Goal: Contribute content: Contribute content

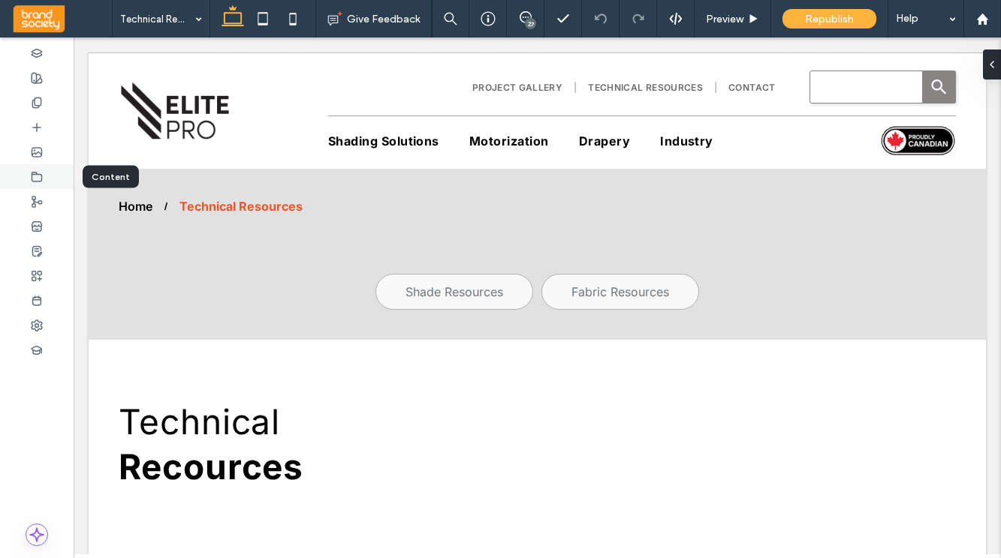
click at [36, 176] on icon at bounding box center [37, 177] width 12 height 12
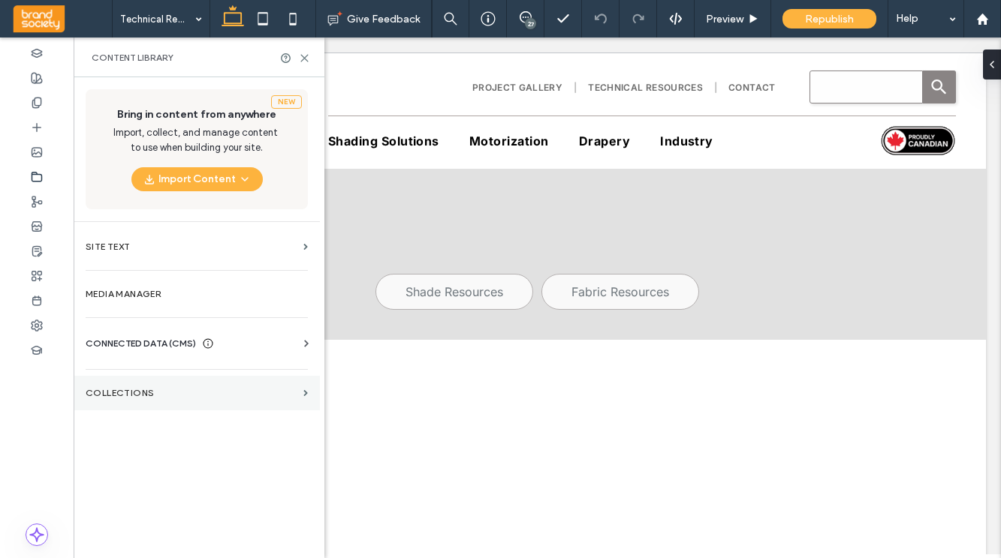
click at [132, 388] on label "Collections" at bounding box center [192, 393] width 212 height 11
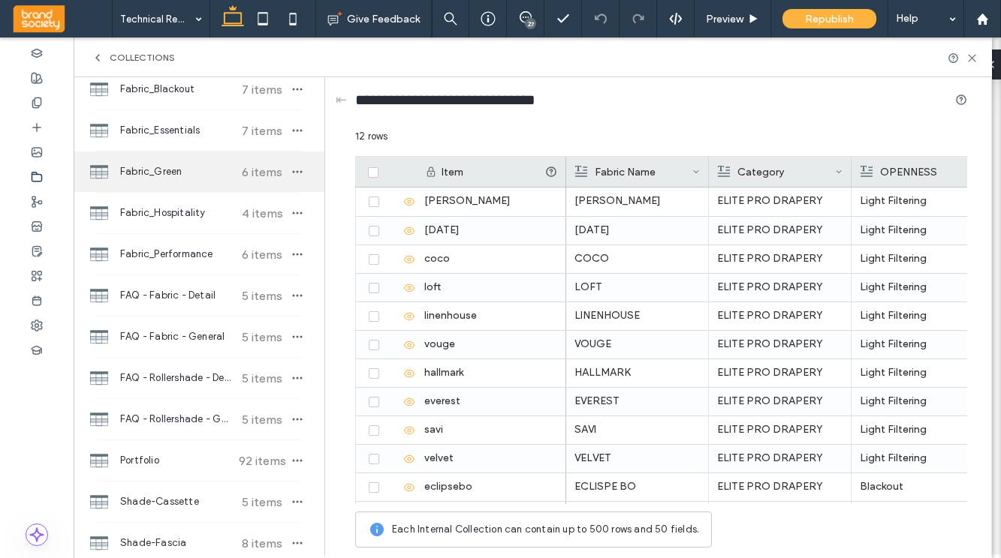
scroll to position [444, 0]
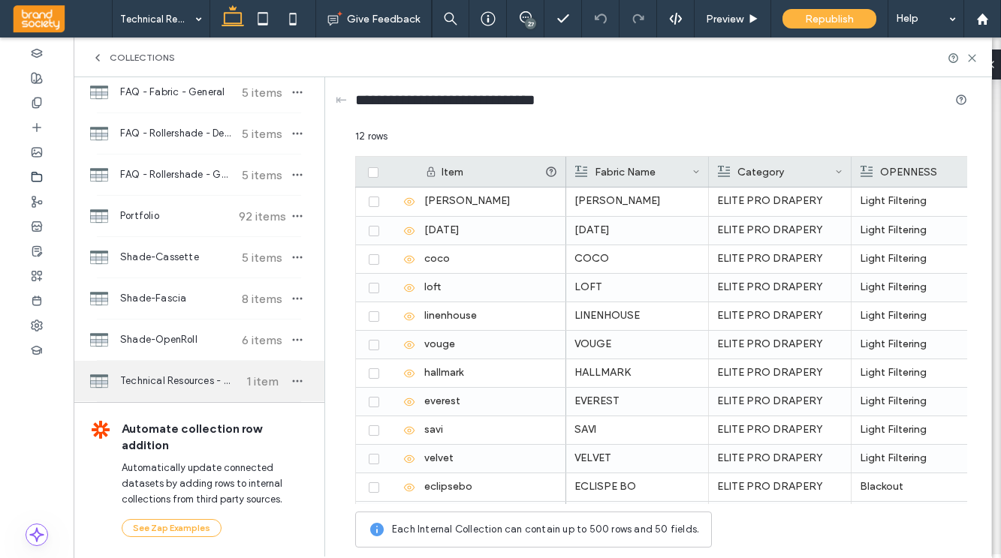
click at [187, 381] on span "Technical Resources - Solarfective" at bounding box center [176, 381] width 112 height 15
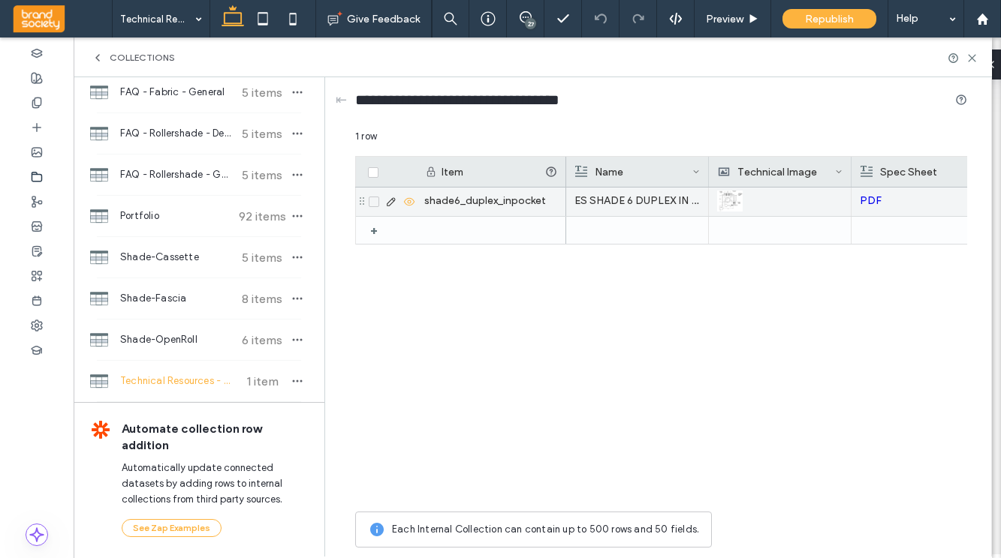
click at [870, 198] on link "PDF" at bounding box center [871, 200] width 22 height 13
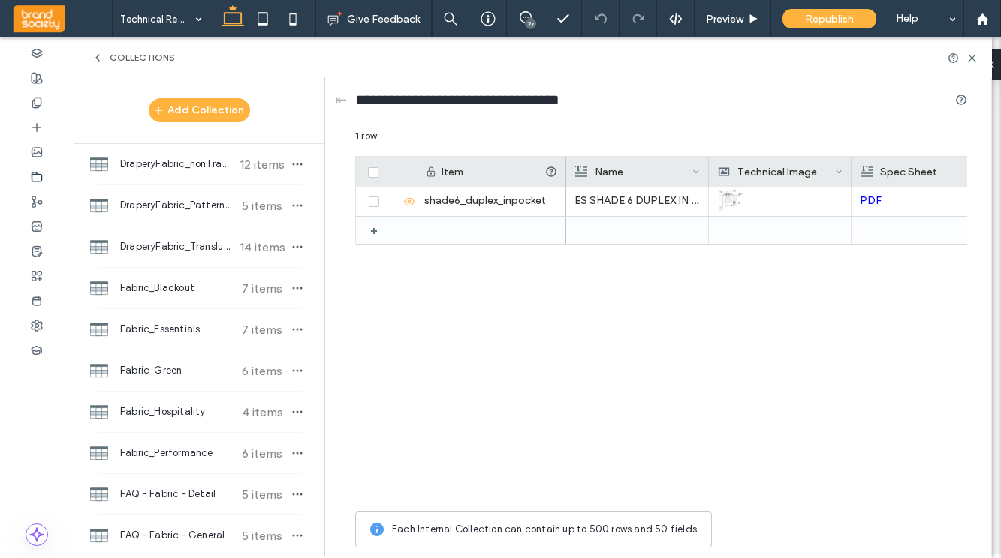
scroll to position [427, 0]
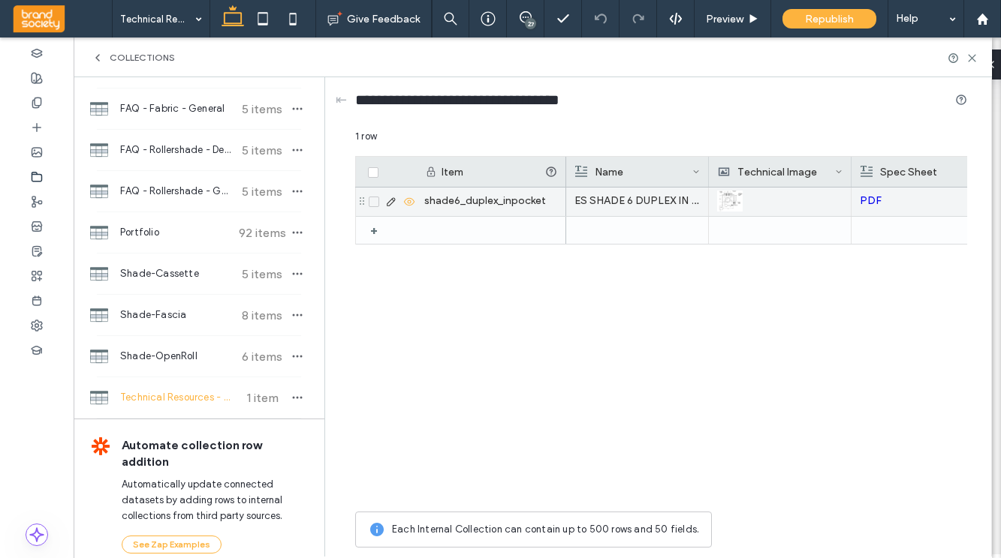
click at [910, 197] on p "PDF" at bounding box center [922, 201] width 125 height 27
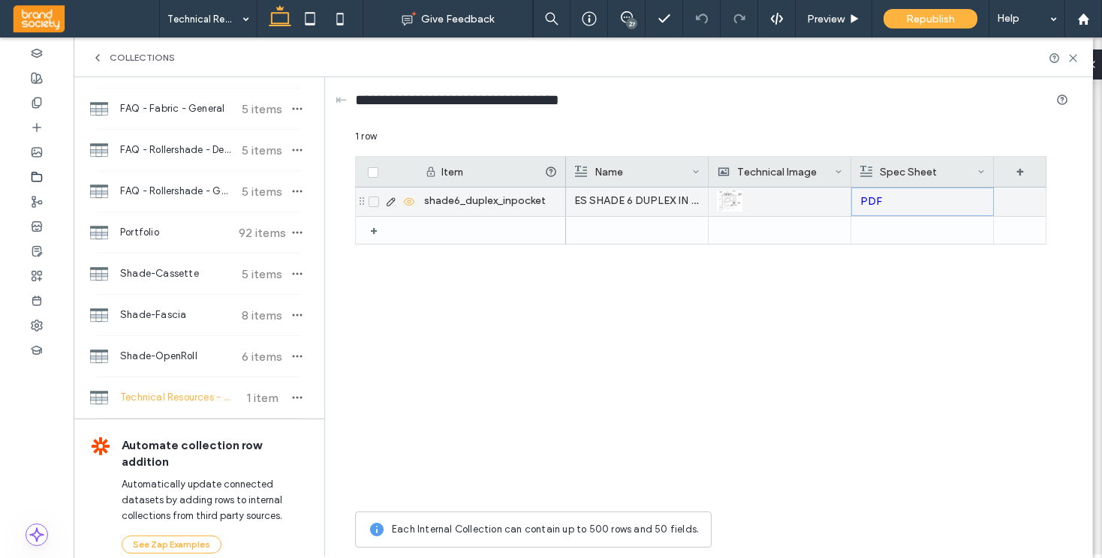
click at [977, 203] on p "PDF" at bounding box center [922, 201] width 125 height 27
click at [981, 201] on p "PDF" at bounding box center [922, 201] width 125 height 27
click at [392, 203] on use at bounding box center [391, 202] width 8 height 8
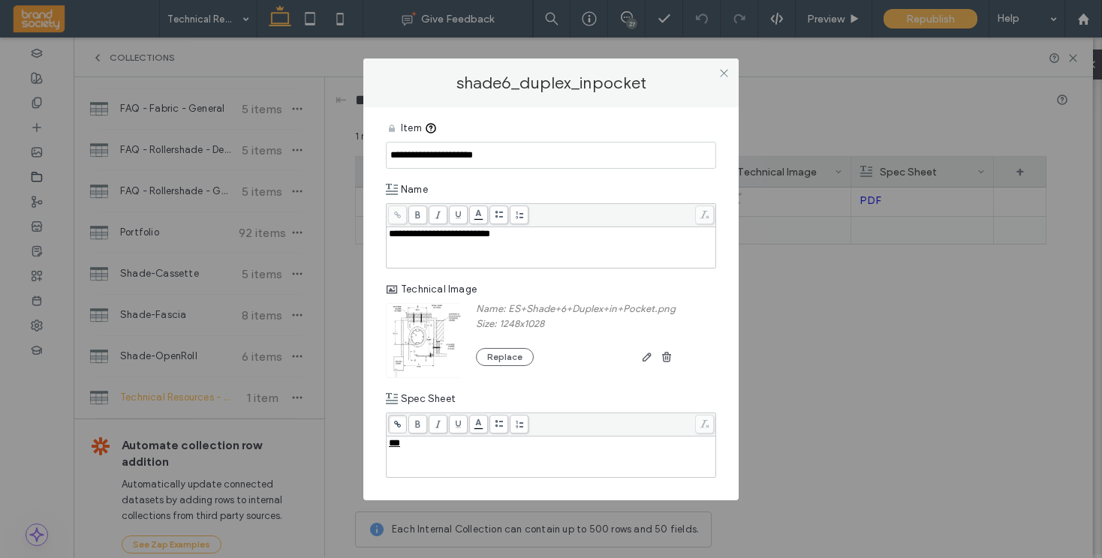
click at [399, 447] on span "***" at bounding box center [394, 443] width 11 height 10
drag, startPoint x: 406, startPoint y: 444, endPoint x: 386, endPoint y: 444, distance: 20.3
click at [386, 444] on div "***" at bounding box center [551, 445] width 330 height 65
click at [397, 422] on icon at bounding box center [397, 424] width 8 height 8
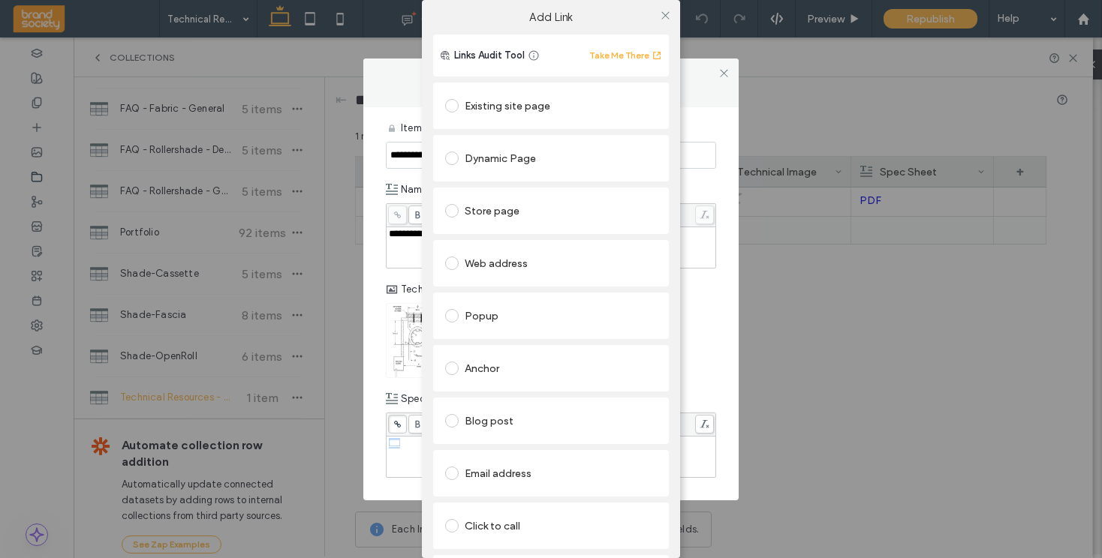
scroll to position [132, 0]
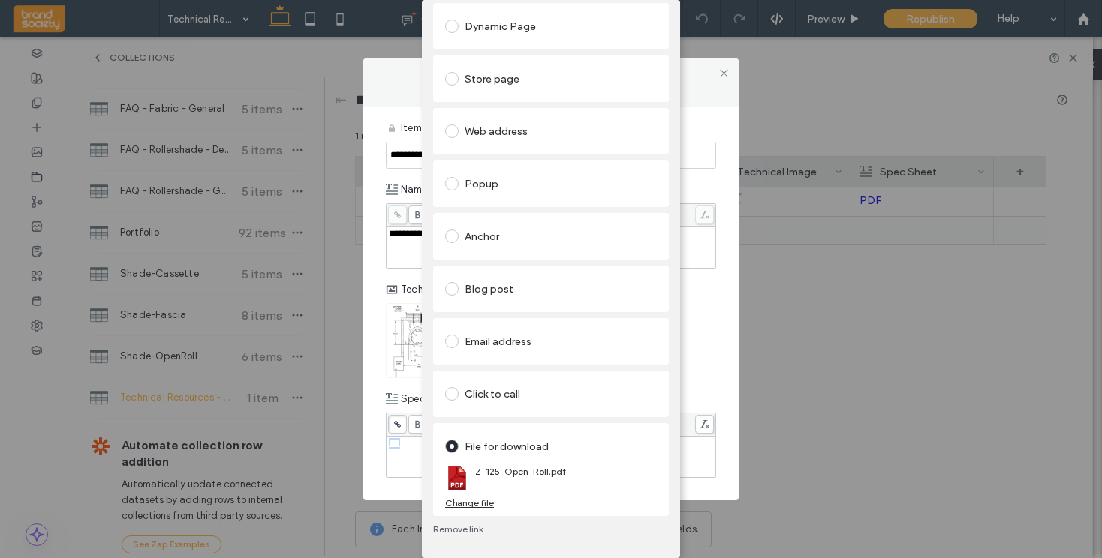
click at [465, 504] on div "Change file" at bounding box center [469, 503] width 49 height 11
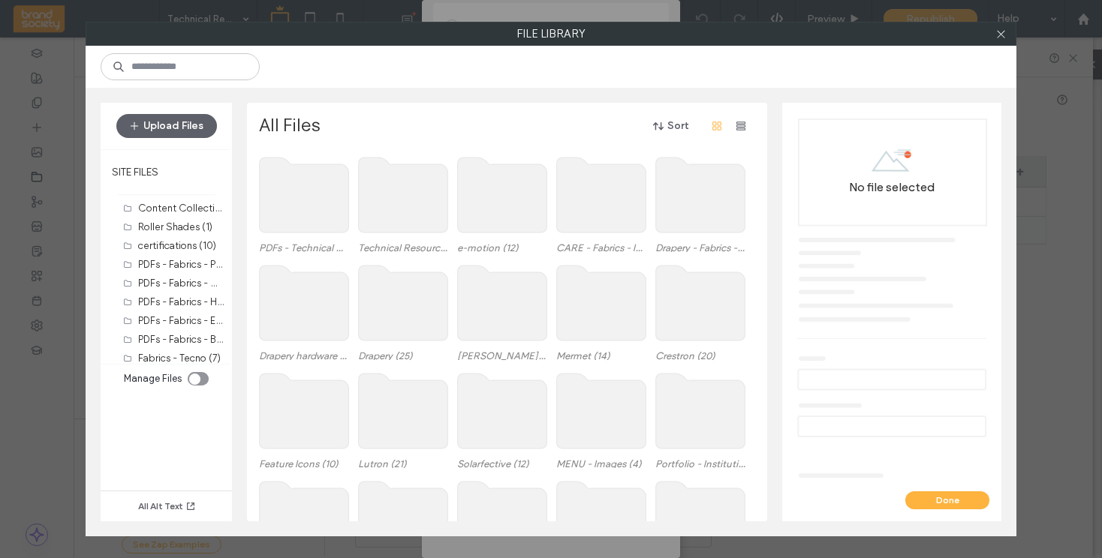
click at [300, 200] on use at bounding box center [304, 195] width 89 height 75
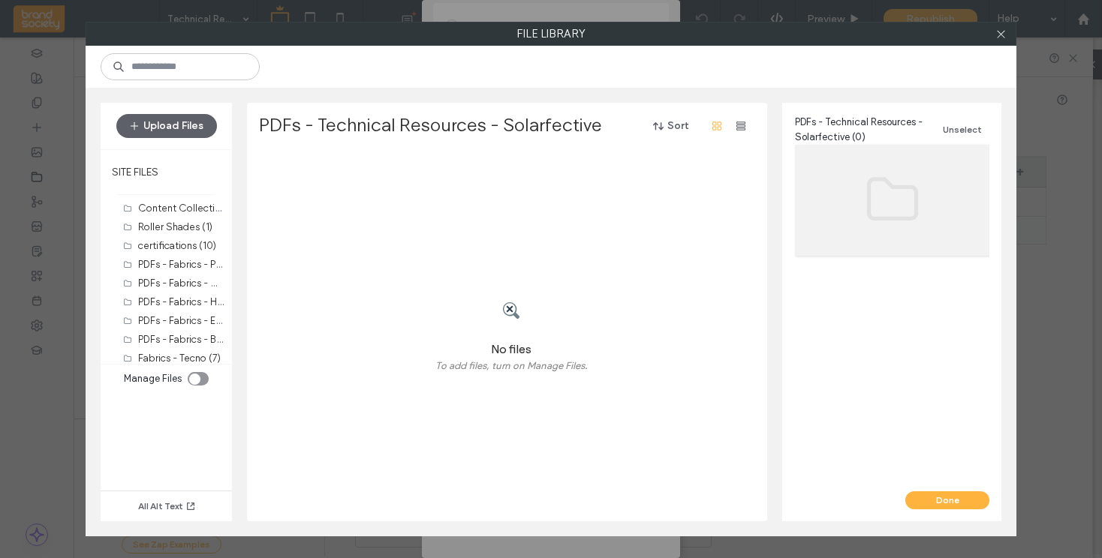
click at [203, 375] on div "toggle" at bounding box center [198, 379] width 21 height 14
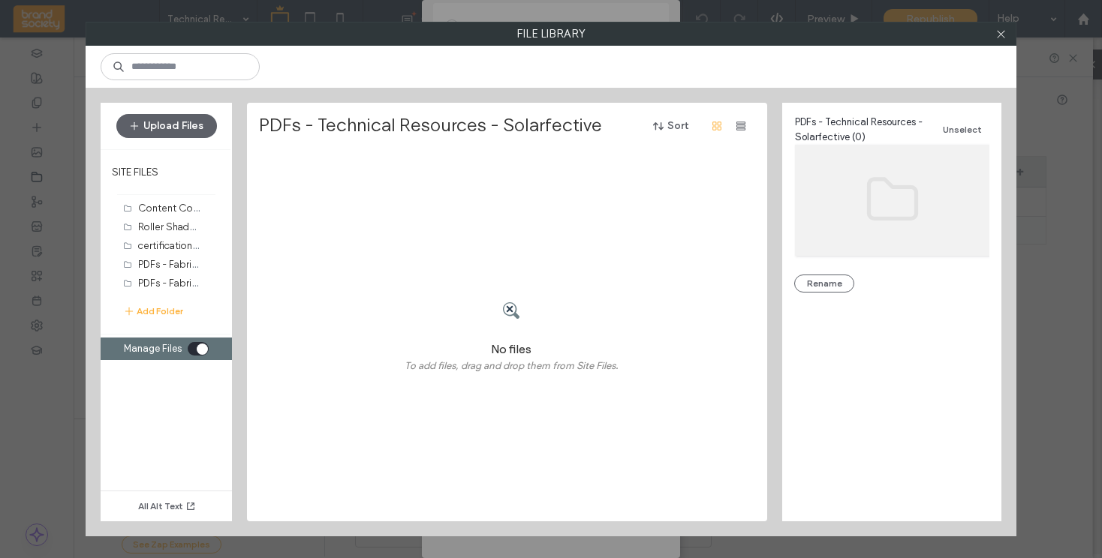
click at [511, 312] on use at bounding box center [511, 311] width 17 height 17
click at [463, 223] on div "No files To add files, drag and drop them from Site Files." at bounding box center [511, 337] width 504 height 370
click at [134, 128] on icon "button" at bounding box center [134, 126] width 12 height 12
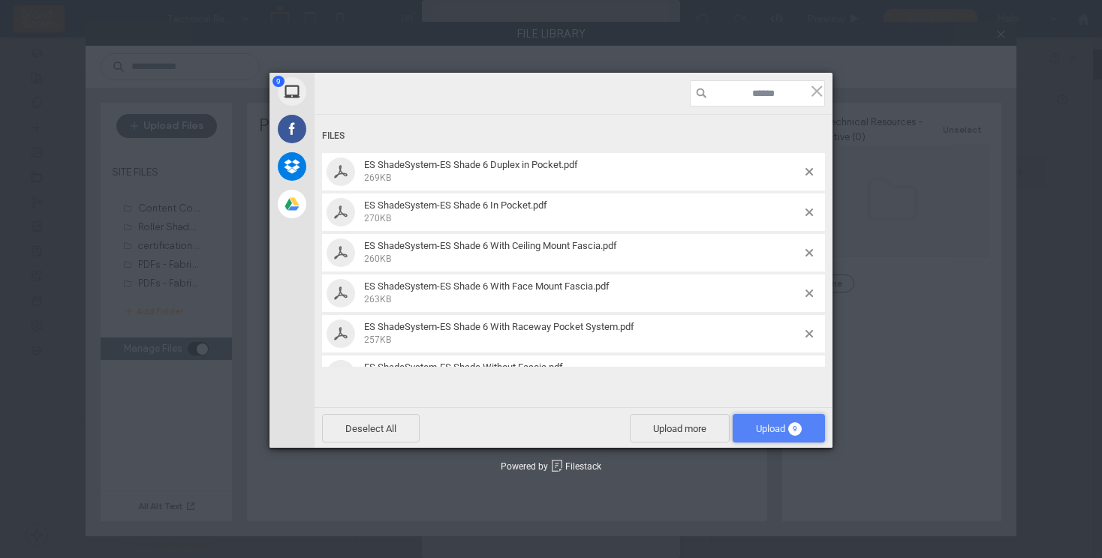
click at [782, 425] on span "Upload 9" at bounding box center [779, 428] width 46 height 11
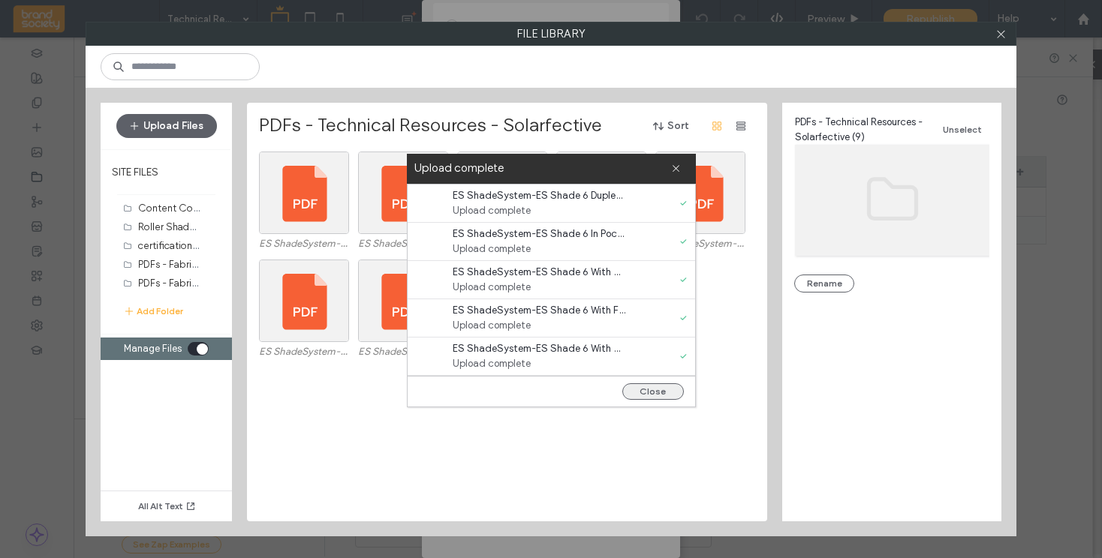
click at [660, 393] on button "Close" at bounding box center [653, 392] width 62 height 17
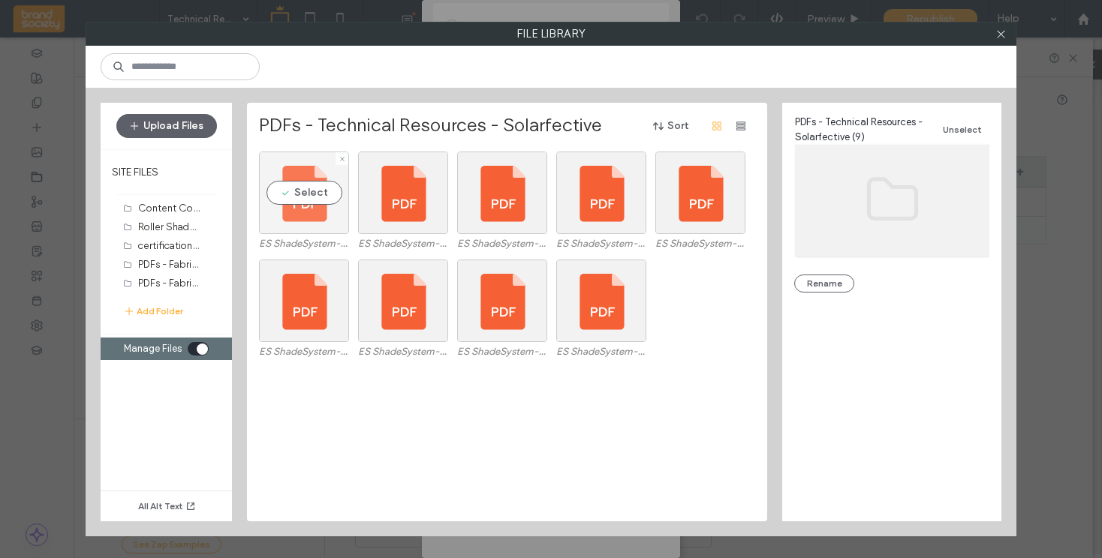
click at [306, 216] on div "Select" at bounding box center [304, 193] width 90 height 83
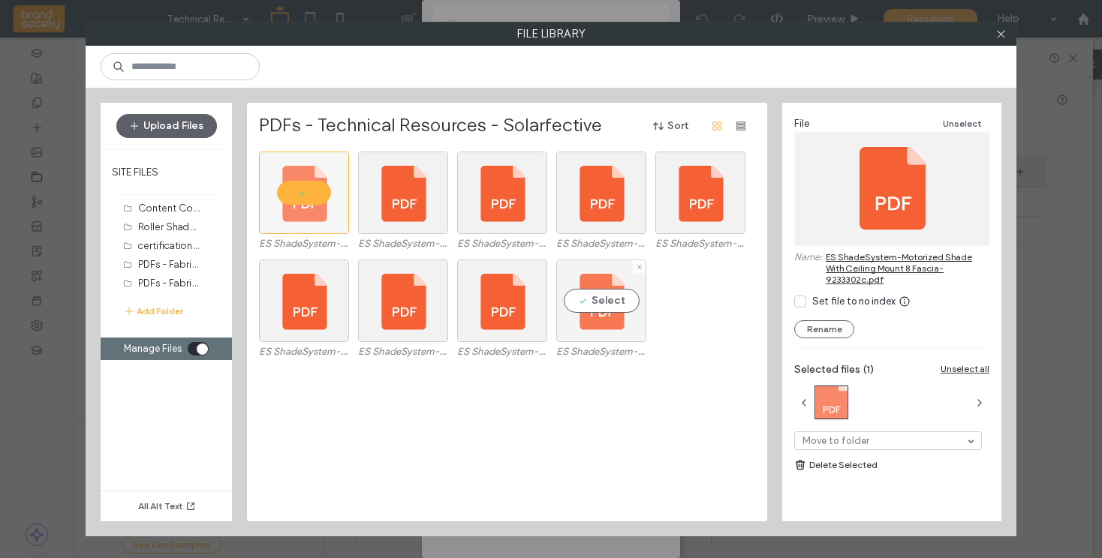
click at [587, 322] on div "Select" at bounding box center [601, 301] width 90 height 83
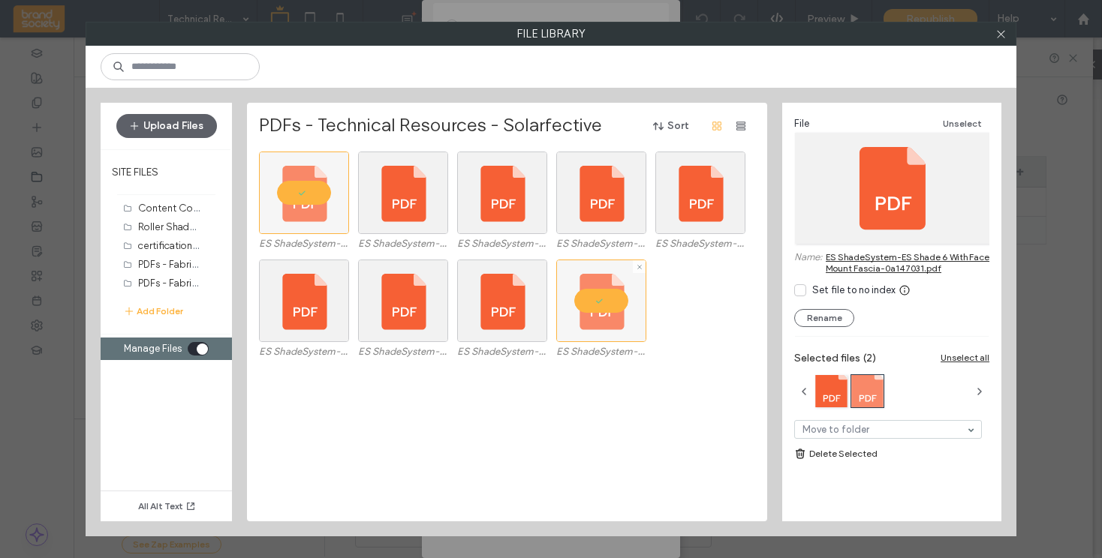
click at [602, 300] on div at bounding box center [601, 301] width 90 height 83
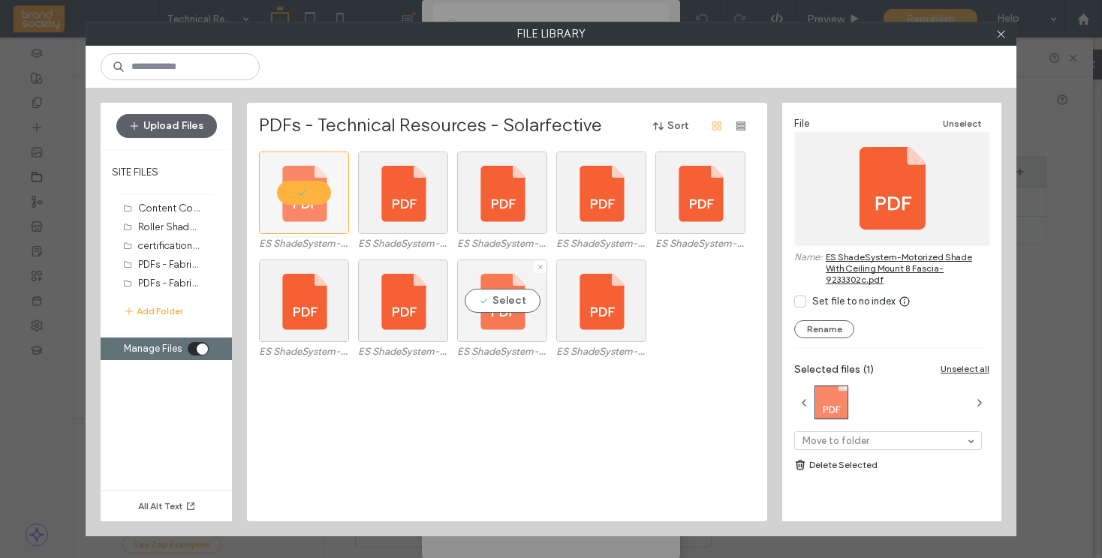
click at [497, 333] on div "Select" at bounding box center [502, 301] width 90 height 83
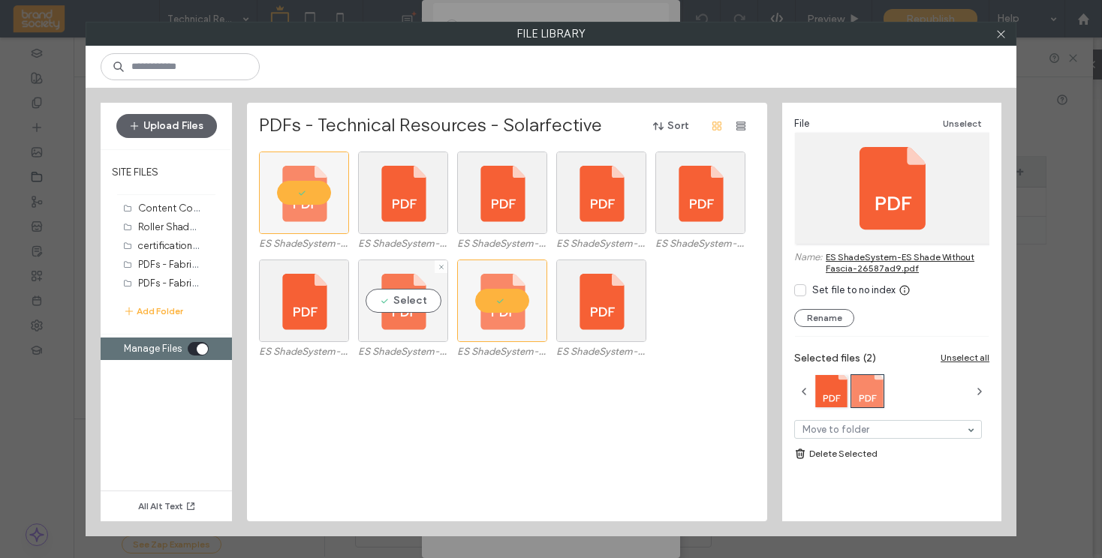
click at [414, 321] on div "Select" at bounding box center [403, 301] width 90 height 83
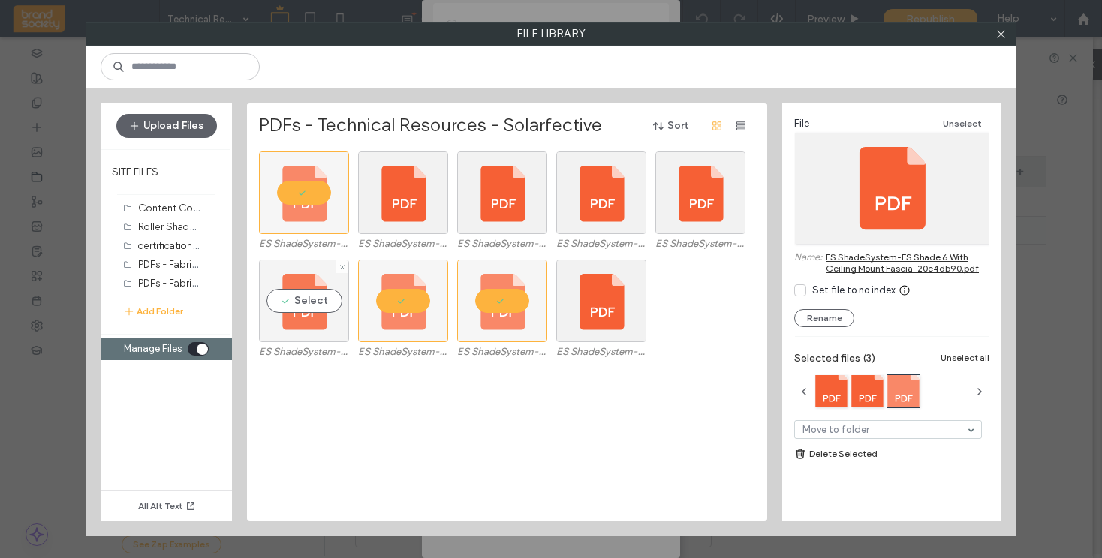
click at [288, 312] on div "Select" at bounding box center [304, 301] width 90 height 83
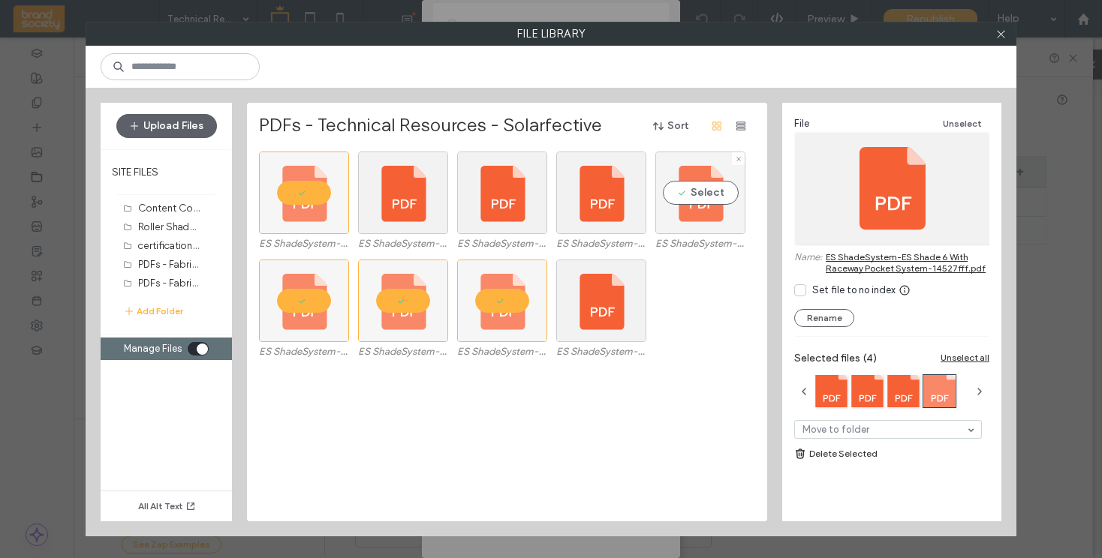
click at [688, 217] on div "Select" at bounding box center [700, 193] width 90 height 83
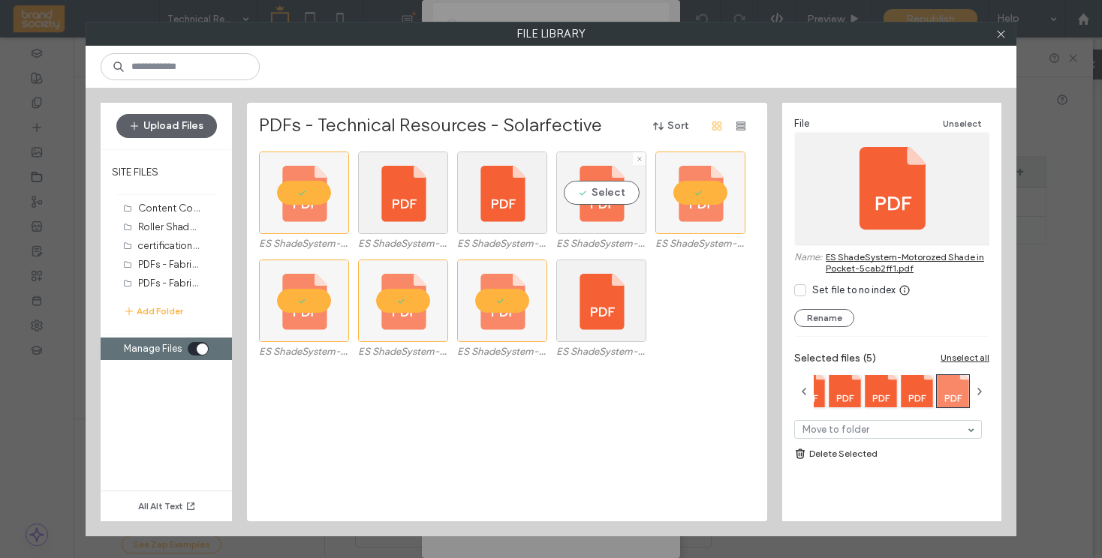
click at [585, 206] on div "Select" at bounding box center [601, 193] width 90 height 83
click at [401, 206] on div "Select" at bounding box center [403, 193] width 90 height 83
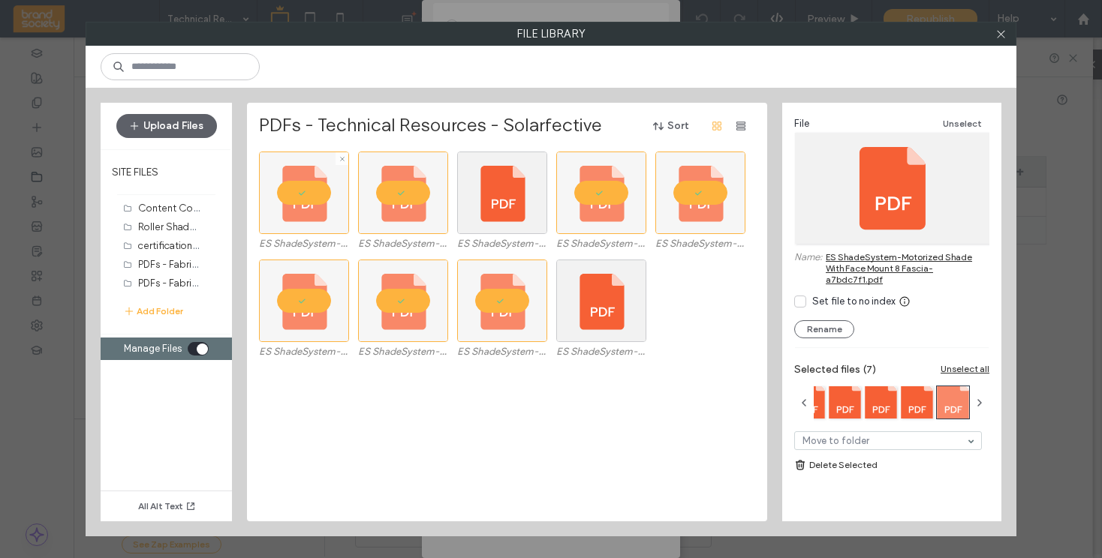
click at [298, 227] on div at bounding box center [304, 193] width 90 height 83
click at [411, 195] on div at bounding box center [403, 193] width 90 height 83
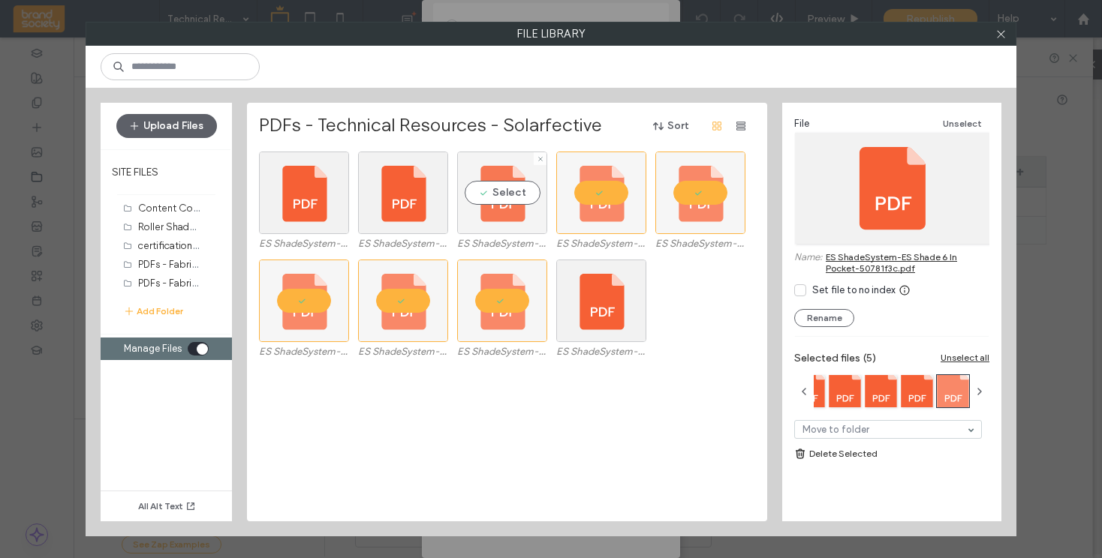
click at [513, 188] on div "Select" at bounding box center [502, 193] width 90 height 83
click at [602, 189] on div at bounding box center [601, 193] width 90 height 83
click at [510, 197] on div at bounding box center [502, 193] width 90 height 83
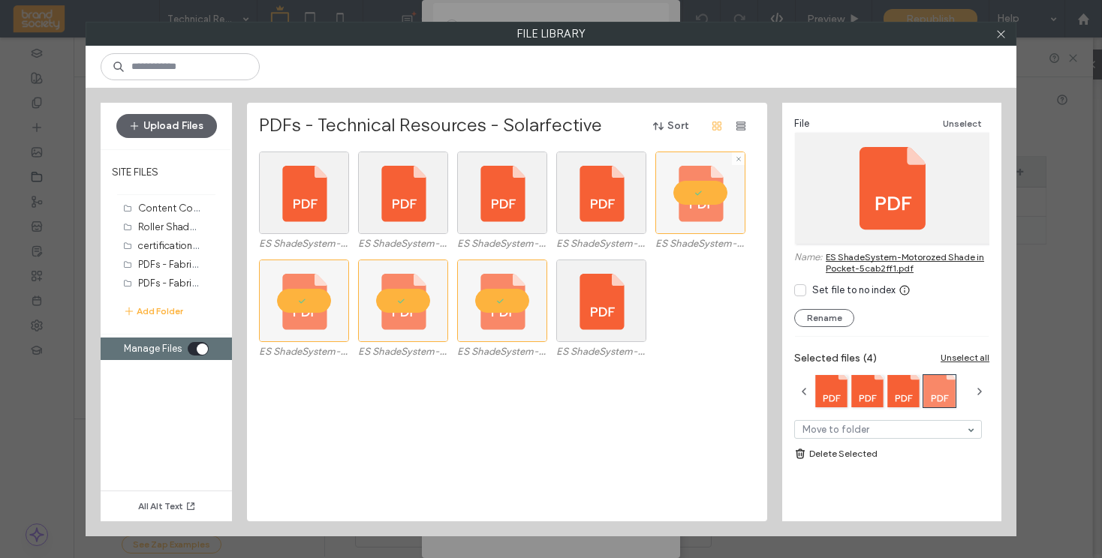
click at [703, 189] on div at bounding box center [700, 193] width 90 height 83
click at [482, 300] on div at bounding box center [502, 301] width 90 height 83
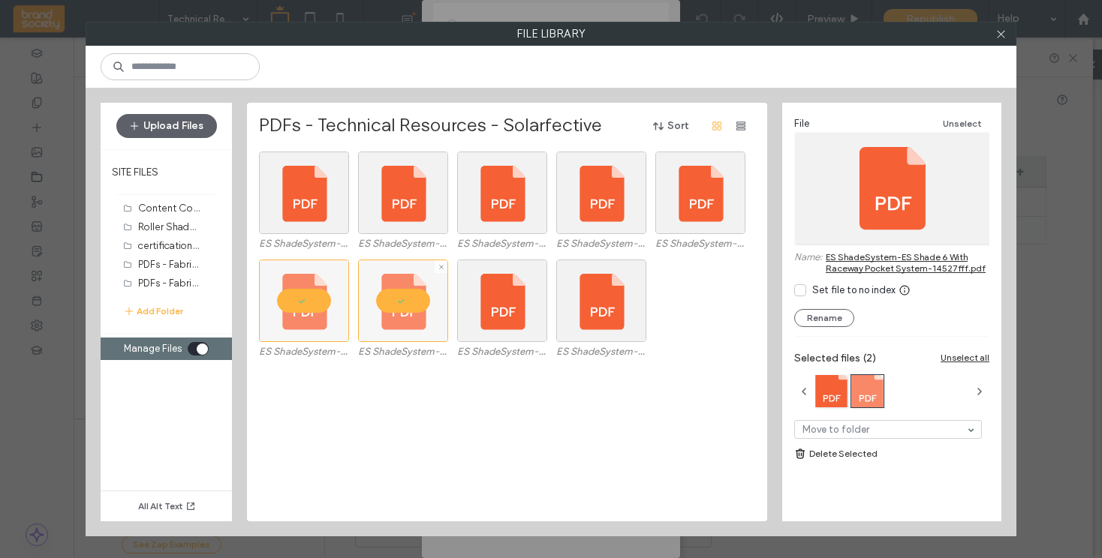
click at [393, 301] on div at bounding box center [403, 301] width 90 height 83
click at [312, 301] on div at bounding box center [304, 301] width 90 height 83
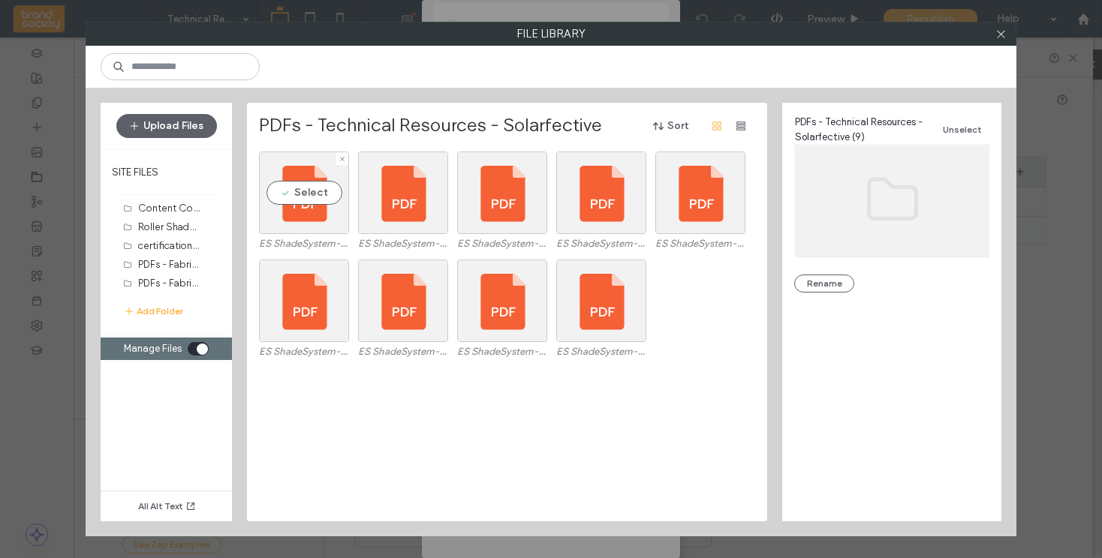
click at [333, 244] on label "ES ShadeSystem-Motorized Shade With Ceiling Mount 8 Fascia-9233302c.pdf" at bounding box center [304, 243] width 90 height 11
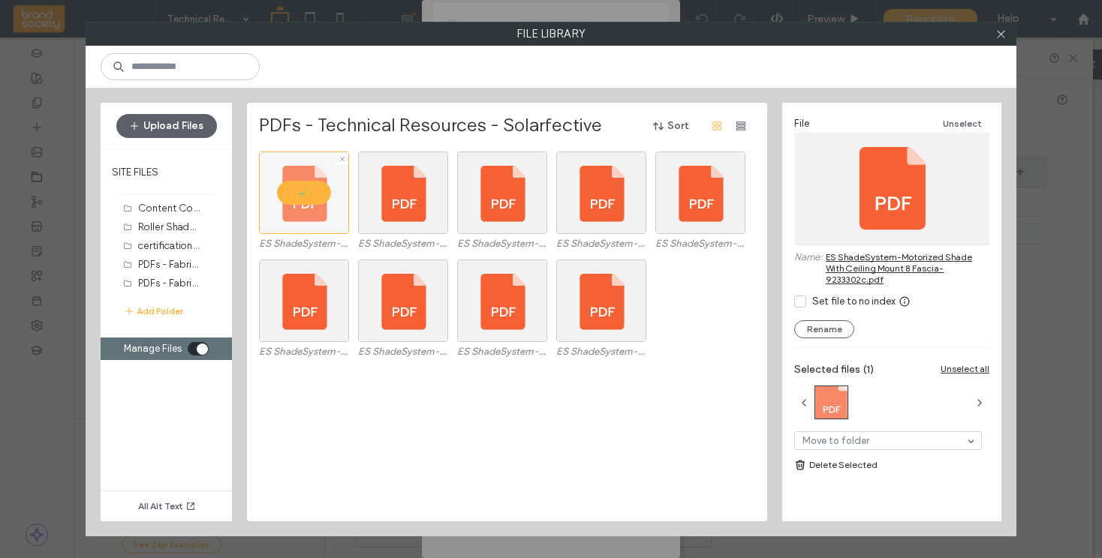
click at [300, 188] on div at bounding box center [304, 193] width 90 height 83
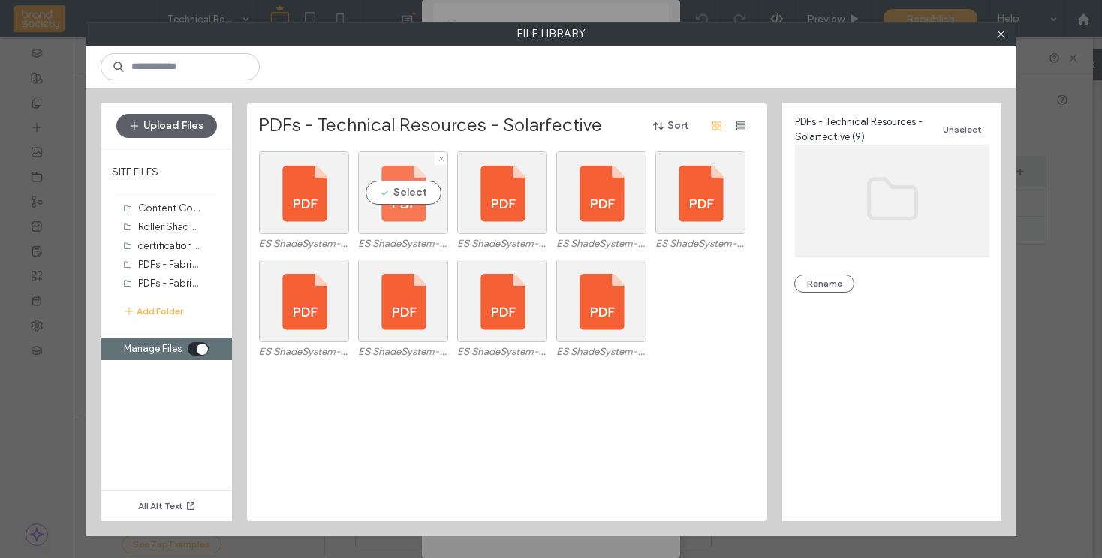
click at [419, 233] on div "Select" at bounding box center [403, 193] width 90 height 83
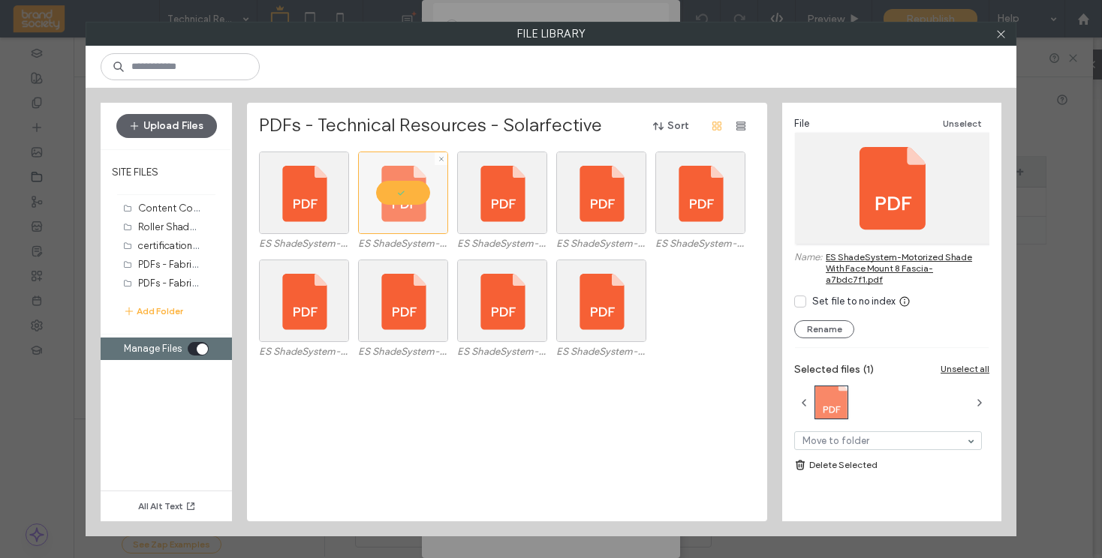
click at [408, 194] on div at bounding box center [403, 193] width 90 height 83
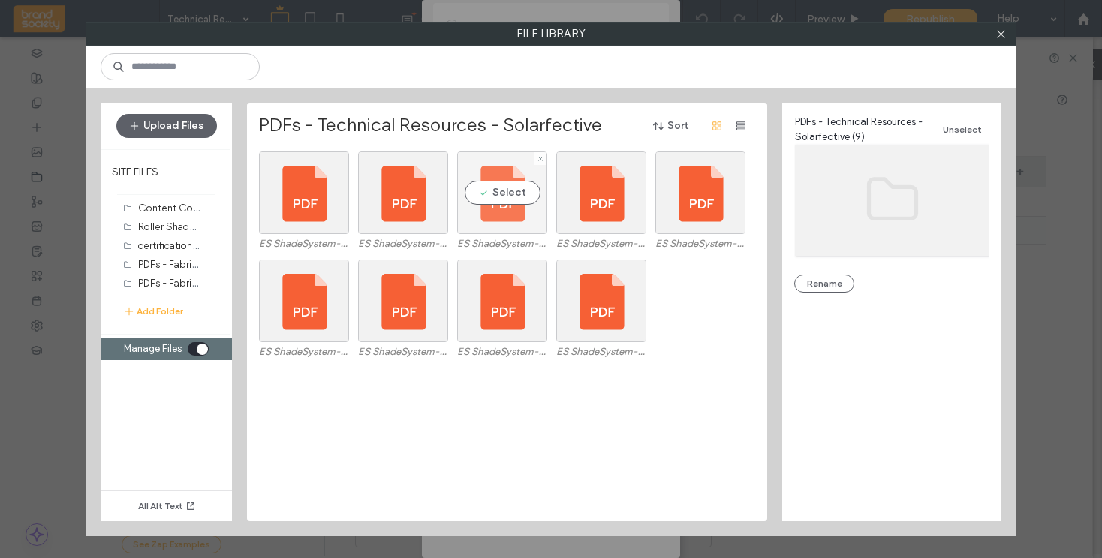
click at [483, 224] on div "Select" at bounding box center [502, 193] width 90 height 83
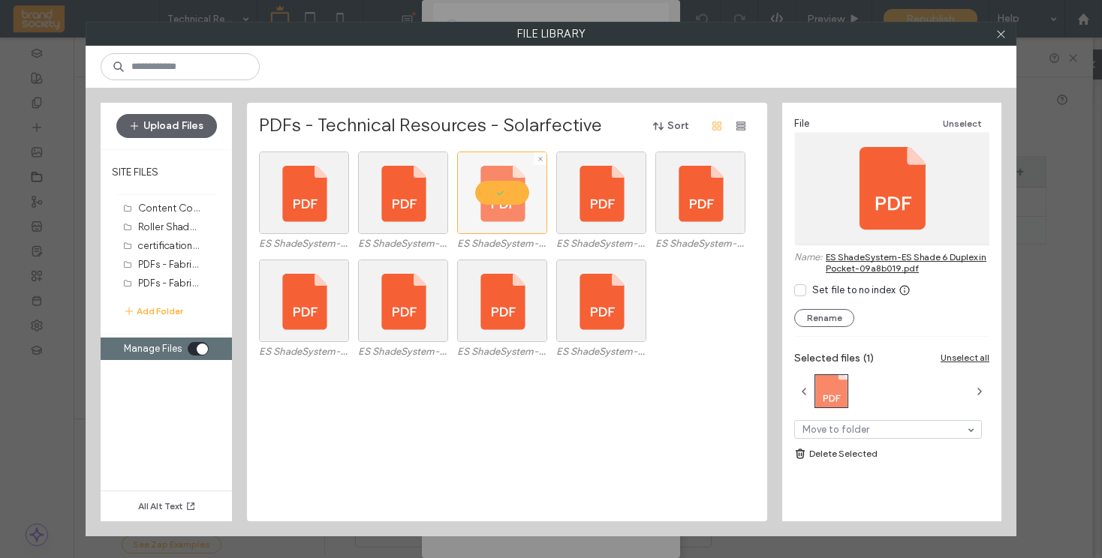
click at [496, 218] on div at bounding box center [502, 193] width 90 height 83
click at [496, 214] on div at bounding box center [502, 193] width 90 height 83
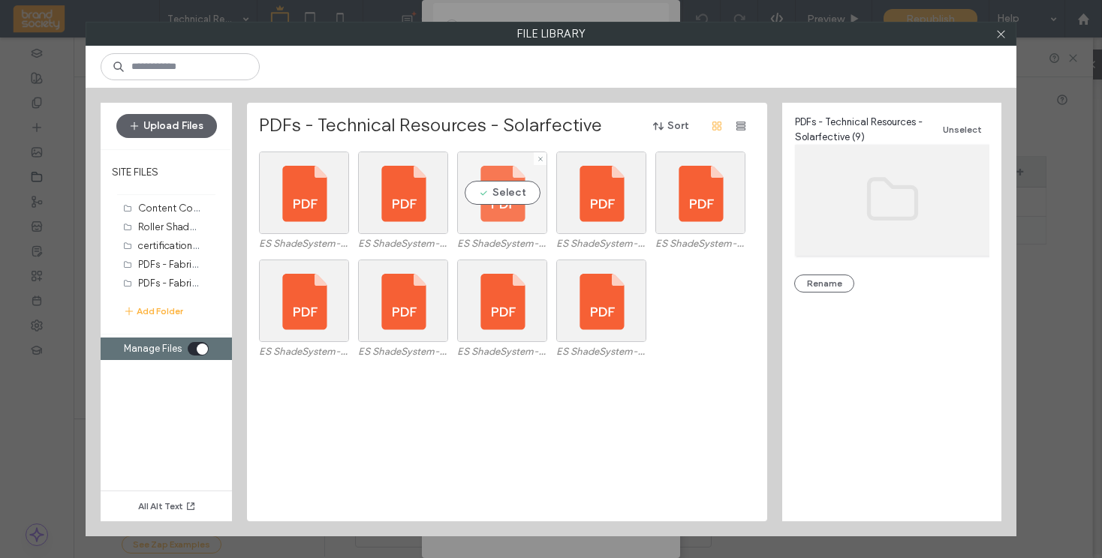
click at [498, 193] on div "Select" at bounding box center [502, 193] width 90 height 83
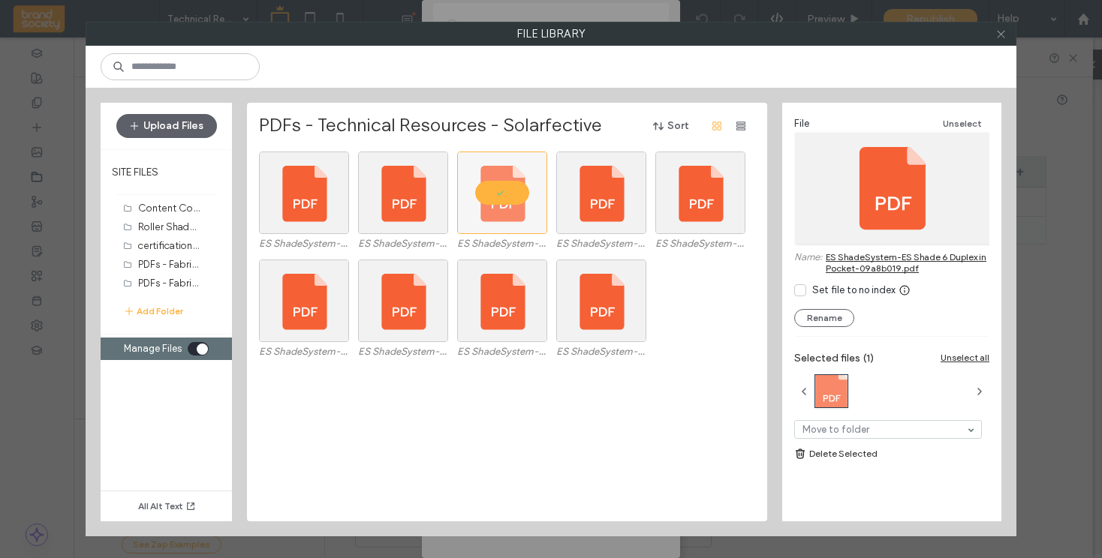
click at [1000, 35] on use at bounding box center [1001, 34] width 8 height 8
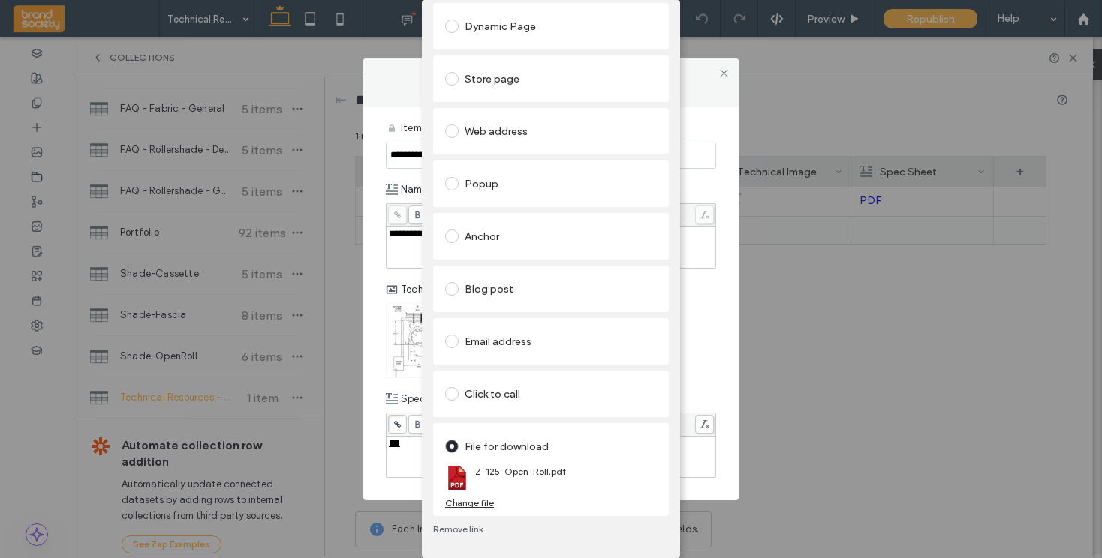
click at [457, 503] on div "Change file" at bounding box center [469, 503] width 49 height 11
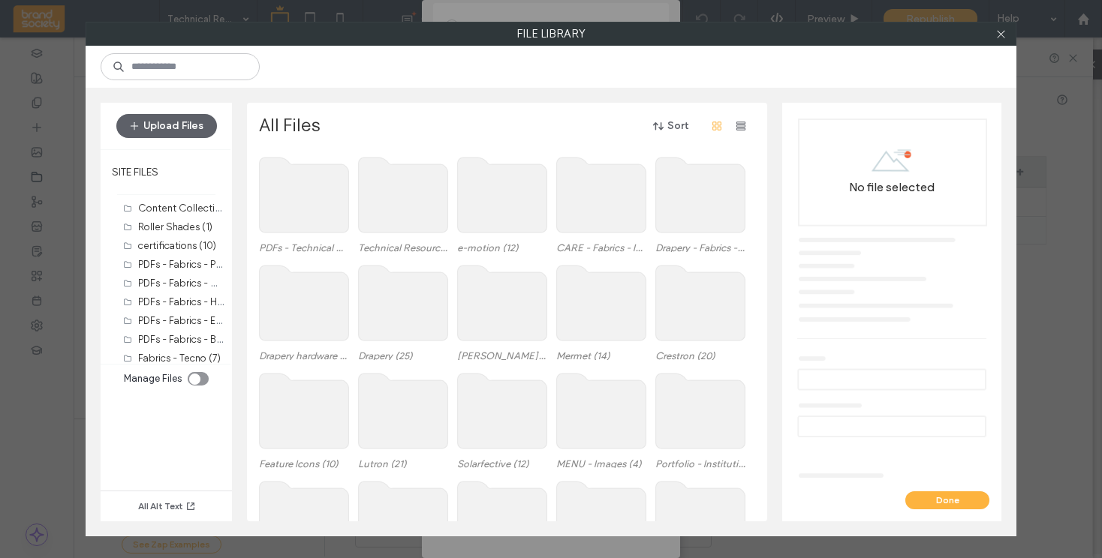
click at [303, 197] on use at bounding box center [304, 195] width 89 height 75
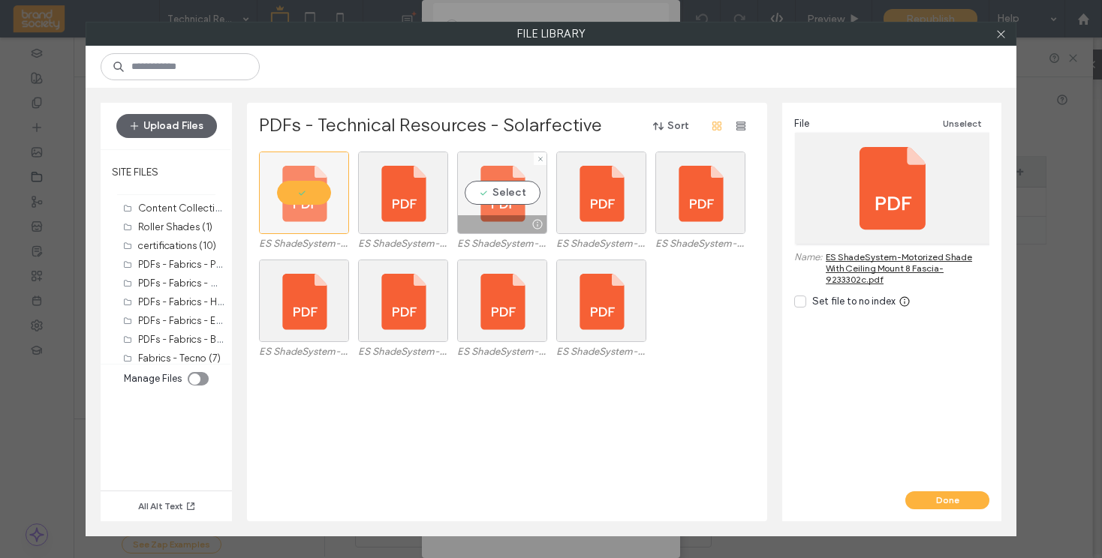
click at [506, 200] on div "Select" at bounding box center [502, 193] width 90 height 83
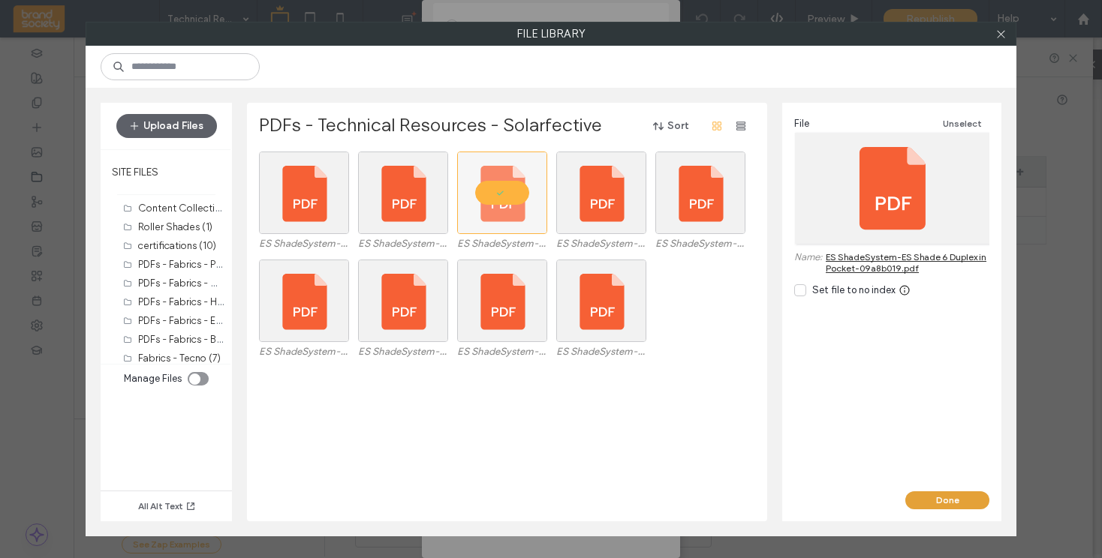
click at [944, 504] on button "Done" at bounding box center [947, 501] width 84 height 18
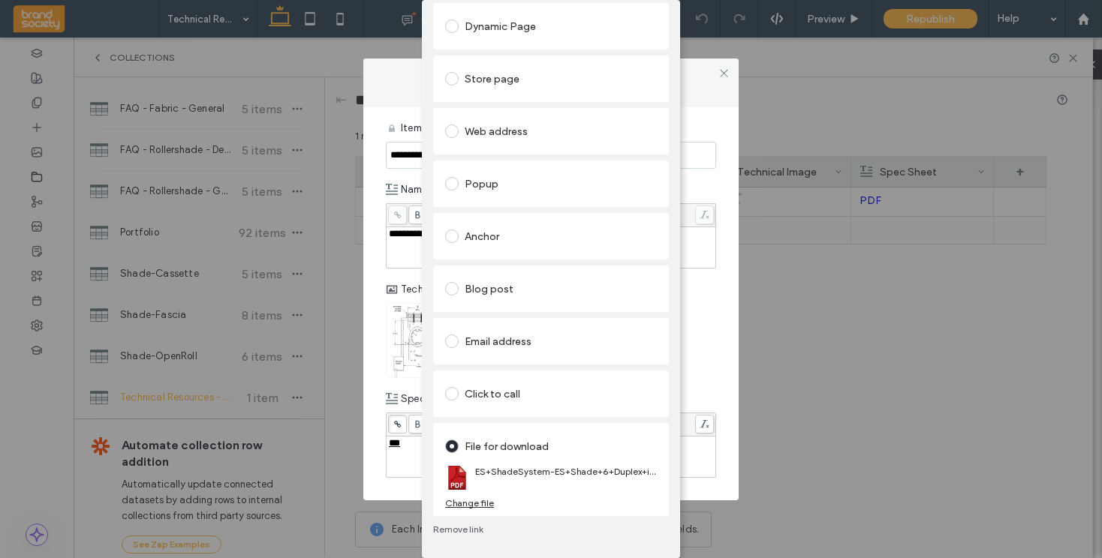
click at [676, 8] on div "Links Audit Tool Take Me There Existing site page Dynamic Page Store page Web a…" at bounding box center [551, 230] width 258 height 656
click at [736, 100] on div "Add Link Links Audit Tool Take Me There Existing site page Dynamic Page Store p…" at bounding box center [551, 279] width 1102 height 558
click at [708, 97] on div "Add Link Links Audit Tool Take Me There Existing site page Dynamic Page Store p…" at bounding box center [551, 279] width 1102 height 558
click at [784, 89] on div "Add Link Links Audit Tool Take Me There Existing site page Dynamic Page Store p…" at bounding box center [551, 279] width 1102 height 558
click at [757, 75] on div "Add Link Links Audit Tool Take Me There Existing site page Dynamic Page Store p…" at bounding box center [551, 279] width 1102 height 558
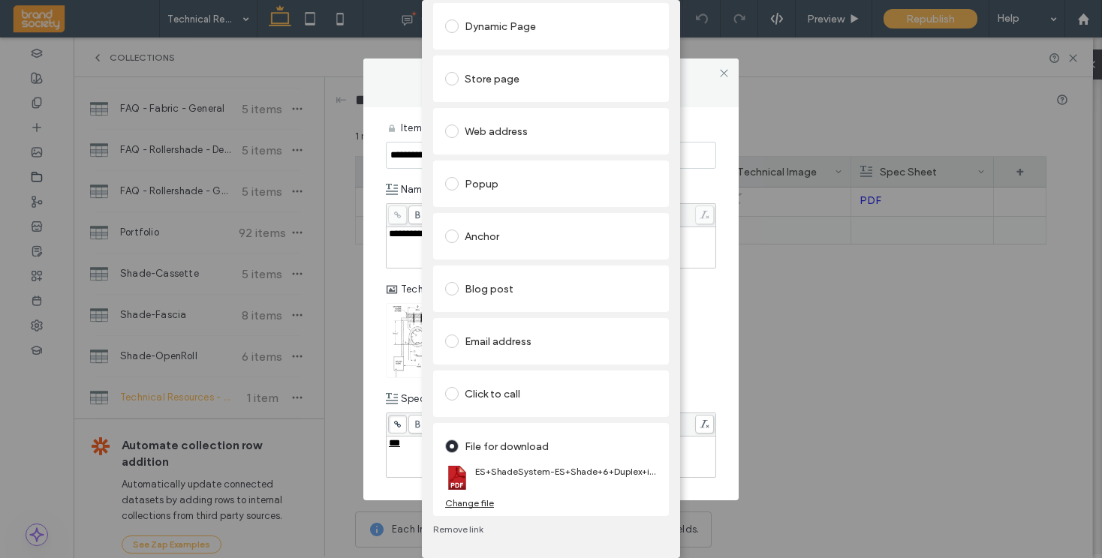
click at [893, 441] on div "Add Link Links Audit Tool Take Me There Existing site page Dynamic Page Store p…" at bounding box center [551, 279] width 1102 height 558
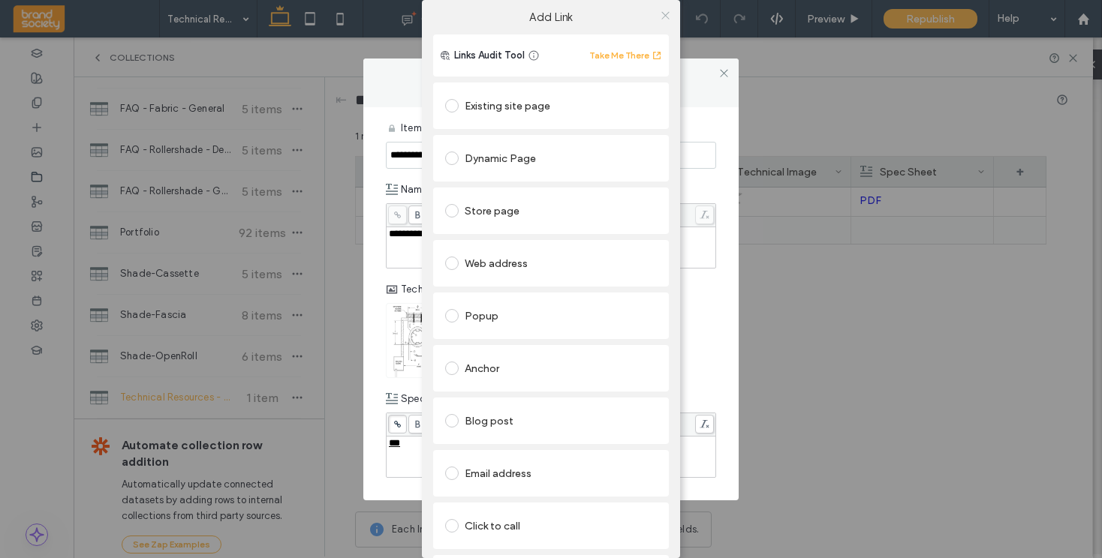
click at [664, 14] on icon at bounding box center [665, 15] width 11 height 11
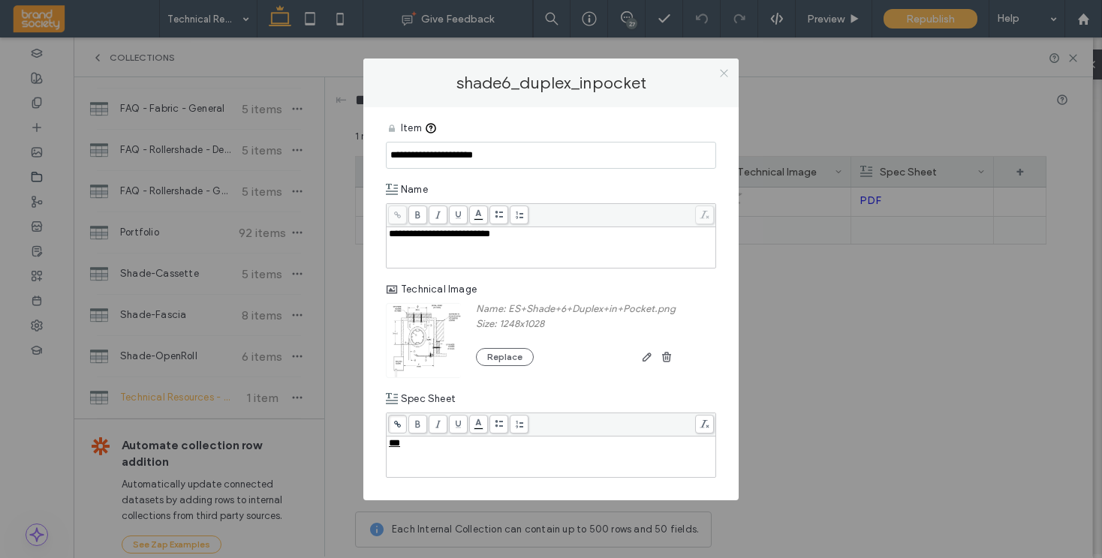
click at [723, 73] on use at bounding box center [724, 74] width 8 height 8
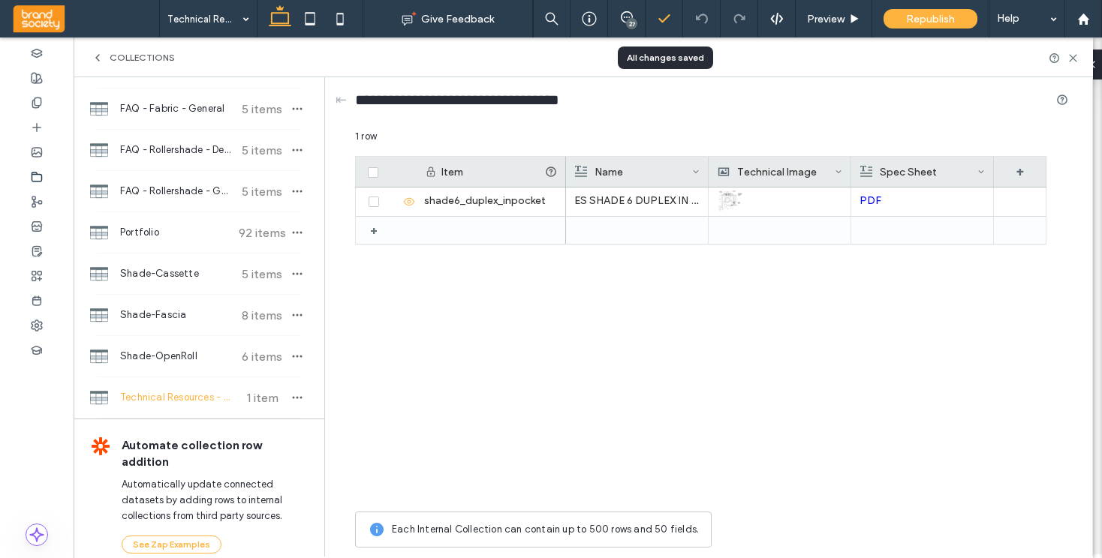
click at [665, 20] on icon at bounding box center [664, 18] width 15 height 15
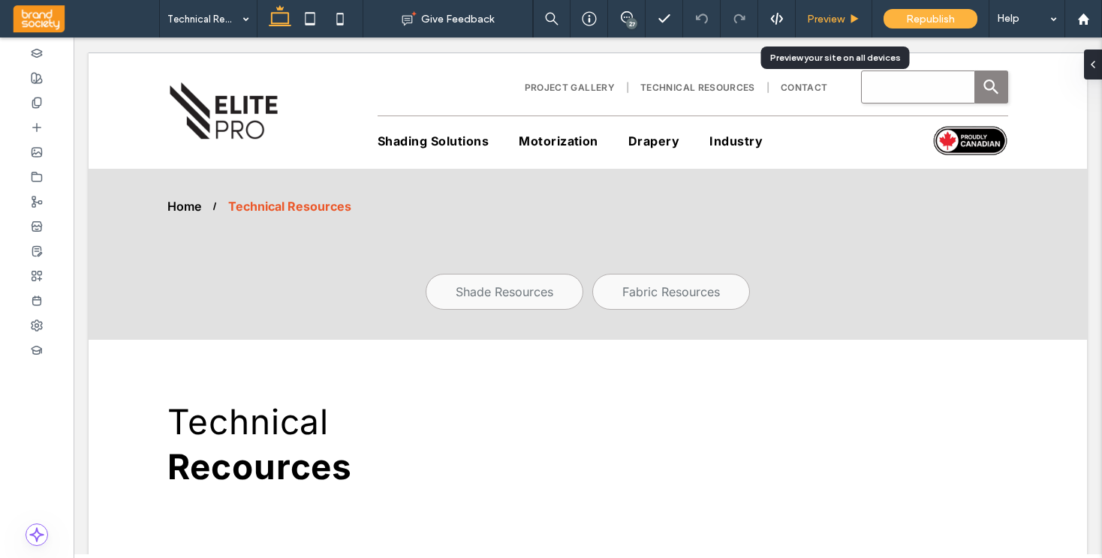
click at [827, 15] on span "Preview" at bounding box center [826, 19] width 38 height 13
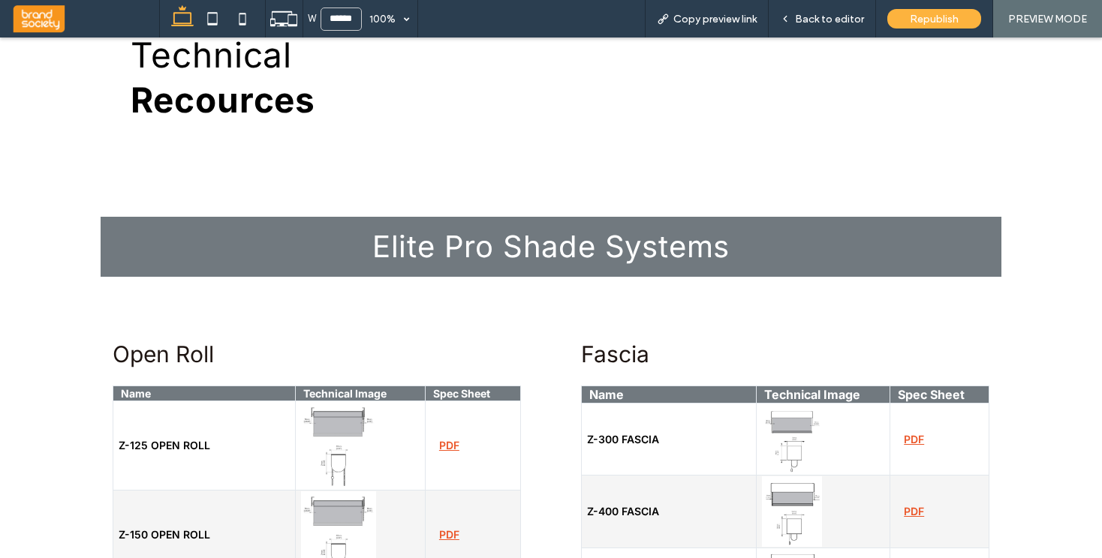
scroll to position [345, 0]
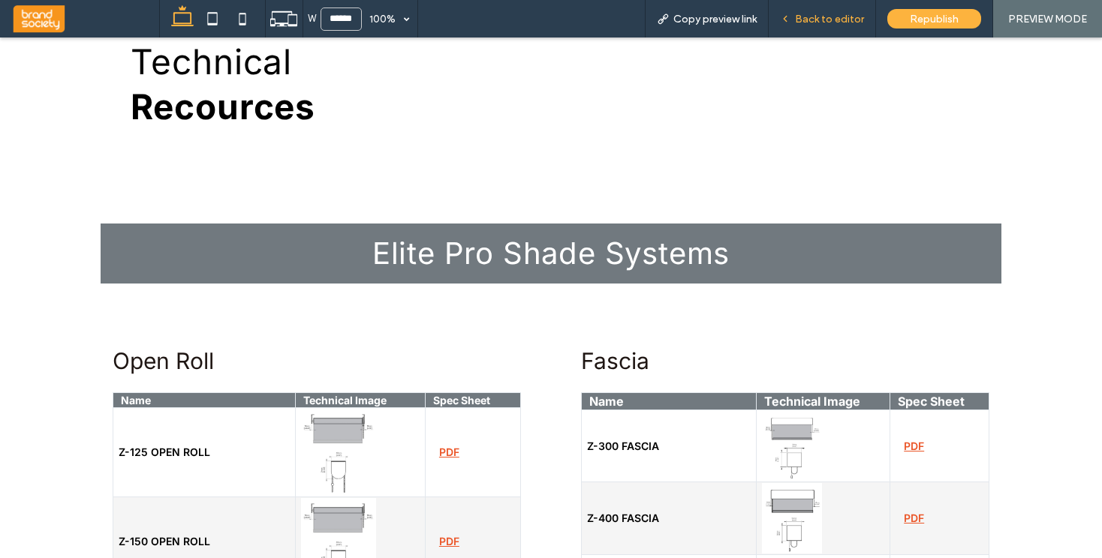
click at [826, 20] on span "Back to editor" at bounding box center [829, 19] width 69 height 13
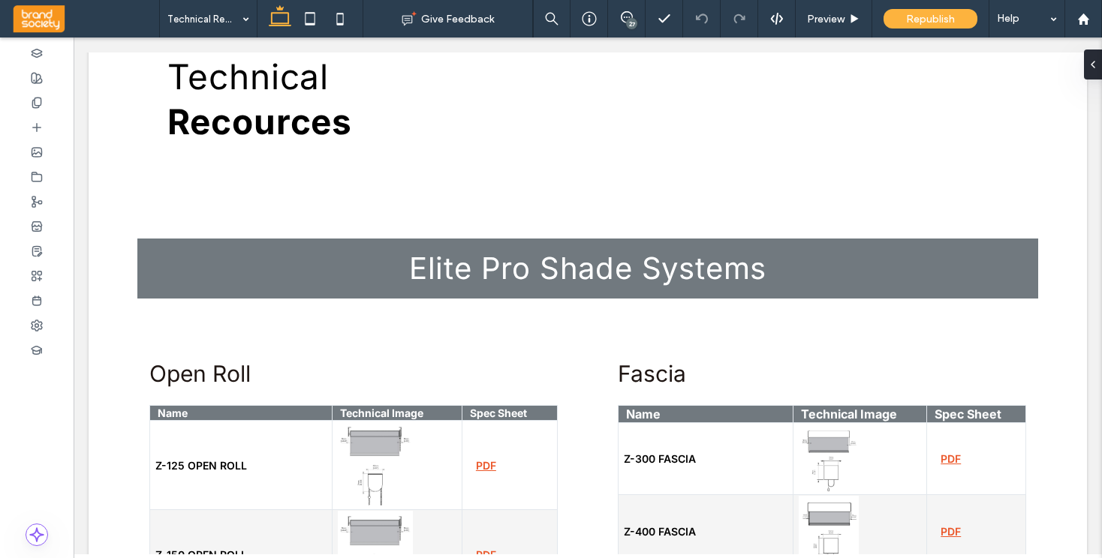
scroll to position [360, 0]
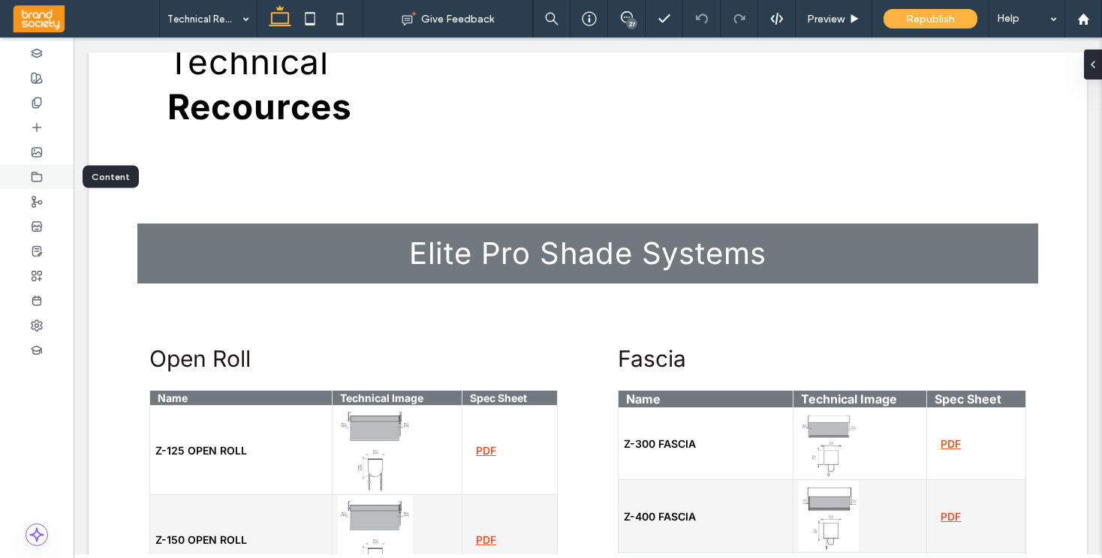
click at [33, 179] on icon at bounding box center [37, 177] width 12 height 12
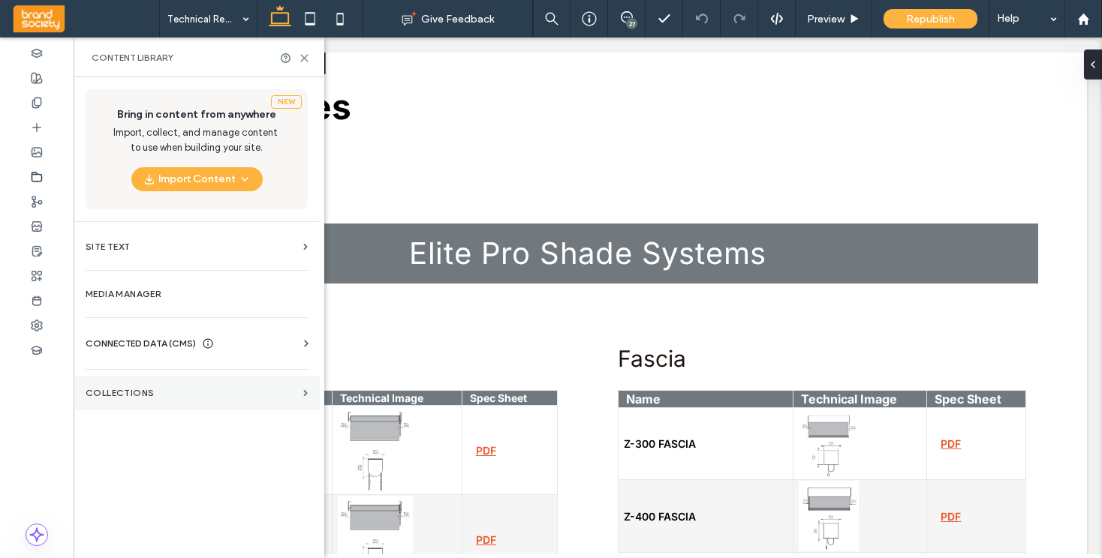
click at [247, 384] on section "Collections" at bounding box center [197, 393] width 246 height 35
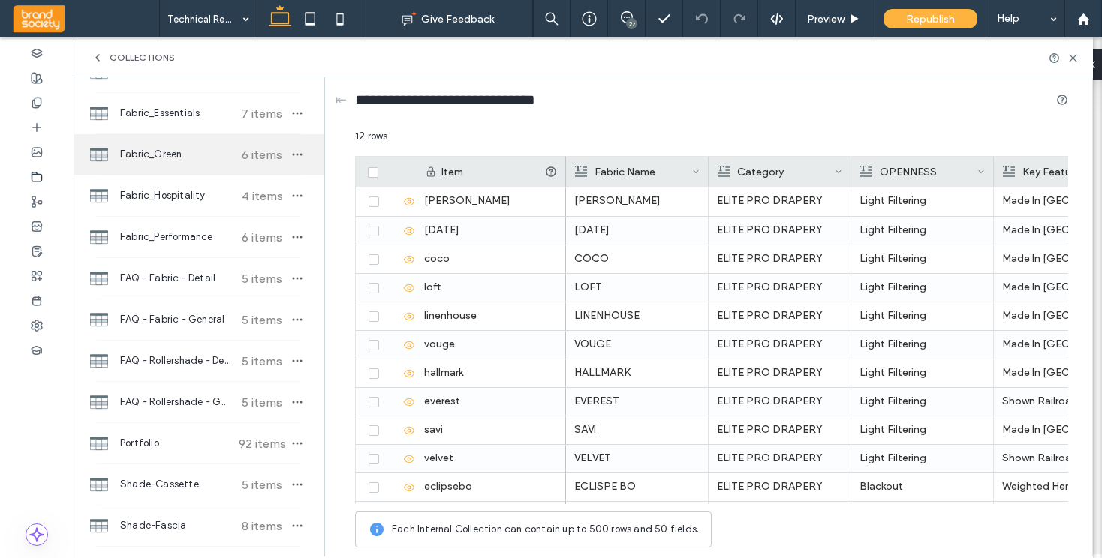
scroll to position [444, 0]
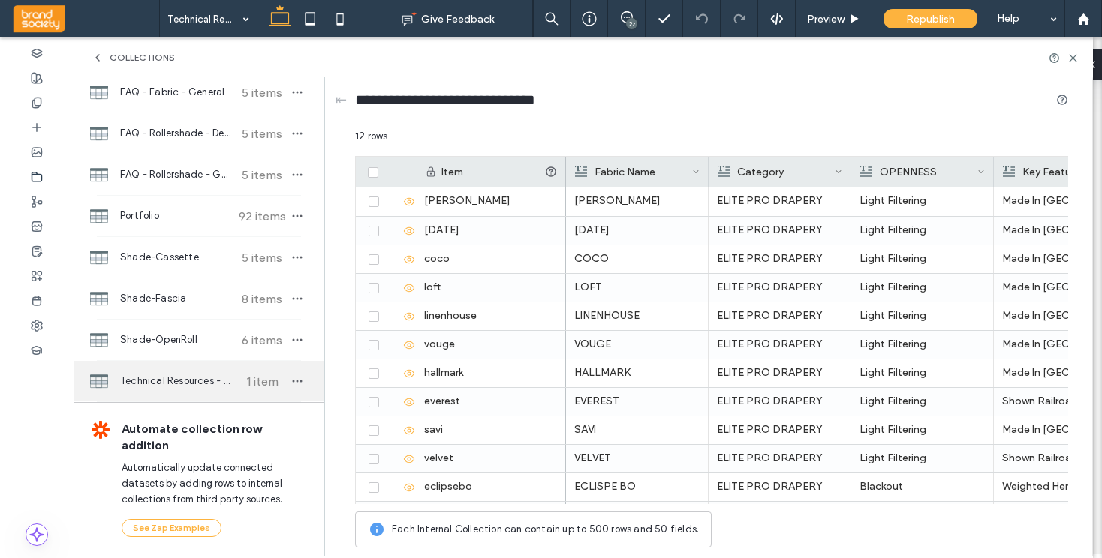
click at [184, 382] on span "Technical Resources - Solarfective" at bounding box center [176, 381] width 112 height 15
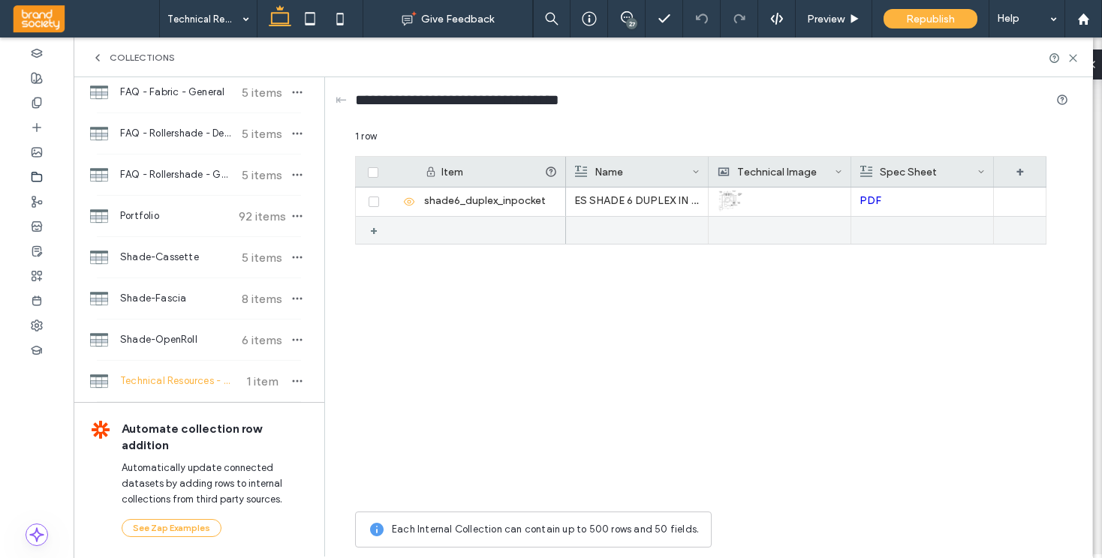
click at [432, 225] on div at bounding box center [491, 230] width 150 height 27
click at [390, 228] on icon at bounding box center [391, 231] width 12 height 12
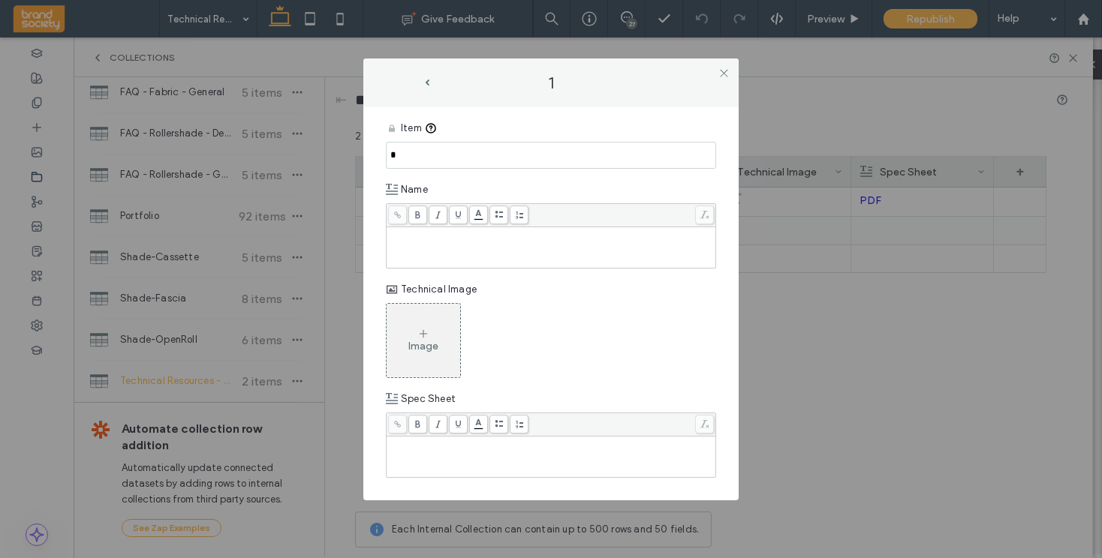
click at [417, 239] on div "Rich Text Editor" at bounding box center [551, 234] width 325 height 11
click at [408, 158] on input "*" at bounding box center [551, 155] width 330 height 27
drag, startPoint x: 476, startPoint y: 158, endPoint x: 374, endPoint y: 161, distance: 102.2
click at [374, 161] on div "**********" at bounding box center [550, 303] width 375 height 393
drag, startPoint x: 474, startPoint y: 152, endPoint x: 379, endPoint y: 150, distance: 94.6
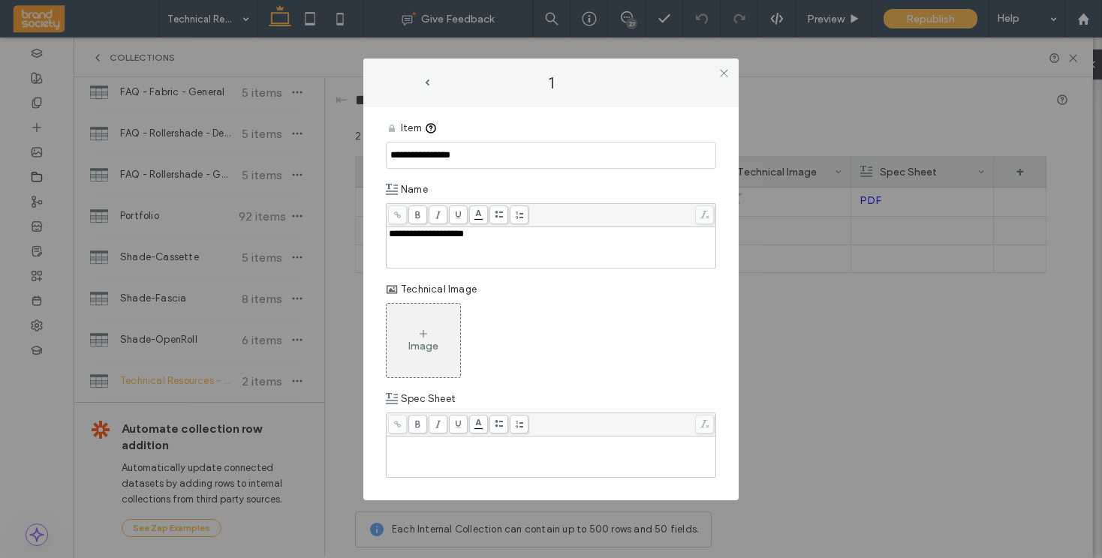
click at [379, 150] on div "**********" at bounding box center [550, 303] width 375 height 393
type input "**********"
click at [412, 156] on input "*" at bounding box center [551, 155] width 330 height 27
paste input "**********"
type input "**********"
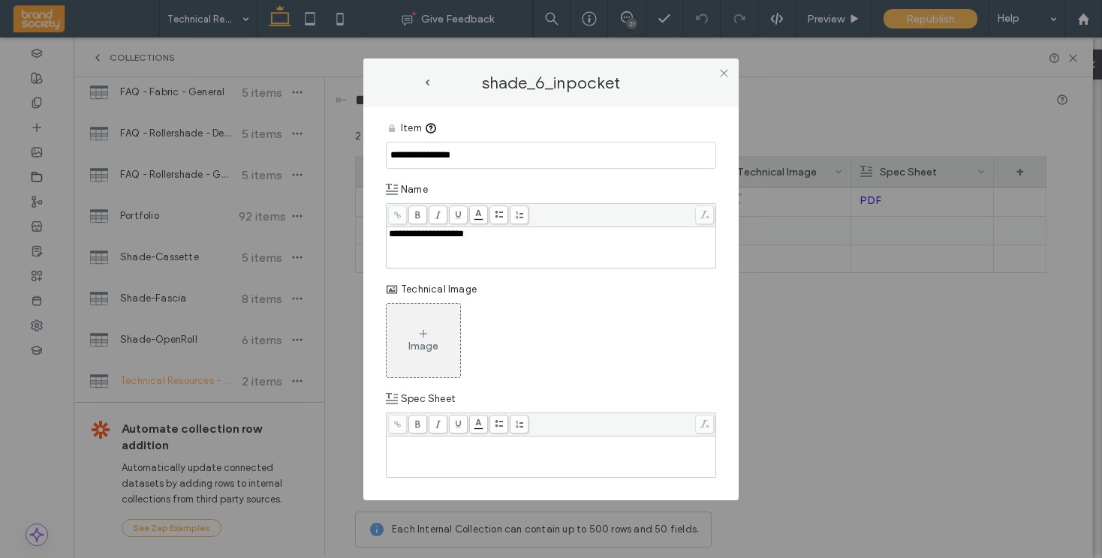
click at [420, 332] on icon at bounding box center [423, 334] width 12 height 12
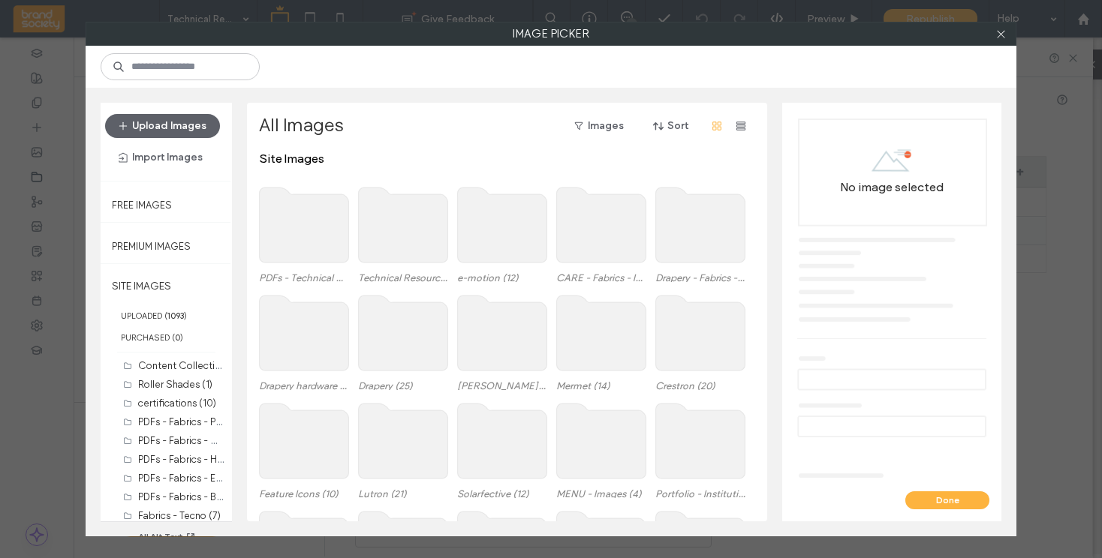
click at [406, 230] on use at bounding box center [403, 225] width 89 height 75
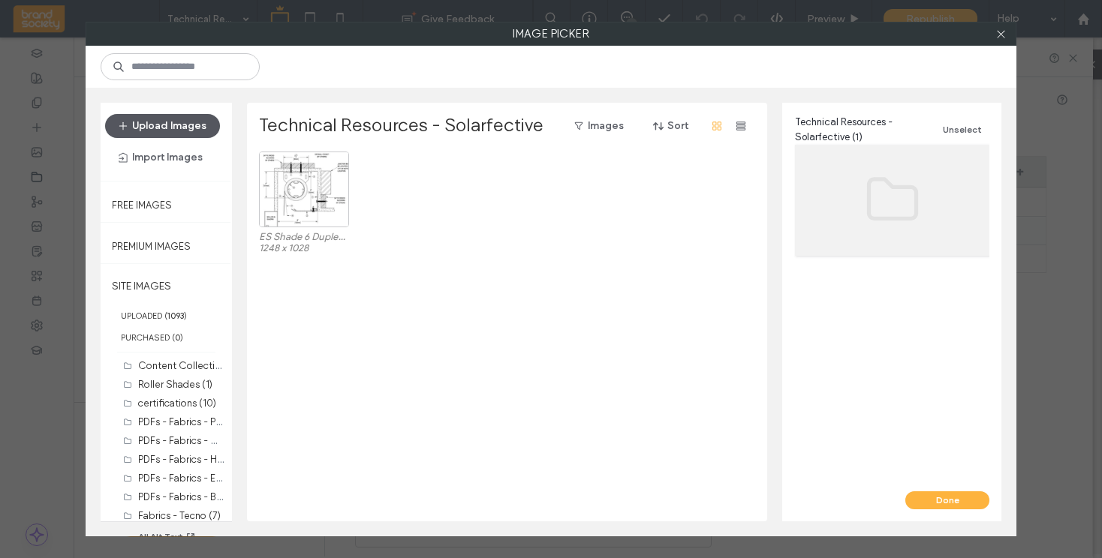
click at [135, 122] on button "Upload Images" at bounding box center [162, 126] width 115 height 24
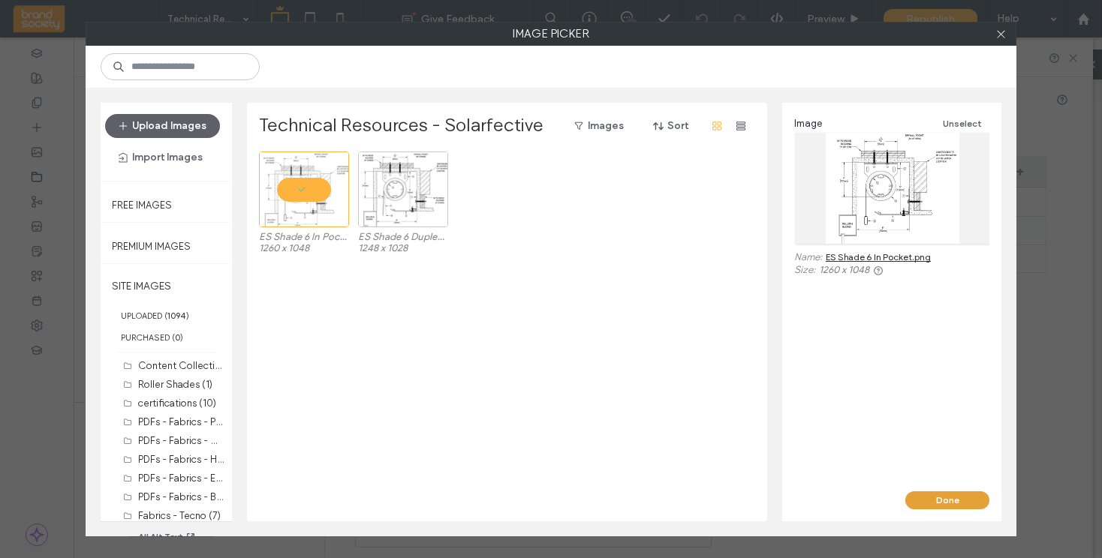
click at [948, 496] on button "Done" at bounding box center [947, 501] width 84 height 18
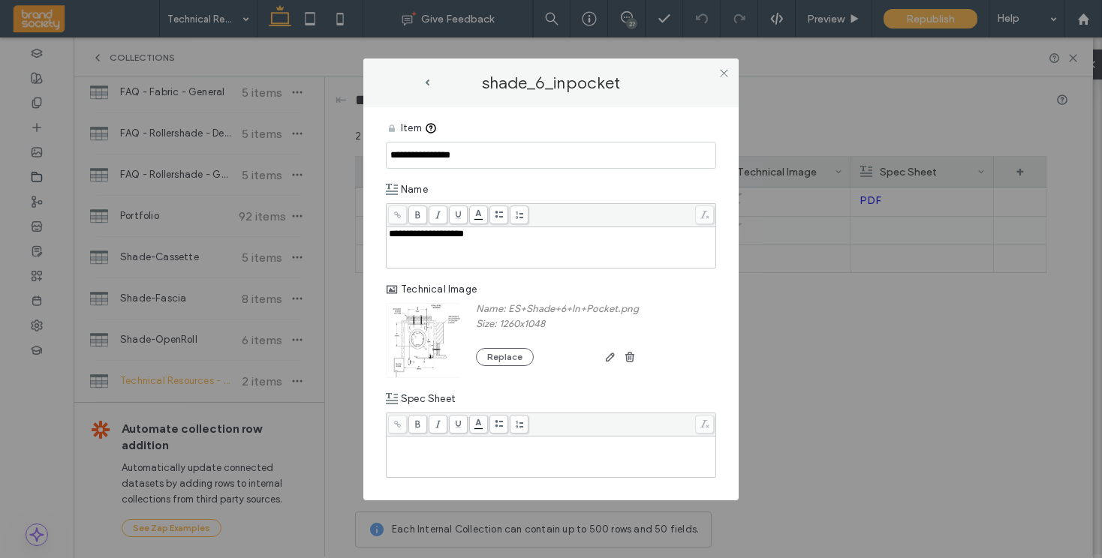
click at [432, 452] on div "Rich Text Editor" at bounding box center [551, 457] width 325 height 38
drag, startPoint x: 413, startPoint y: 444, endPoint x: 390, endPoint y: 444, distance: 23.3
click at [390, 444] on div "***" at bounding box center [551, 443] width 325 height 11
click at [458, 425] on icon at bounding box center [458, 424] width 8 height 8
click at [396, 422] on use at bounding box center [397, 424] width 7 height 7
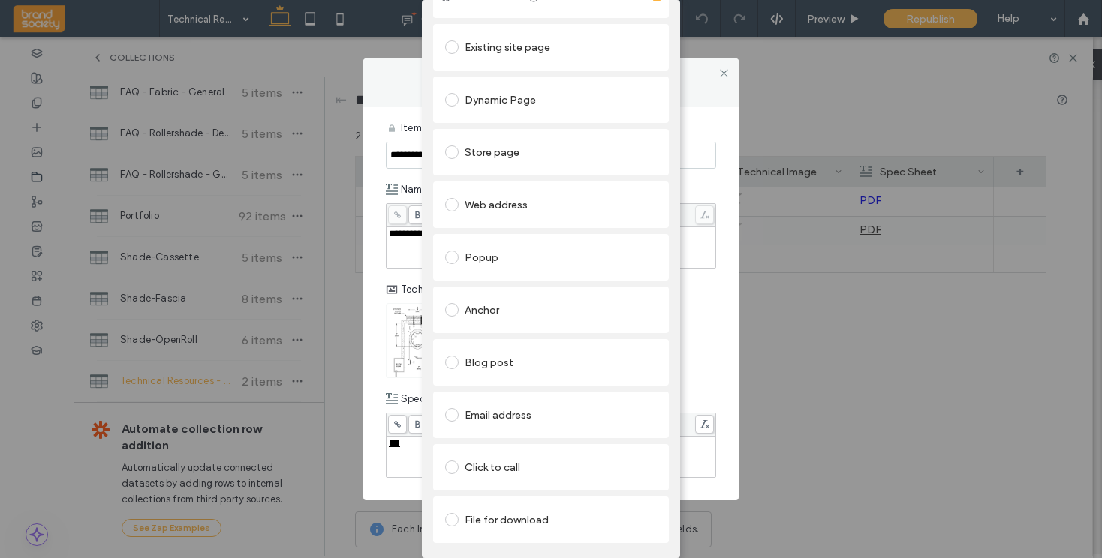
scroll to position [71, 0]
click at [446, 513] on span at bounding box center [452, 520] width 14 height 14
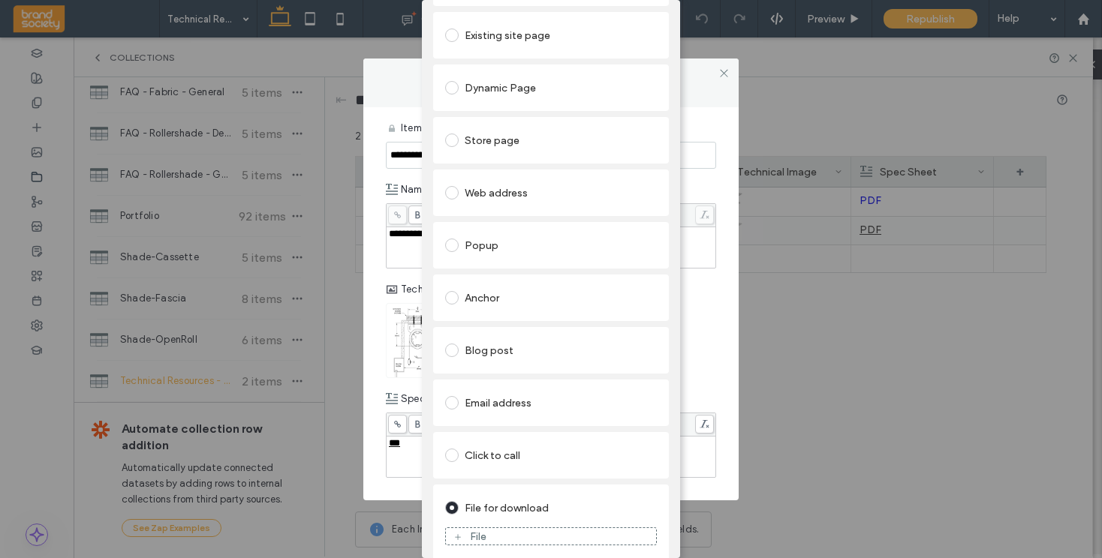
click at [455, 534] on icon at bounding box center [457, 537] width 9 height 9
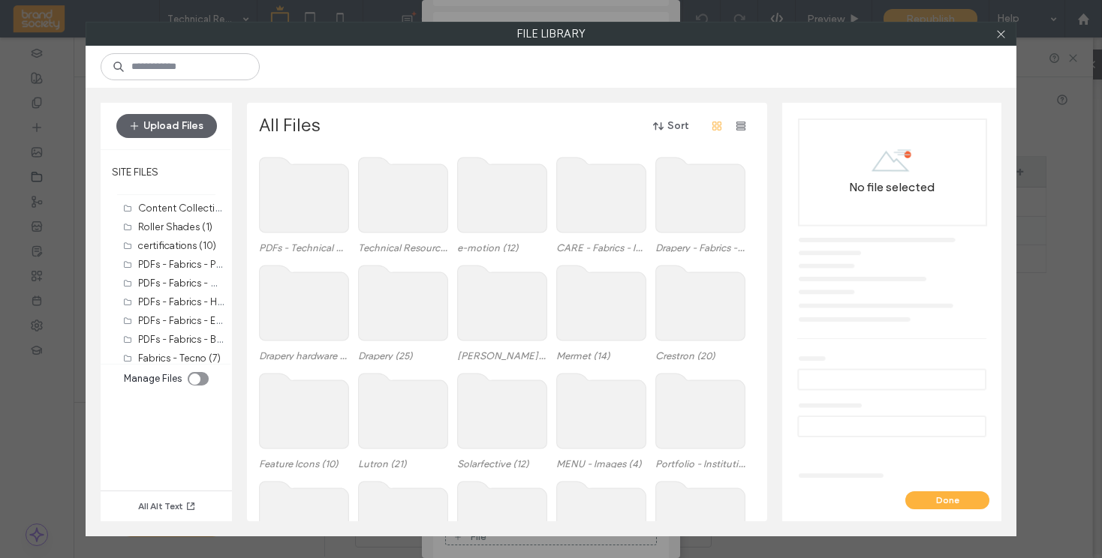
click at [302, 204] on use at bounding box center [304, 195] width 89 height 75
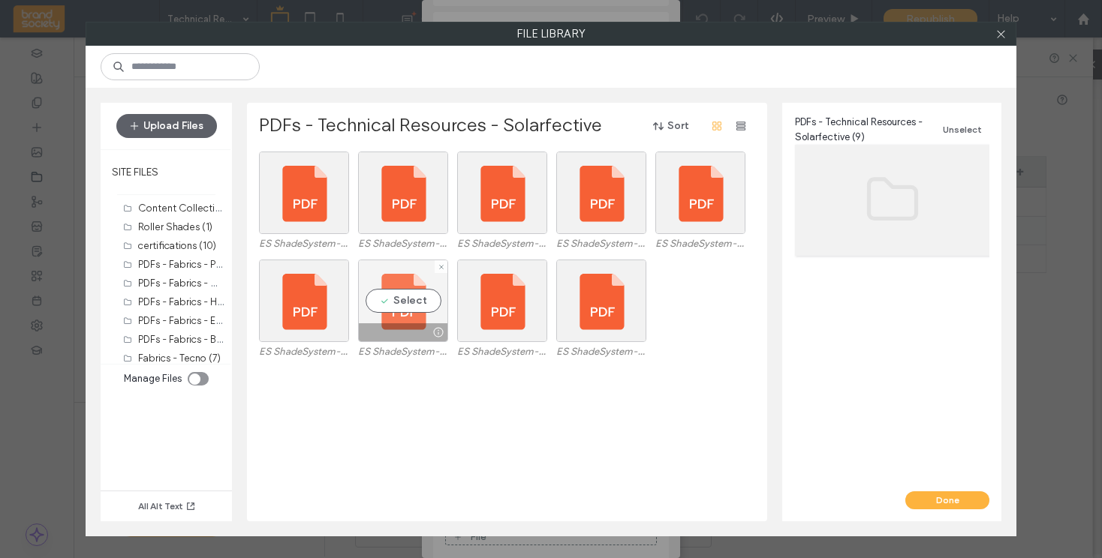
click at [411, 335] on div at bounding box center [403, 333] width 89 height 18
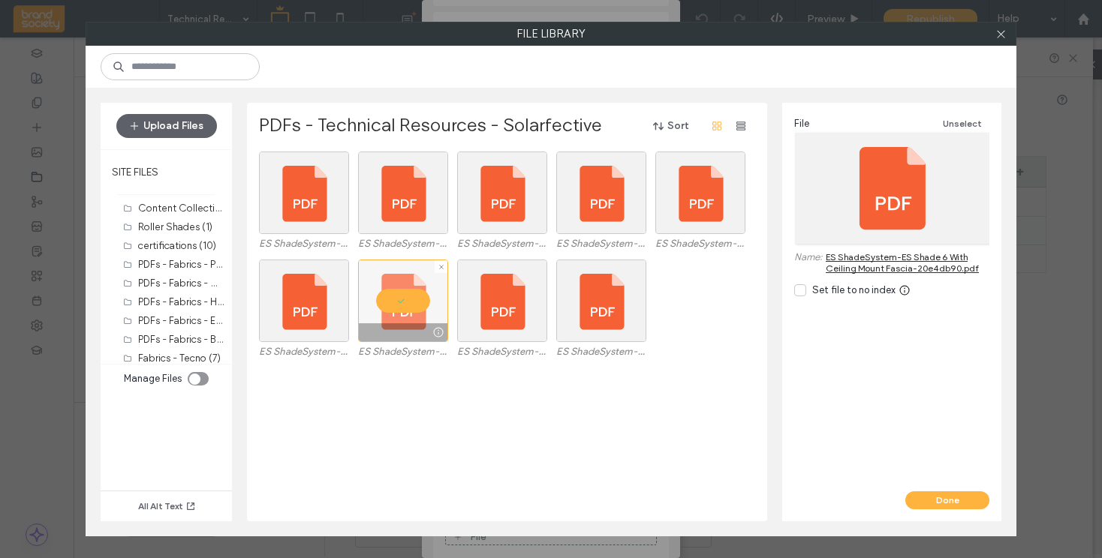
click at [400, 299] on div at bounding box center [403, 301] width 90 height 83
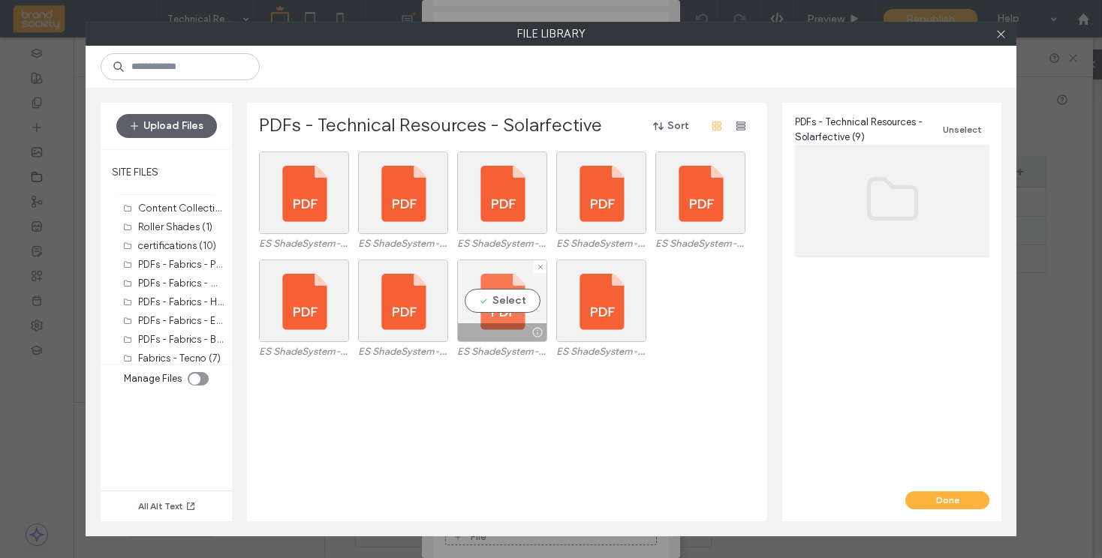
click at [503, 305] on div "Select" at bounding box center [502, 301] width 90 height 83
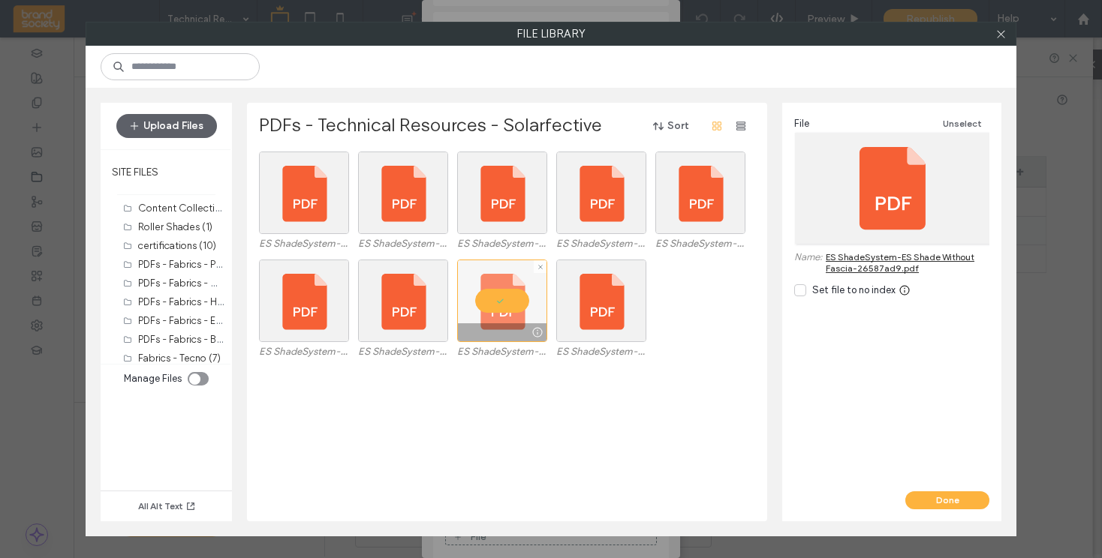
click at [498, 302] on div at bounding box center [502, 301] width 90 height 83
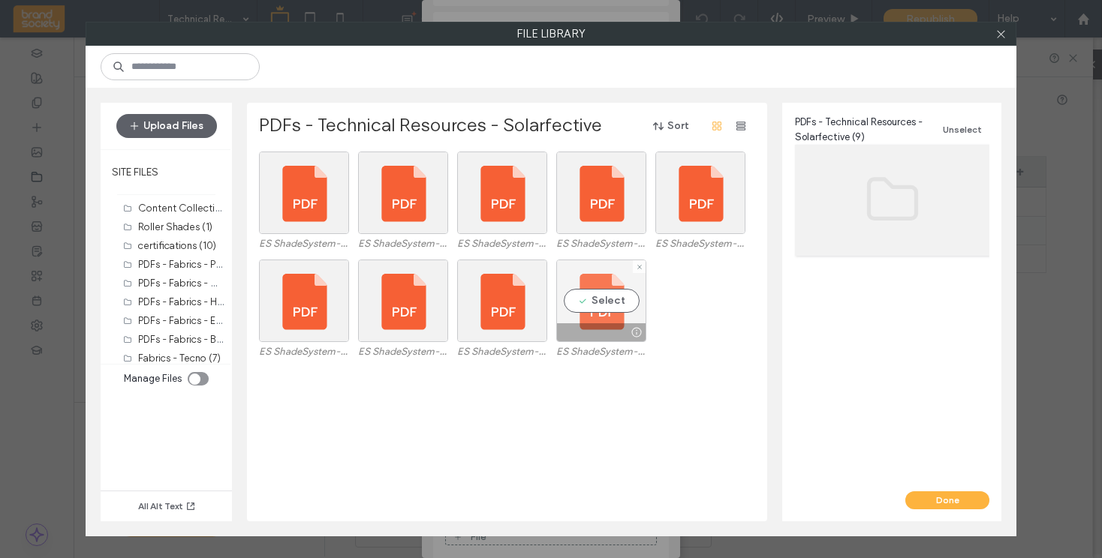
click at [604, 303] on div "Select" at bounding box center [601, 301] width 90 height 83
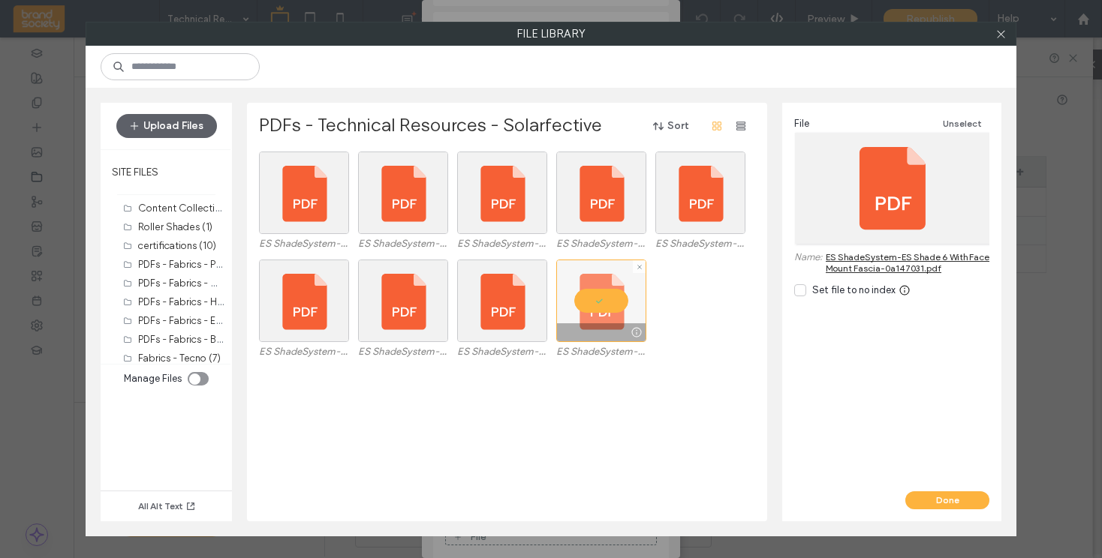
click at [603, 303] on div at bounding box center [601, 301] width 90 height 83
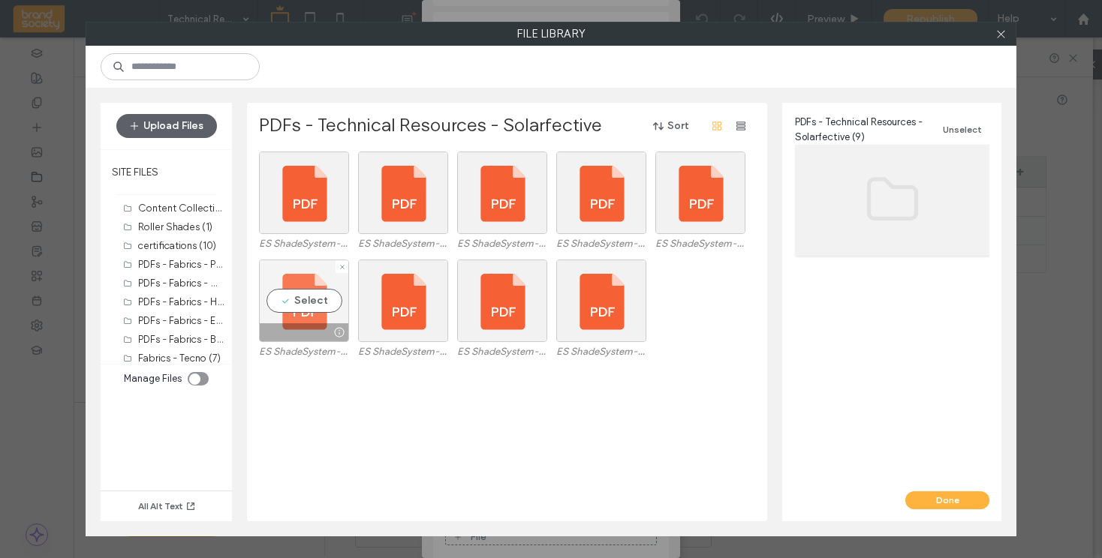
click at [304, 297] on div "Select" at bounding box center [304, 301] width 90 height 83
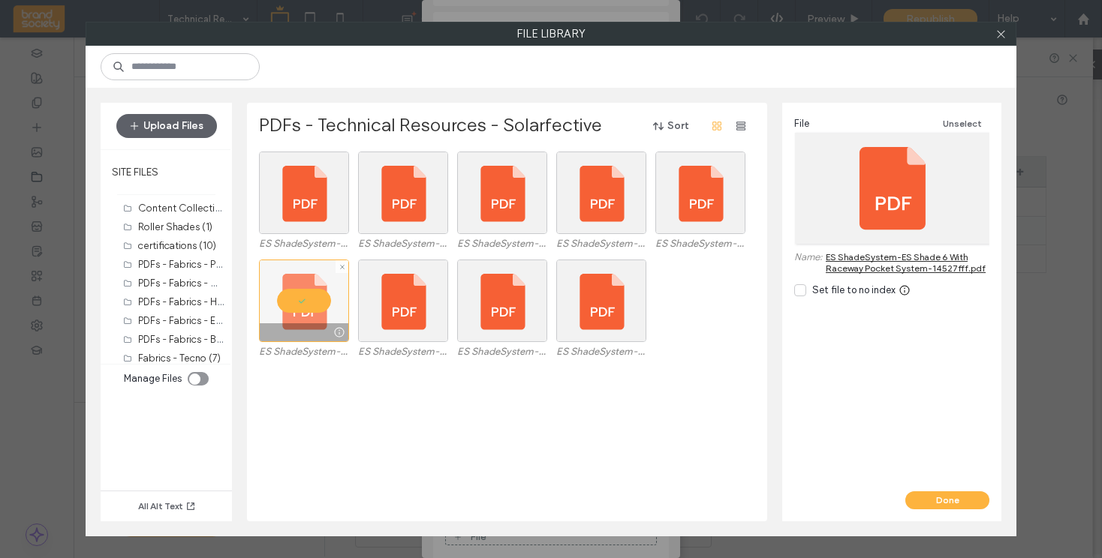
click at [304, 297] on div at bounding box center [304, 301] width 90 height 83
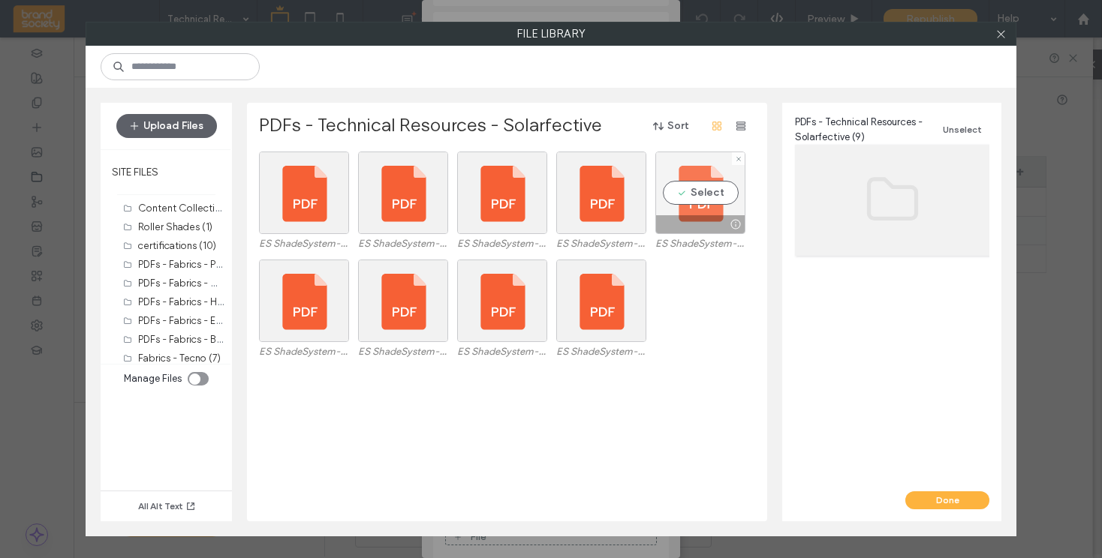
click at [711, 191] on div "Select" at bounding box center [700, 193] width 90 height 83
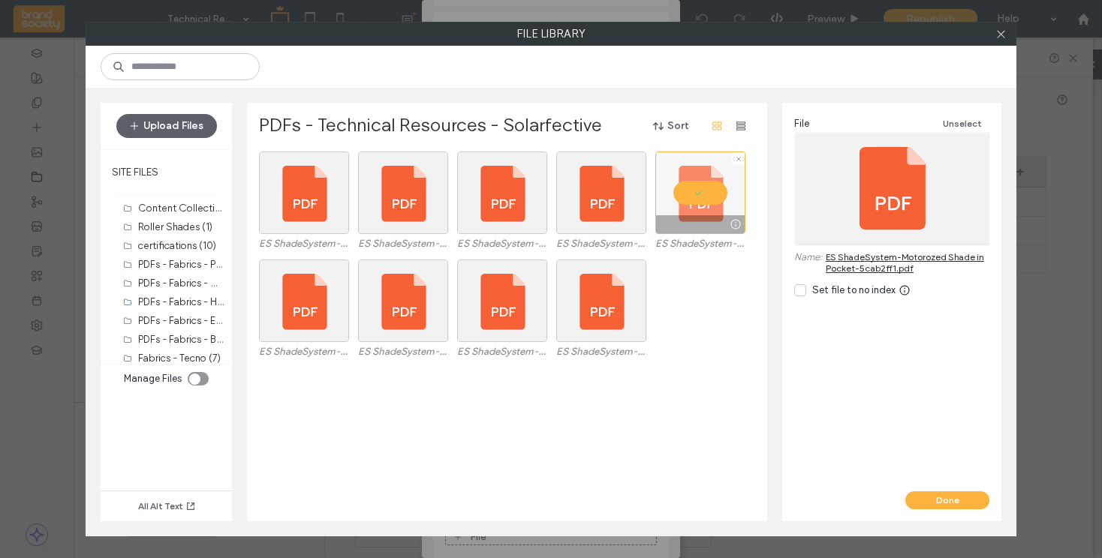
click at [711, 191] on div at bounding box center [700, 193] width 90 height 83
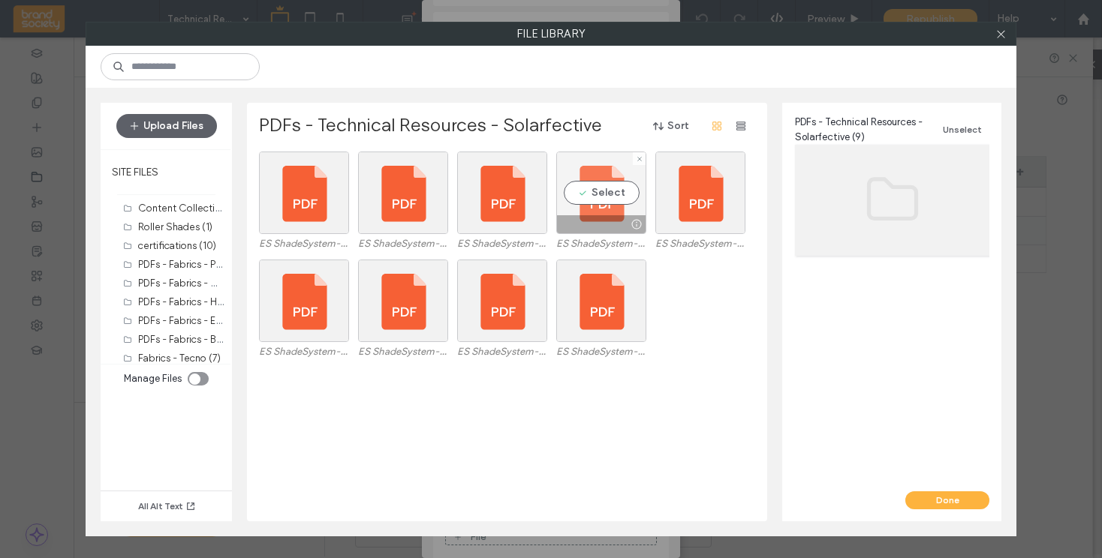
click at [610, 198] on div "Select" at bounding box center [601, 193] width 90 height 83
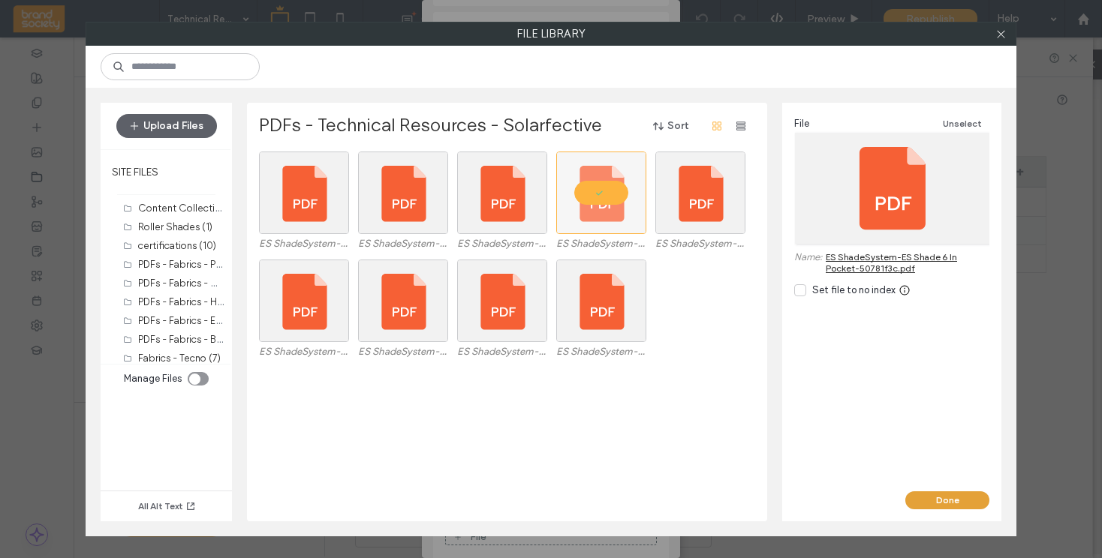
click at [947, 497] on button "Done" at bounding box center [947, 501] width 84 height 18
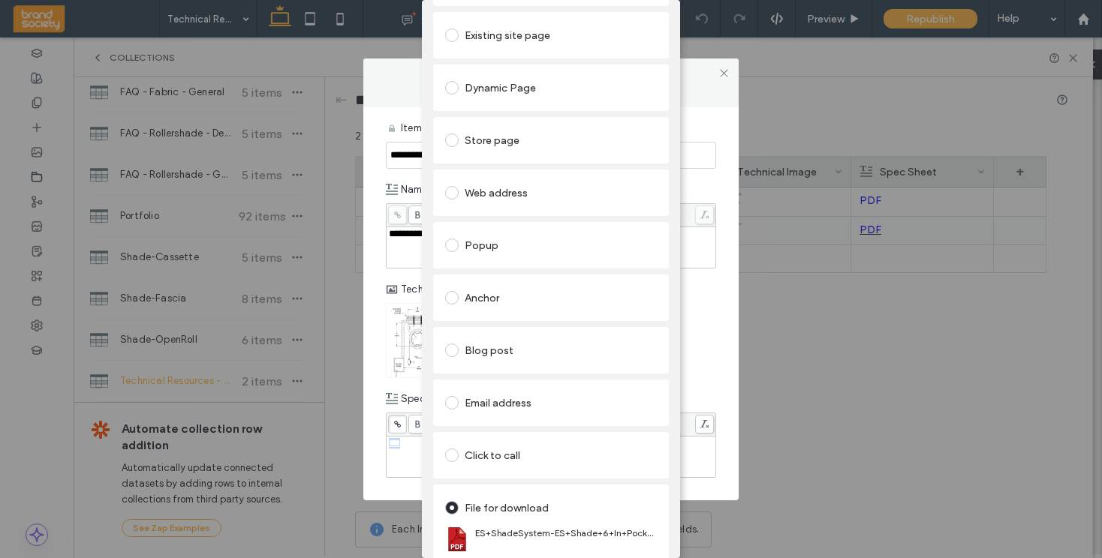
scroll to position [0, 0]
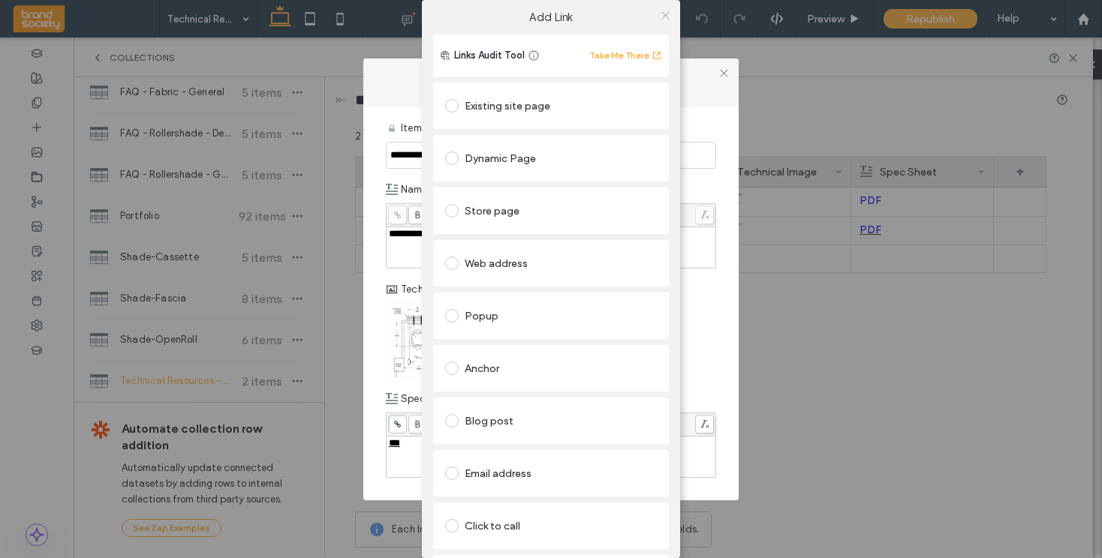
click at [664, 17] on icon at bounding box center [665, 15] width 11 height 11
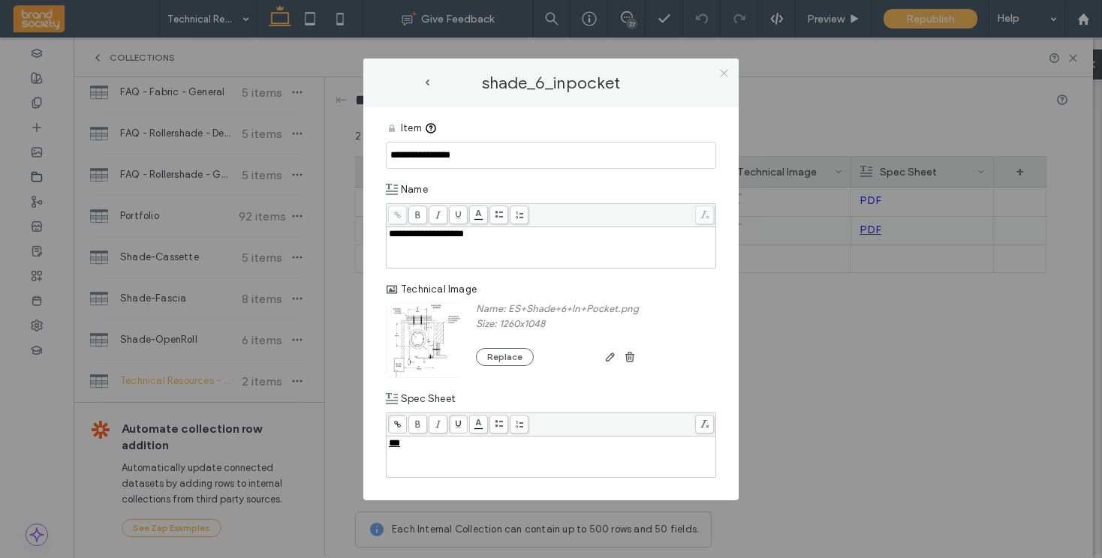
click at [724, 74] on icon at bounding box center [723, 73] width 11 height 11
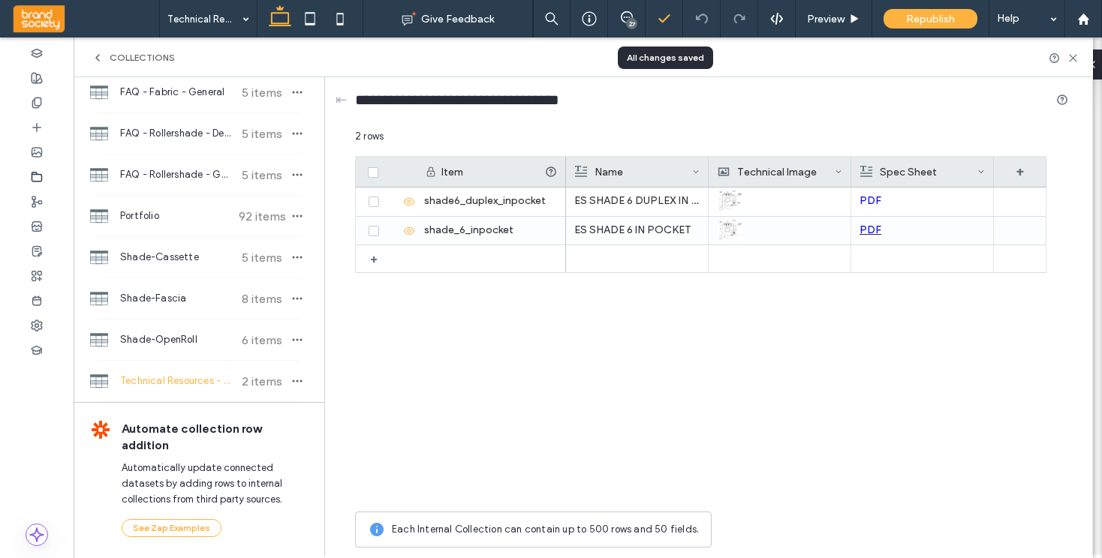
click at [664, 17] on icon at bounding box center [664, 18] width 15 height 15
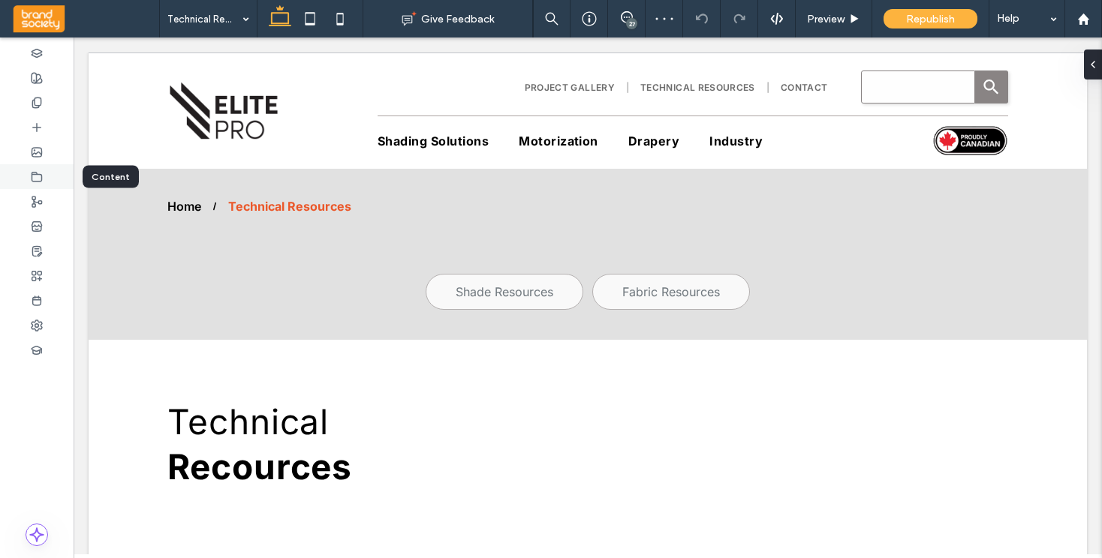
click at [31, 175] on icon at bounding box center [37, 177] width 12 height 12
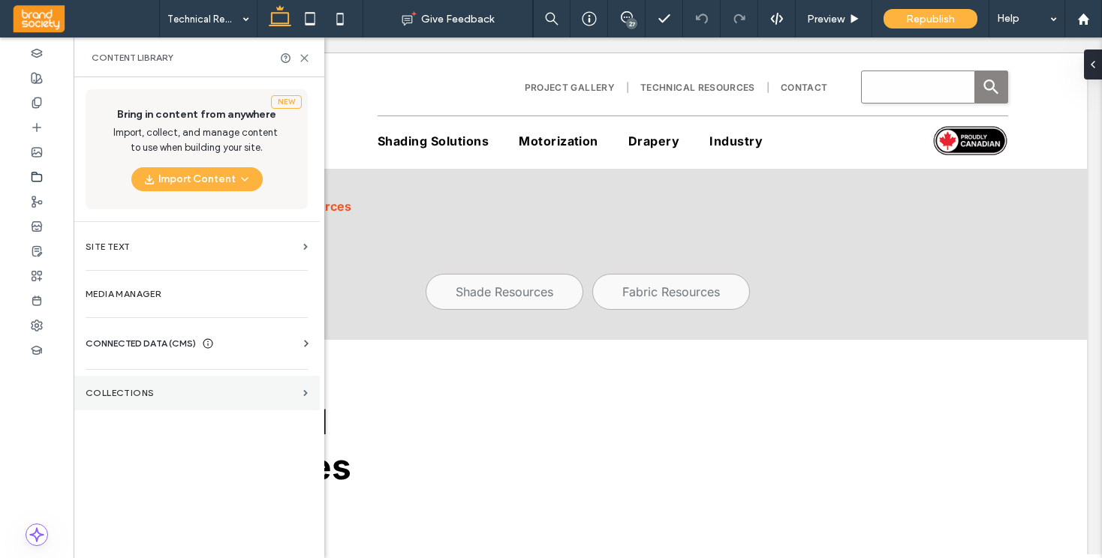
click at [187, 396] on label "Collections" at bounding box center [192, 393] width 212 height 11
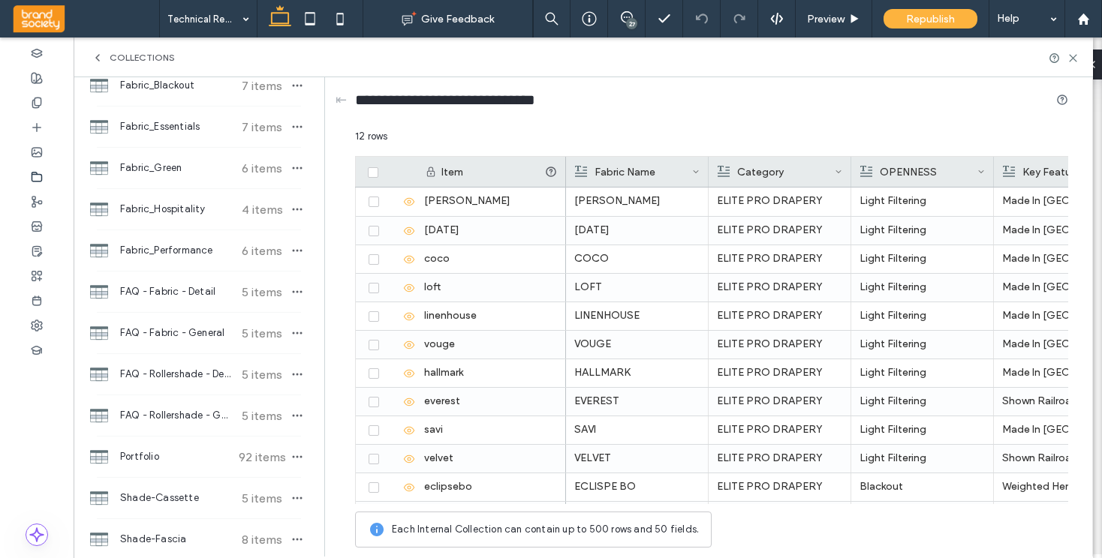
scroll to position [444, 0]
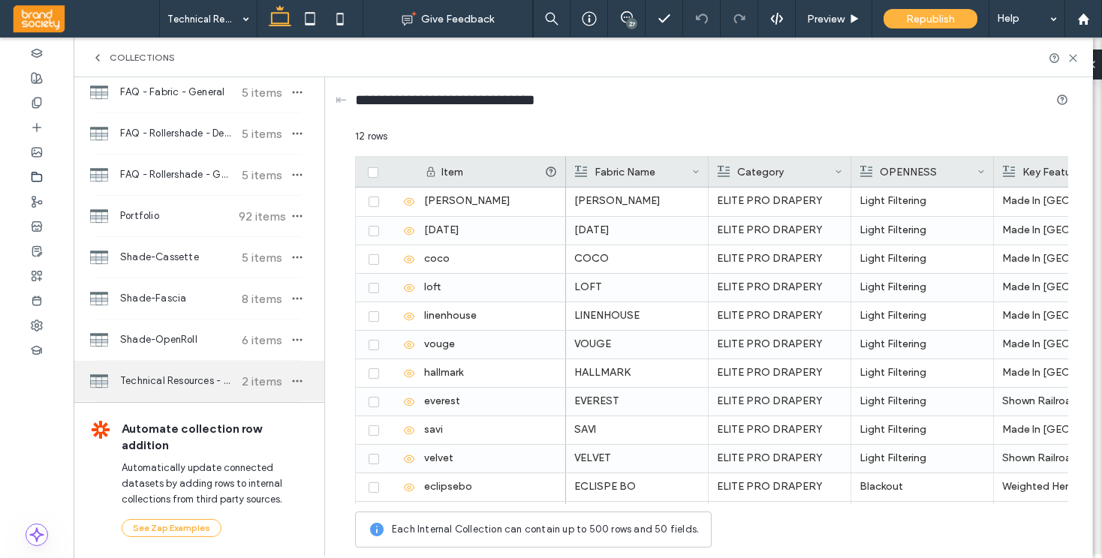
click at [197, 384] on span "Technical Resources - Solarfective" at bounding box center [176, 381] width 112 height 15
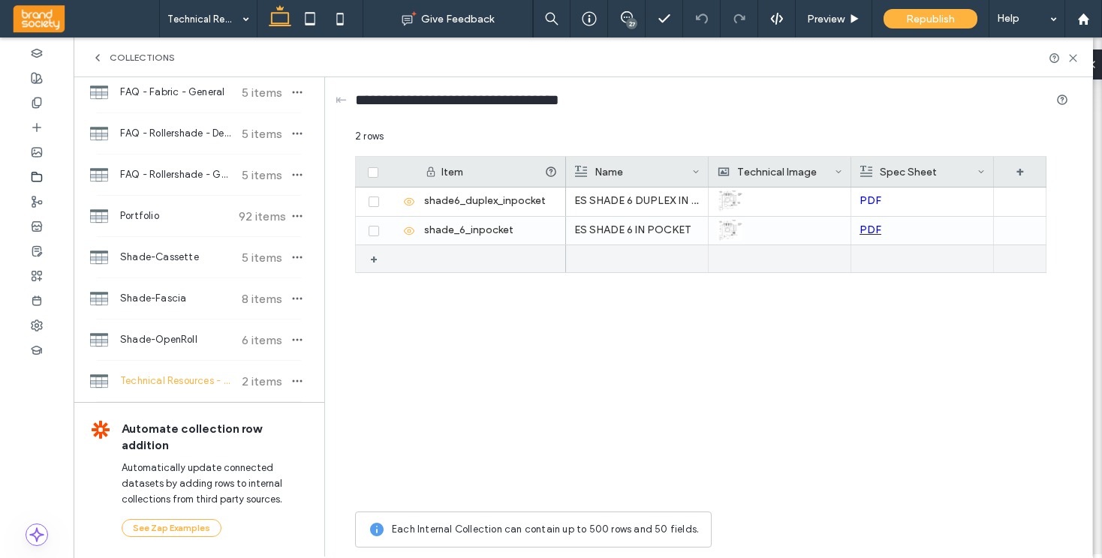
click at [449, 256] on div at bounding box center [491, 258] width 150 height 27
click at [375, 260] on div "+" at bounding box center [379, 258] width 19 height 27
click at [391, 258] on icon at bounding box center [391, 260] width 12 height 12
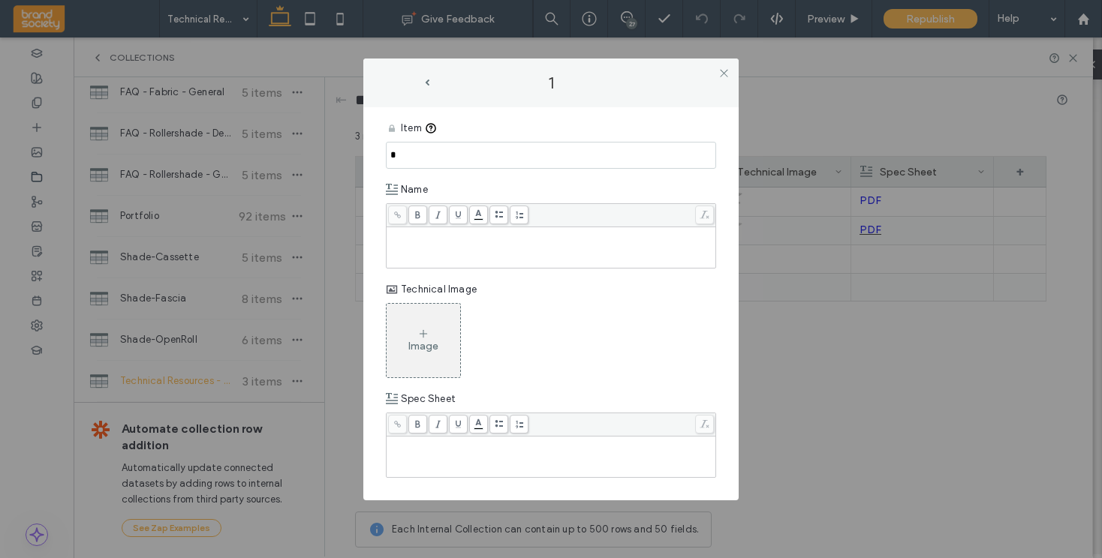
click at [440, 239] on div "Rich Text Editor" at bounding box center [551, 234] width 325 height 11
click at [415, 149] on input "*" at bounding box center [551, 155] width 330 height 27
type input "*"
drag, startPoint x: 541, startPoint y: 158, endPoint x: 378, endPoint y: 158, distance: 162.9
click at [378, 158] on div "**********" at bounding box center [550, 303] width 375 height 393
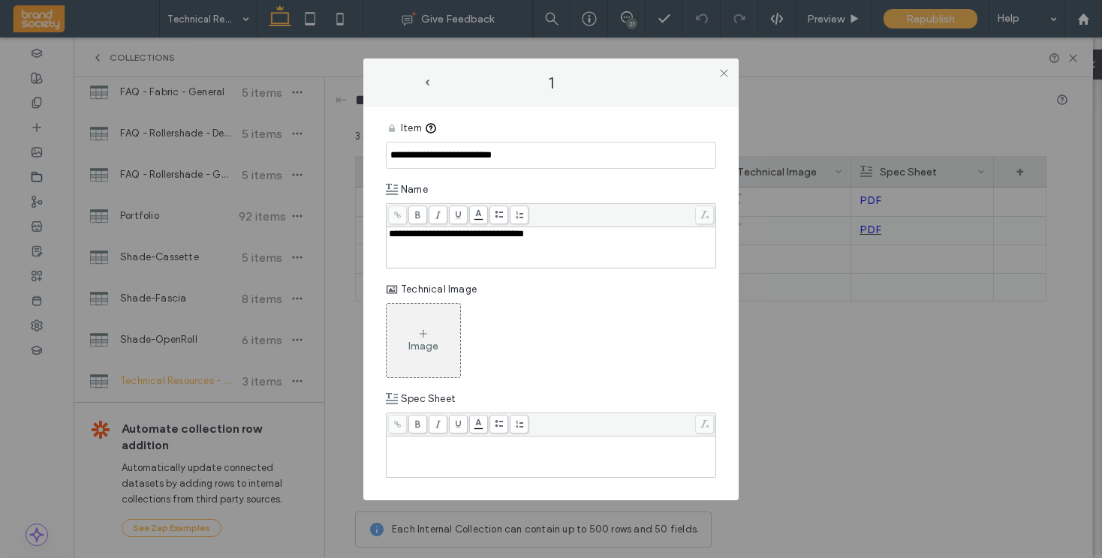
type input "**********"
click at [419, 155] on input "*" at bounding box center [551, 155] width 330 height 27
paste input "**********"
type input "**********"
click at [417, 331] on icon at bounding box center [423, 334] width 12 height 12
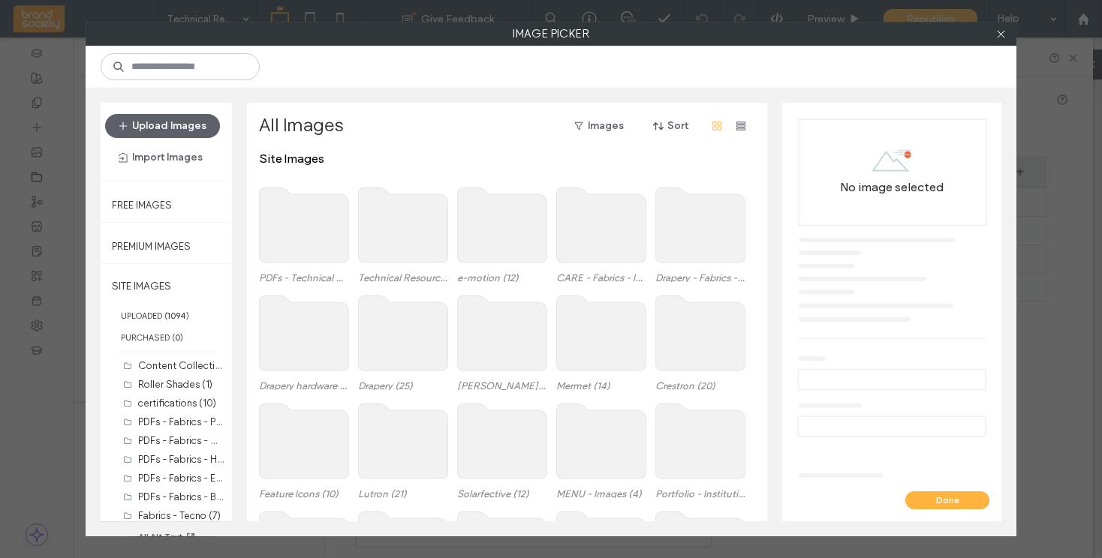
click at [405, 227] on use at bounding box center [403, 225] width 89 height 75
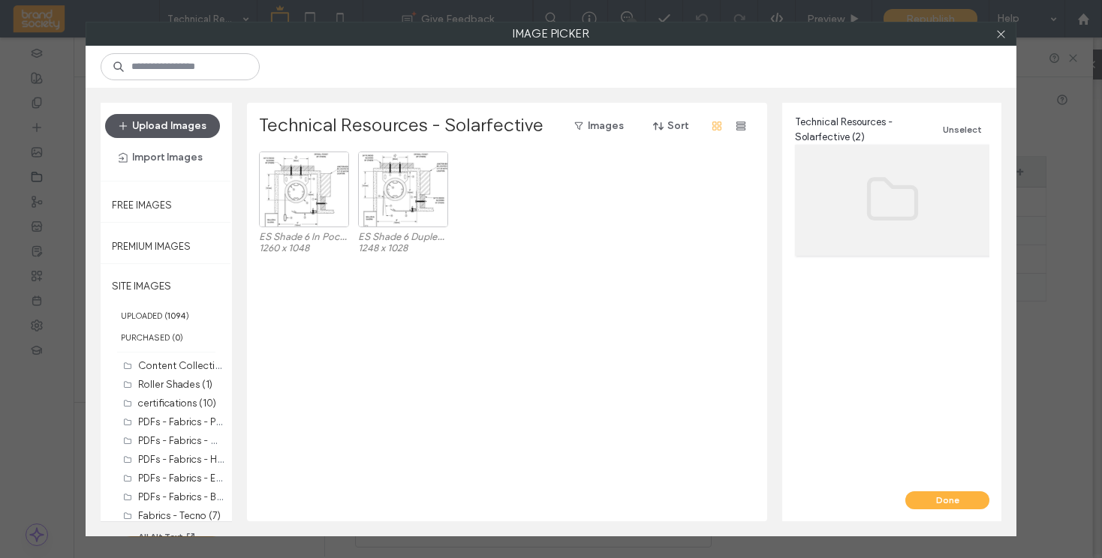
click at [122, 127] on icon "button" at bounding box center [123, 126] width 12 height 12
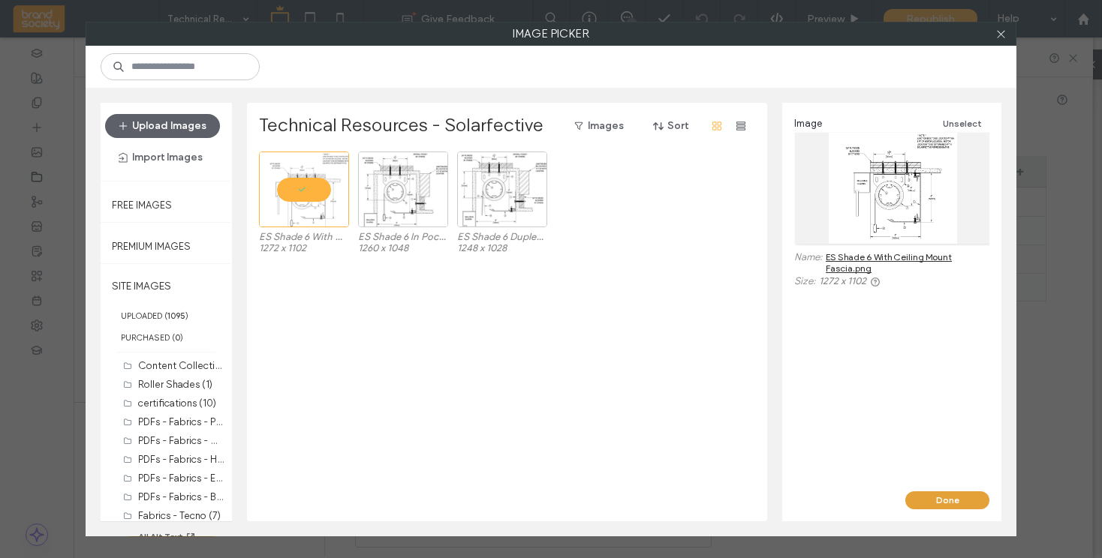
click at [962, 502] on button "Done" at bounding box center [947, 501] width 84 height 18
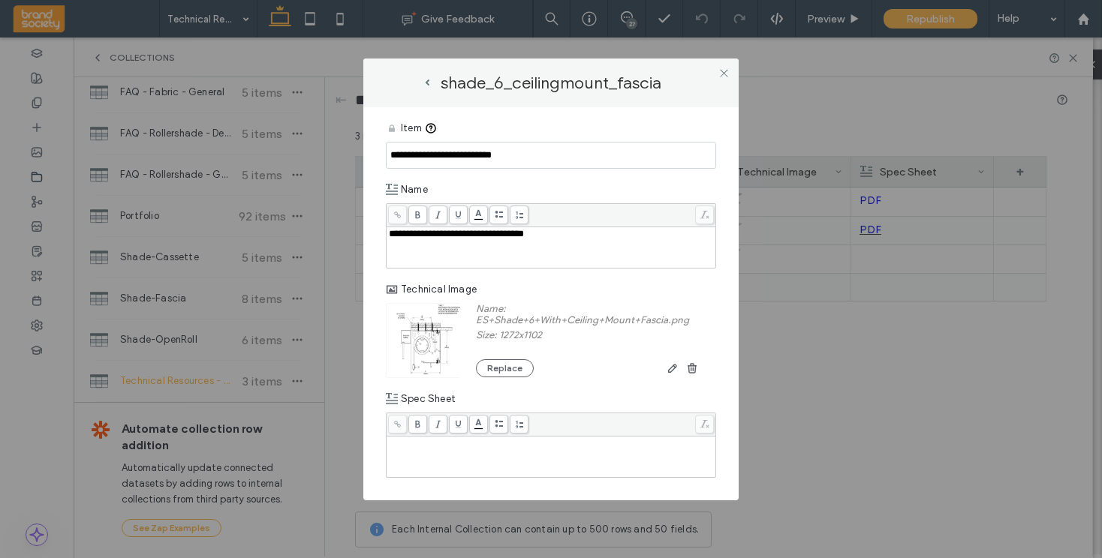
click at [444, 450] on div "Rich Text Editor" at bounding box center [551, 457] width 325 height 38
click at [458, 426] on use at bounding box center [458, 425] width 5 height 8
drag, startPoint x: 406, startPoint y: 448, endPoint x: 384, endPoint y: 448, distance: 22.5
click at [384, 448] on div "**********" at bounding box center [550, 303] width 375 height 393
click at [460, 419] on span at bounding box center [458, 424] width 19 height 19
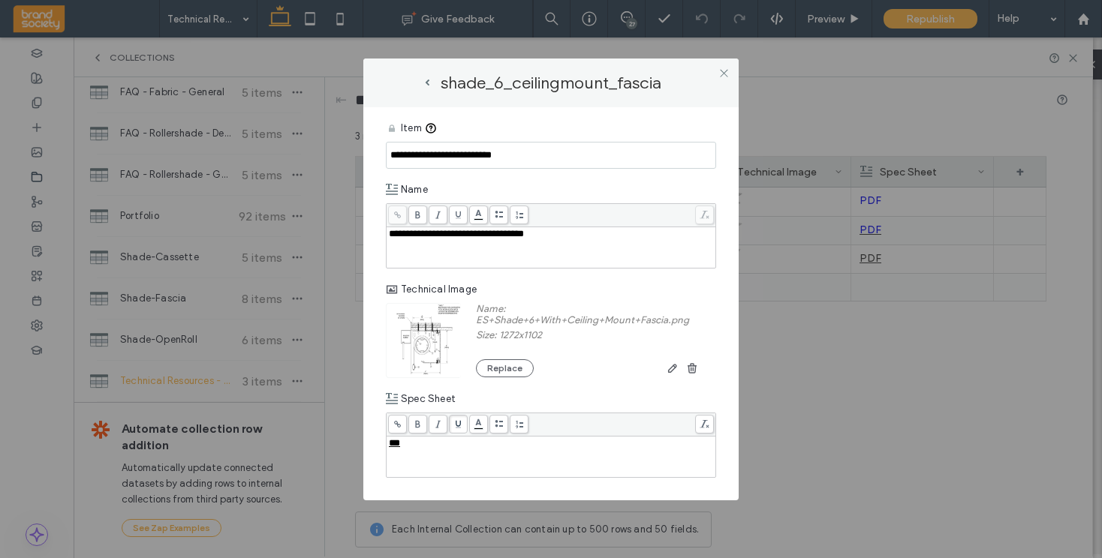
click at [396, 423] on icon at bounding box center [397, 424] width 8 height 8
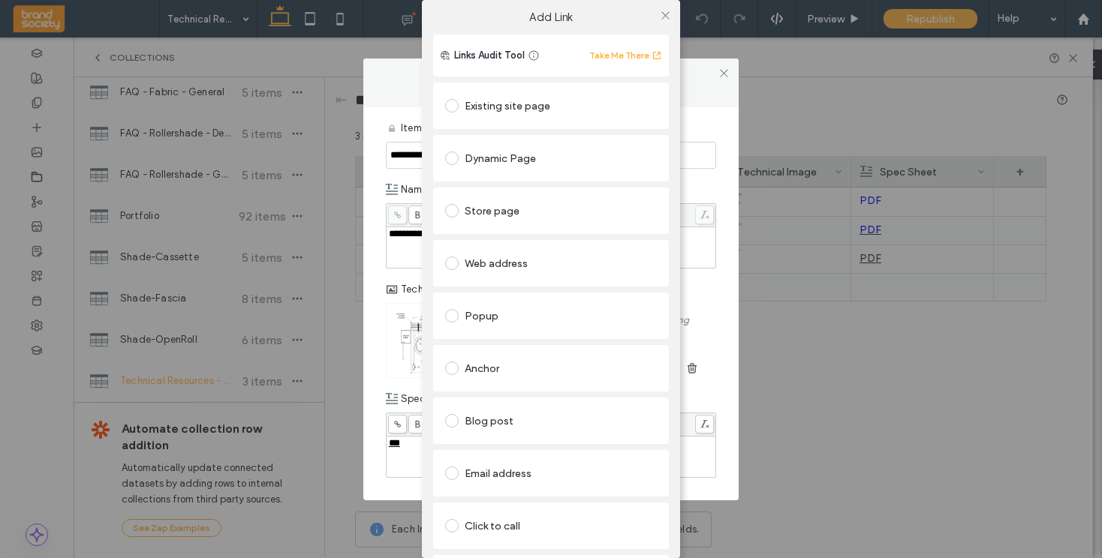
scroll to position [71, 0]
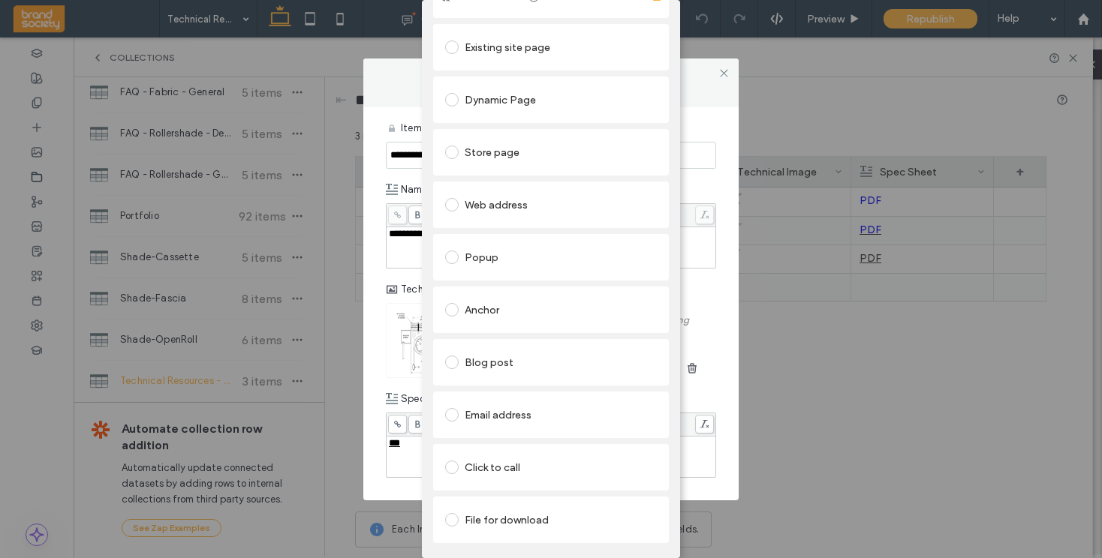
click at [450, 513] on span at bounding box center [452, 520] width 14 height 14
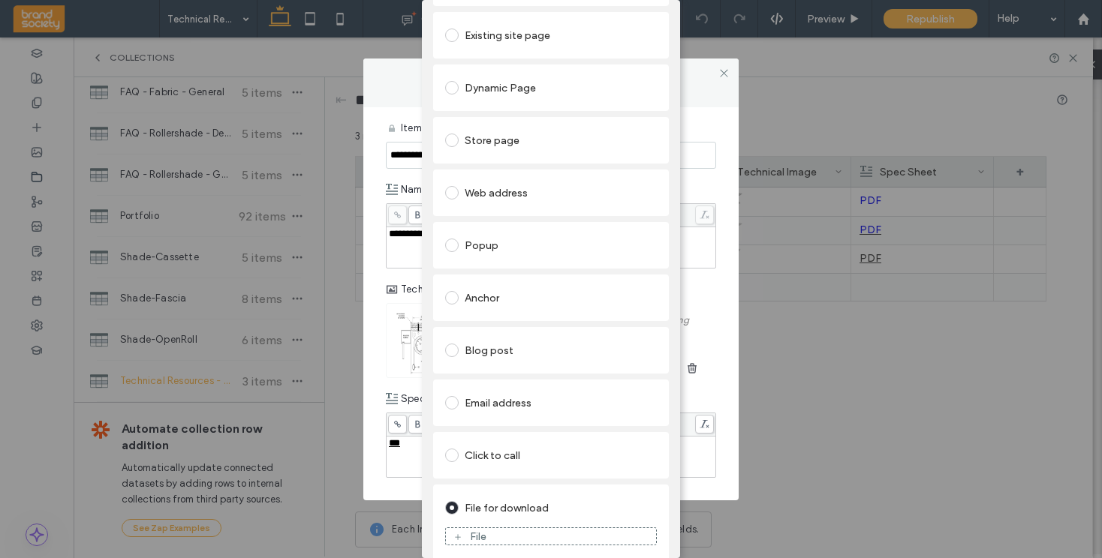
scroll to position [88, 0]
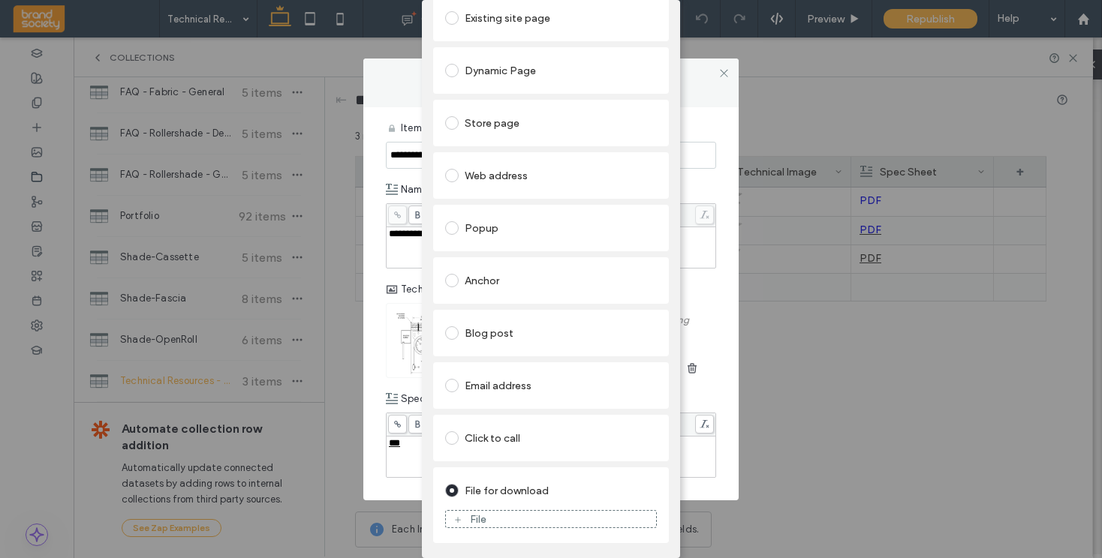
click at [470, 519] on div "File" at bounding box center [478, 519] width 17 height 13
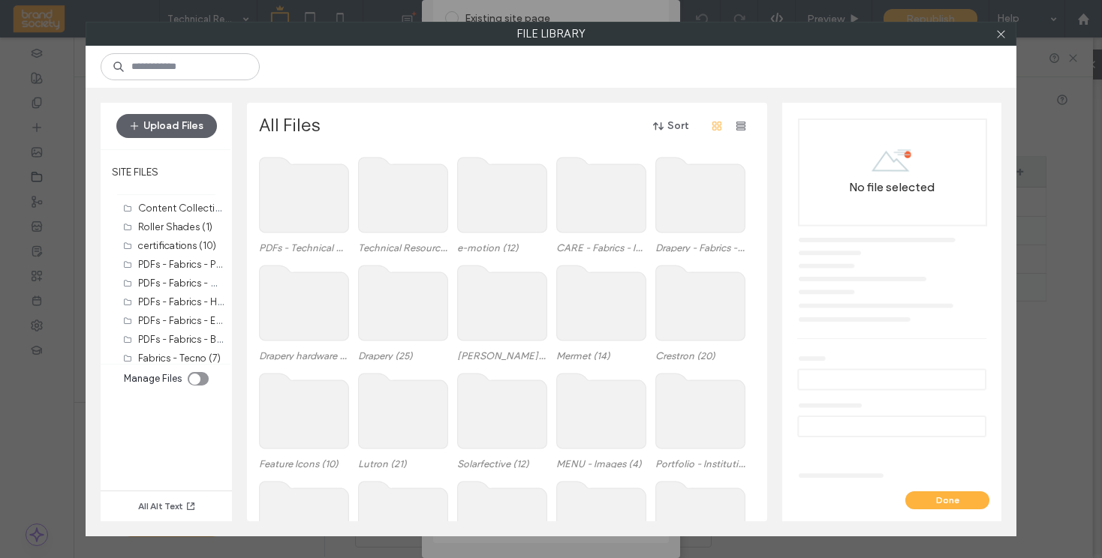
click at [300, 196] on use at bounding box center [304, 195] width 89 height 75
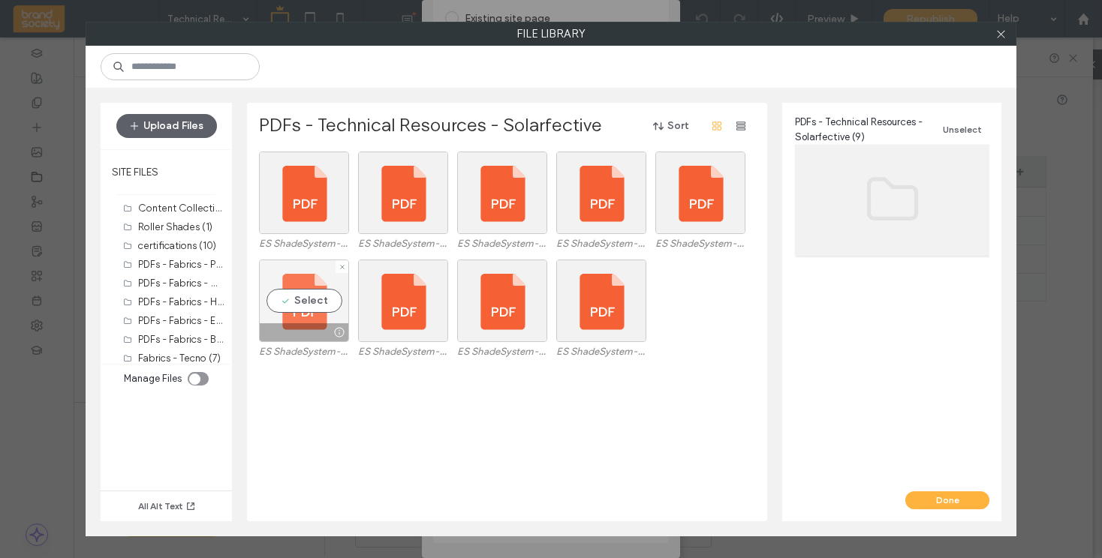
click at [298, 333] on div at bounding box center [304, 333] width 89 height 18
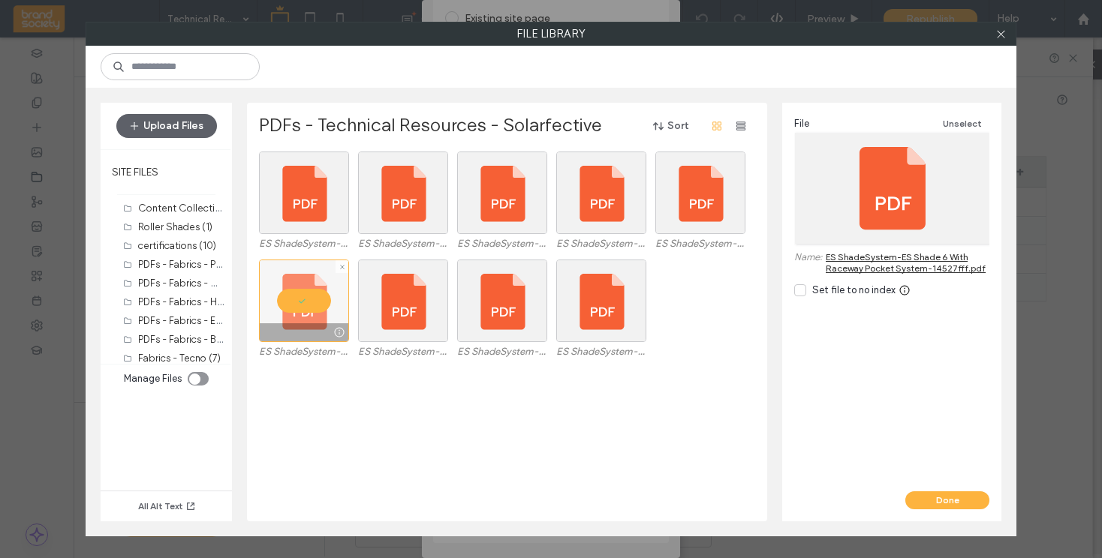
click at [311, 304] on div at bounding box center [304, 301] width 90 height 83
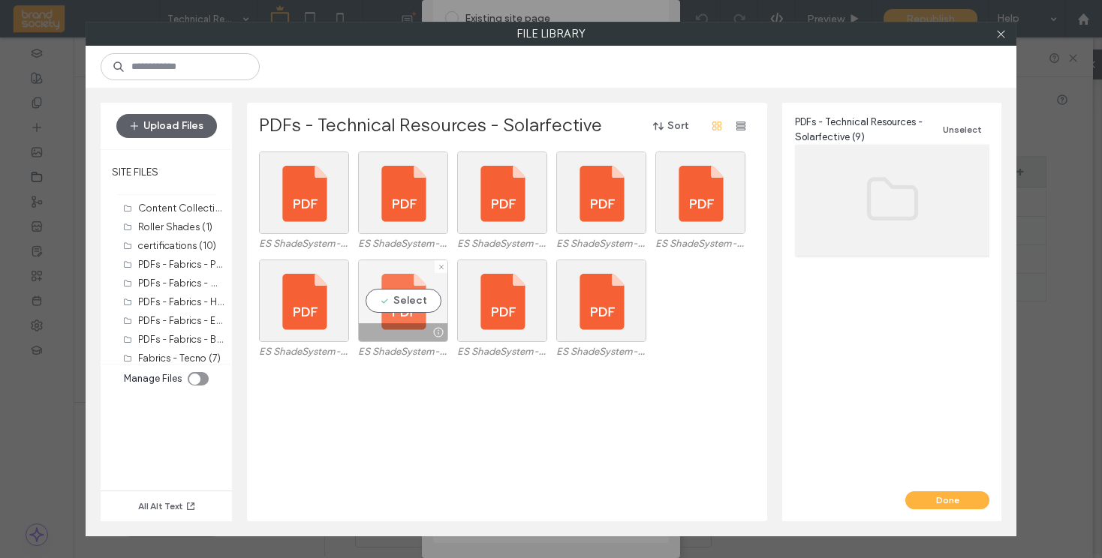
click at [399, 336] on div at bounding box center [403, 333] width 89 height 18
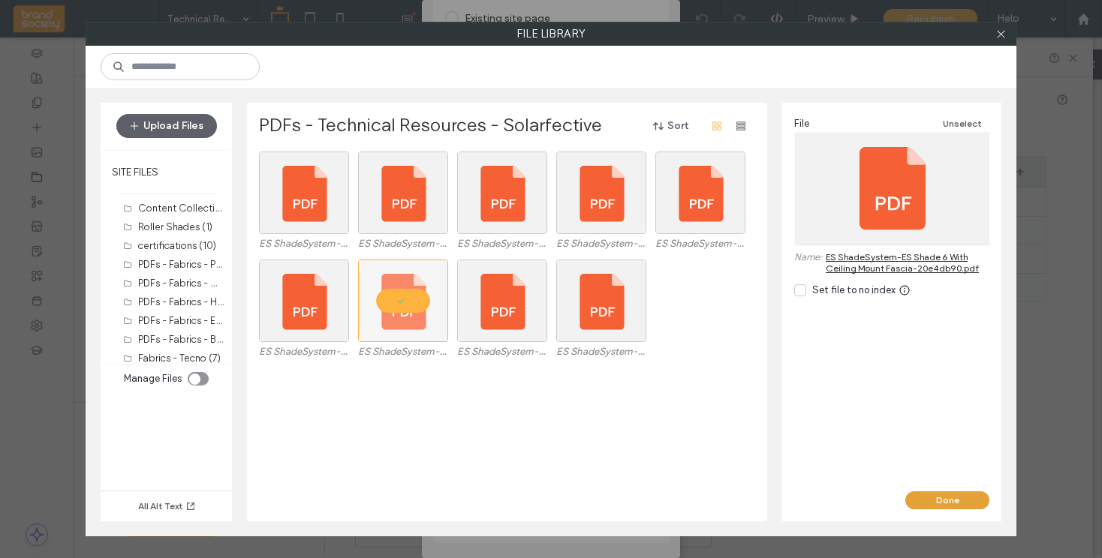
click at [959, 499] on button "Done" at bounding box center [947, 501] width 84 height 18
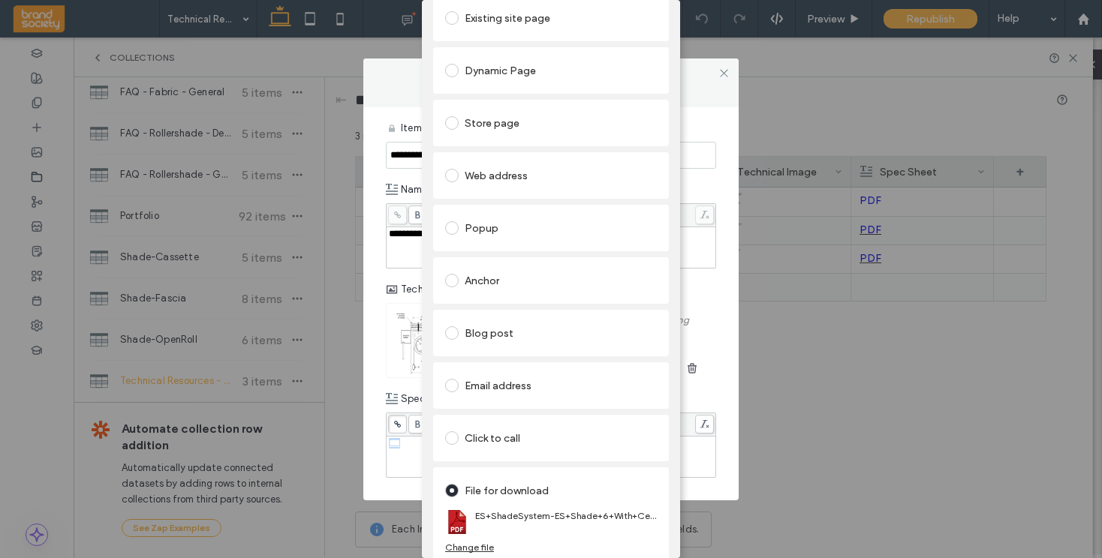
scroll to position [0, 0]
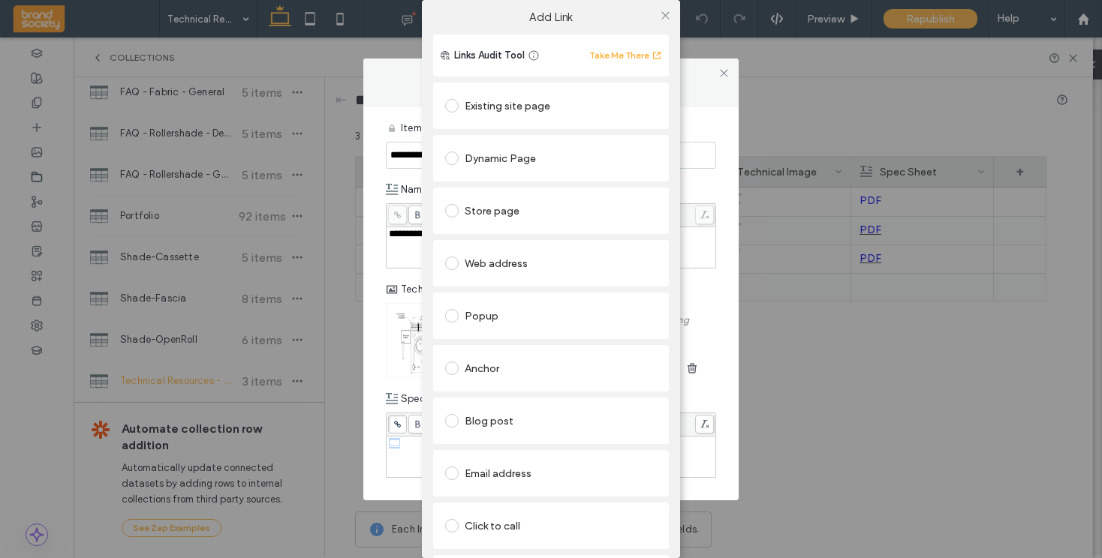
click at [631, 15] on label "Add Link" at bounding box center [550, 18] width 237 height 14
click at [664, 14] on icon at bounding box center [665, 15] width 11 height 11
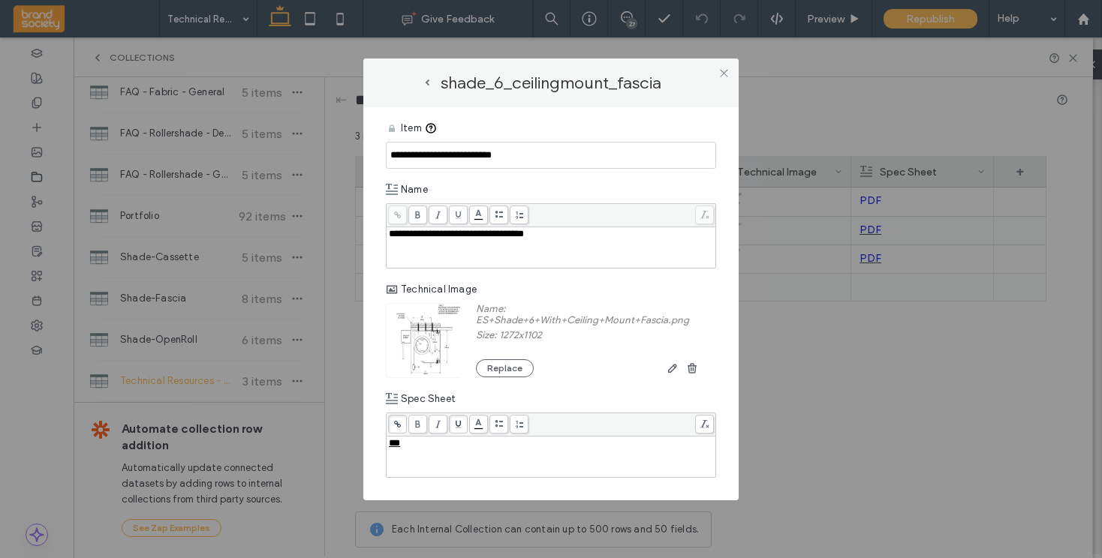
click at [679, 71] on div "shade_6_ceilingmount_fascia" at bounding box center [550, 83] width 375 height 49
click at [726, 74] on icon at bounding box center [723, 73] width 11 height 11
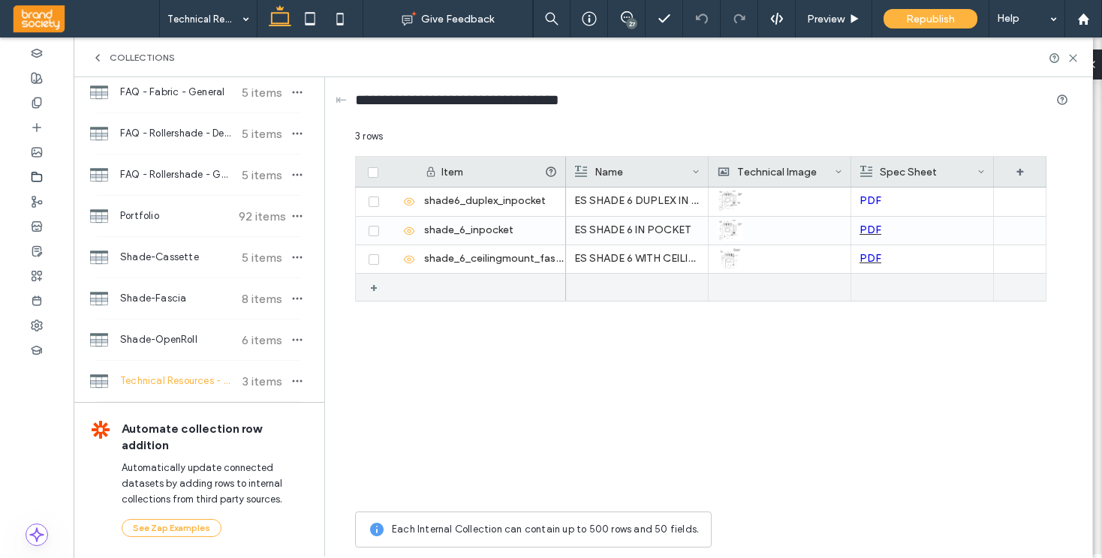
click at [372, 287] on div "+" at bounding box center [379, 287] width 19 height 27
click at [390, 288] on use at bounding box center [391, 288] width 8 height 8
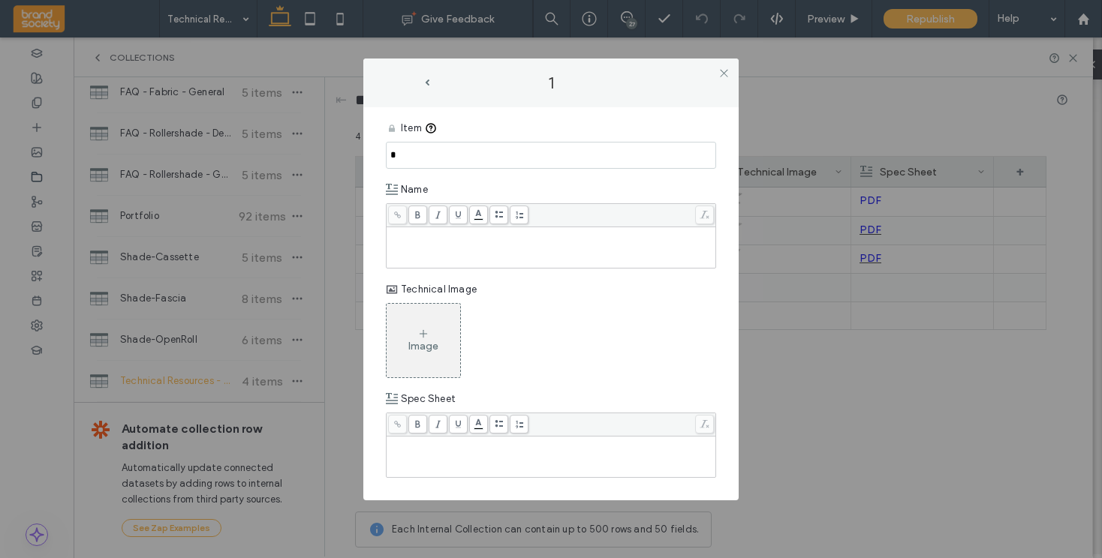
click at [489, 239] on div "Rich Text Editor" at bounding box center [551, 234] width 325 height 11
click at [419, 157] on input "*" at bounding box center [551, 155] width 330 height 27
drag, startPoint x: 433, startPoint y: 152, endPoint x: 433, endPoint y: 134, distance: 18.0
click at [433, 152] on input "**********" at bounding box center [551, 155] width 330 height 27
drag, startPoint x: 516, startPoint y: 154, endPoint x: 383, endPoint y: 156, distance: 132.9
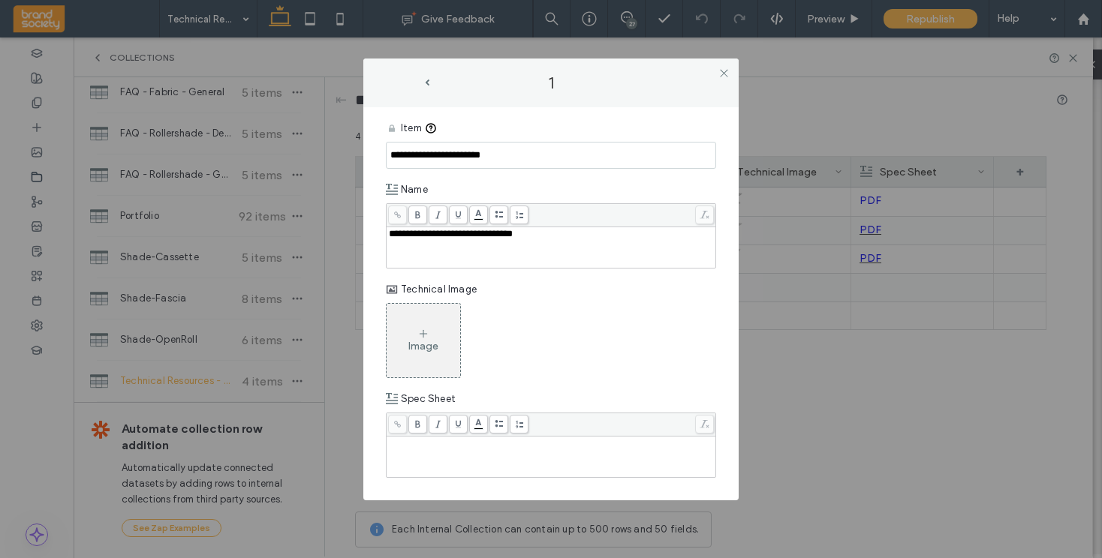
click at [383, 156] on div "**********" at bounding box center [550, 303] width 375 height 393
type input "**********"
click at [427, 328] on icon at bounding box center [423, 334] width 12 height 12
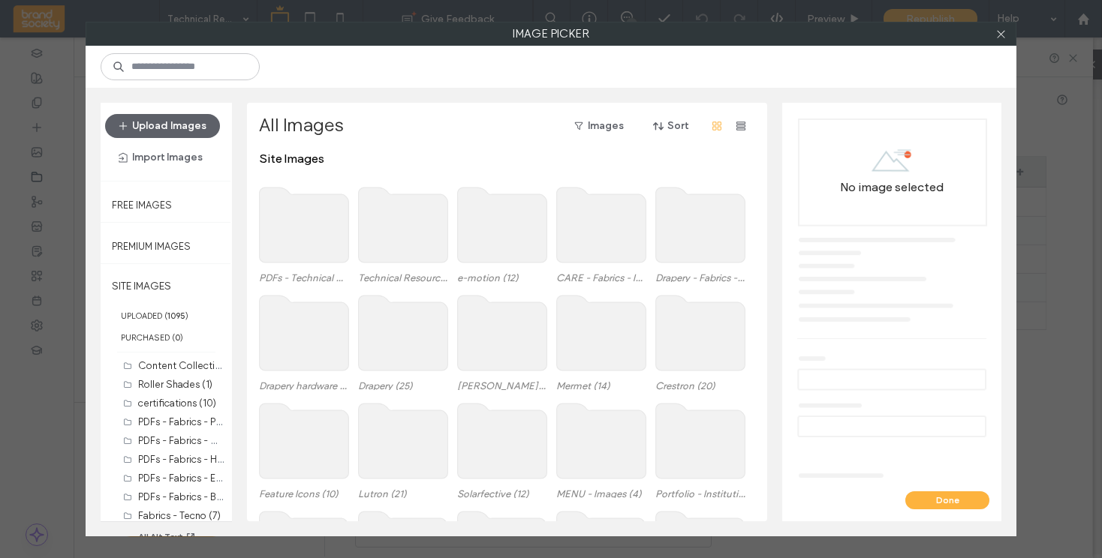
click at [312, 225] on use at bounding box center [304, 225] width 89 height 75
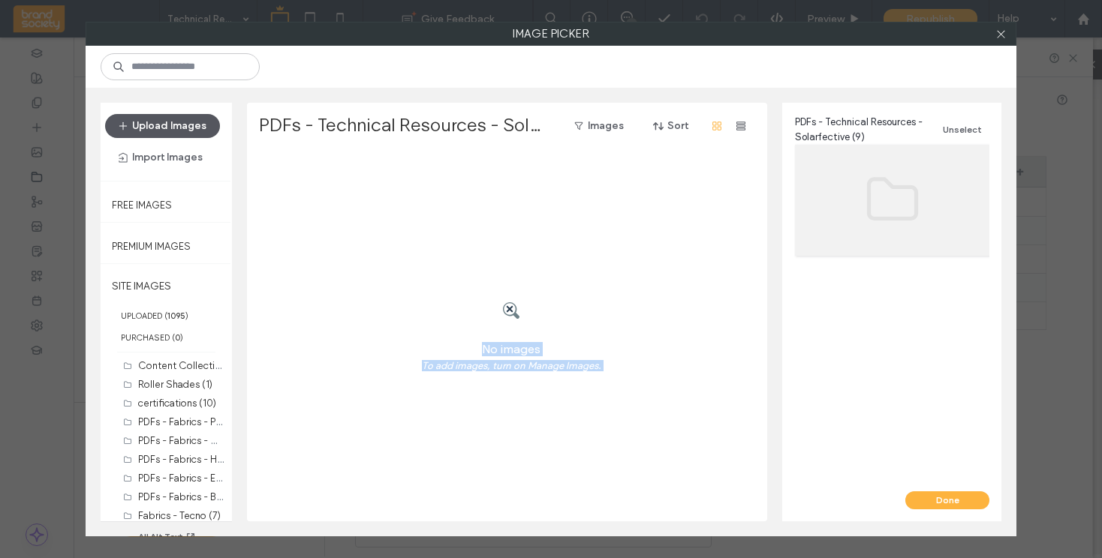
click at [122, 120] on icon "button" at bounding box center [123, 126] width 12 height 12
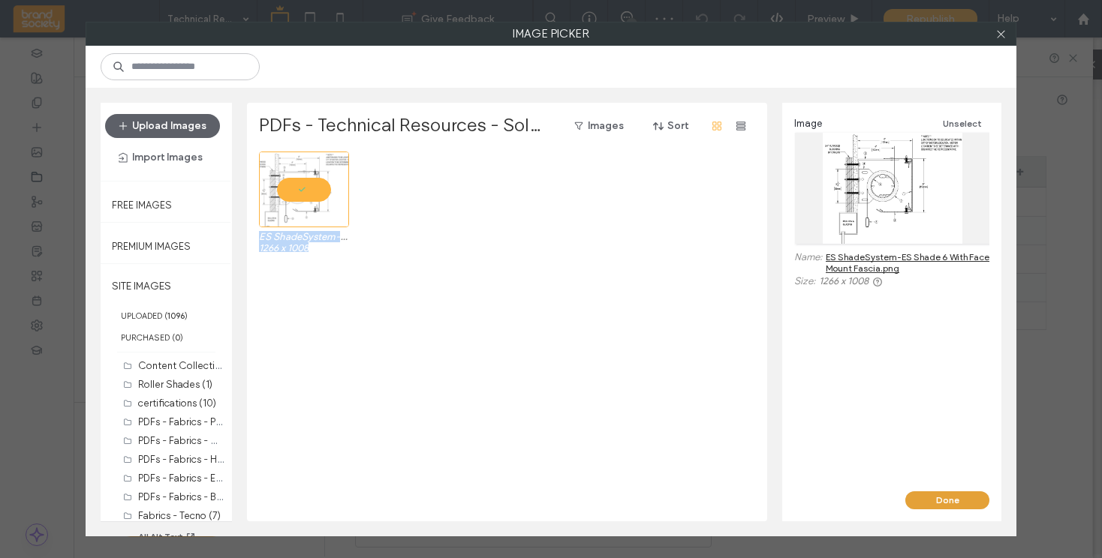
click at [941, 500] on button "Done" at bounding box center [947, 501] width 84 height 18
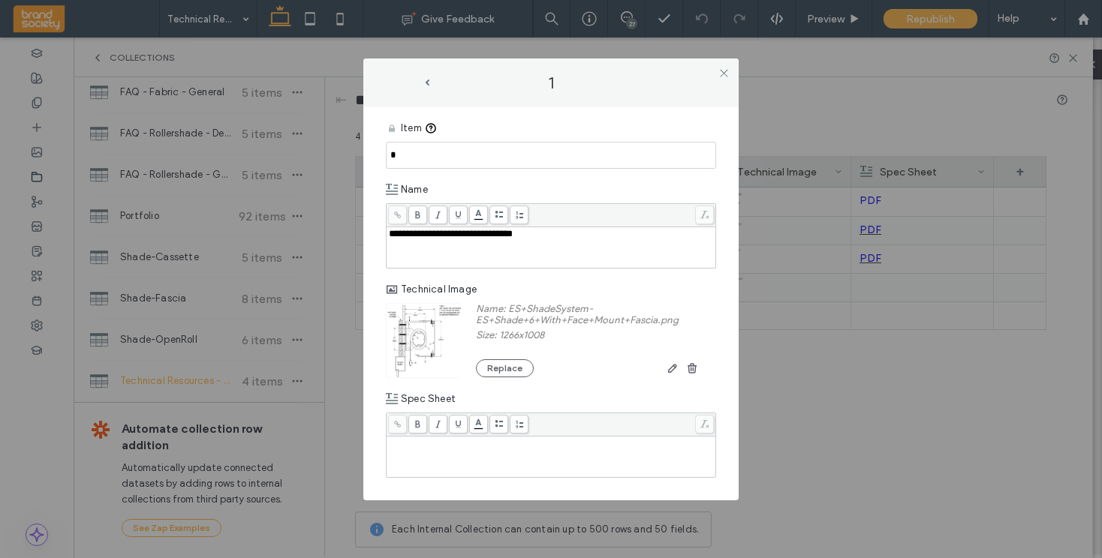
click at [439, 453] on div "Rich Text Editor" at bounding box center [551, 457] width 325 height 38
drag, startPoint x: 408, startPoint y: 444, endPoint x: 387, endPoint y: 442, distance: 21.1
click at [388, 442] on div "***" at bounding box center [551, 457] width 326 height 38
click at [457, 420] on span at bounding box center [458, 424] width 19 height 19
drag, startPoint x: 419, startPoint y: 154, endPoint x: 385, endPoint y: 153, distance: 33.8
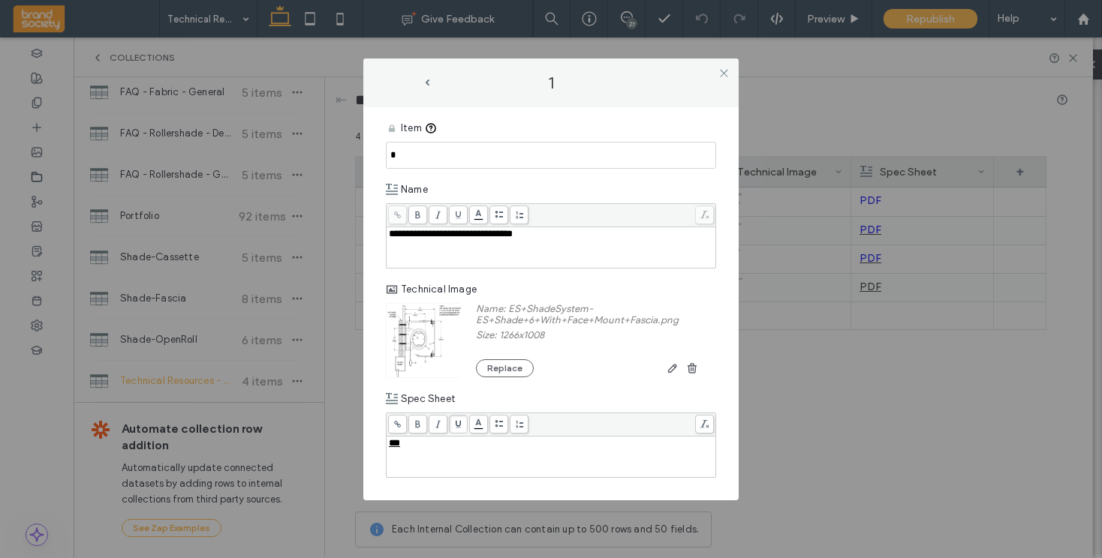
click at [385, 153] on div "**********" at bounding box center [550, 303] width 375 height 393
paste input "**********"
type input "**********"
click at [419, 449] on div "***" at bounding box center [551, 443] width 325 height 11
drag, startPoint x: 409, startPoint y: 447, endPoint x: 384, endPoint y: 446, distance: 25.6
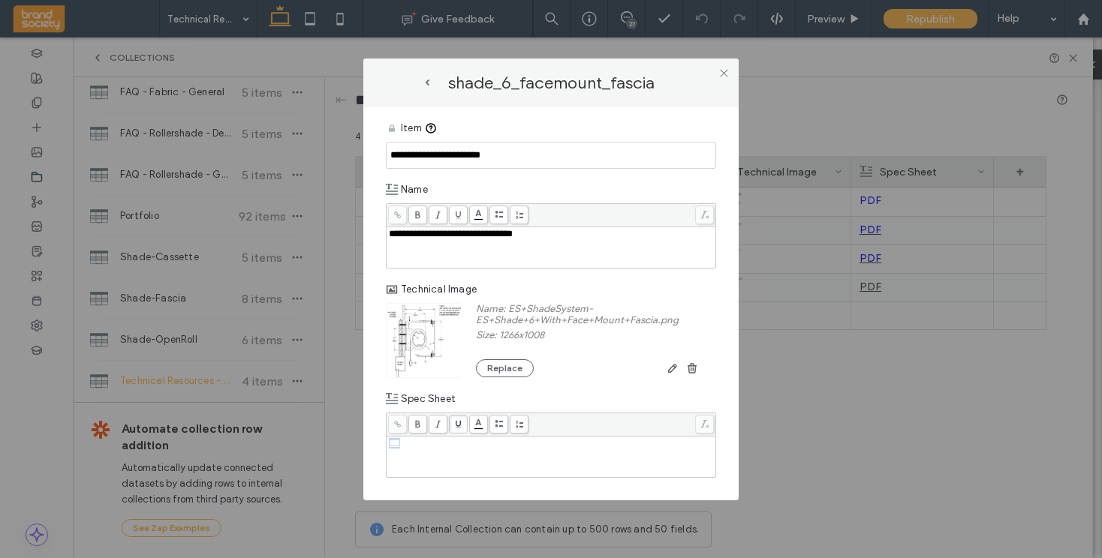
click at [384, 446] on div "**********" at bounding box center [550, 303] width 375 height 393
click at [397, 423] on use at bounding box center [397, 424] width 7 height 7
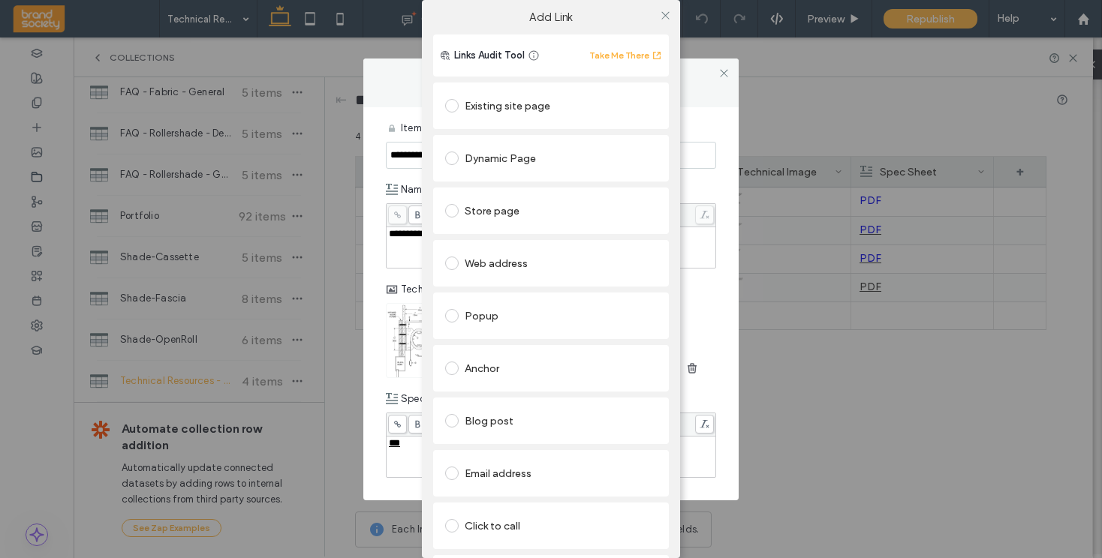
scroll to position [71, 0]
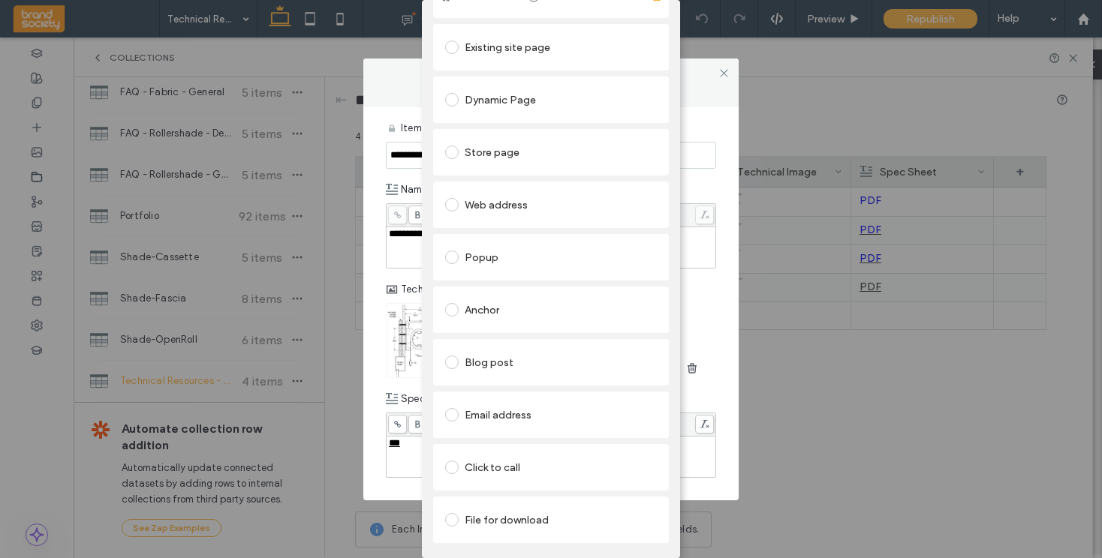
click at [448, 513] on span at bounding box center [452, 520] width 14 height 14
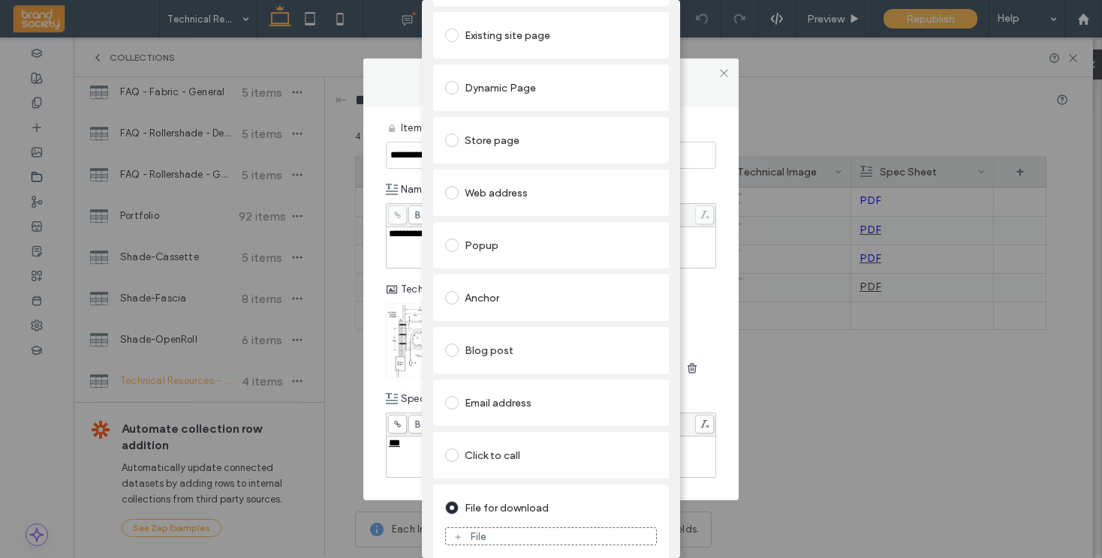
click at [453, 533] on icon at bounding box center [457, 537] width 9 height 9
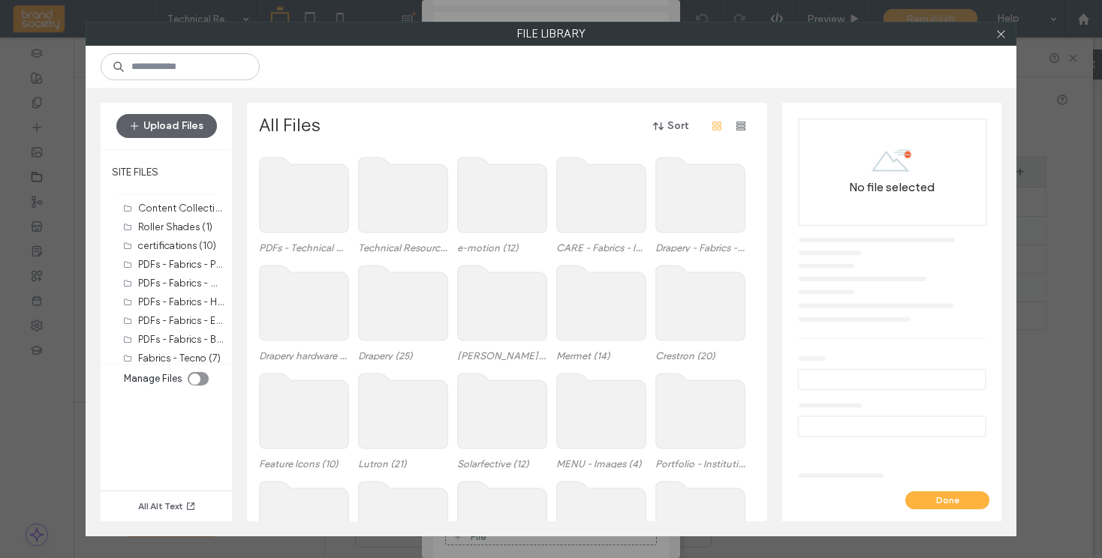
click at [297, 198] on use at bounding box center [304, 195] width 89 height 75
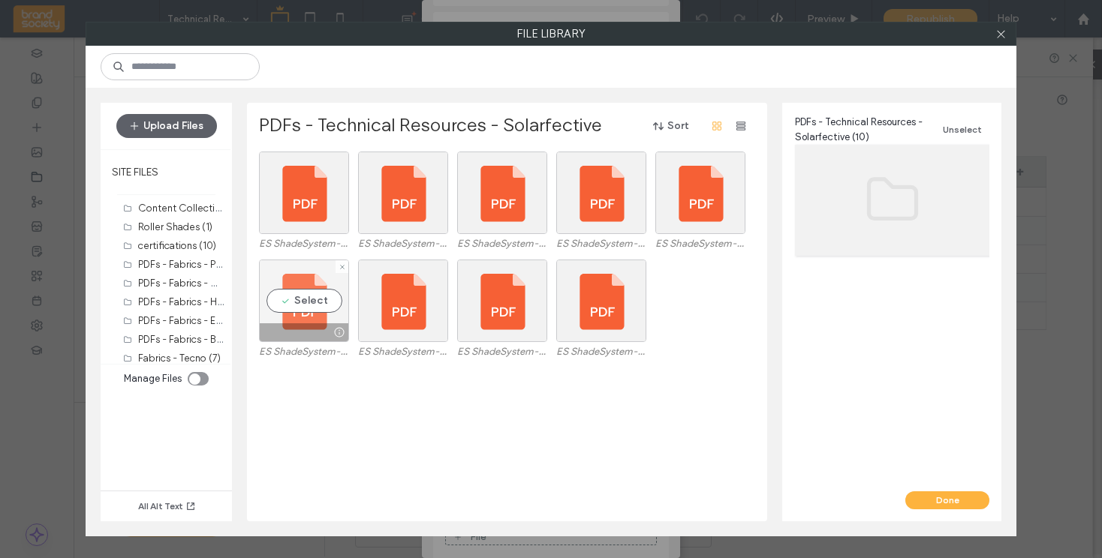
click at [308, 327] on div at bounding box center [304, 333] width 89 height 18
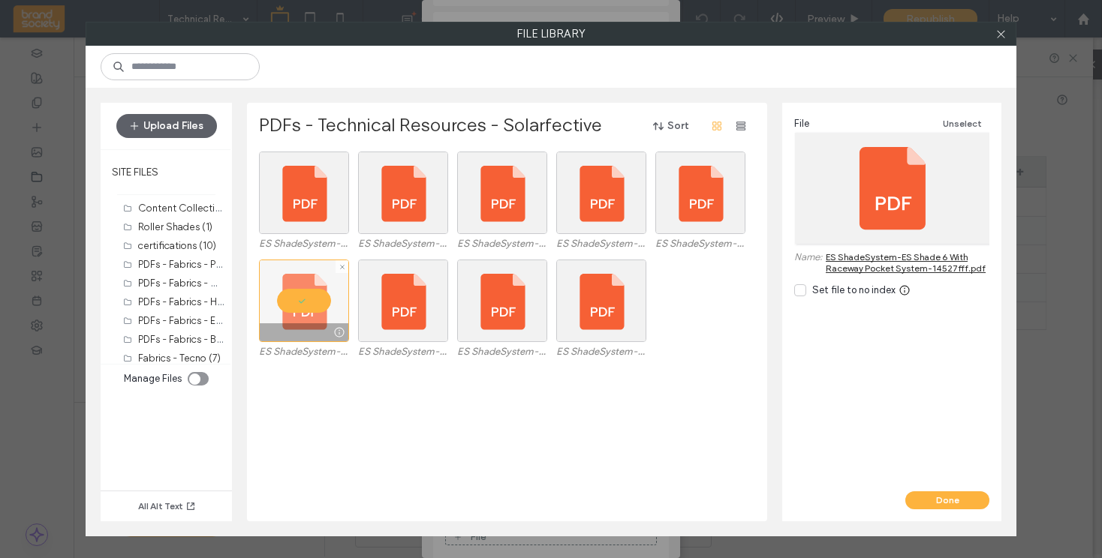
click at [311, 300] on div at bounding box center [304, 301] width 90 height 83
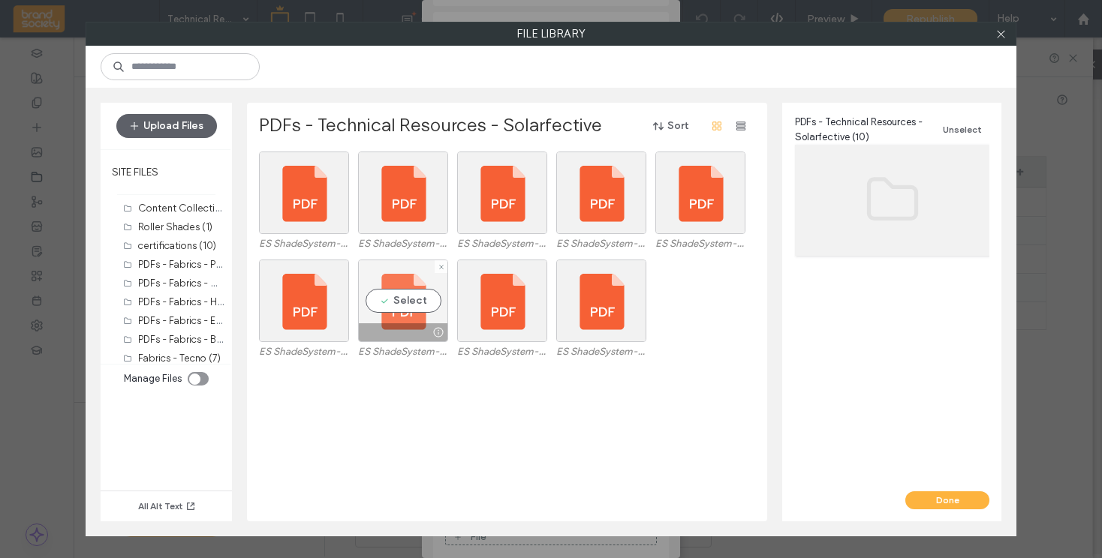
click at [396, 322] on div "Select" at bounding box center [403, 301] width 90 height 83
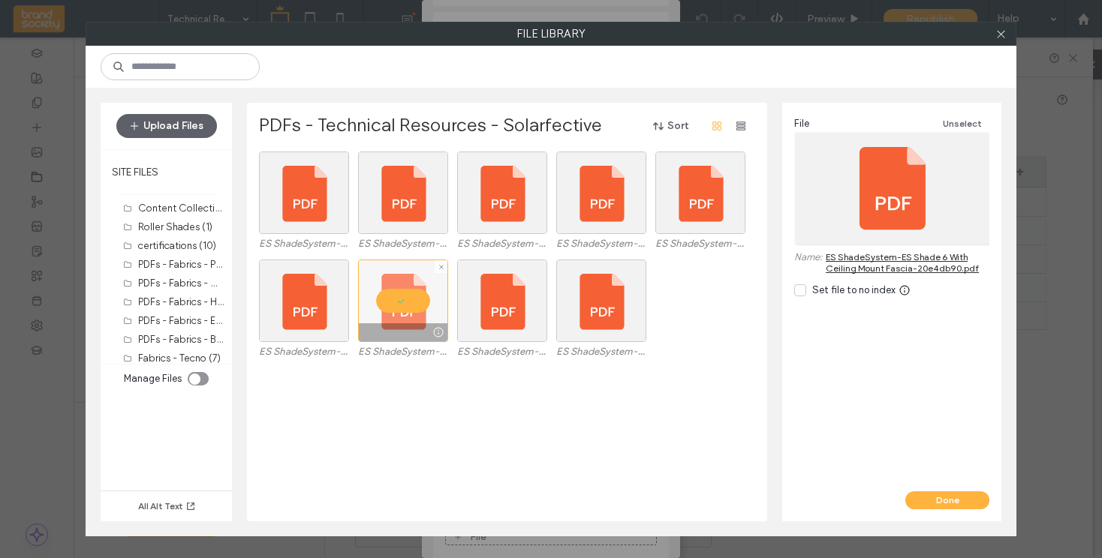
click at [394, 299] on div at bounding box center [403, 301] width 90 height 83
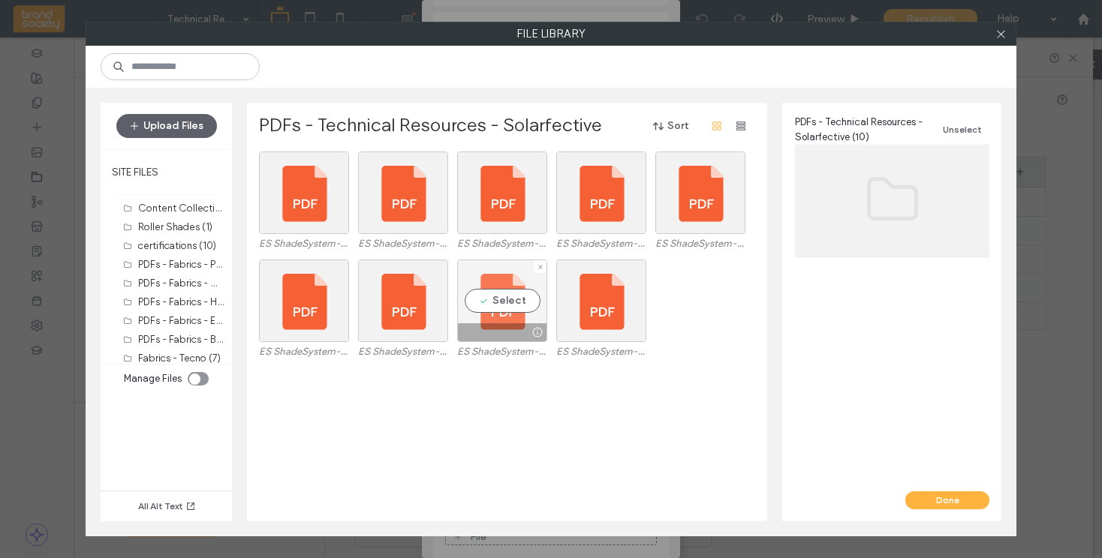
click at [490, 315] on div "Select" at bounding box center [502, 301] width 90 height 83
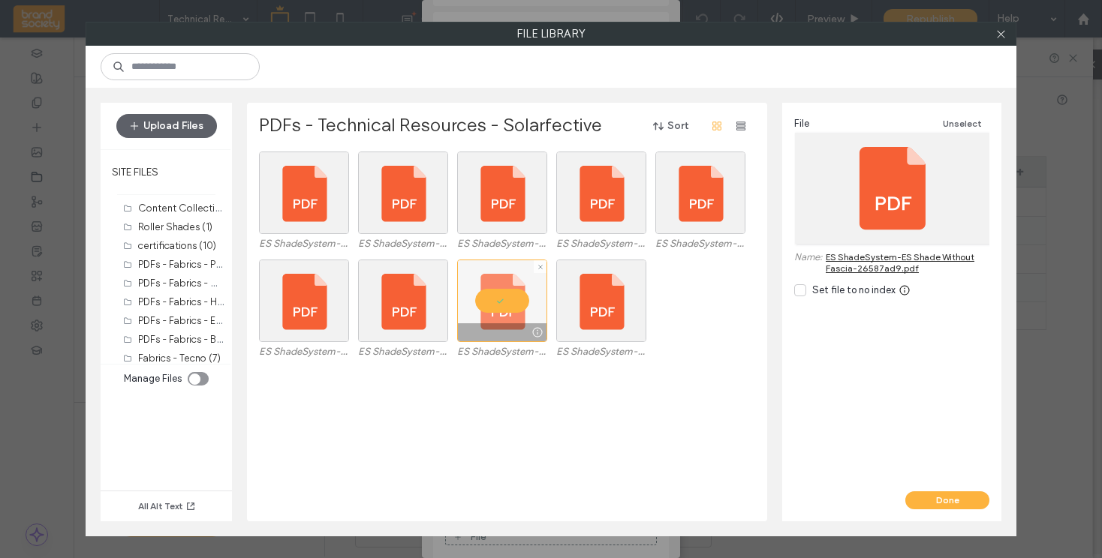
click at [495, 302] on div at bounding box center [502, 301] width 90 height 83
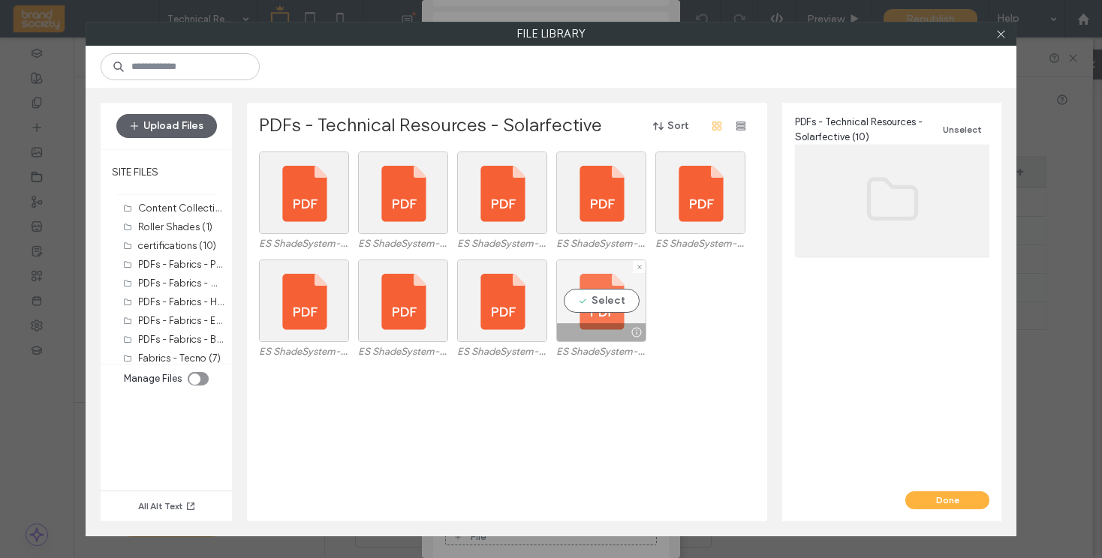
click at [590, 306] on div "Select" at bounding box center [601, 301] width 90 height 83
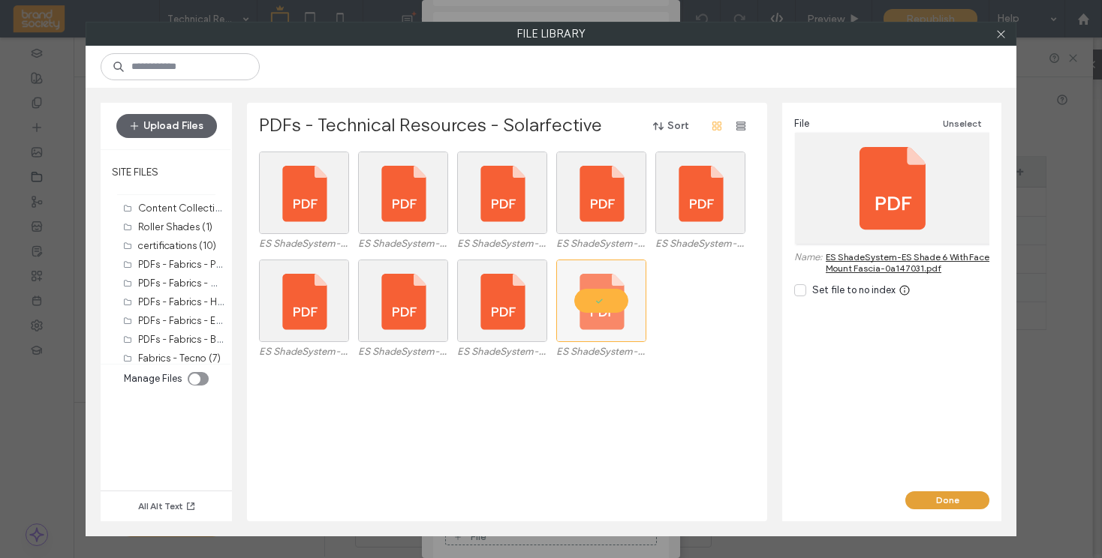
click at [956, 502] on button "Done" at bounding box center [947, 501] width 84 height 18
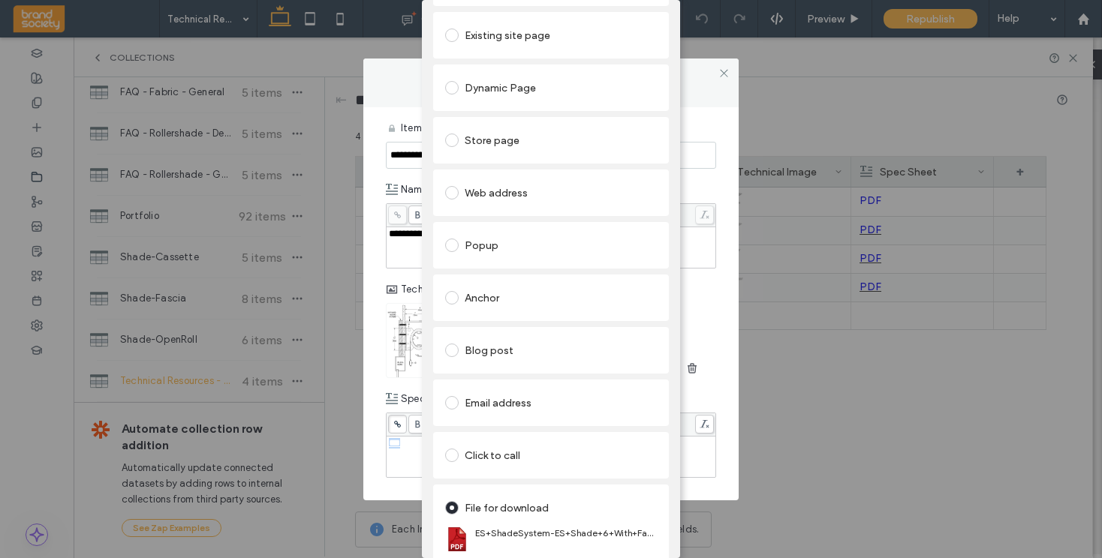
scroll to position [0, 0]
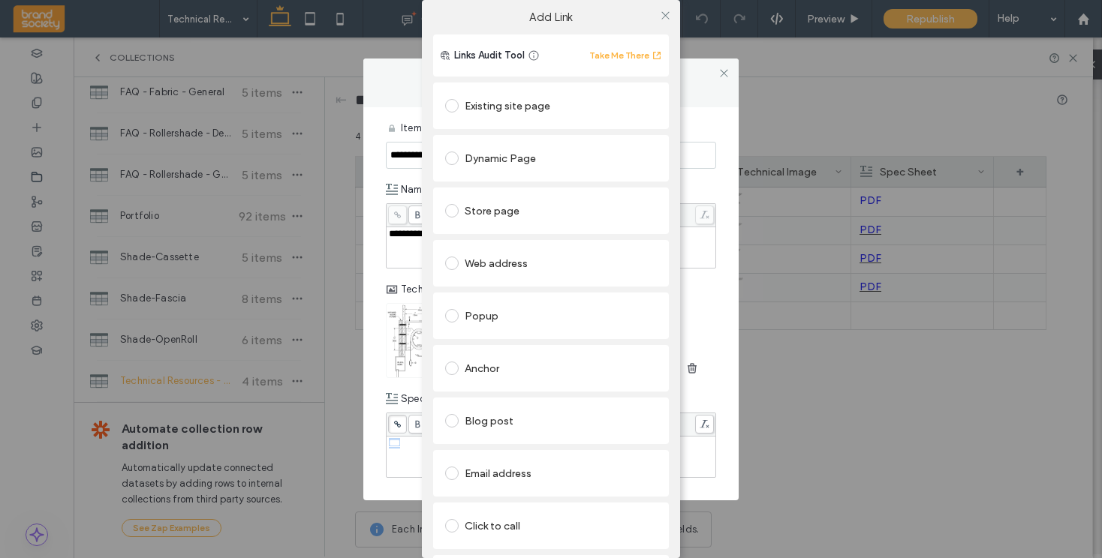
click at [613, 18] on label "Add Link" at bounding box center [550, 18] width 237 height 14
click at [664, 18] on use at bounding box center [665, 15] width 8 height 8
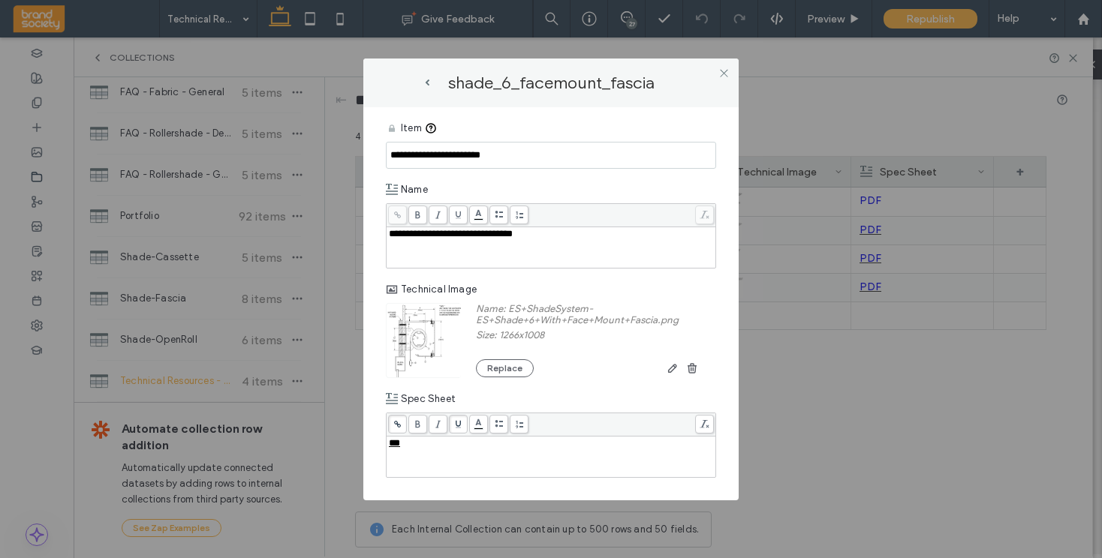
click at [691, 86] on div "shade_6_facemount_fascia" at bounding box center [550, 83] width 345 height 19
click at [726, 74] on use at bounding box center [724, 74] width 8 height 8
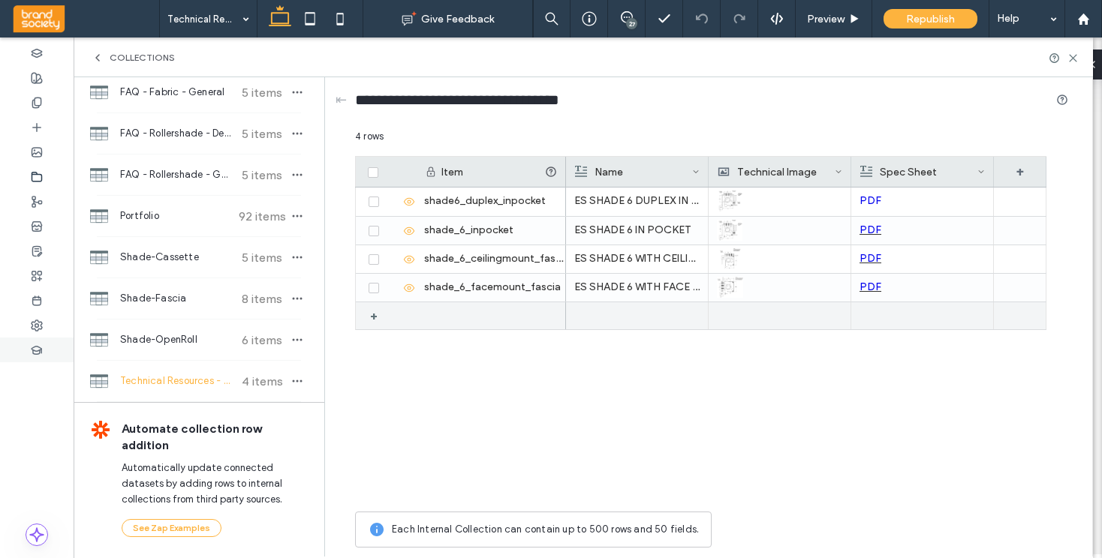
click at [375, 318] on div "+" at bounding box center [379, 316] width 19 height 27
click at [391, 315] on icon at bounding box center [391, 317] width 12 height 12
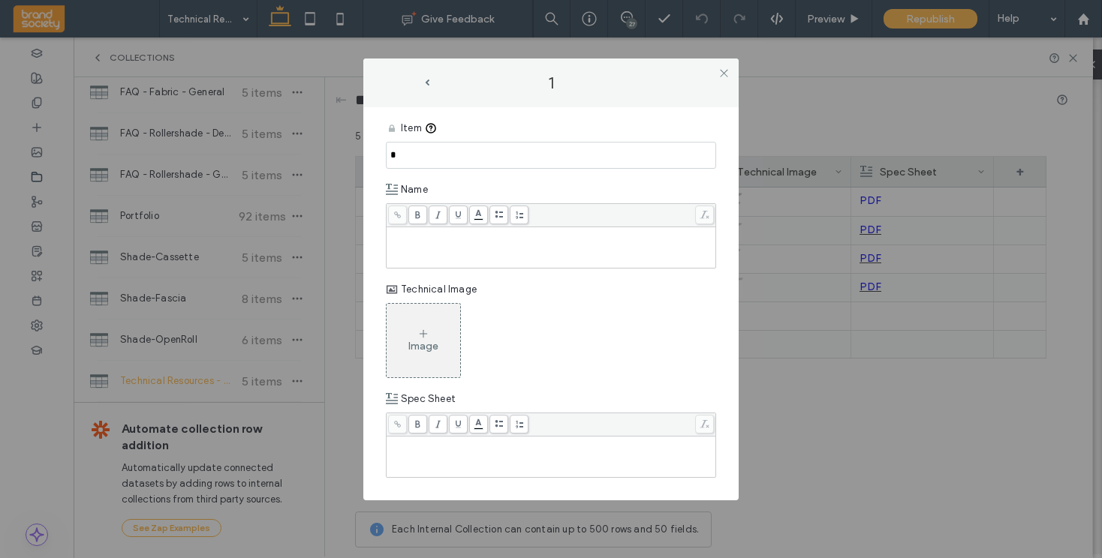
click at [418, 236] on div "Rich Text Editor" at bounding box center [551, 234] width 325 height 11
click at [406, 159] on input "*" at bounding box center [551, 155] width 330 height 27
drag, startPoint x: 525, startPoint y: 158, endPoint x: 387, endPoint y: 154, distance: 138.2
click at [387, 154] on input "**********" at bounding box center [551, 155] width 330 height 27
type input "**********"
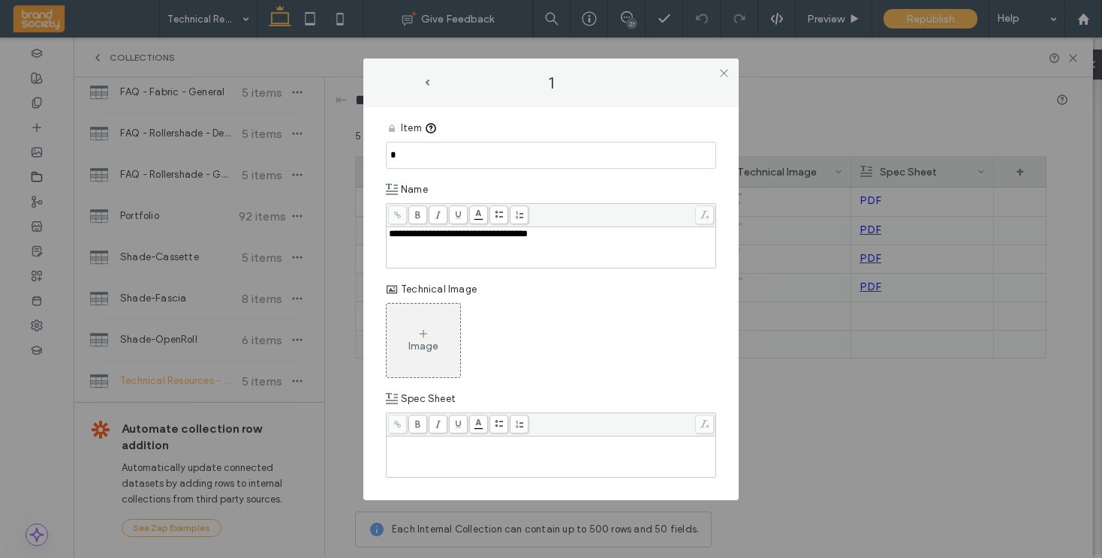
click at [409, 160] on input "*" at bounding box center [551, 155] width 330 height 27
paste input "**********"
type input "**********"
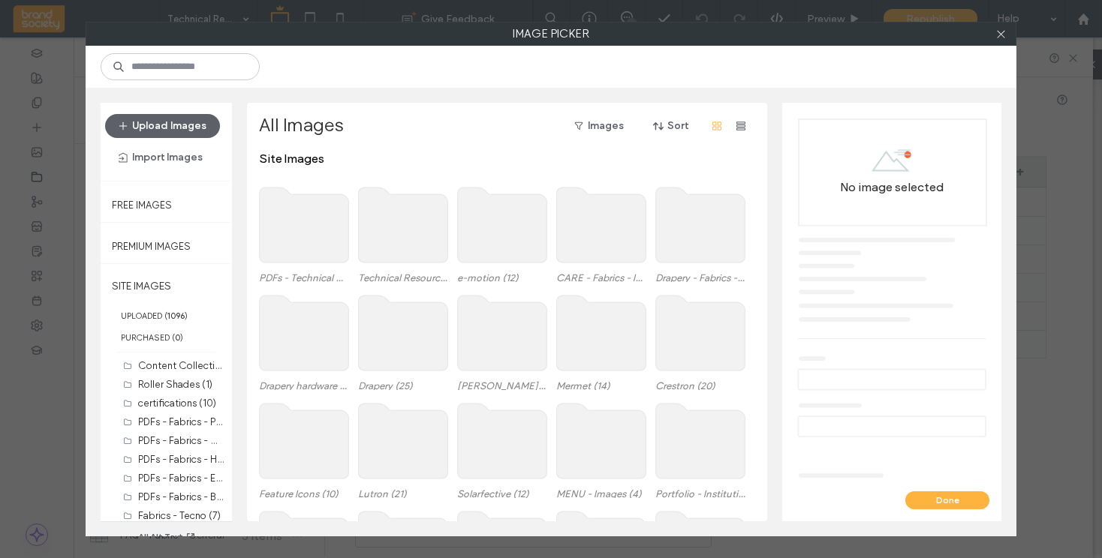
scroll to position [444, 0]
click at [288, 224] on use at bounding box center [304, 225] width 89 height 75
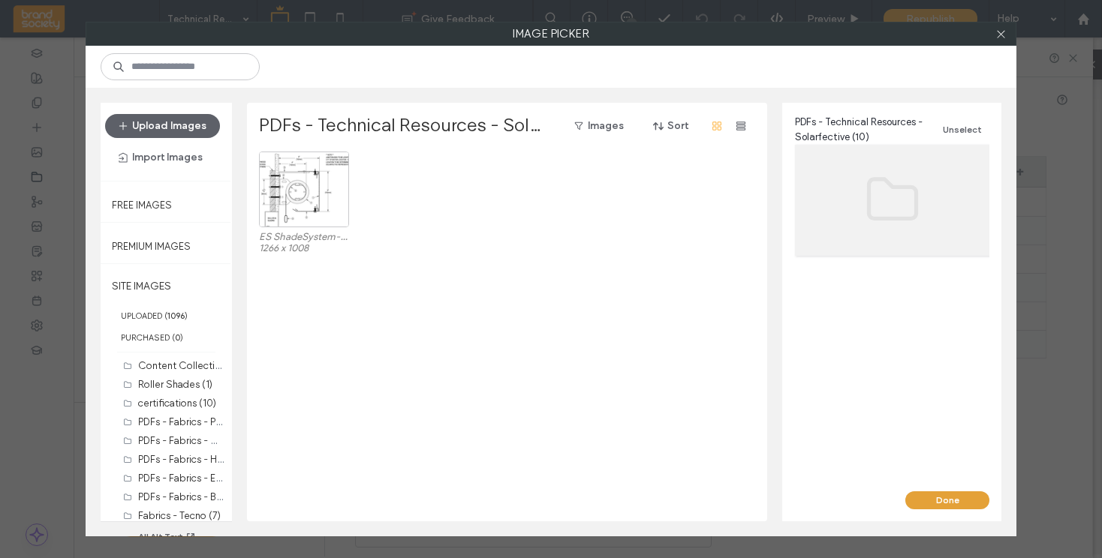
click at [938, 507] on button "Done" at bounding box center [947, 501] width 84 height 18
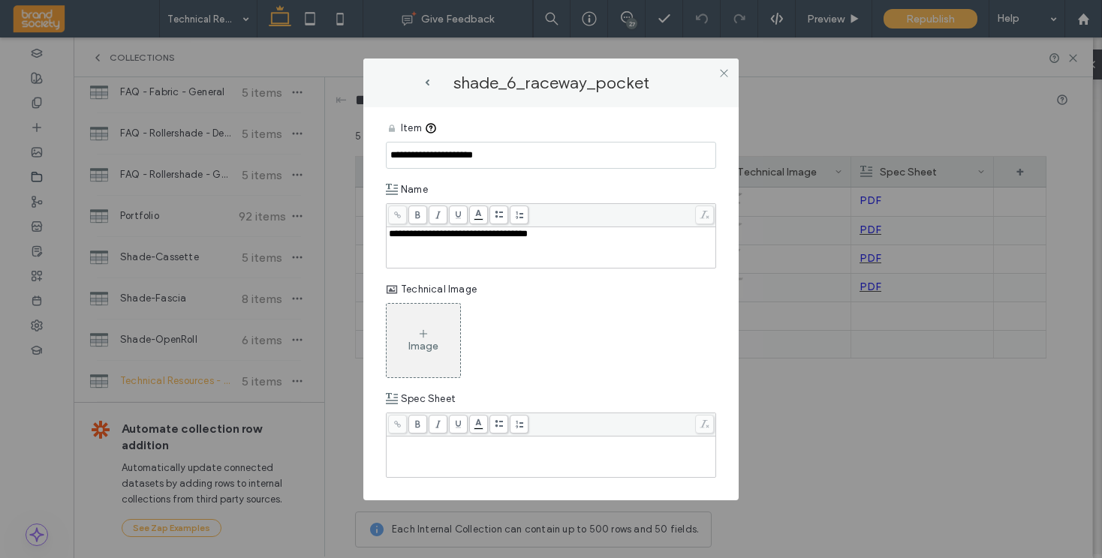
click at [417, 336] on icon at bounding box center [423, 334] width 12 height 12
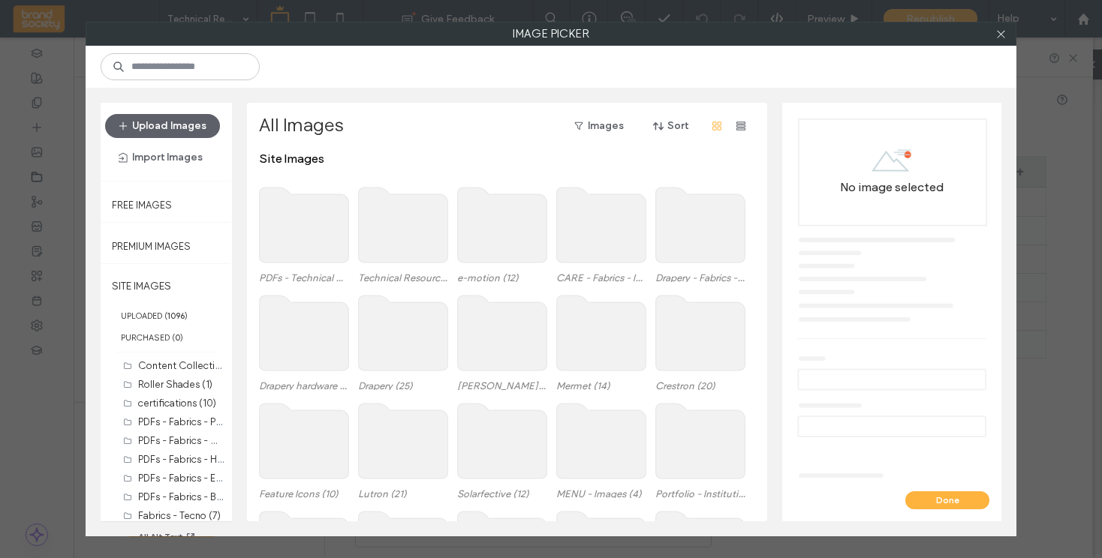
click at [403, 229] on use at bounding box center [403, 225] width 89 height 75
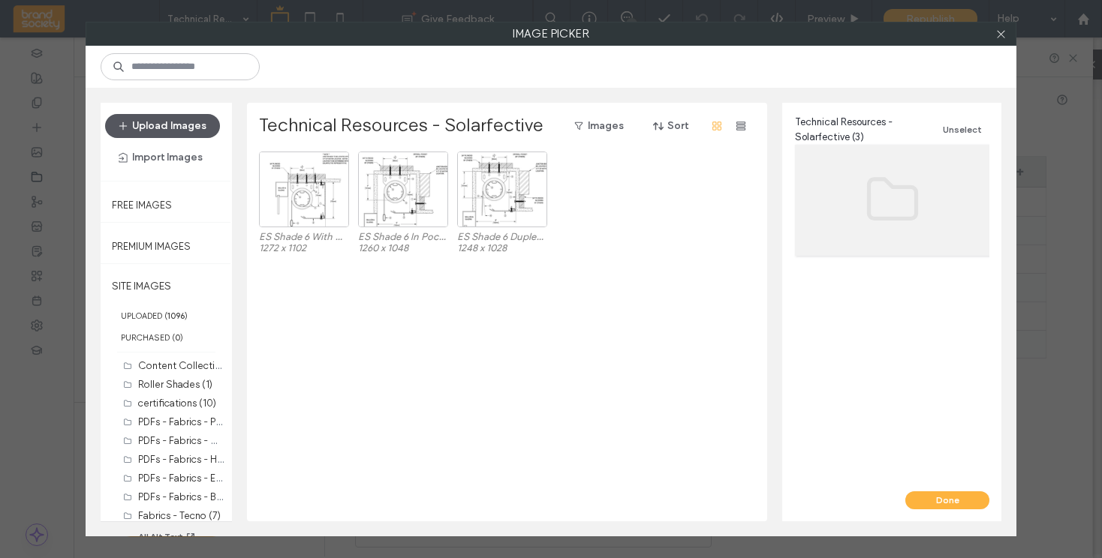
click at [119, 125] on use "button" at bounding box center [123, 126] width 8 height 8
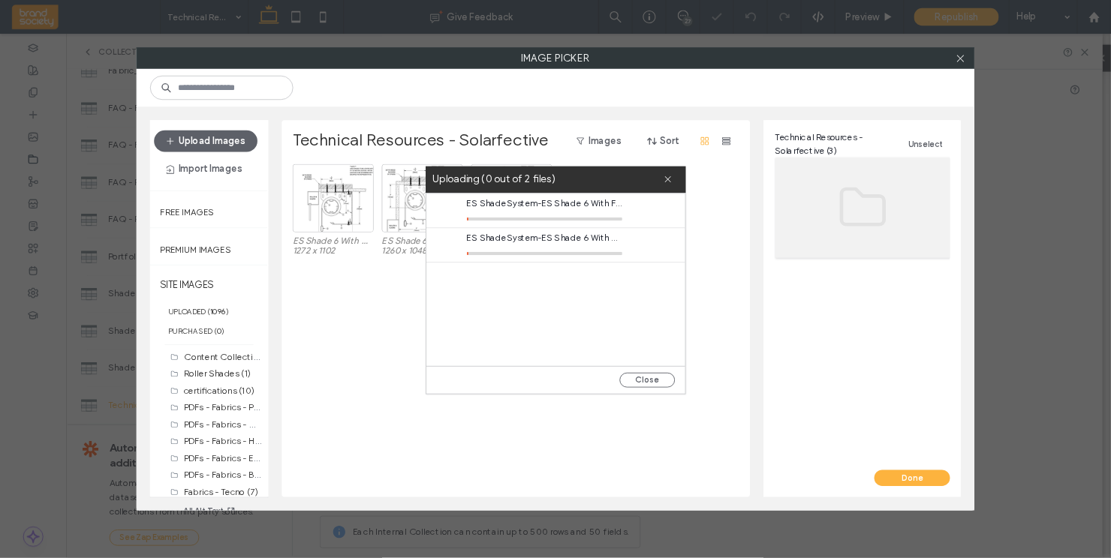
scroll to position [375, 0]
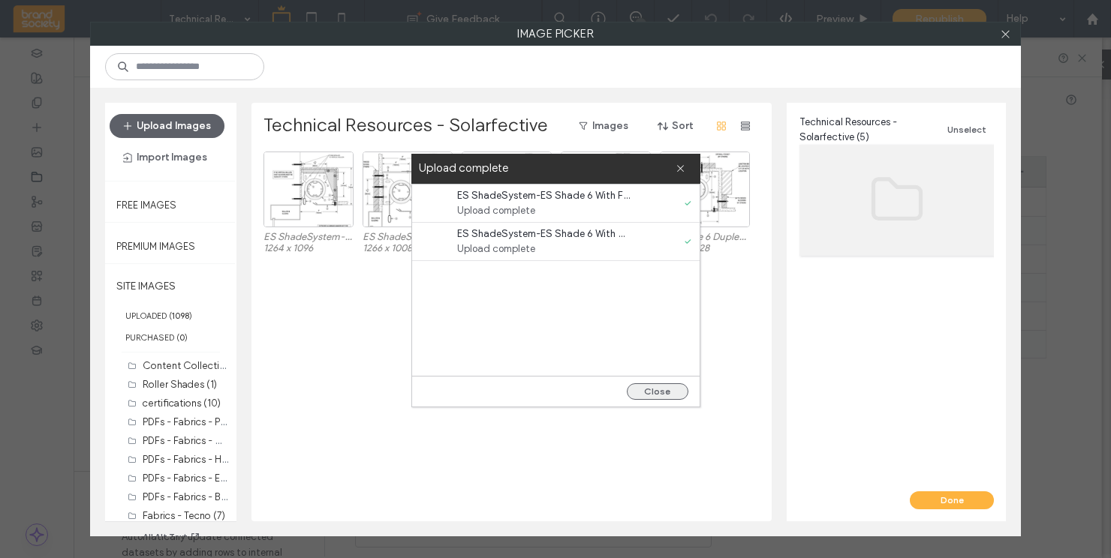
click at [658, 393] on button "Close" at bounding box center [658, 392] width 62 height 17
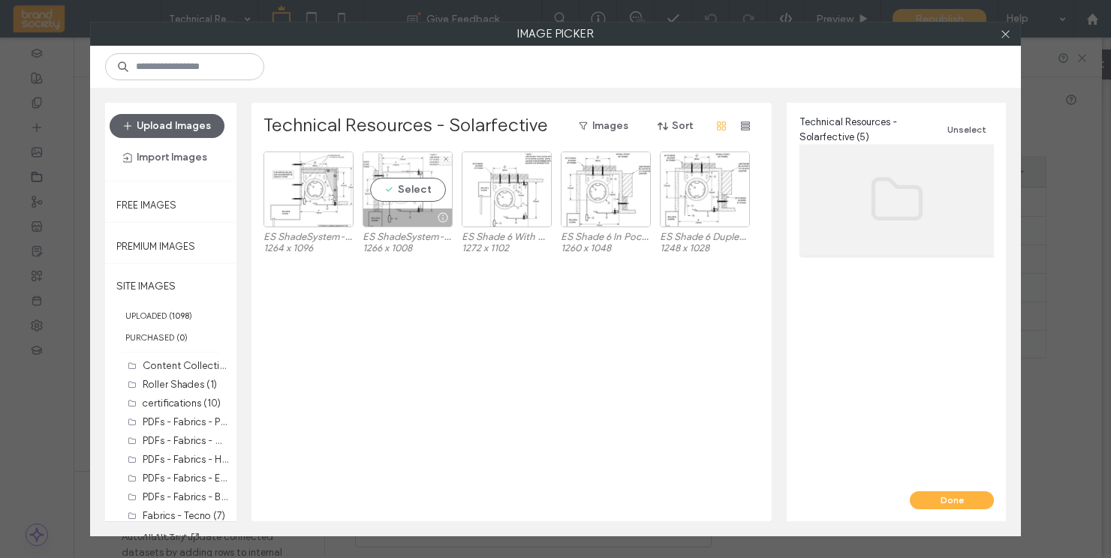
click at [394, 216] on div at bounding box center [407, 218] width 89 height 18
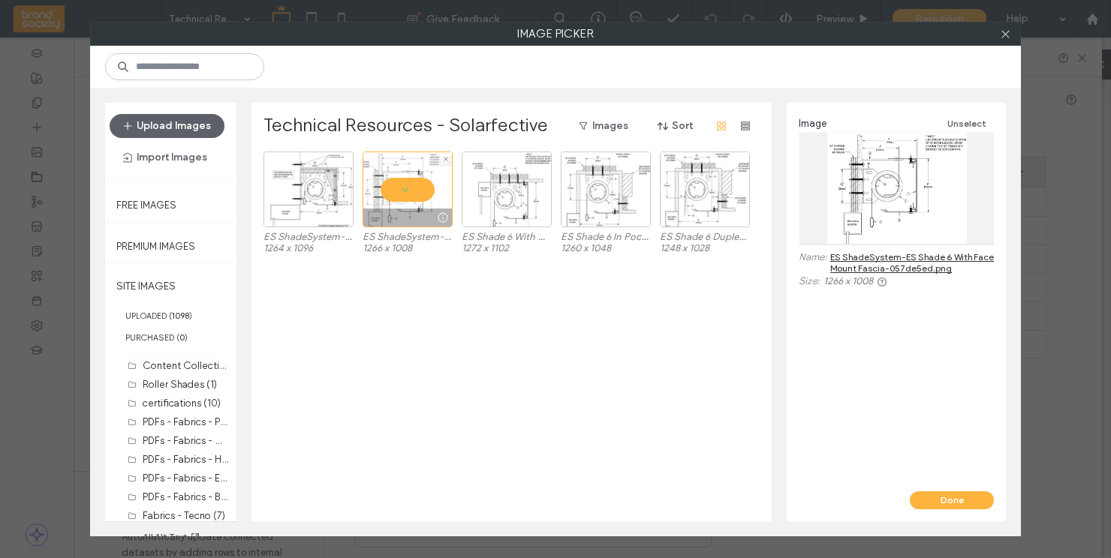
click at [408, 188] on div at bounding box center [408, 190] width 90 height 76
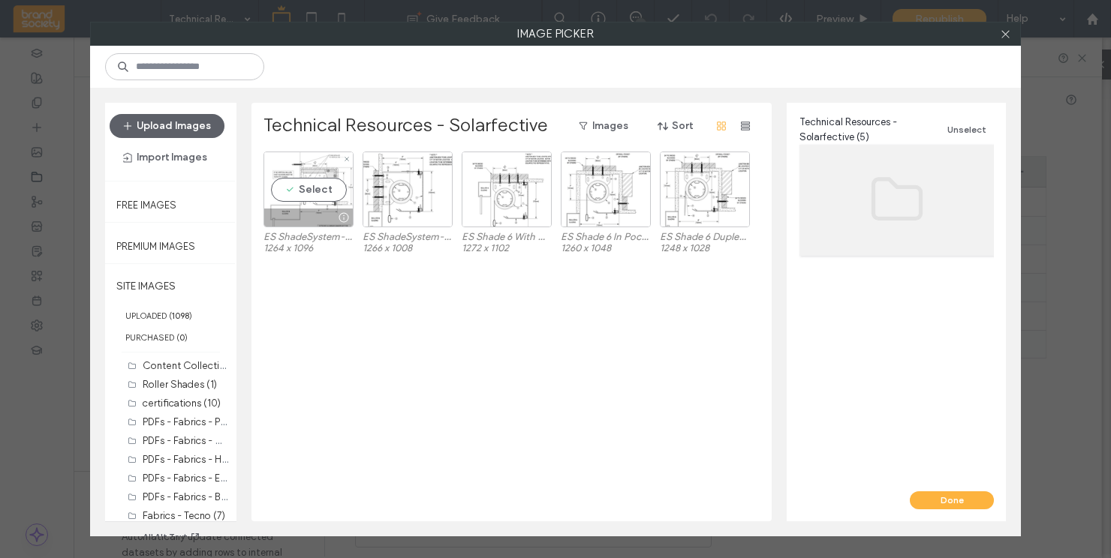
click at [316, 199] on div "Select" at bounding box center [308, 190] width 90 height 76
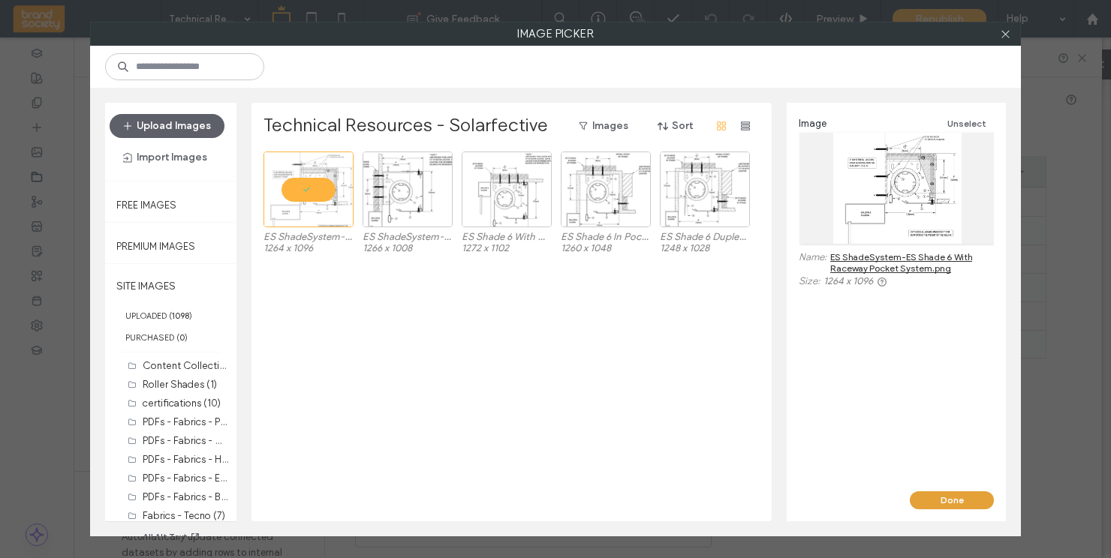
click at [953, 501] on button "Done" at bounding box center [952, 501] width 84 height 18
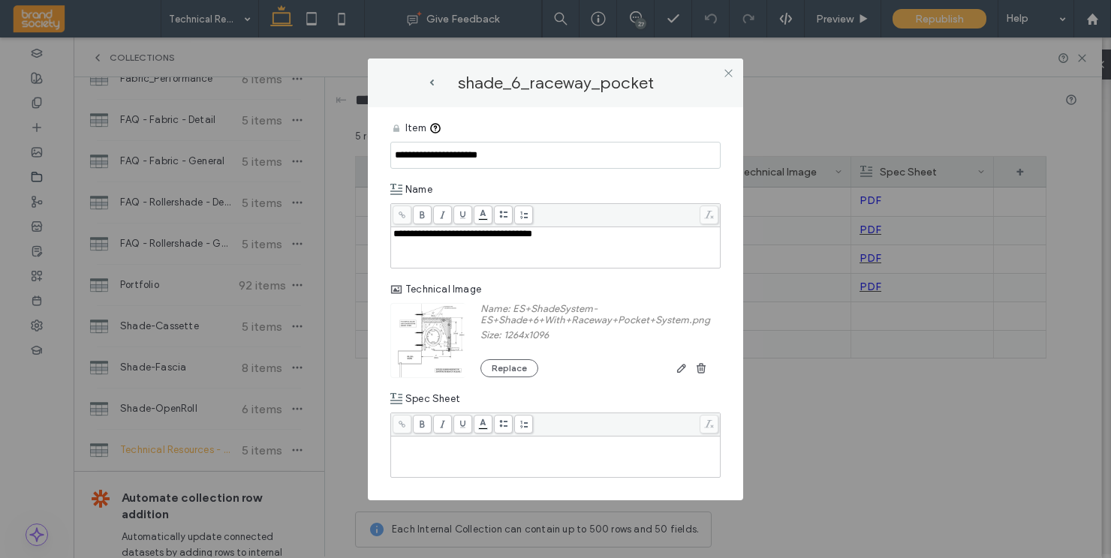
click at [428, 457] on div "Rich Text Editor" at bounding box center [555, 457] width 325 height 38
drag, startPoint x: 414, startPoint y: 444, endPoint x: 387, endPoint y: 438, distance: 27.7
click at [387, 438] on div "**********" at bounding box center [555, 303] width 375 height 393
click at [464, 424] on icon at bounding box center [463, 424] width 8 height 8
click at [402, 424] on icon at bounding box center [402, 424] width 8 height 8
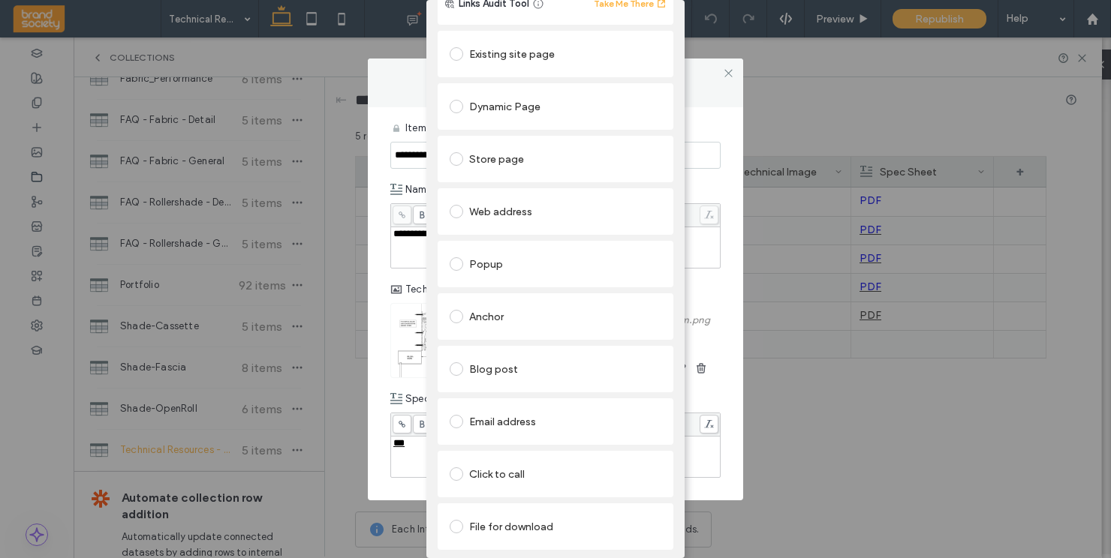
scroll to position [71, 0]
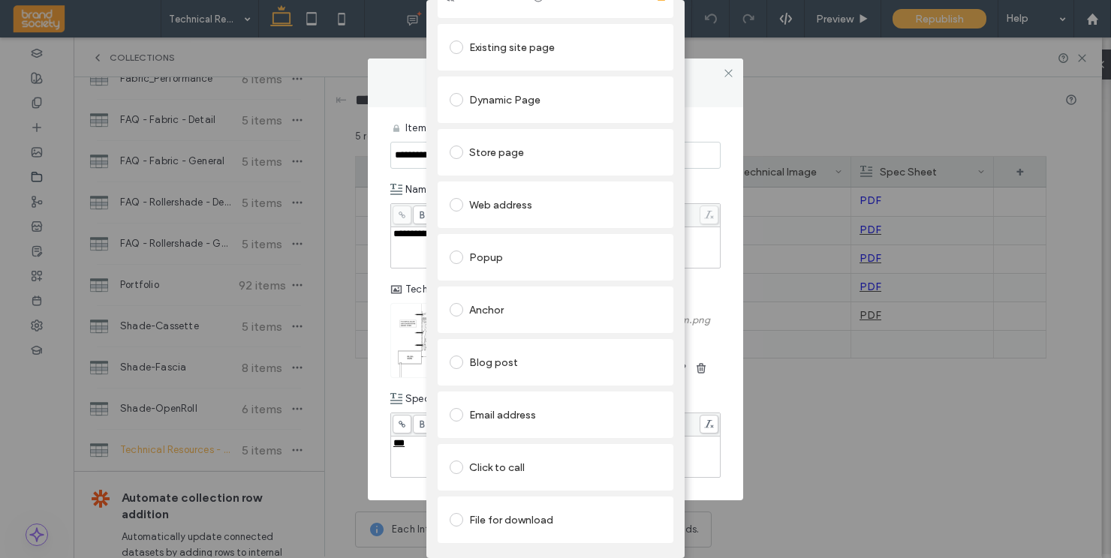
click at [456, 513] on span at bounding box center [457, 520] width 14 height 14
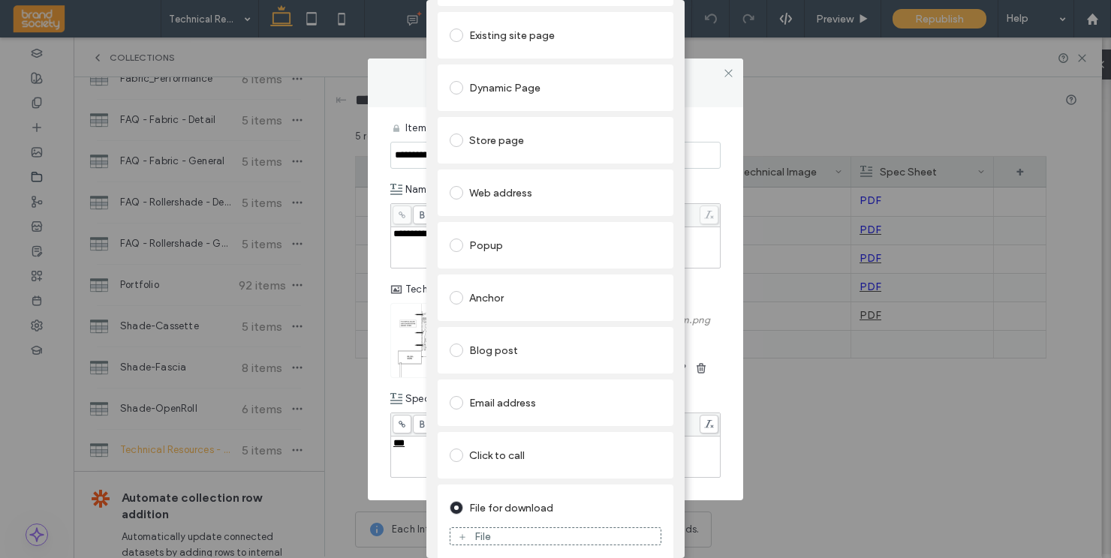
click at [459, 537] on icon at bounding box center [462, 537] width 9 height 9
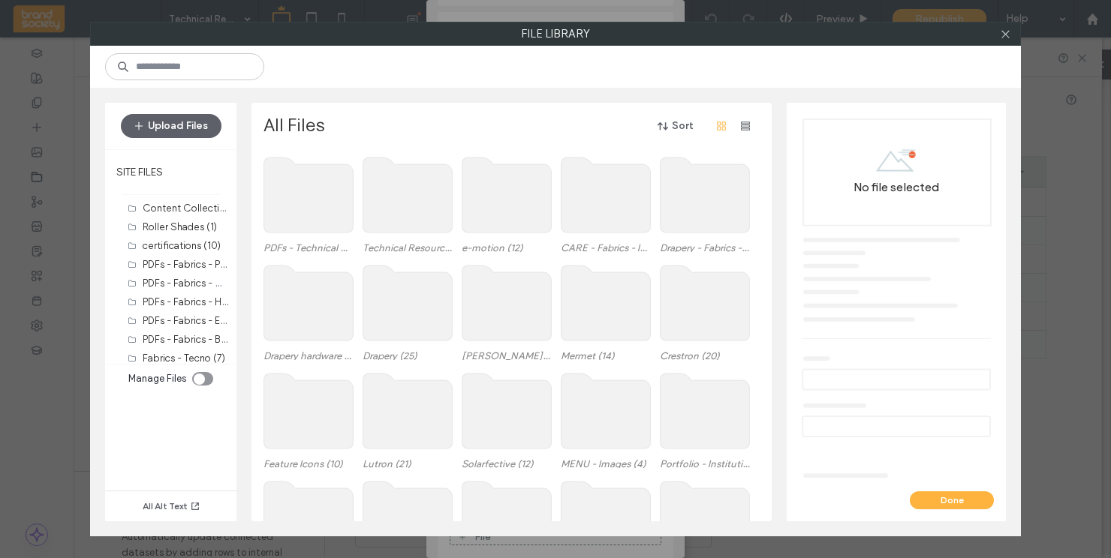
click at [307, 193] on use at bounding box center [308, 195] width 89 height 75
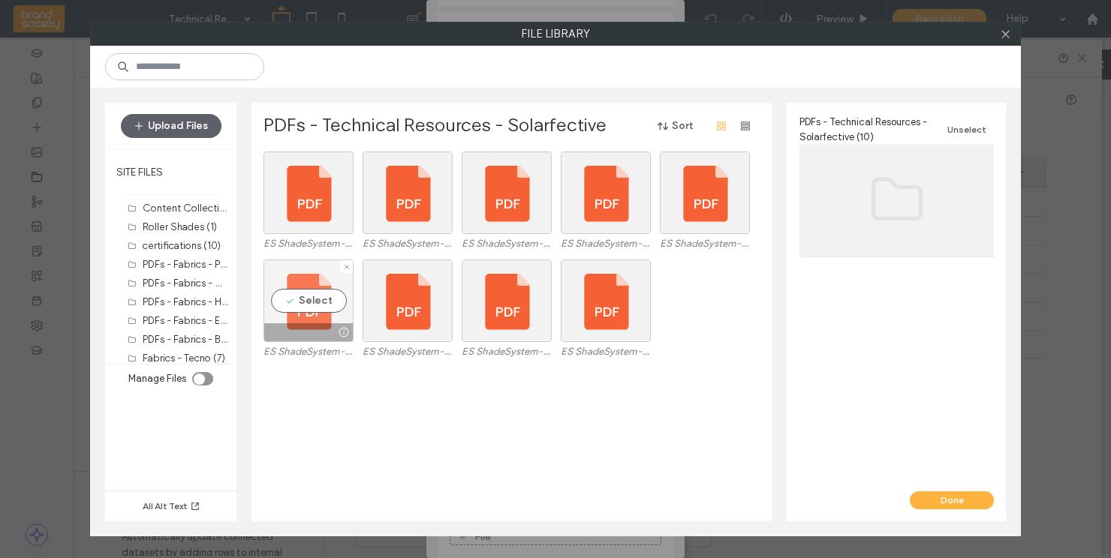
click at [319, 327] on div at bounding box center [308, 333] width 89 height 18
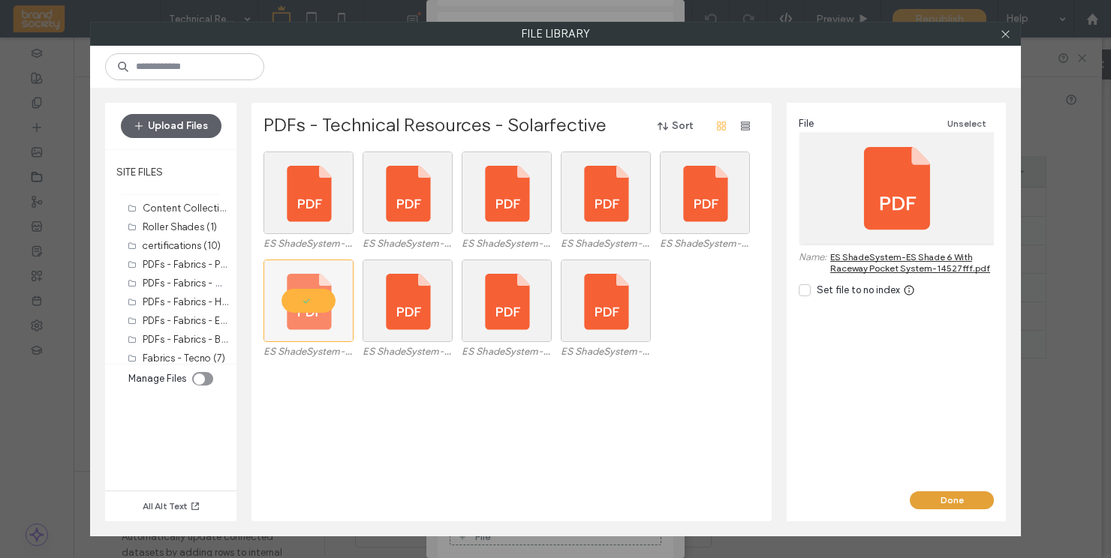
click at [940, 494] on button "Done" at bounding box center [952, 501] width 84 height 18
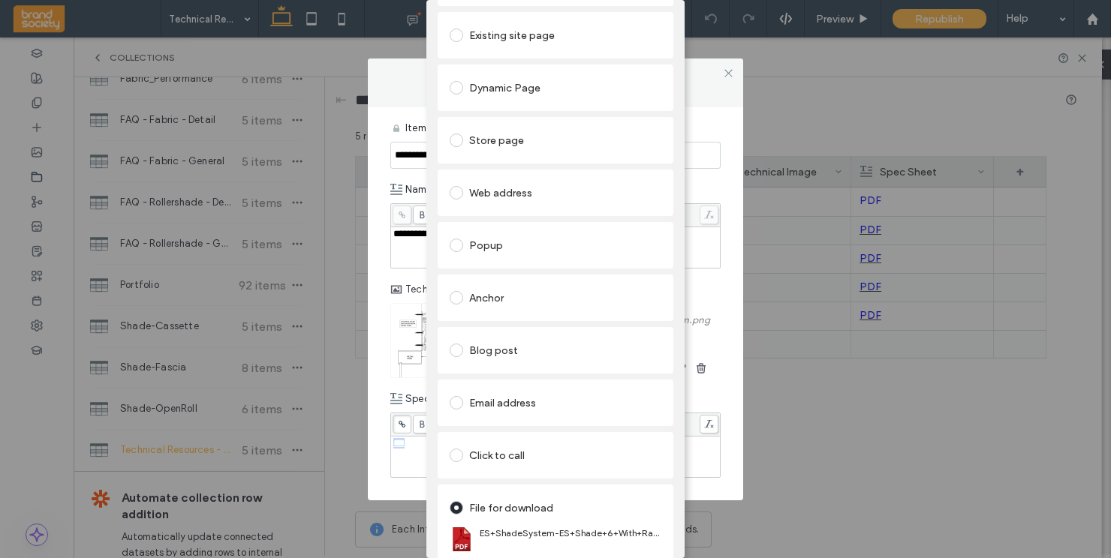
scroll to position [0, 0]
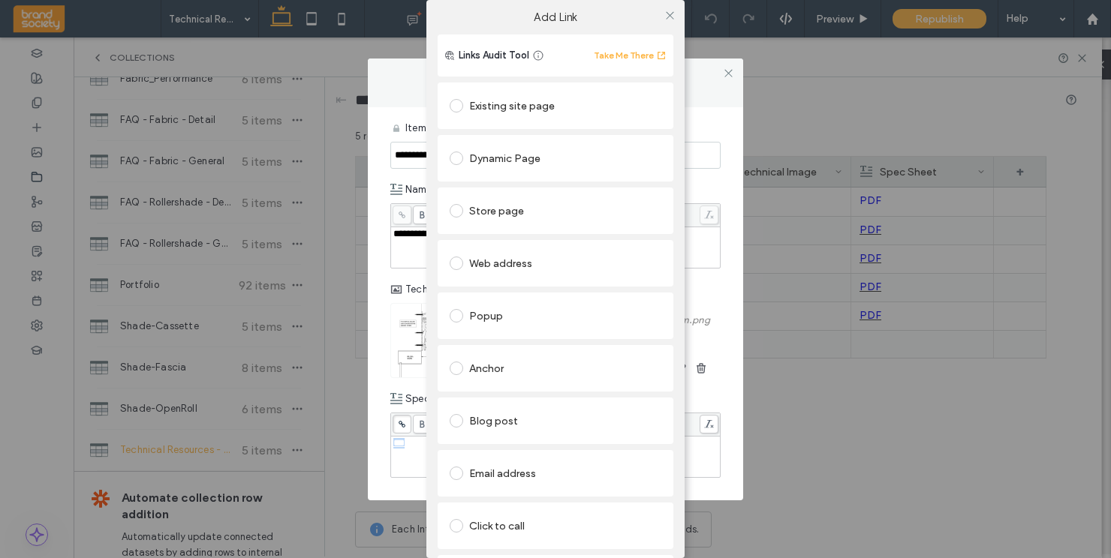
click at [628, 11] on label "Add Link" at bounding box center [555, 18] width 237 height 14
click at [664, 16] on icon at bounding box center [669, 15] width 11 height 11
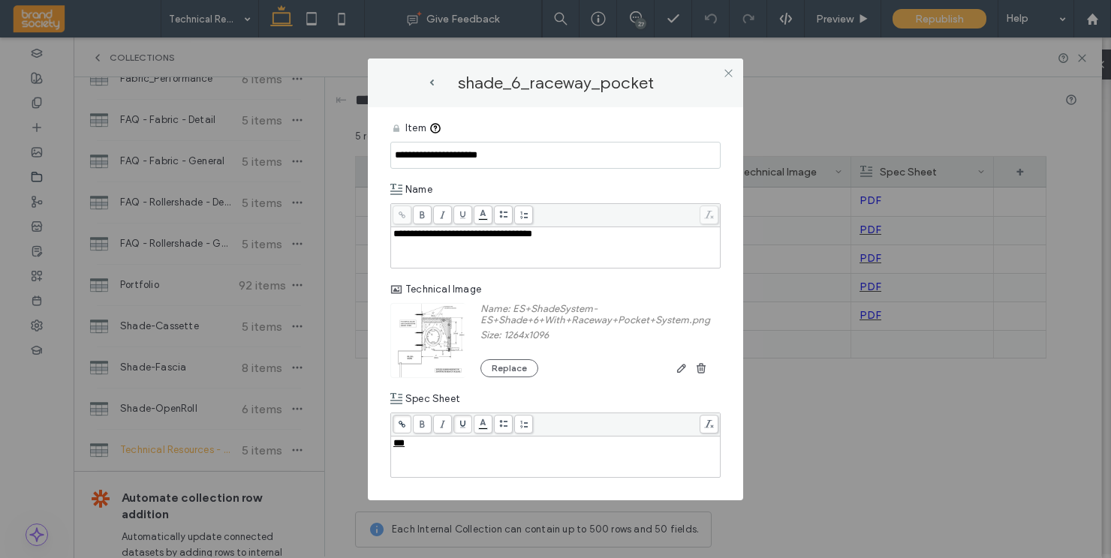
click at [685, 70] on div "shade_6_raceway_pocket" at bounding box center [555, 83] width 375 height 49
click at [729, 71] on use at bounding box center [728, 74] width 8 height 8
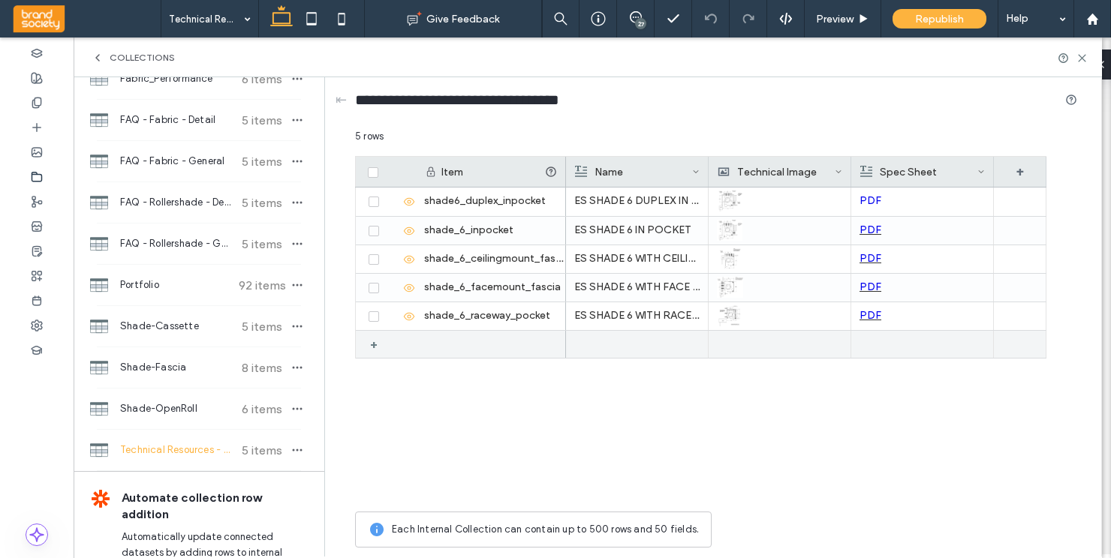
click at [376, 345] on div "+" at bounding box center [379, 344] width 19 height 27
click at [390, 345] on icon at bounding box center [391, 345] width 12 height 12
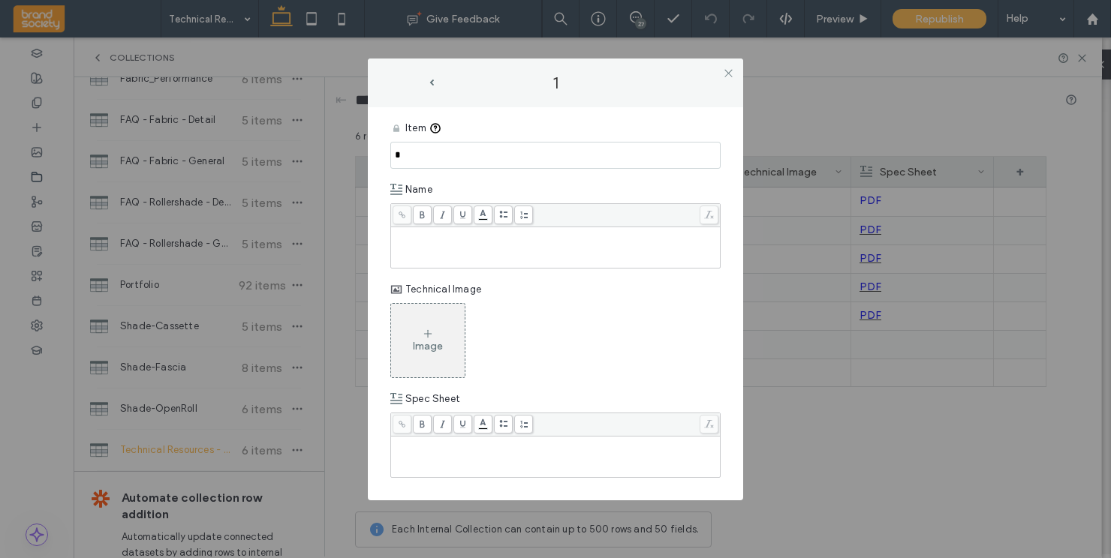
click at [421, 235] on div "Rich Text Editor" at bounding box center [555, 234] width 325 height 11
click at [411, 160] on input "*" at bounding box center [555, 155] width 330 height 27
drag, startPoint x: 495, startPoint y: 160, endPoint x: 387, endPoint y: 158, distance: 108.9
click at [387, 158] on div "**********" at bounding box center [555, 303] width 375 height 393
type input "**********"
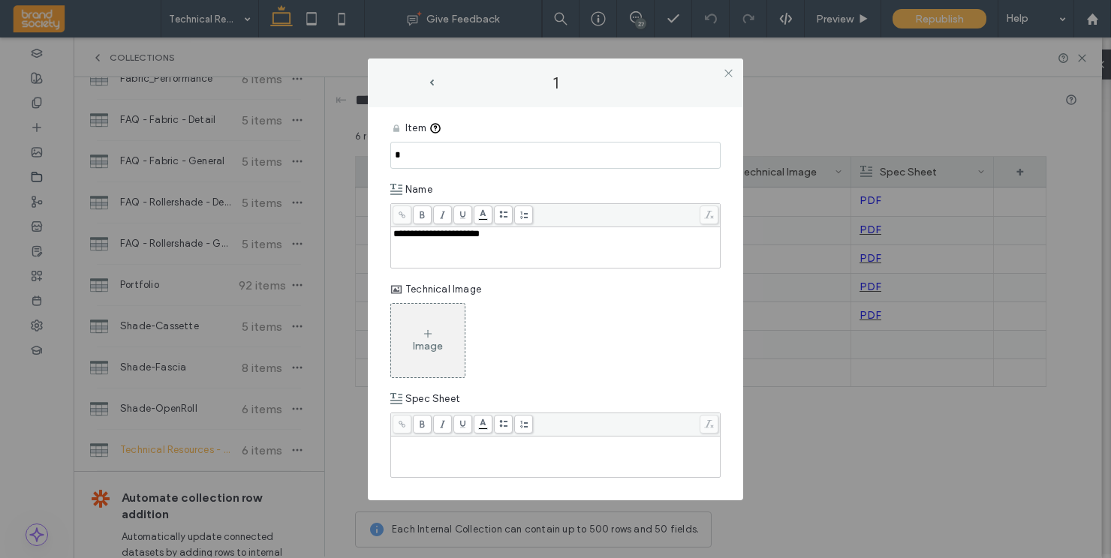
click at [462, 154] on input "*" at bounding box center [555, 155] width 330 height 27
paste input "**********"
type input "**********"
click at [426, 333] on icon at bounding box center [428, 334] width 12 height 12
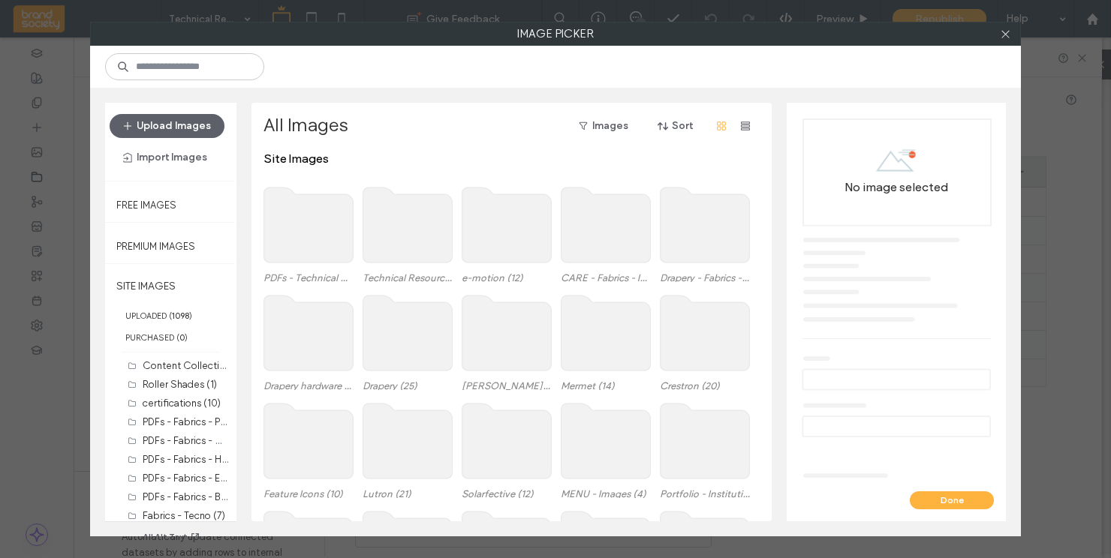
click at [412, 218] on use at bounding box center [407, 225] width 89 height 75
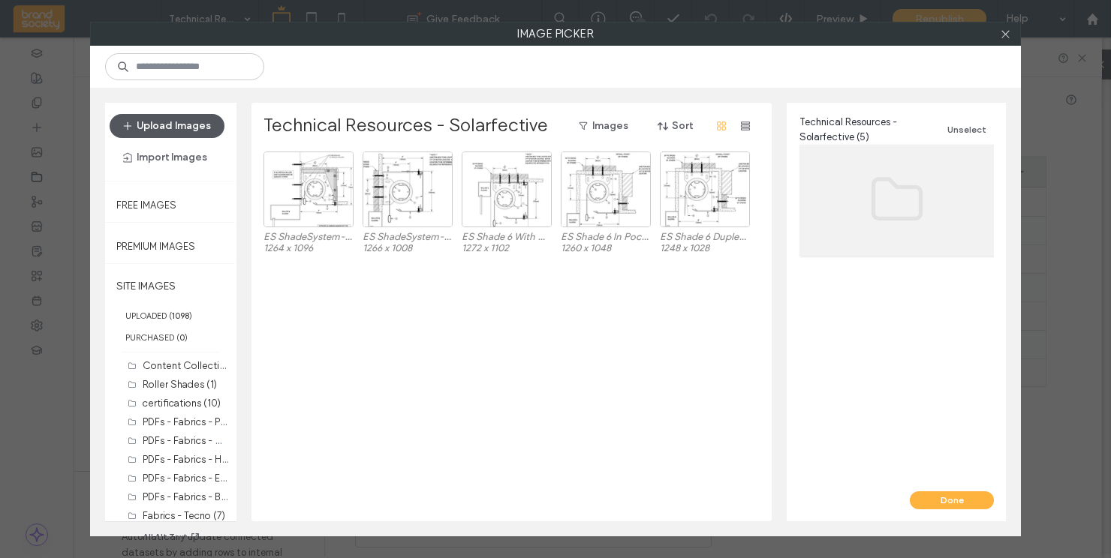
click at [155, 130] on button "Upload Images" at bounding box center [167, 126] width 115 height 24
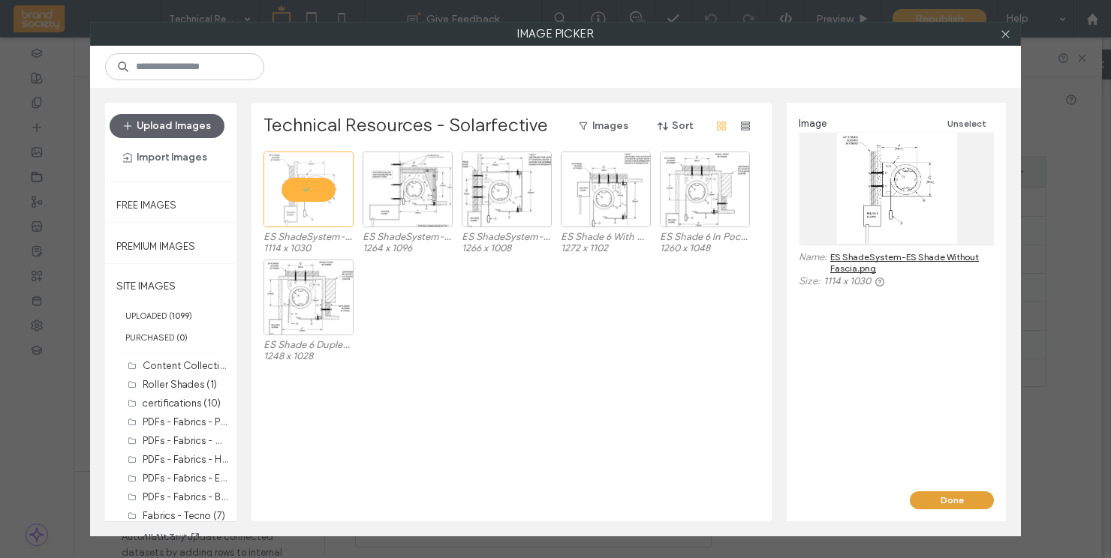
click at [951, 503] on button "Done" at bounding box center [952, 501] width 84 height 18
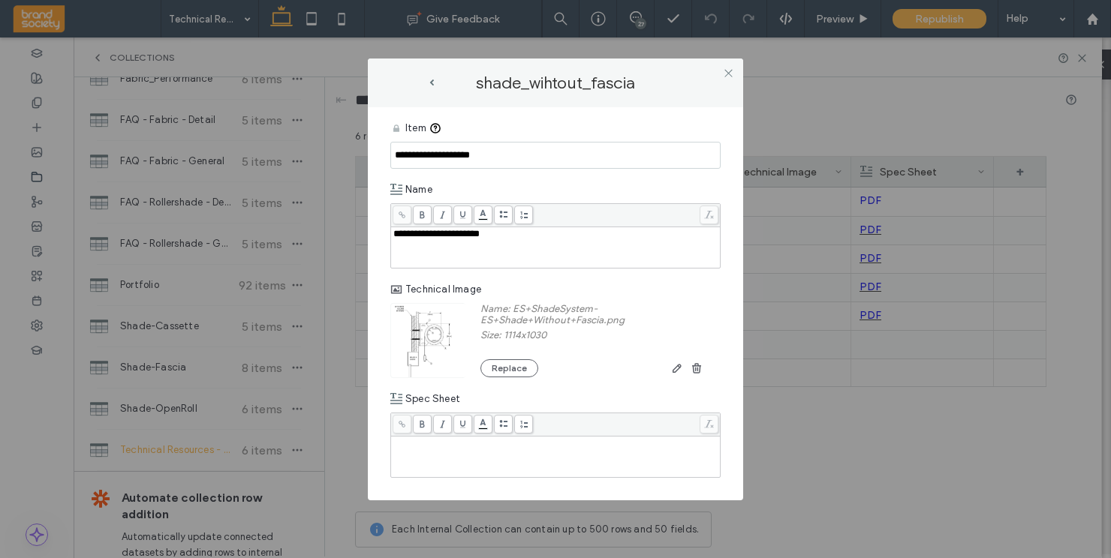
click at [456, 456] on div "Rich Text Editor" at bounding box center [555, 457] width 325 height 38
drag, startPoint x: 414, startPoint y: 445, endPoint x: 390, endPoint y: 444, distance: 24.0
click at [390, 444] on div "**********" at bounding box center [555, 303] width 375 height 393
click at [468, 420] on span at bounding box center [462, 424] width 19 height 19
click at [400, 426] on icon at bounding box center [402, 424] width 8 height 8
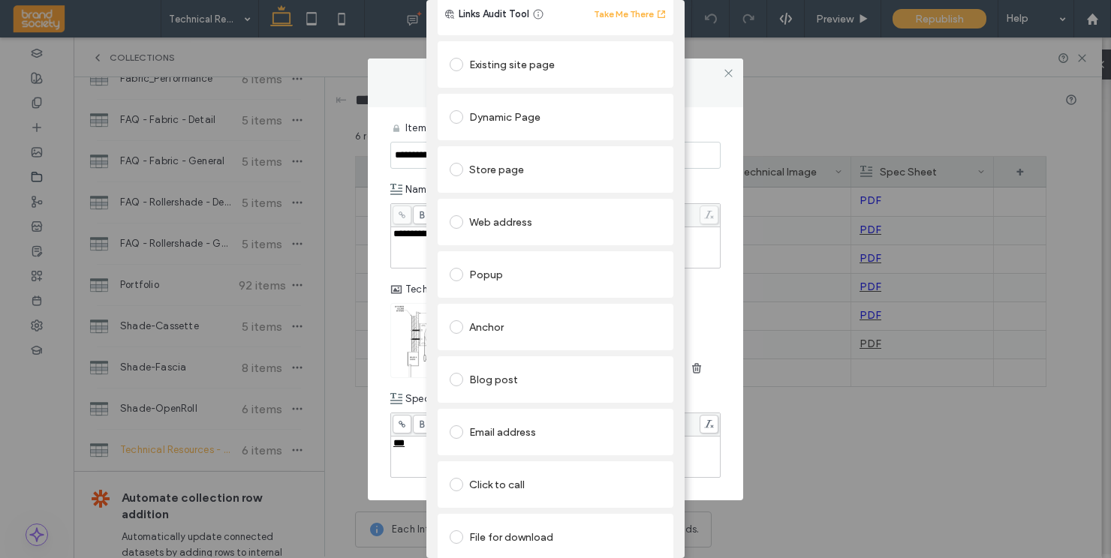
scroll to position [71, 0]
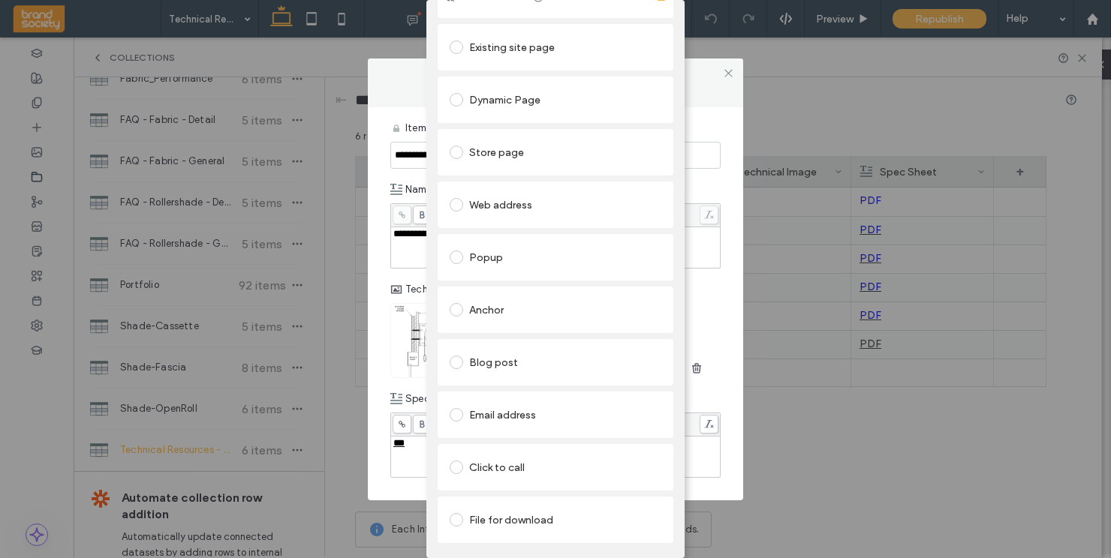
click at [452, 513] on span at bounding box center [457, 520] width 14 height 14
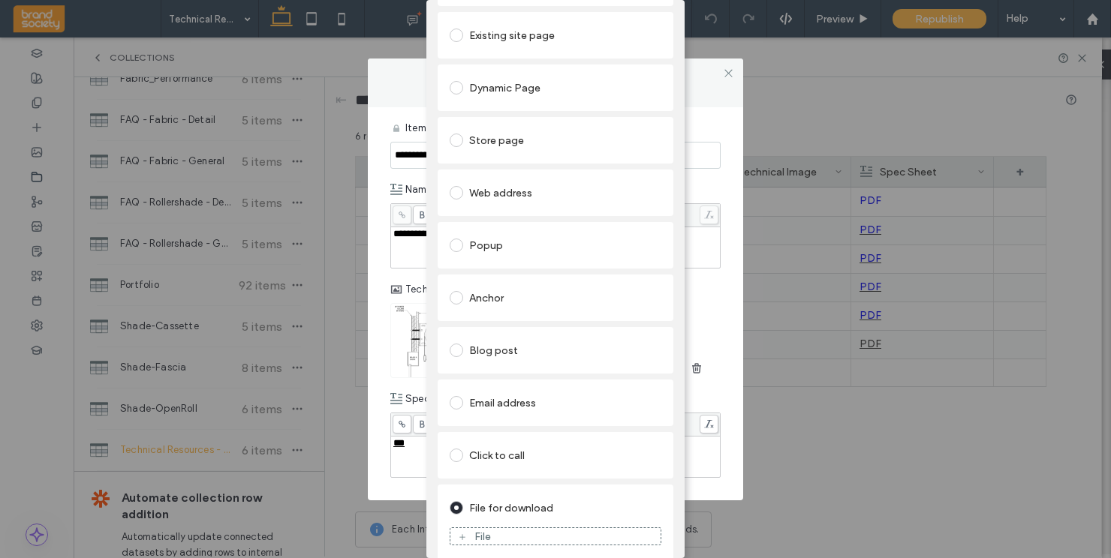
click at [459, 539] on icon at bounding box center [462, 537] width 9 height 9
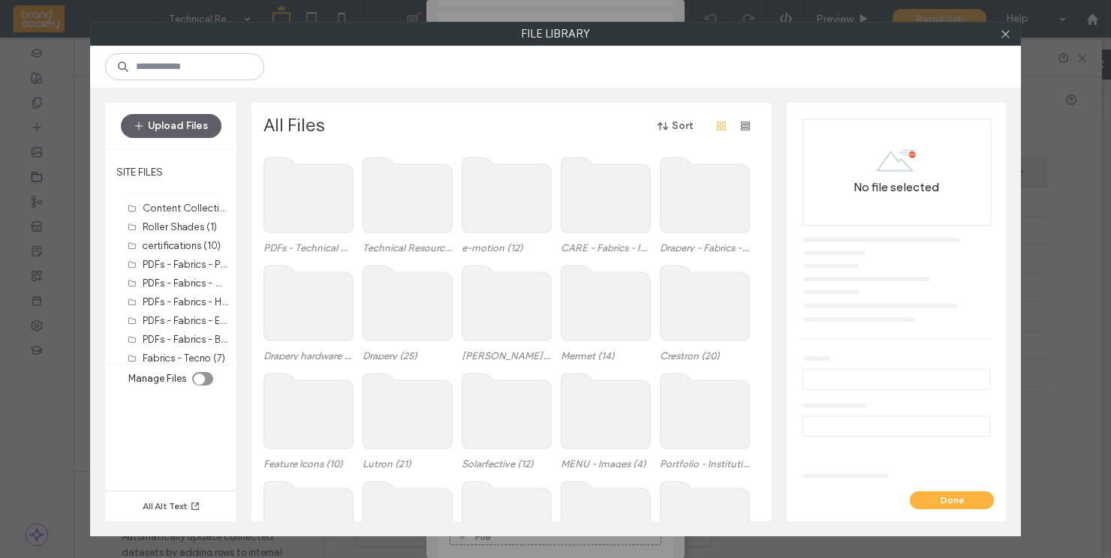
click at [303, 195] on use at bounding box center [308, 195] width 89 height 75
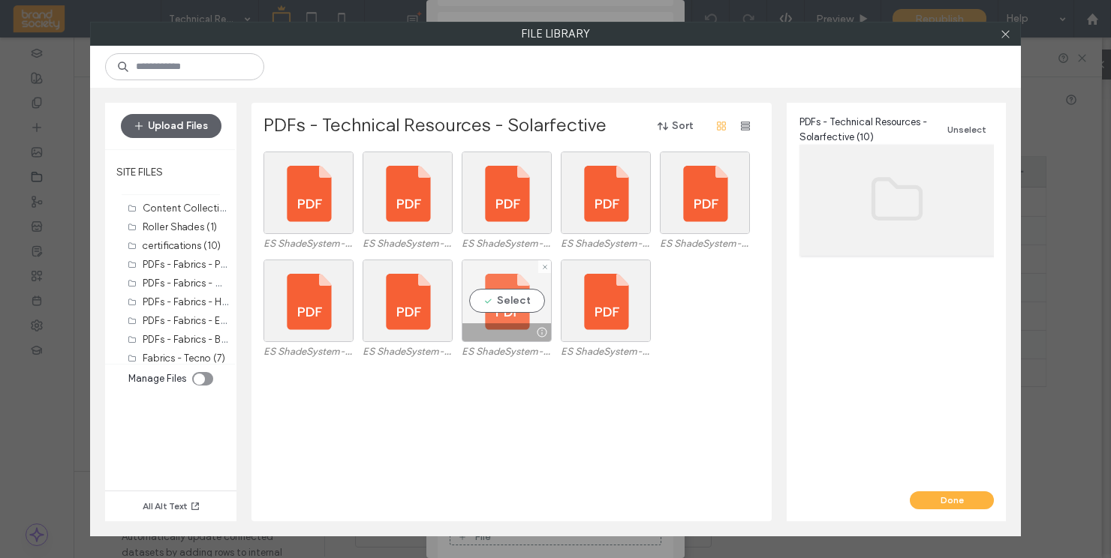
click at [513, 333] on div at bounding box center [506, 333] width 89 height 18
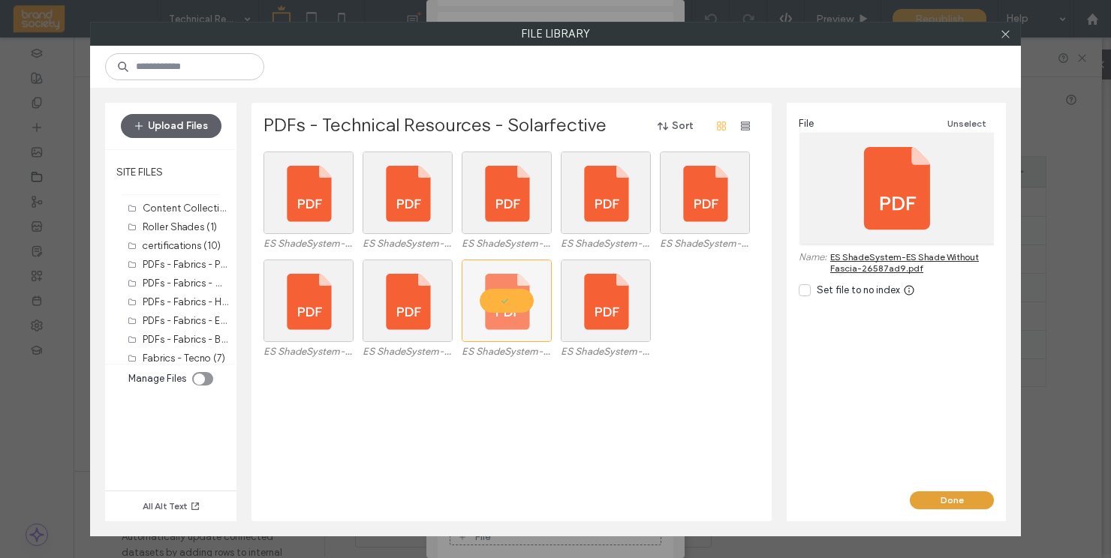
click at [940, 498] on button "Done" at bounding box center [952, 501] width 84 height 18
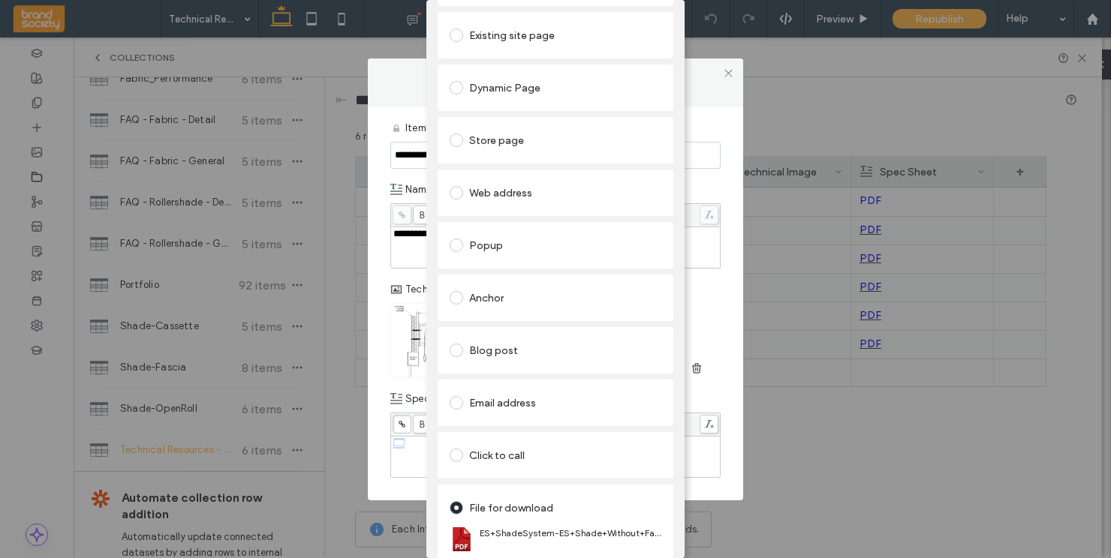
scroll to position [0, 0]
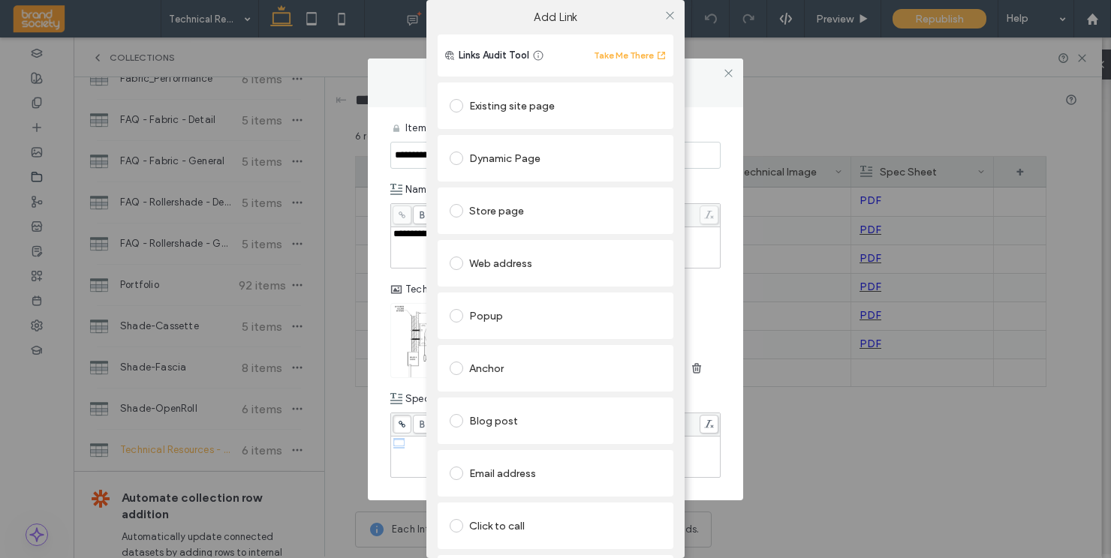
click at [616, 9] on div "Add Link" at bounding box center [555, 17] width 258 height 35
click at [666, 16] on use at bounding box center [670, 15] width 8 height 8
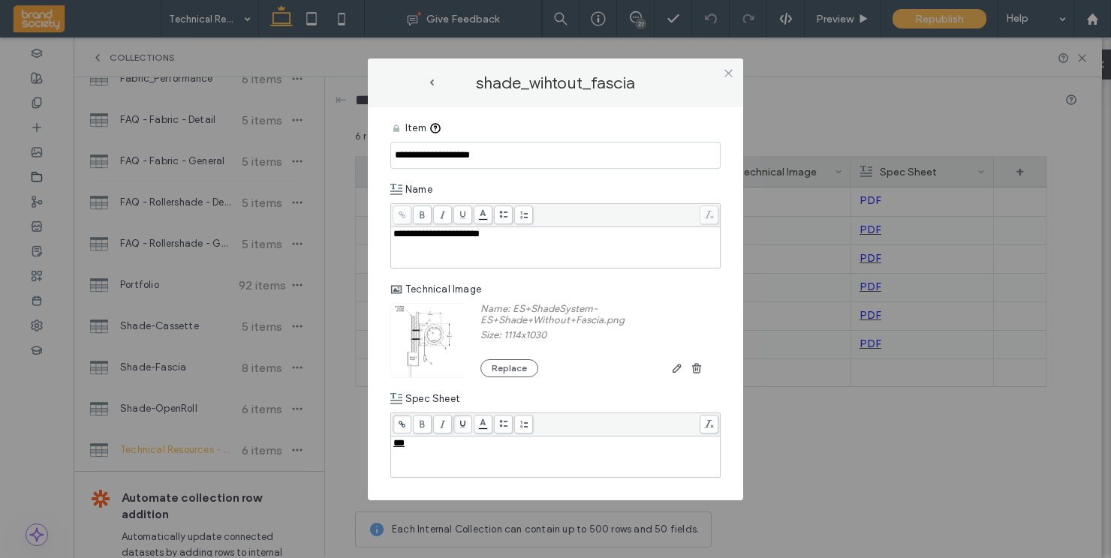
click at [442, 154] on input "**********" at bounding box center [555, 155] width 330 height 27
type input "**********"
click at [730, 76] on icon at bounding box center [728, 73] width 11 height 11
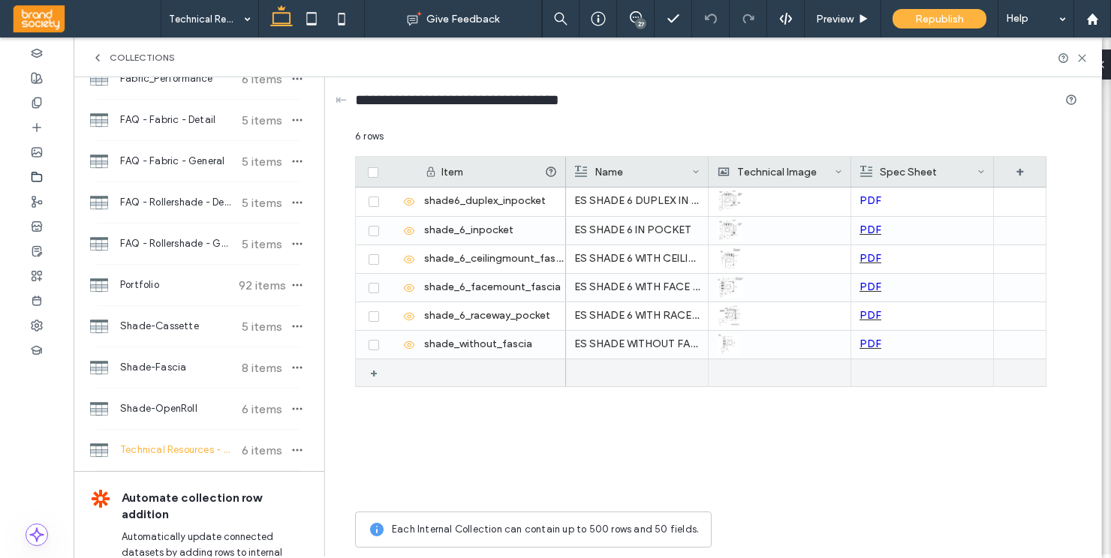
click at [374, 377] on div "+" at bounding box center [379, 373] width 19 height 27
click at [390, 372] on icon at bounding box center [391, 374] width 12 height 12
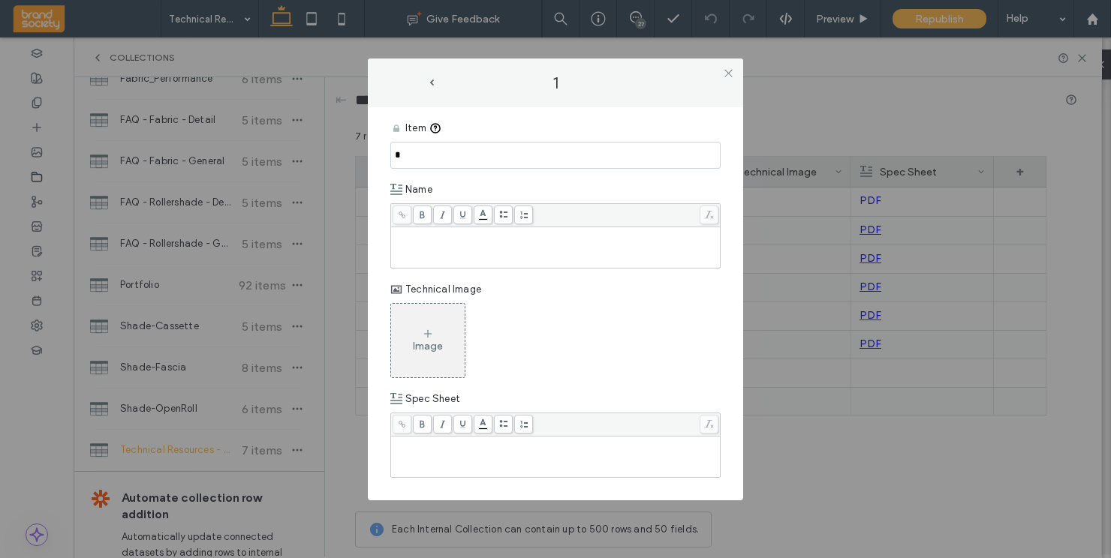
click at [427, 239] on div "Rich Text Editor" at bounding box center [555, 234] width 325 height 11
click at [411, 156] on input "*" at bounding box center [555, 155] width 330 height 27
drag, startPoint x: 595, startPoint y: 161, endPoint x: 417, endPoint y: 141, distance: 179.7
click at [417, 142] on input "**********" at bounding box center [555, 155] width 330 height 27
type input "**********"
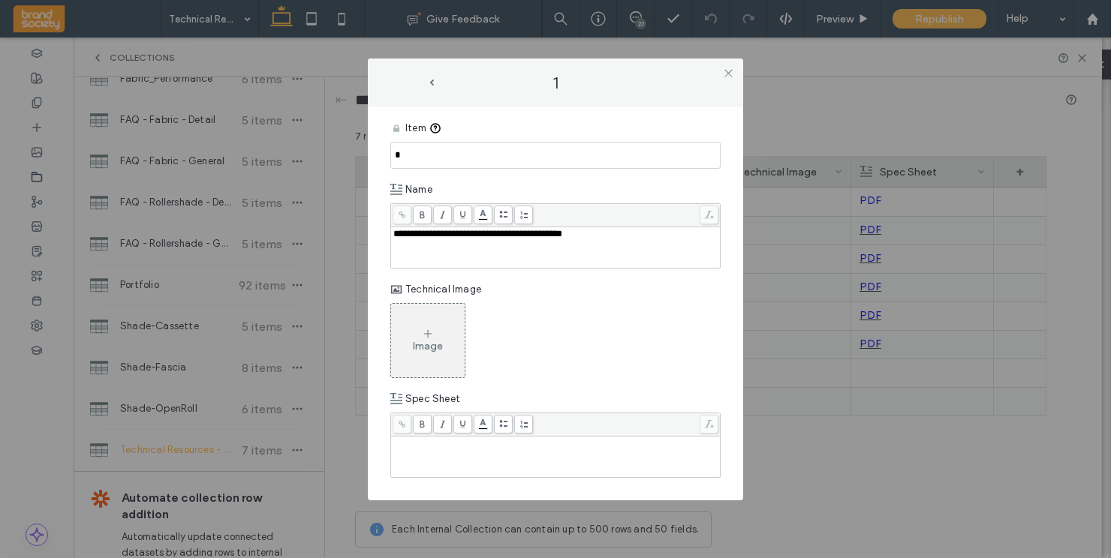
click at [421, 152] on input "*" at bounding box center [555, 155] width 330 height 27
paste input "**********"
type input "**********"
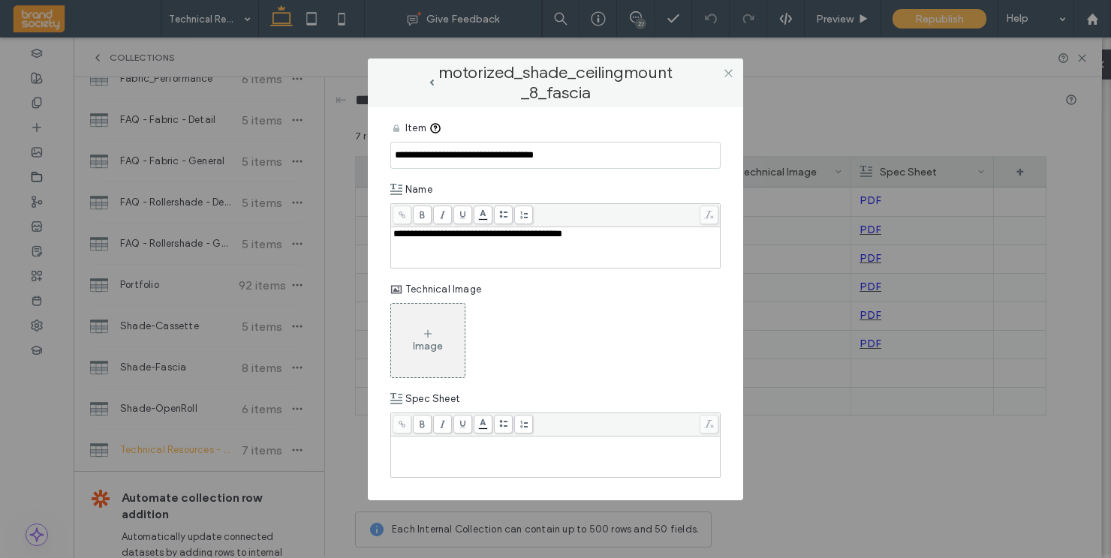
click at [429, 340] on div "Image" at bounding box center [428, 346] width 30 height 13
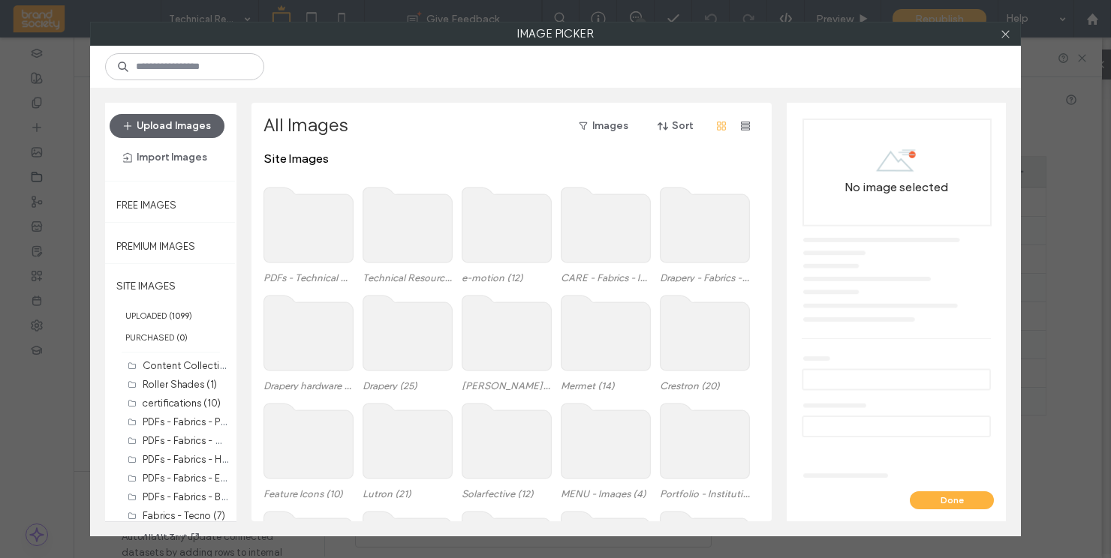
click at [413, 228] on use at bounding box center [407, 225] width 89 height 75
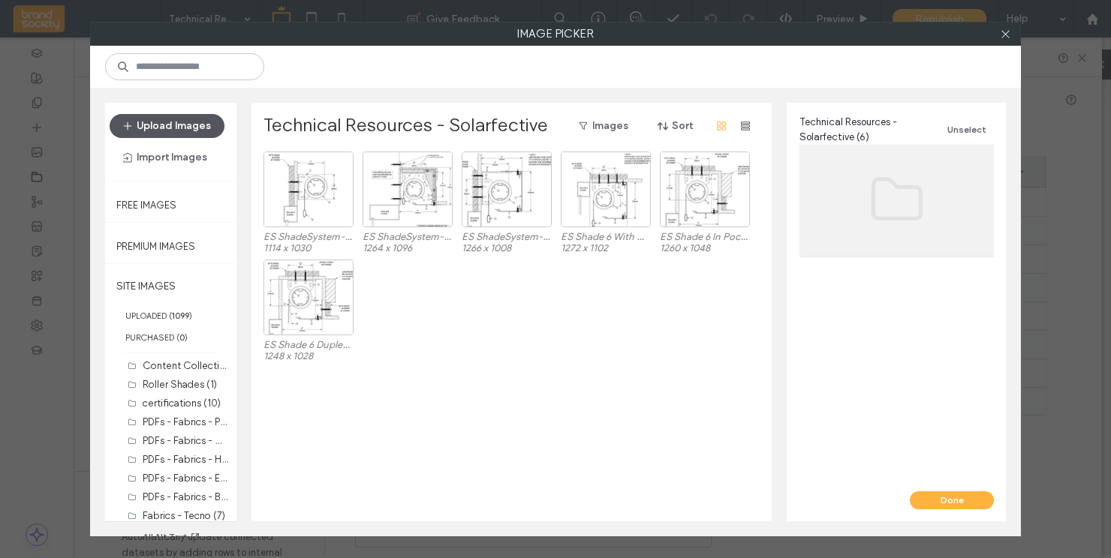
click at [171, 128] on button "Upload Images" at bounding box center [167, 126] width 115 height 24
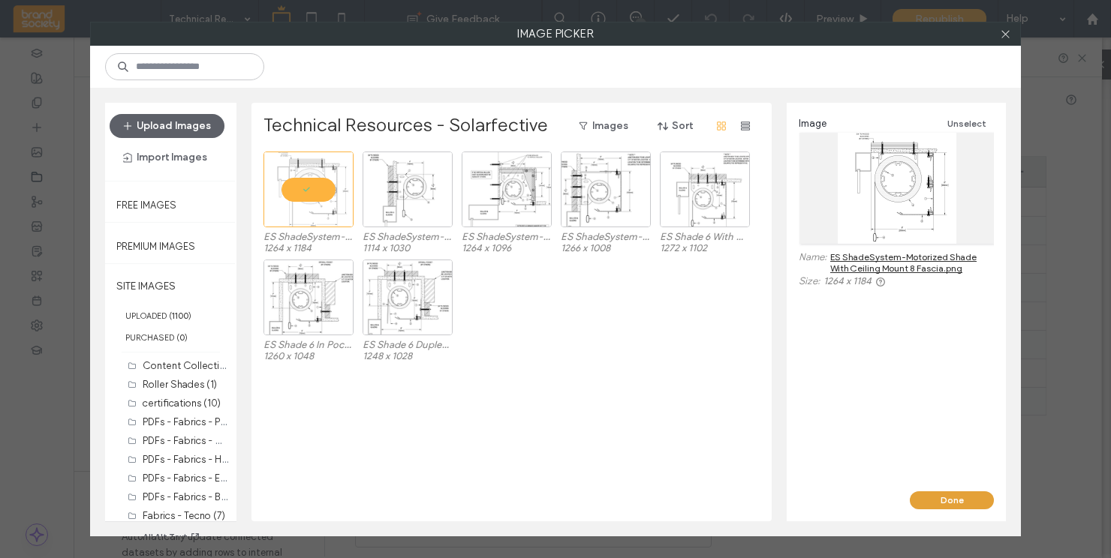
click at [957, 498] on button "Done" at bounding box center [952, 501] width 84 height 18
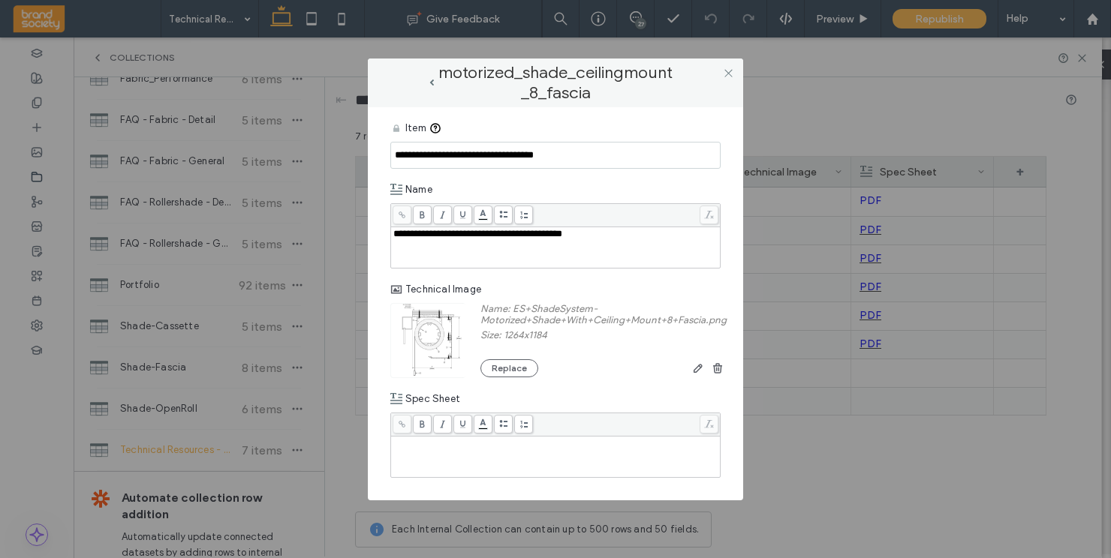
click at [460, 454] on div "Rich Text Editor" at bounding box center [555, 457] width 325 height 38
drag, startPoint x: 413, startPoint y: 448, endPoint x: 393, endPoint y: 448, distance: 20.3
click at [393, 448] on div "***" at bounding box center [555, 443] width 325 height 11
click at [462, 423] on icon at bounding box center [463, 424] width 8 height 8
click at [400, 421] on icon at bounding box center [402, 424] width 8 height 8
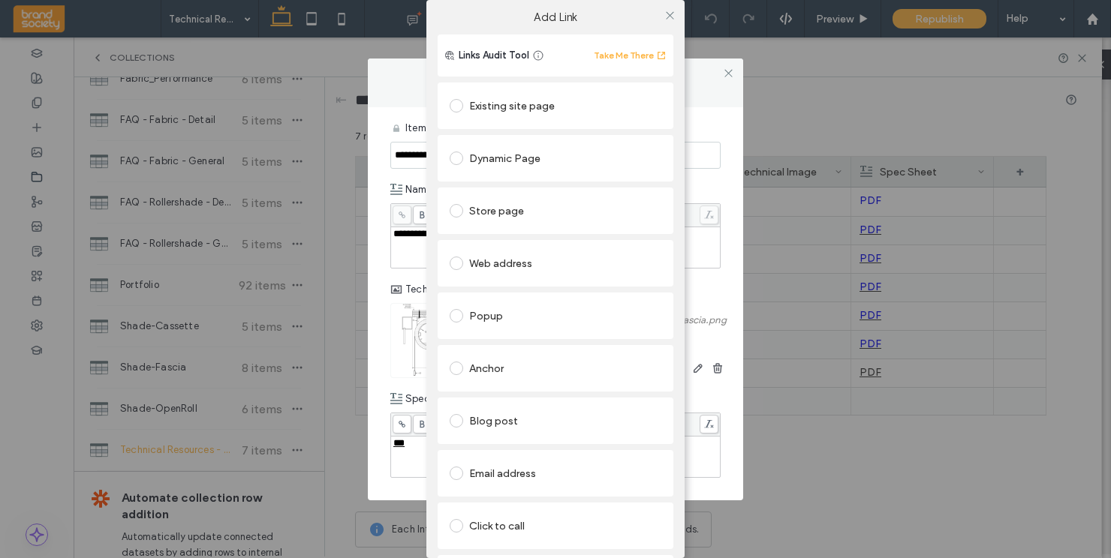
scroll to position [71, 0]
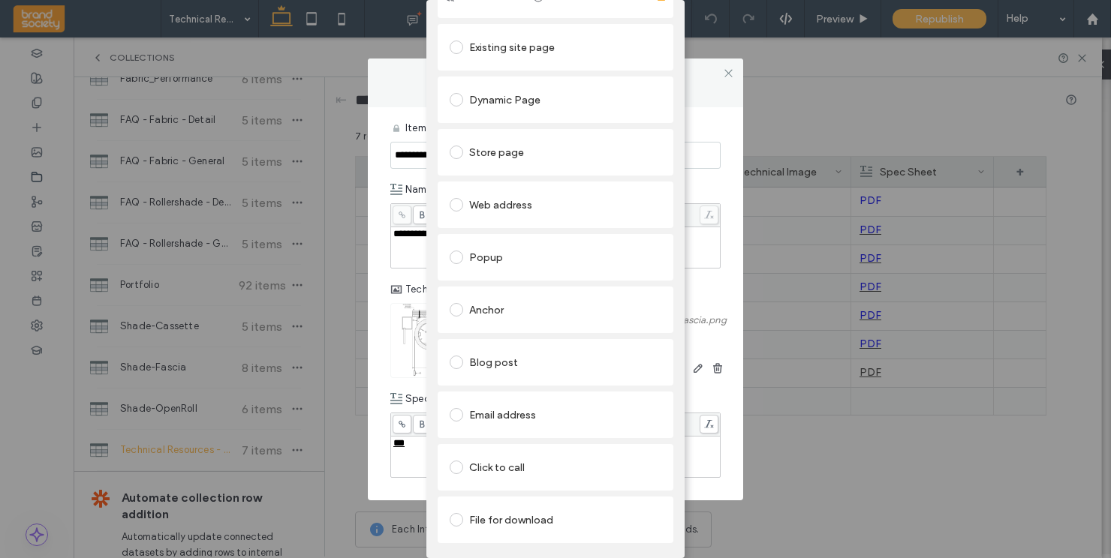
click at [453, 513] on span at bounding box center [457, 520] width 14 height 14
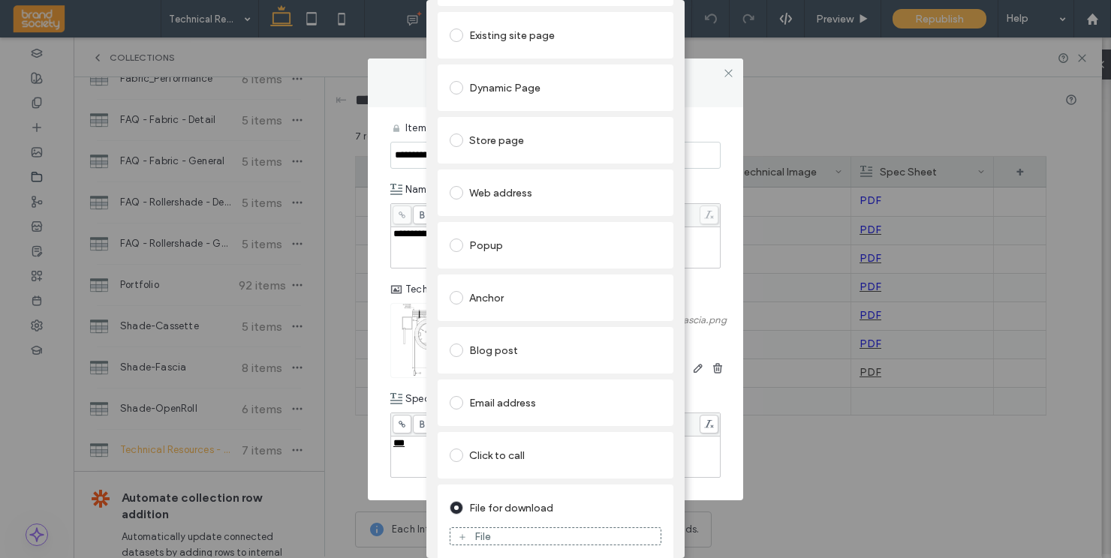
click at [458, 534] on icon at bounding box center [462, 537] width 9 height 9
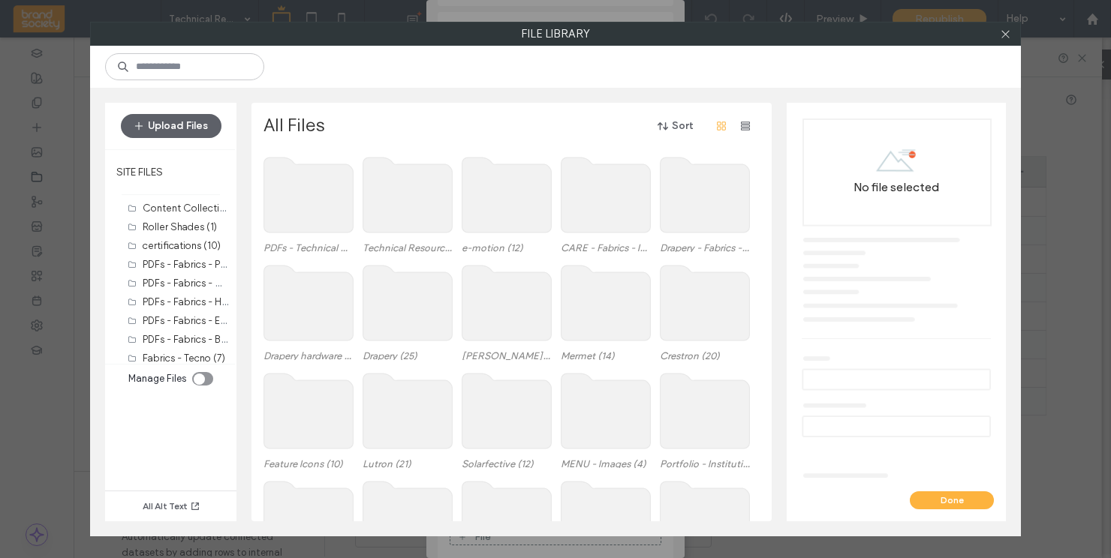
click at [294, 197] on use at bounding box center [308, 195] width 89 height 75
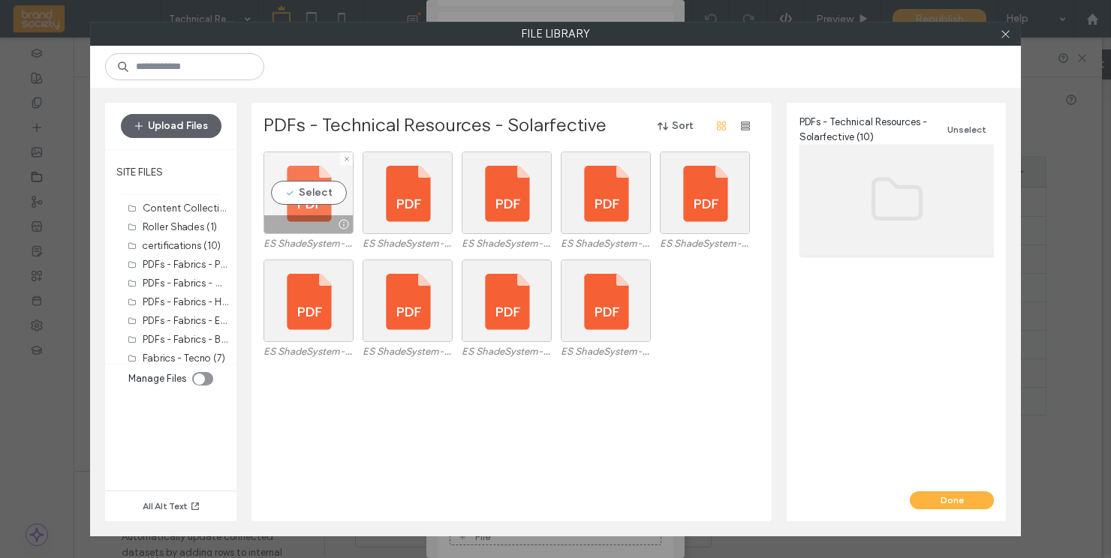
click at [308, 222] on div at bounding box center [308, 224] width 89 height 18
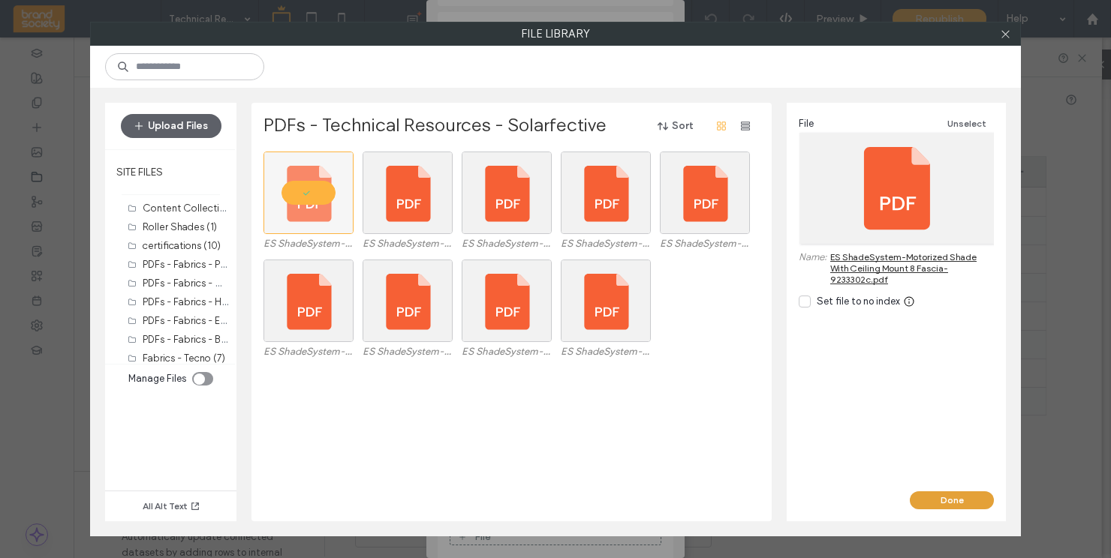
click at [942, 497] on button "Done" at bounding box center [952, 501] width 84 height 18
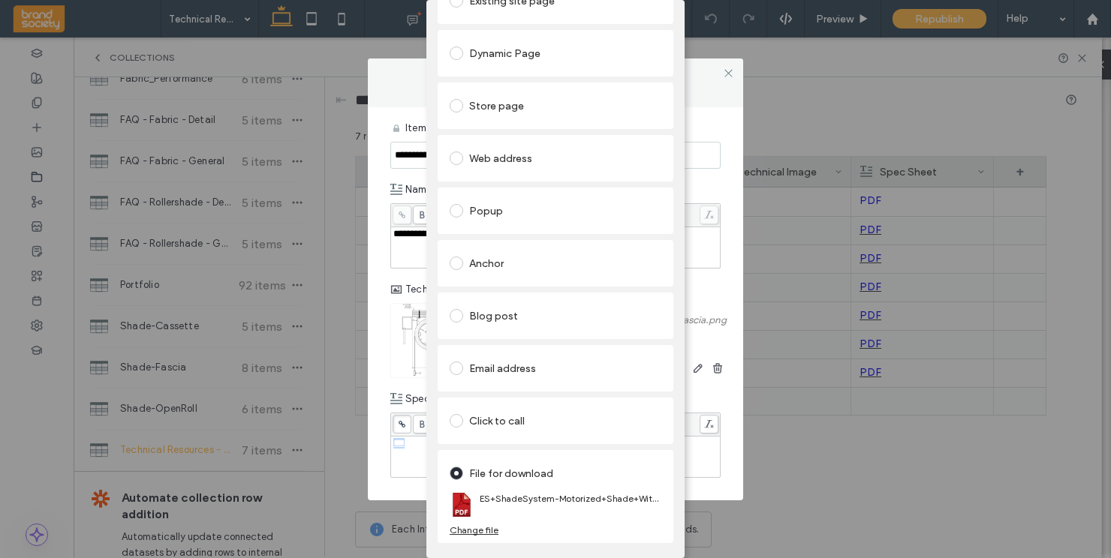
scroll to position [0, 0]
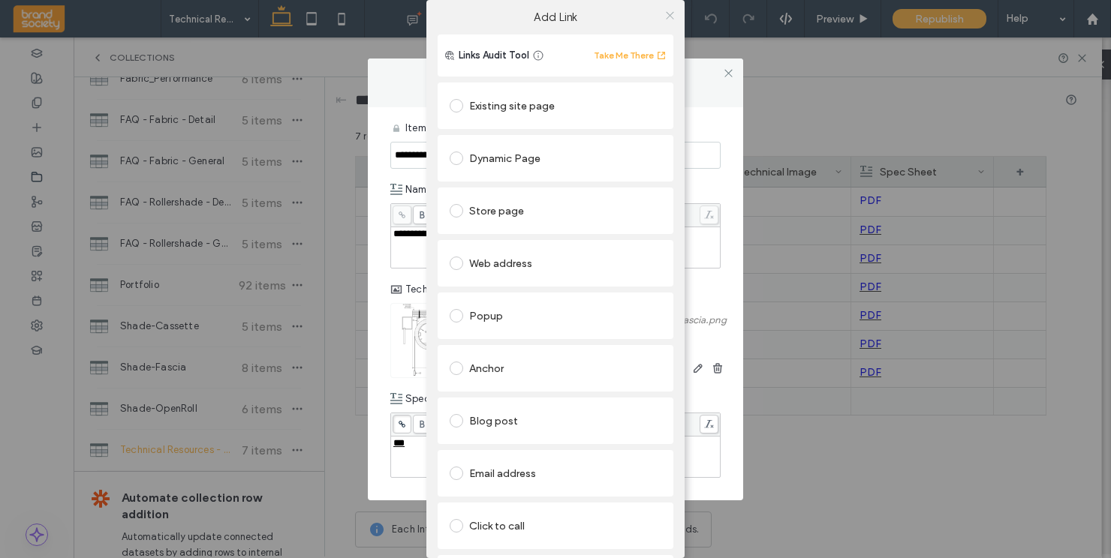
click at [669, 15] on icon at bounding box center [669, 15] width 11 height 11
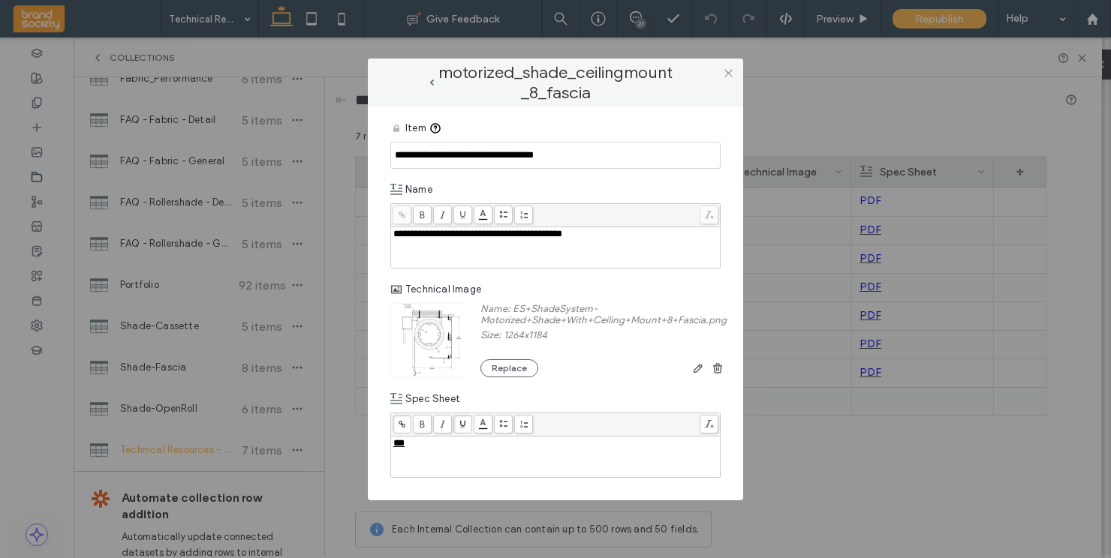
click at [685, 82] on div "motorized_shade_ceilingmount_8_fascia" at bounding box center [555, 83] width 345 height 19
click at [729, 76] on icon at bounding box center [728, 73] width 11 height 11
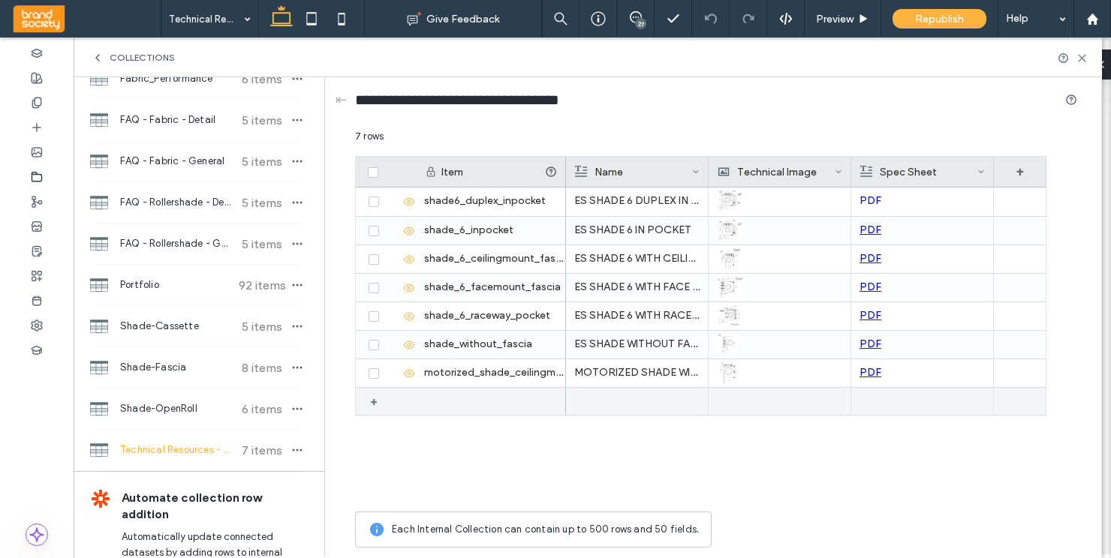
click at [373, 398] on div "+" at bounding box center [379, 401] width 19 height 27
click at [387, 405] on icon at bounding box center [391, 402] width 12 height 12
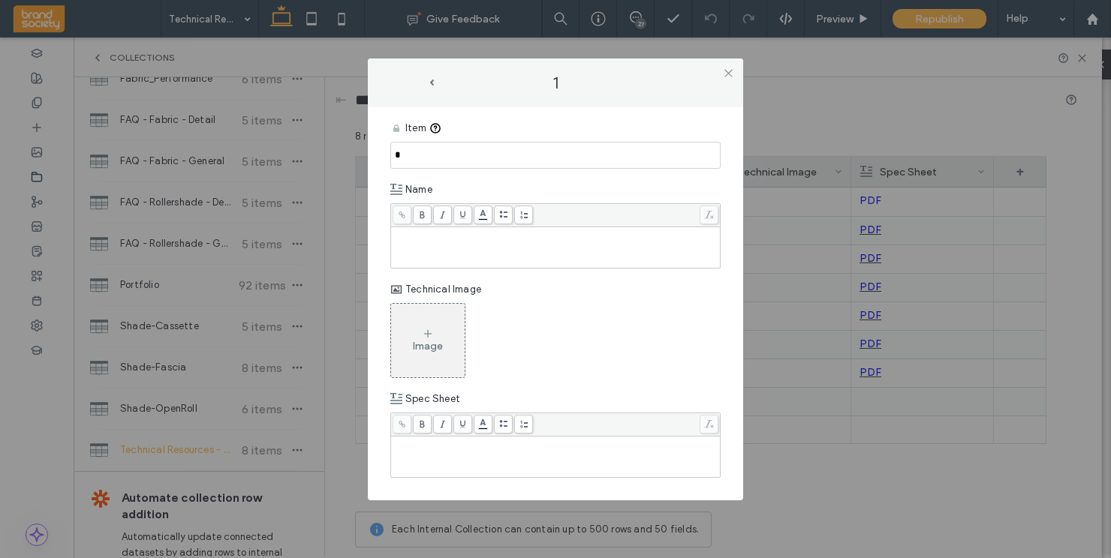
click at [414, 239] on div "Rich Text Editor" at bounding box center [555, 234] width 325 height 11
click at [405, 154] on input "*" at bounding box center [555, 155] width 330 height 27
type input "*"
drag, startPoint x: 570, startPoint y: 153, endPoint x: 390, endPoint y: 146, distance: 179.6
click at [390, 146] on input "**********" at bounding box center [555, 155] width 330 height 27
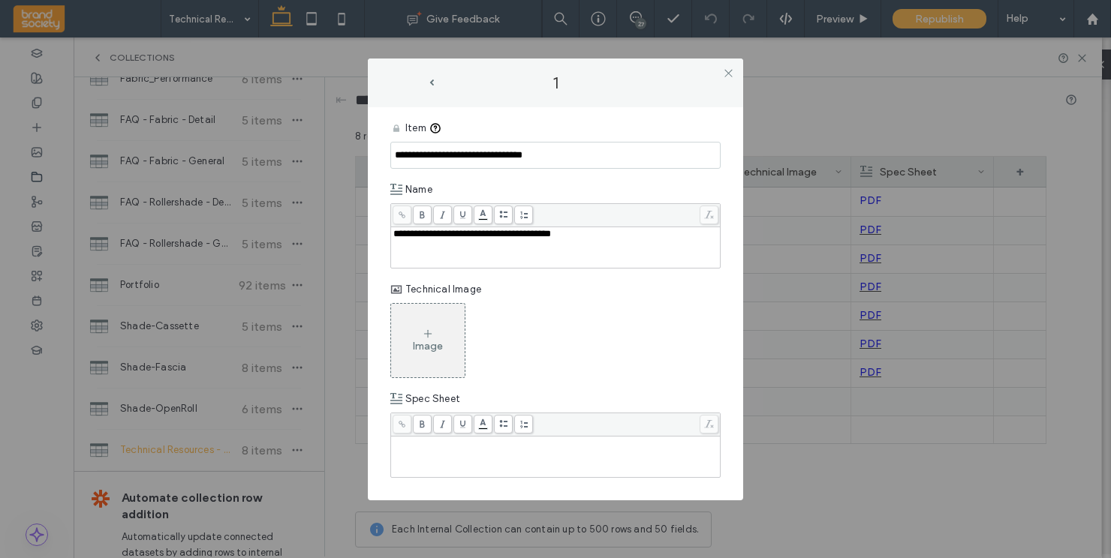
type input "**********"
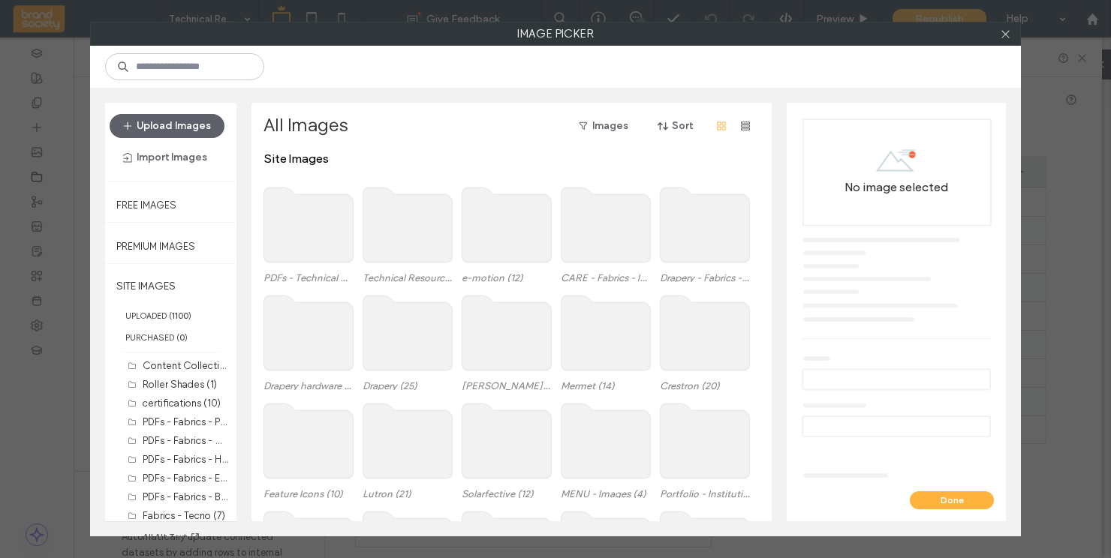
click at [396, 233] on use at bounding box center [407, 225] width 89 height 75
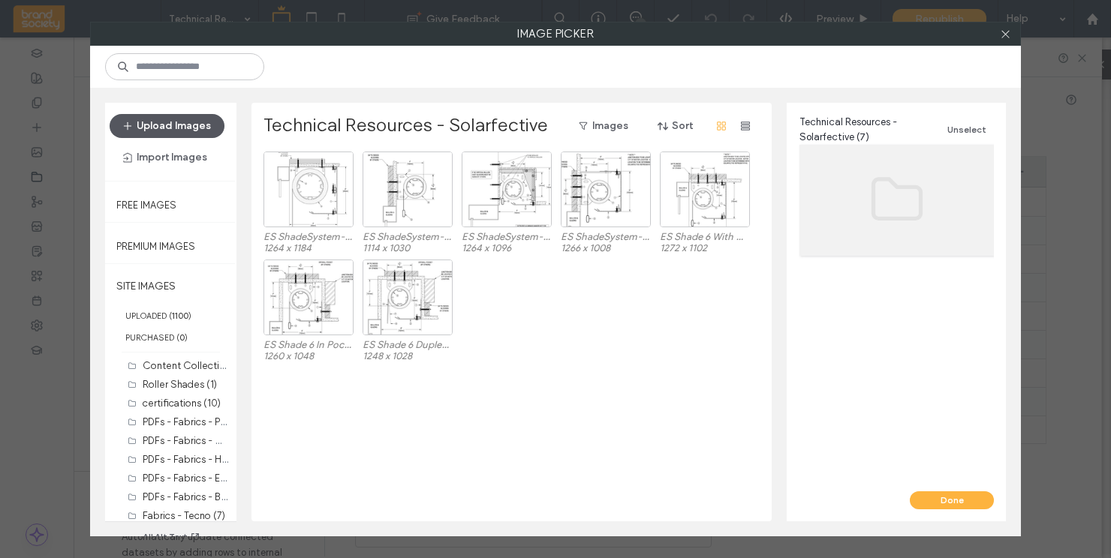
click at [152, 127] on button "Upload Images" at bounding box center [167, 126] width 115 height 24
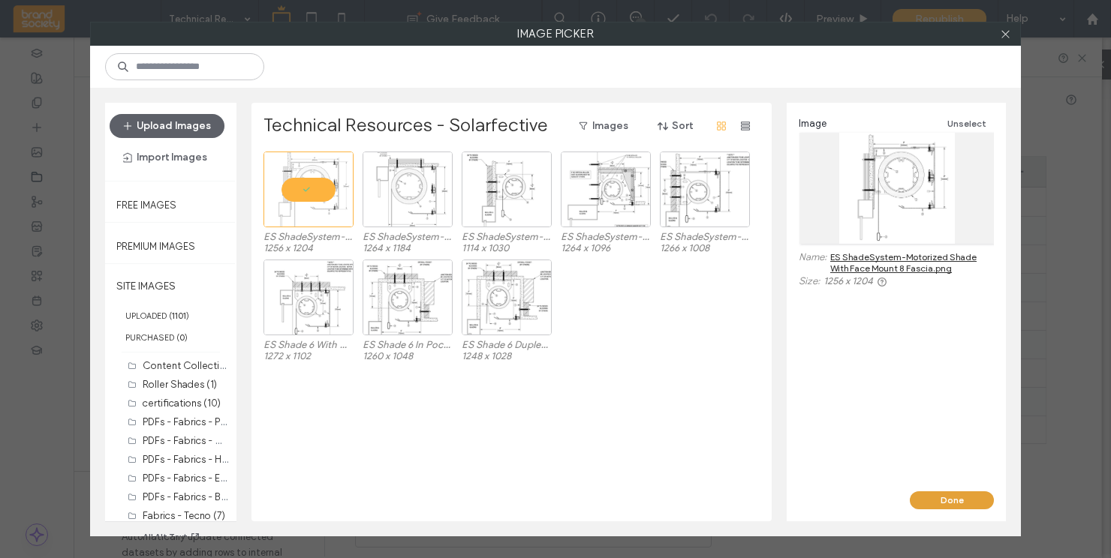
click at [950, 500] on button "Done" at bounding box center [952, 501] width 84 height 18
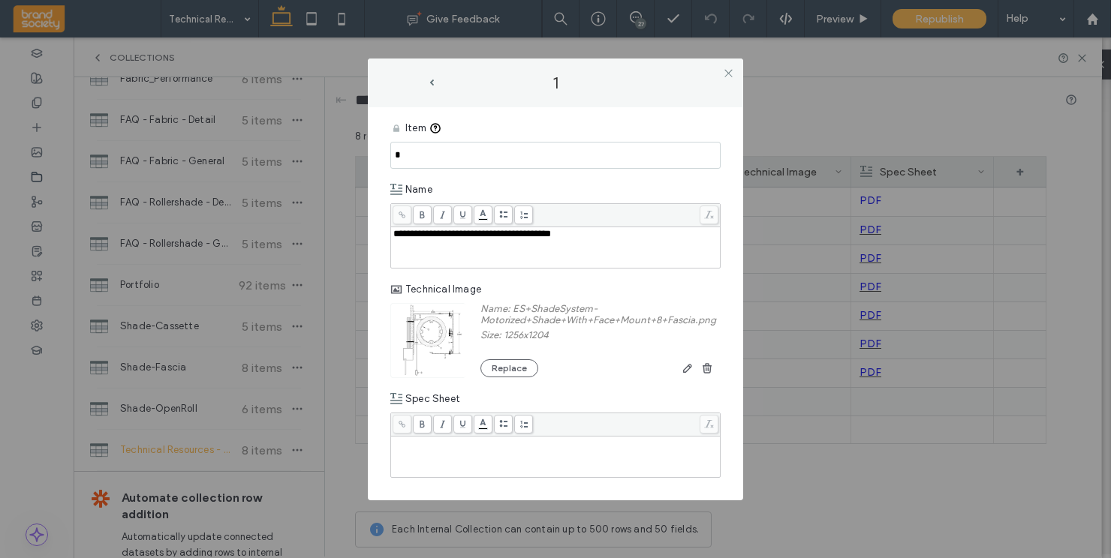
click at [400, 151] on input "*" at bounding box center [555, 155] width 330 height 27
paste input "**********"
type input "**********"
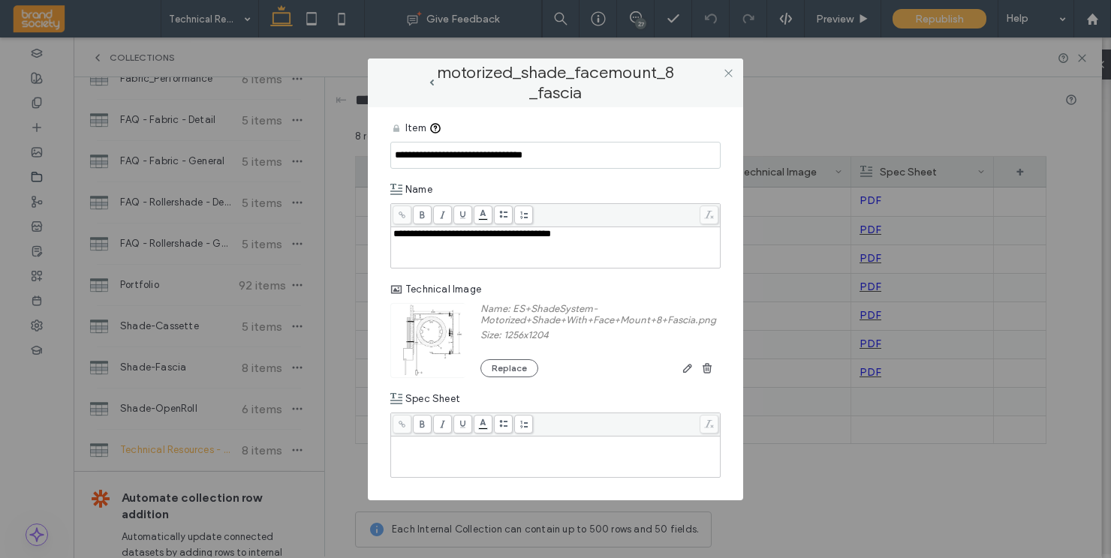
click at [449, 449] on div "Rich Text Editor" at bounding box center [555, 443] width 325 height 11
drag, startPoint x: 413, startPoint y: 445, endPoint x: 390, endPoint y: 445, distance: 23.3
click at [390, 445] on div "***" at bounding box center [555, 445] width 330 height 65
click at [464, 426] on use at bounding box center [462, 425] width 5 height 8
click at [399, 423] on icon at bounding box center [402, 424] width 8 height 8
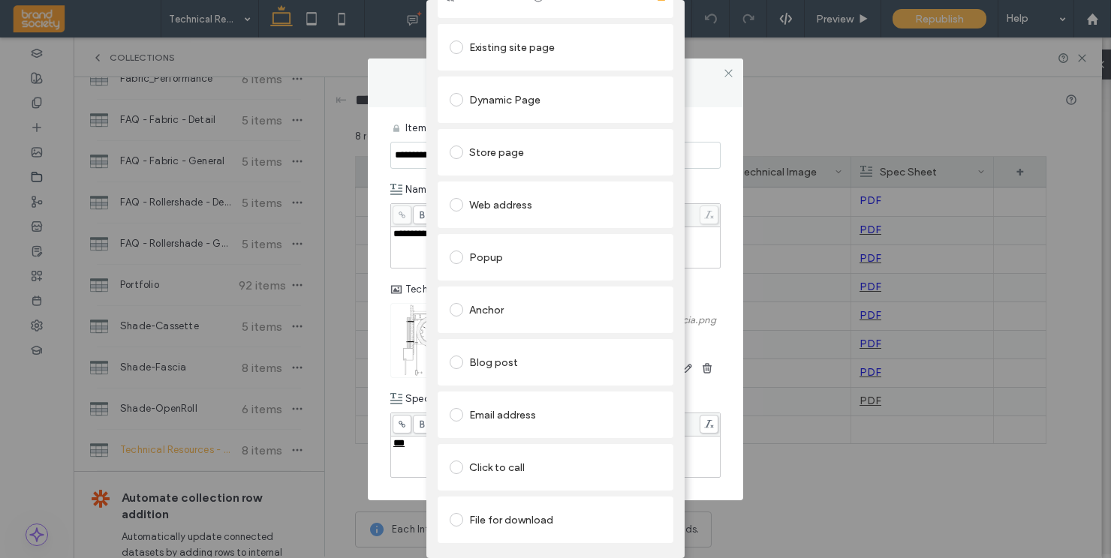
scroll to position [71, 0]
click at [450, 513] on span at bounding box center [457, 520] width 14 height 14
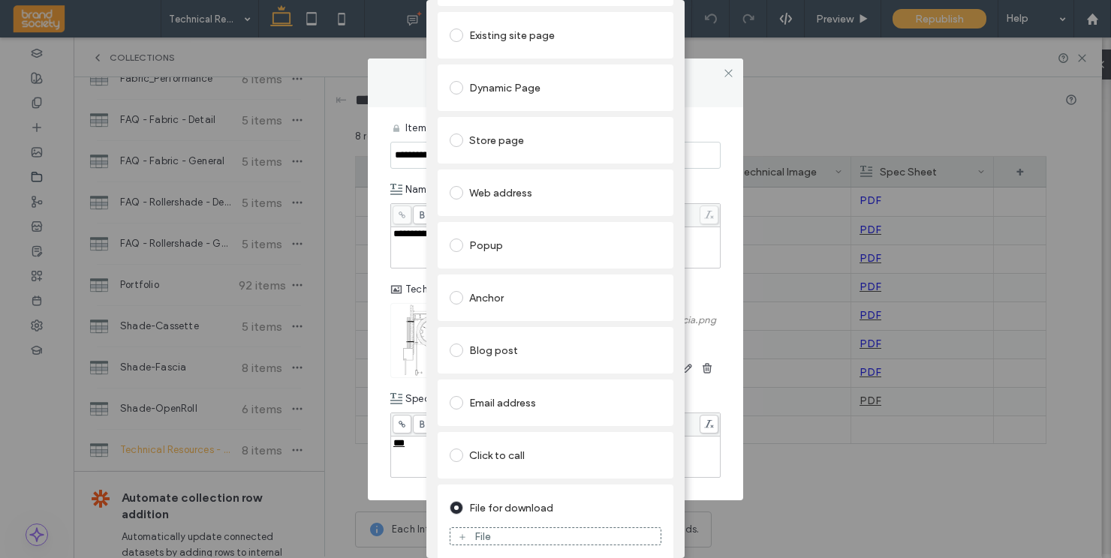
click at [459, 536] on use at bounding box center [462, 537] width 6 height 6
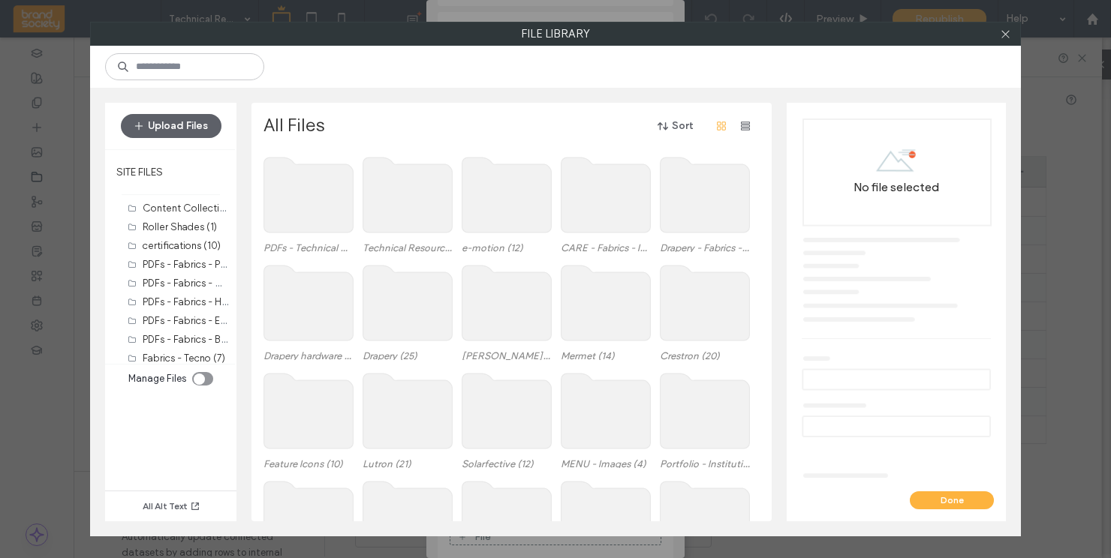
click at [308, 197] on use at bounding box center [308, 195] width 89 height 75
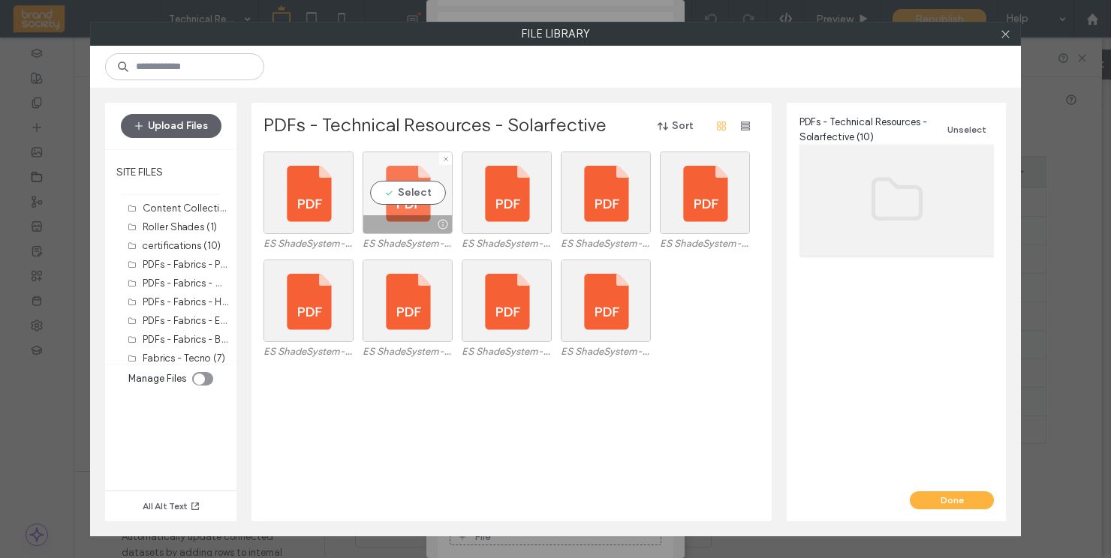
click at [405, 218] on div at bounding box center [407, 224] width 89 height 18
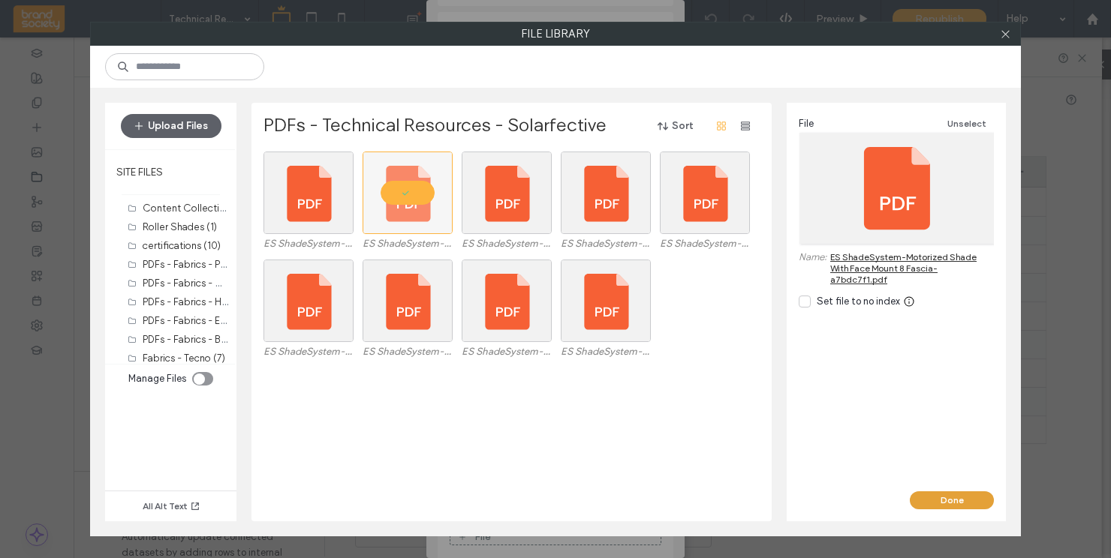
click at [956, 498] on button "Done" at bounding box center [952, 501] width 84 height 18
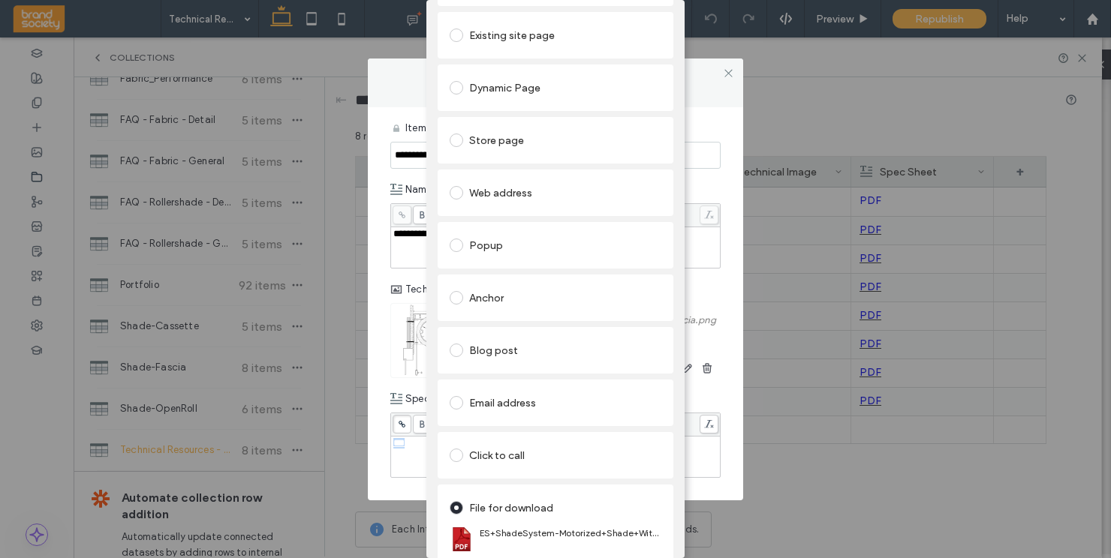
scroll to position [0, 0]
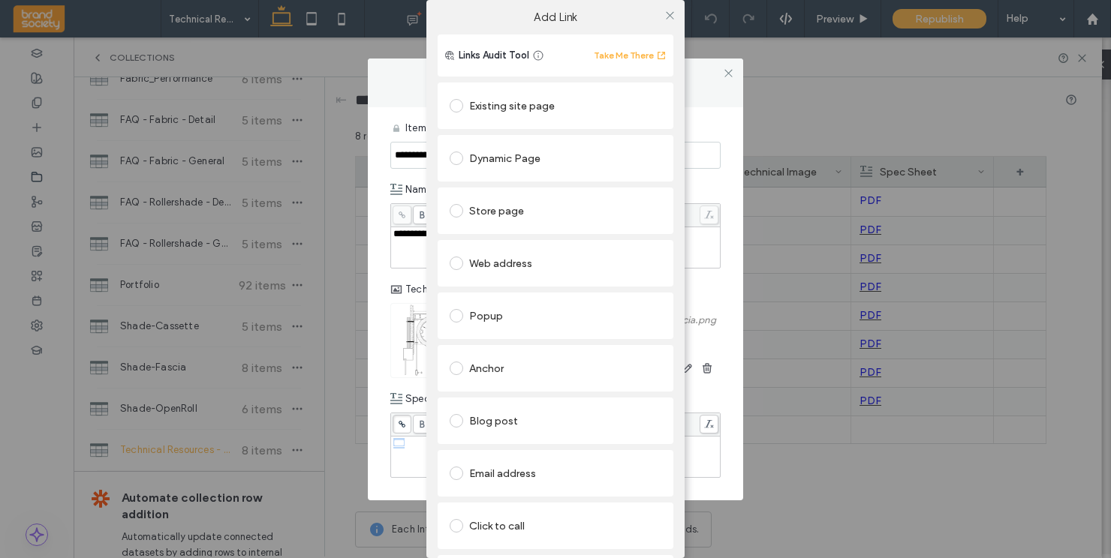
click at [614, 20] on label "Add Link" at bounding box center [555, 18] width 237 height 14
click at [664, 19] on icon at bounding box center [669, 15] width 11 height 11
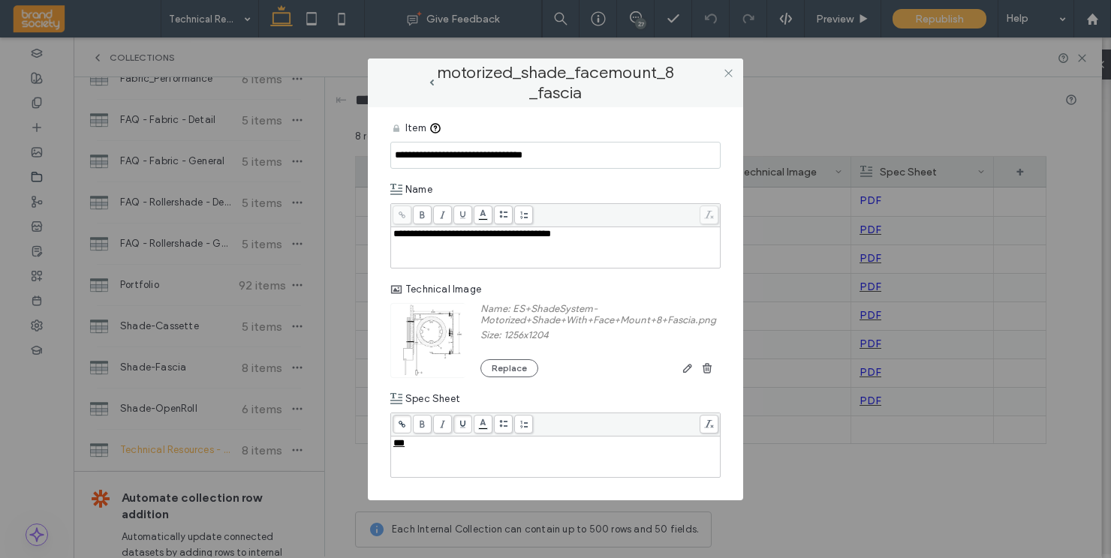
click at [691, 82] on div "motorized_shade_facemount_8_fascia" at bounding box center [555, 83] width 345 height 19
click at [729, 71] on icon at bounding box center [728, 73] width 11 height 11
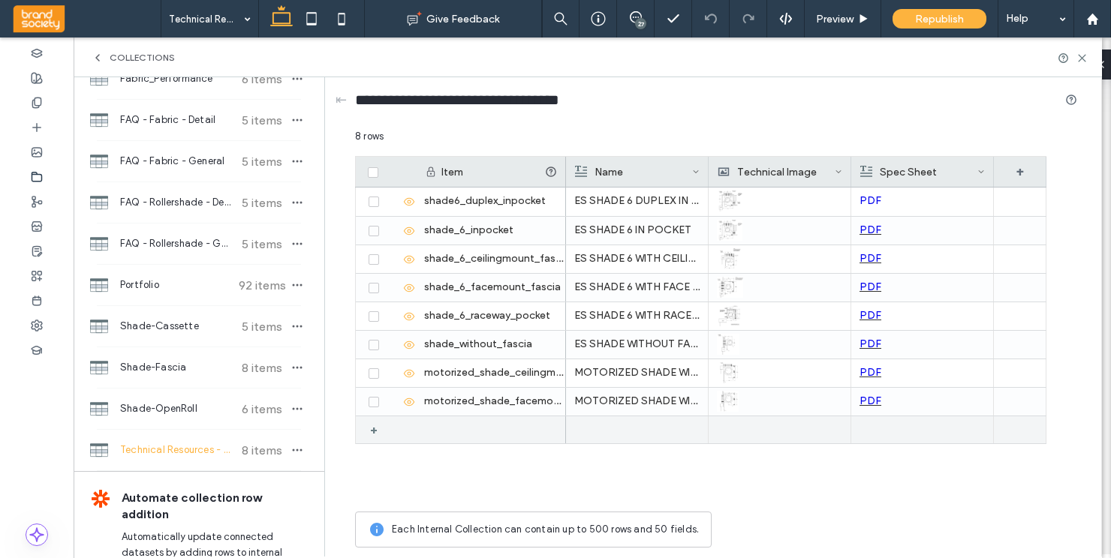
click at [375, 432] on div "+" at bounding box center [379, 430] width 19 height 27
click at [390, 429] on icon at bounding box center [391, 431] width 12 height 12
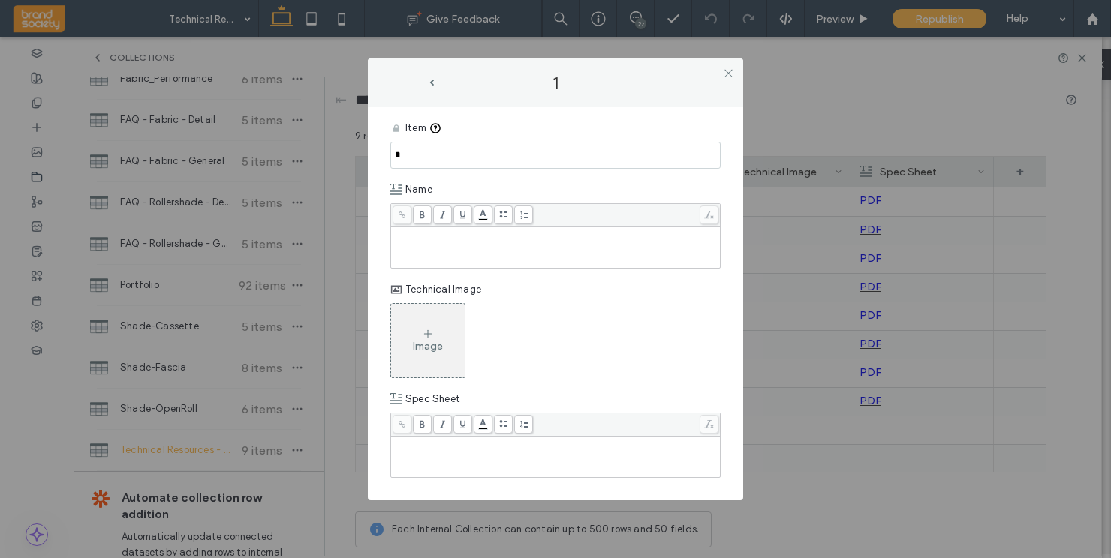
click at [430, 256] on div "Rich Text Editor" at bounding box center [555, 248] width 325 height 38
click at [414, 158] on input "*" at bounding box center [555, 155] width 330 height 27
drag, startPoint x: 510, startPoint y: 155, endPoint x: 387, endPoint y: 160, distance: 123.2
click at [387, 160] on div "**********" at bounding box center [555, 303] width 375 height 393
type input "**********"
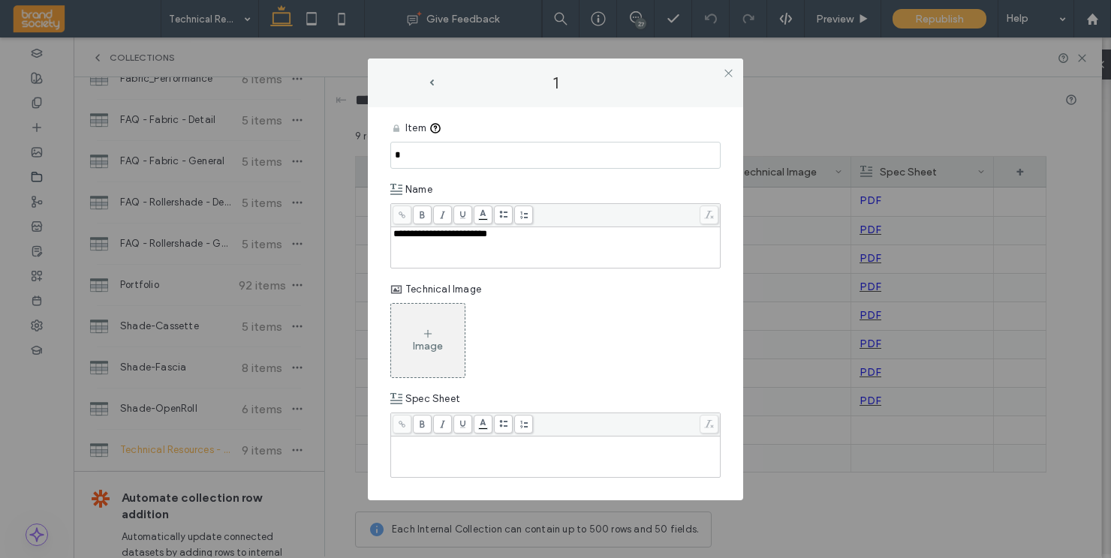
click at [411, 154] on input "*" at bounding box center [555, 155] width 330 height 27
paste input "**********"
type input "**********"
click at [423, 329] on icon at bounding box center [428, 334] width 12 height 12
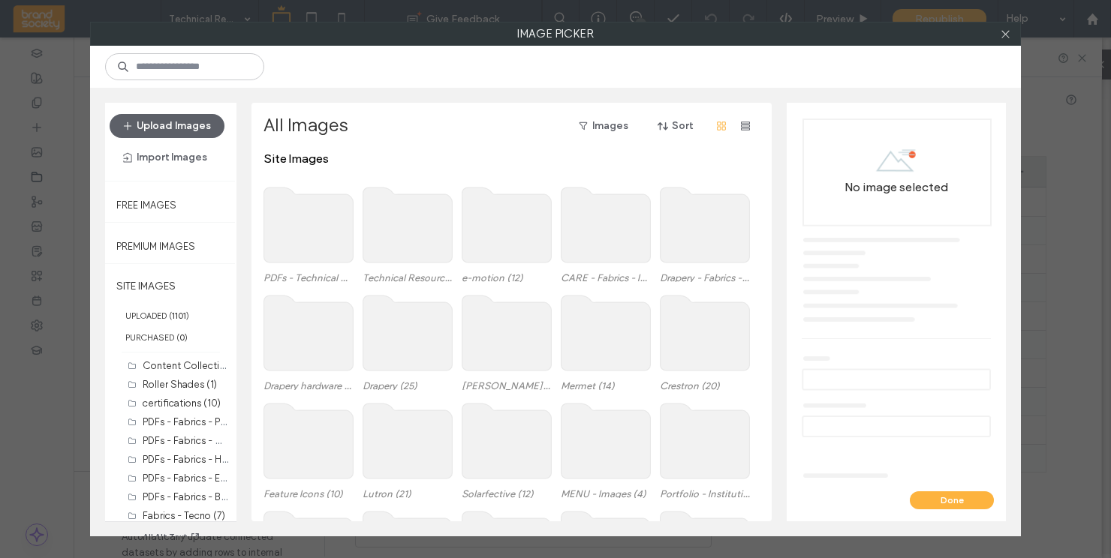
click at [396, 228] on use at bounding box center [407, 225] width 89 height 75
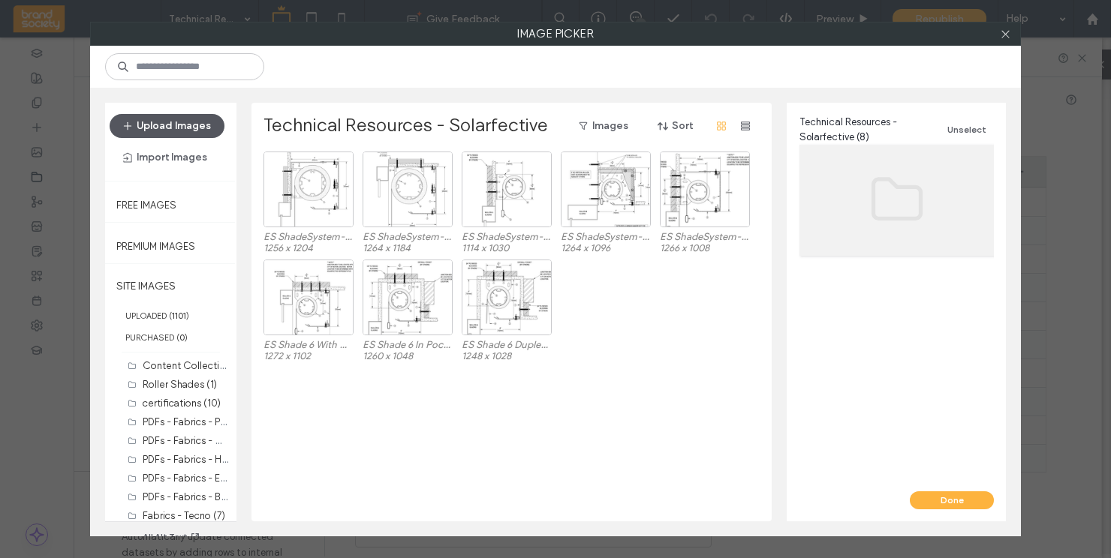
click at [161, 128] on button "Upload Images" at bounding box center [167, 126] width 115 height 24
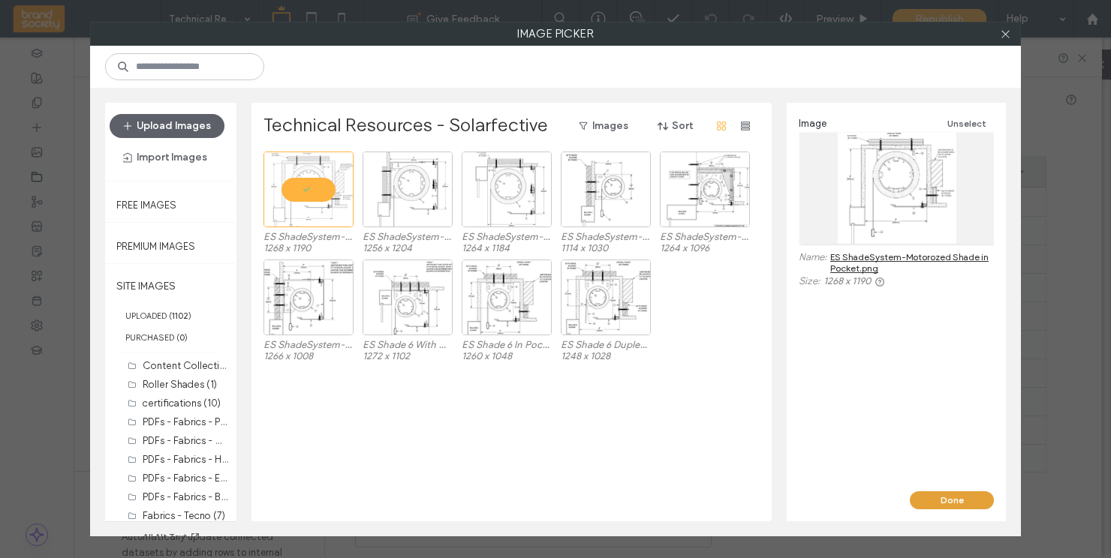
click at [961, 498] on button "Done" at bounding box center [952, 501] width 84 height 18
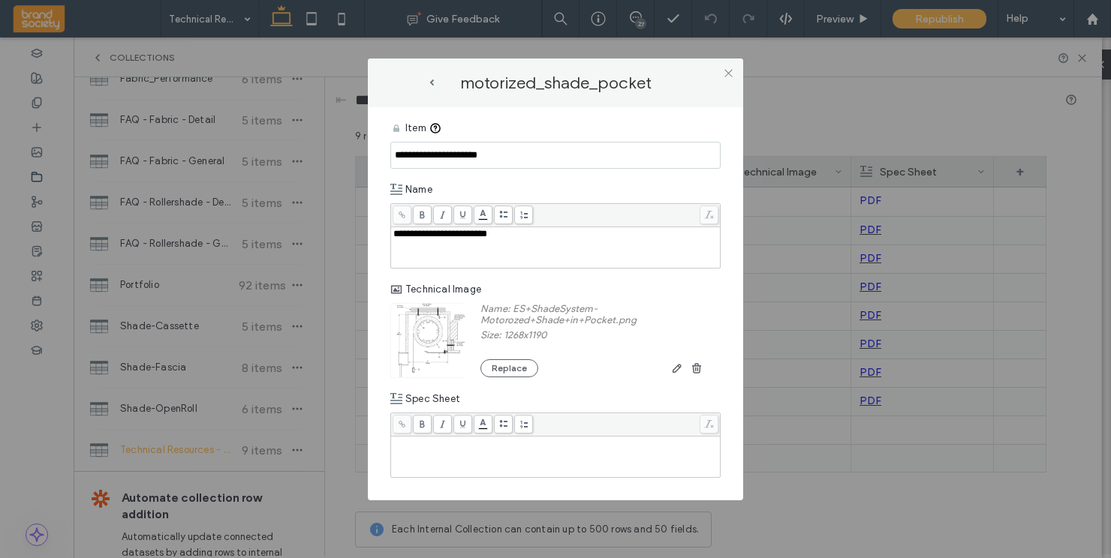
click at [538, 155] on input "**********" at bounding box center [555, 155] width 330 height 27
click at [566, 242] on div "**********" at bounding box center [555, 248] width 325 height 38
click at [414, 449] on div "Rich Text Editor" at bounding box center [555, 443] width 325 height 11
drag, startPoint x: 413, startPoint y: 447, endPoint x: 392, endPoint y: 443, distance: 21.4
click at [393, 443] on div "***" at bounding box center [556, 457] width 326 height 38
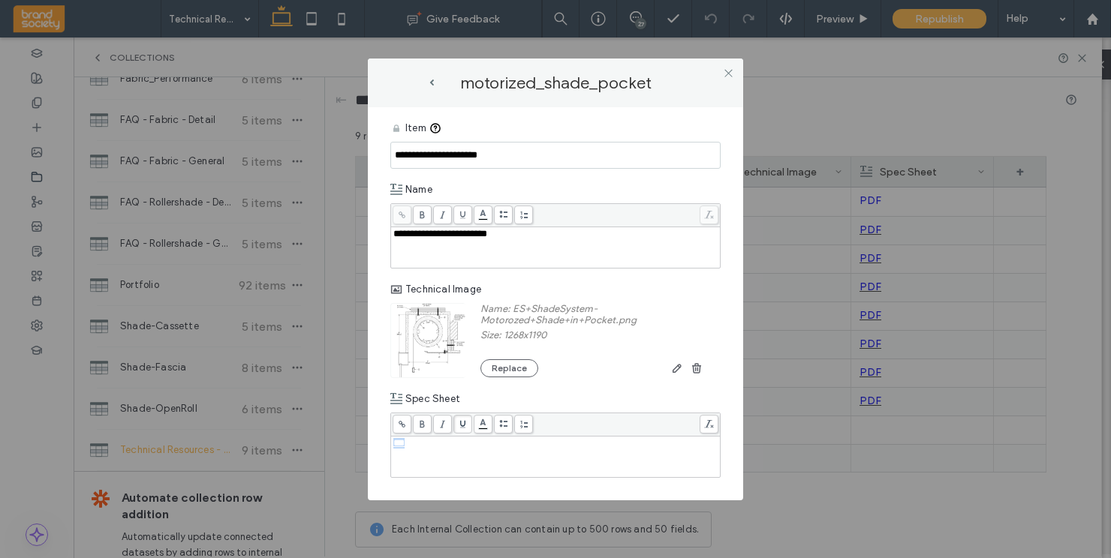
click at [462, 428] on use at bounding box center [462, 425] width 5 height 8
click at [399, 420] on icon at bounding box center [402, 424] width 8 height 8
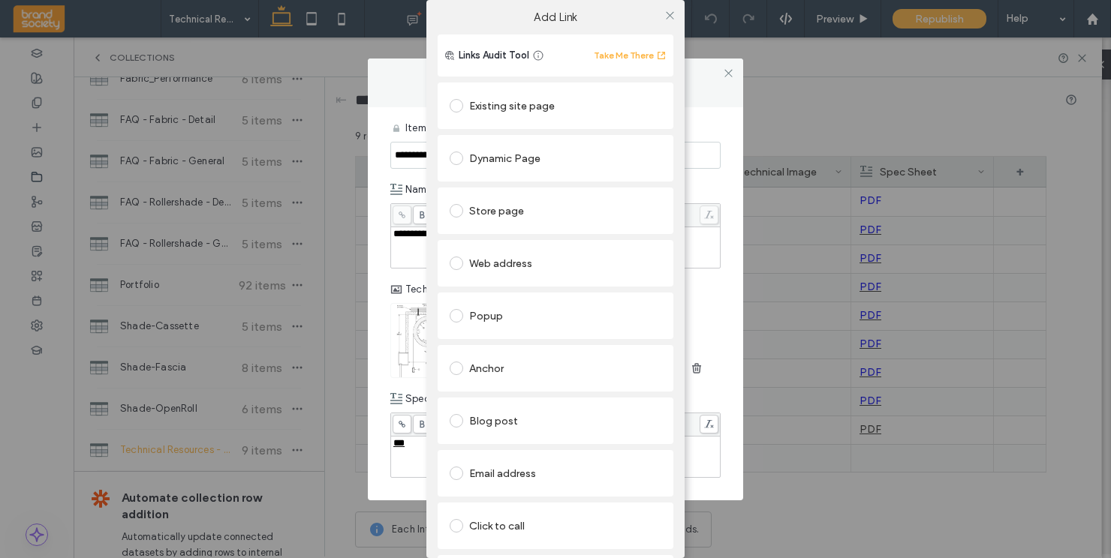
scroll to position [71, 0]
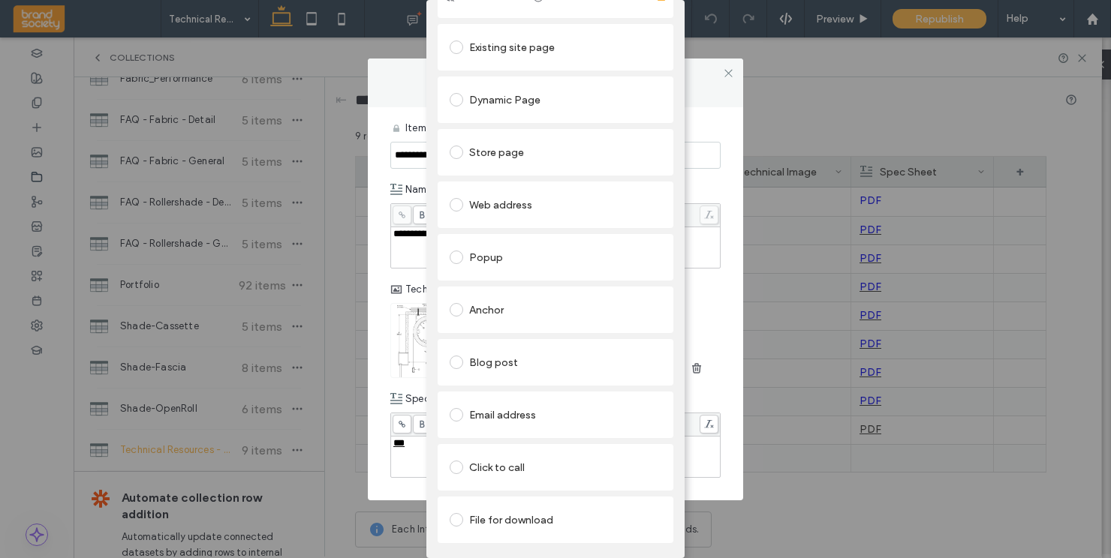
click at [457, 513] on span at bounding box center [457, 520] width 14 height 14
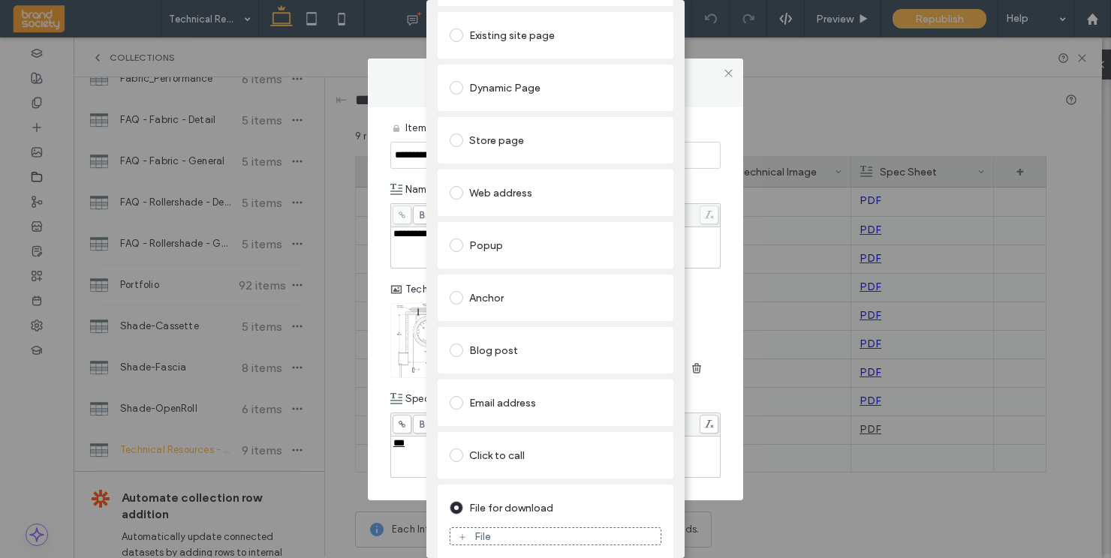
click at [459, 537] on use at bounding box center [462, 537] width 6 height 6
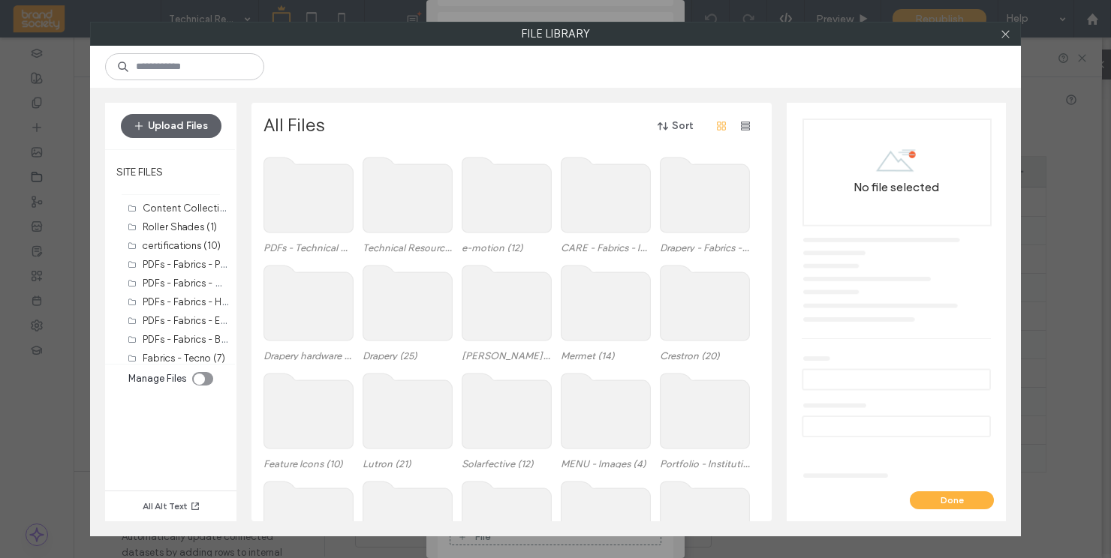
click at [309, 195] on use at bounding box center [308, 195] width 89 height 75
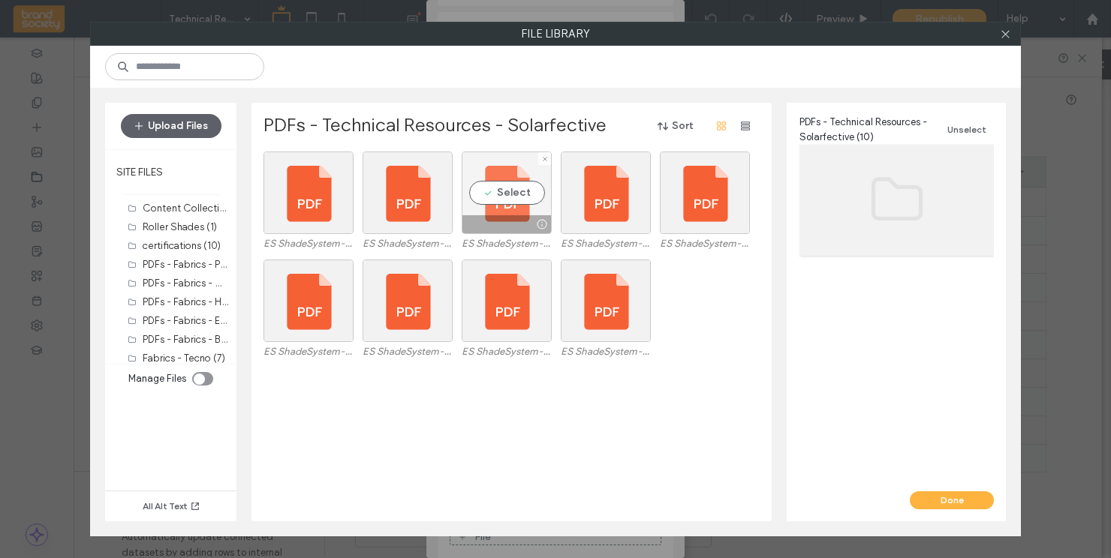
click at [504, 218] on div at bounding box center [506, 224] width 89 height 18
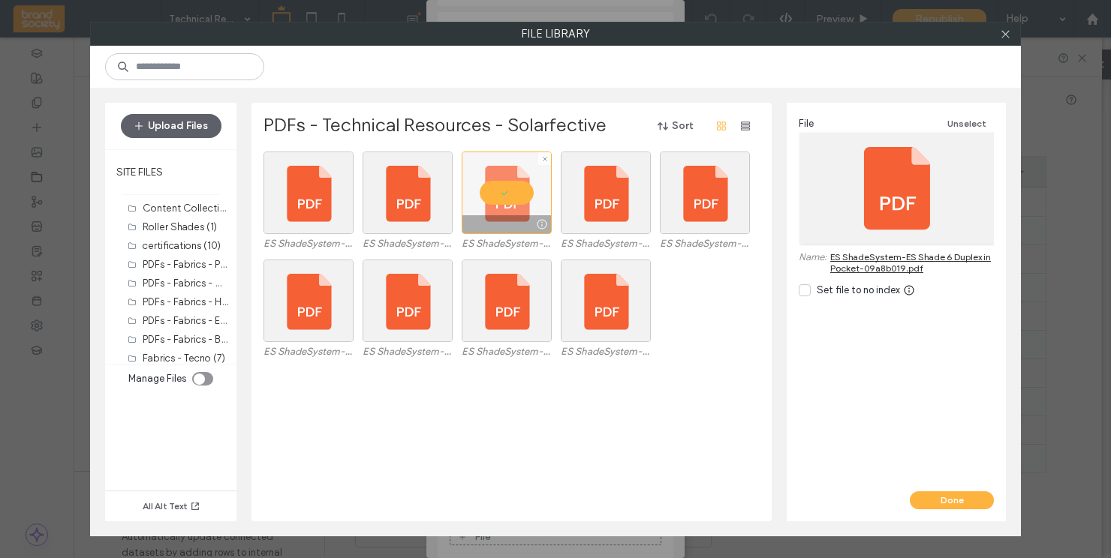
click at [513, 194] on div at bounding box center [507, 193] width 90 height 83
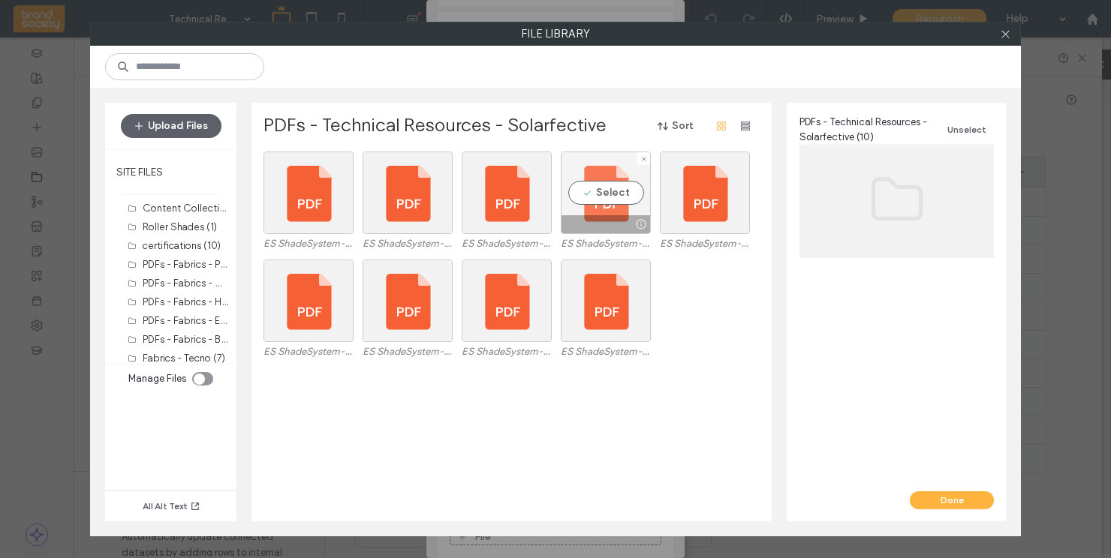
click at [605, 221] on div at bounding box center [605, 224] width 89 height 18
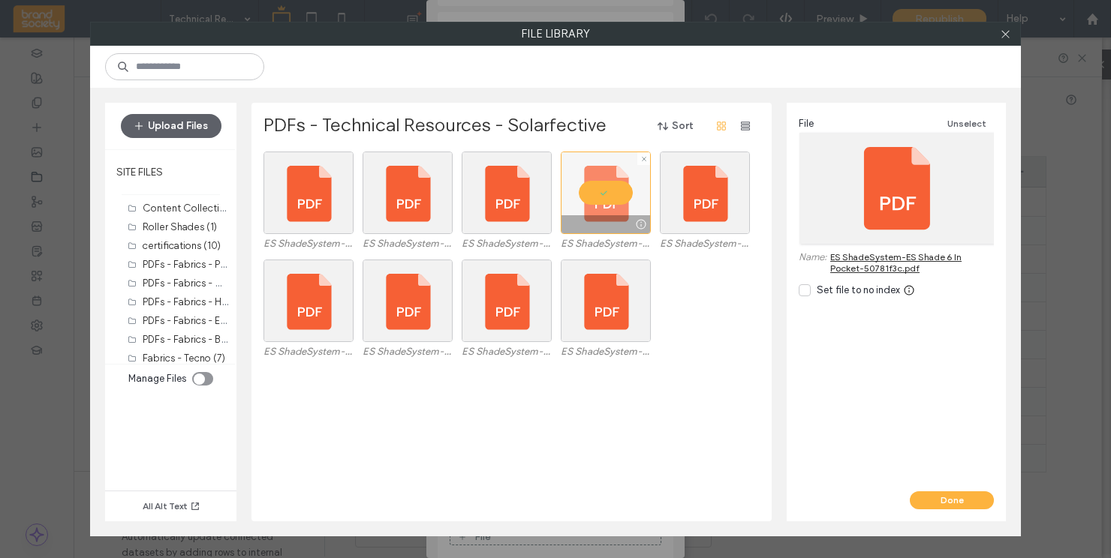
click at [602, 192] on div at bounding box center [606, 193] width 90 height 83
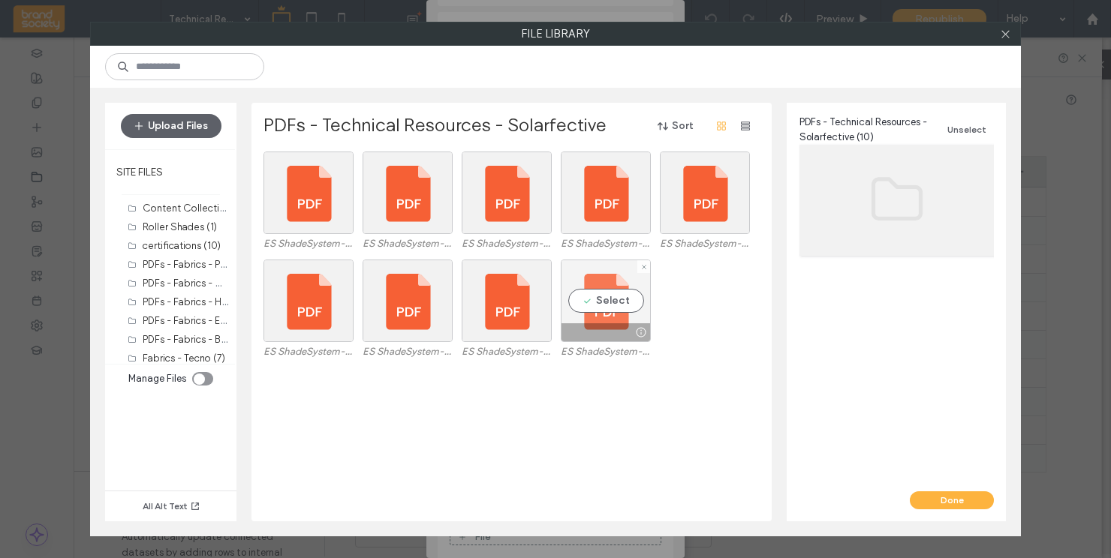
click at [616, 309] on div "Select" at bounding box center [606, 301] width 90 height 83
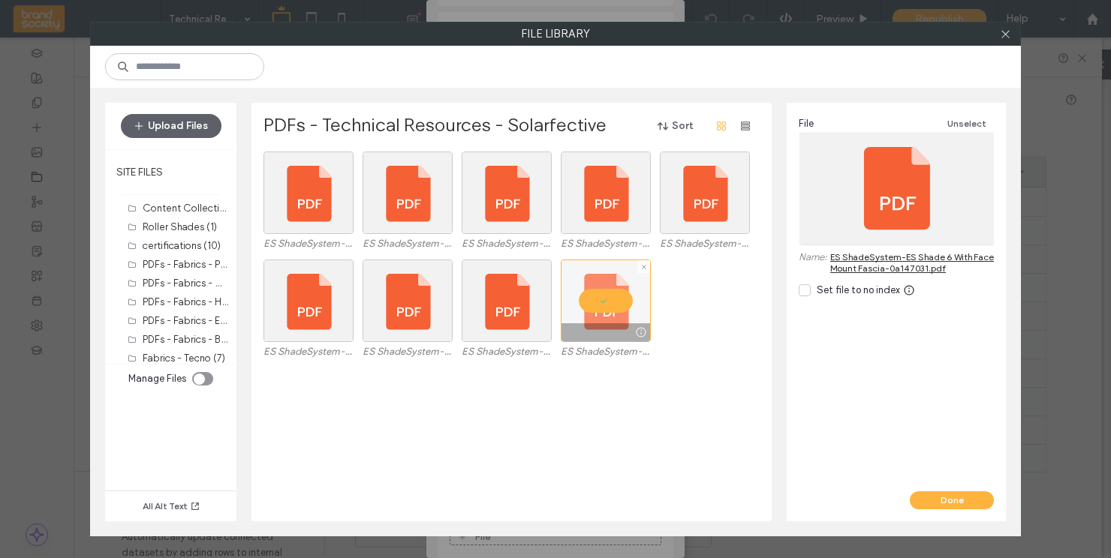
click at [608, 303] on div at bounding box center [606, 301] width 90 height 83
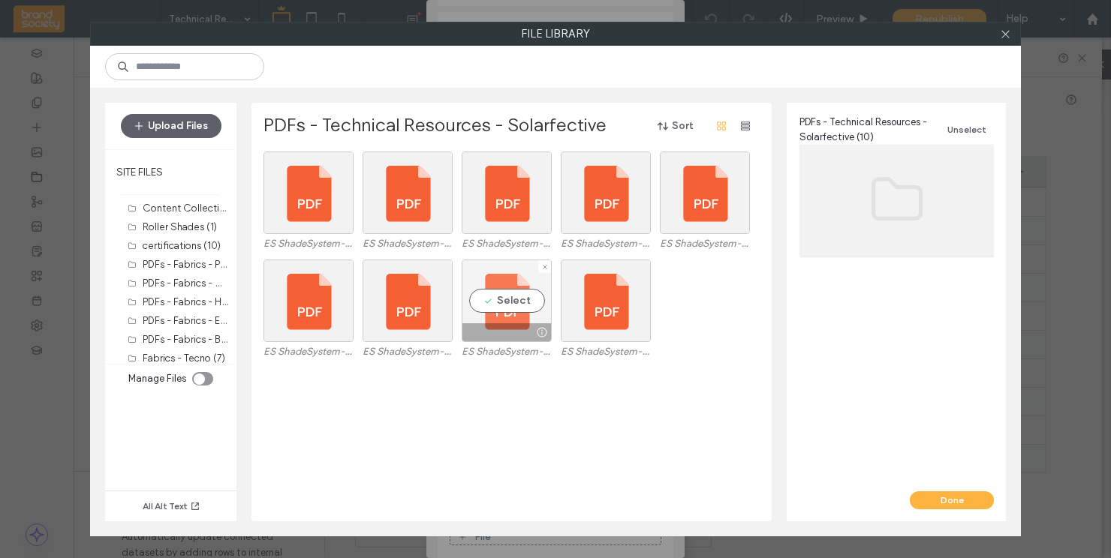
click at [541, 316] on div "Select" at bounding box center [507, 301] width 90 height 83
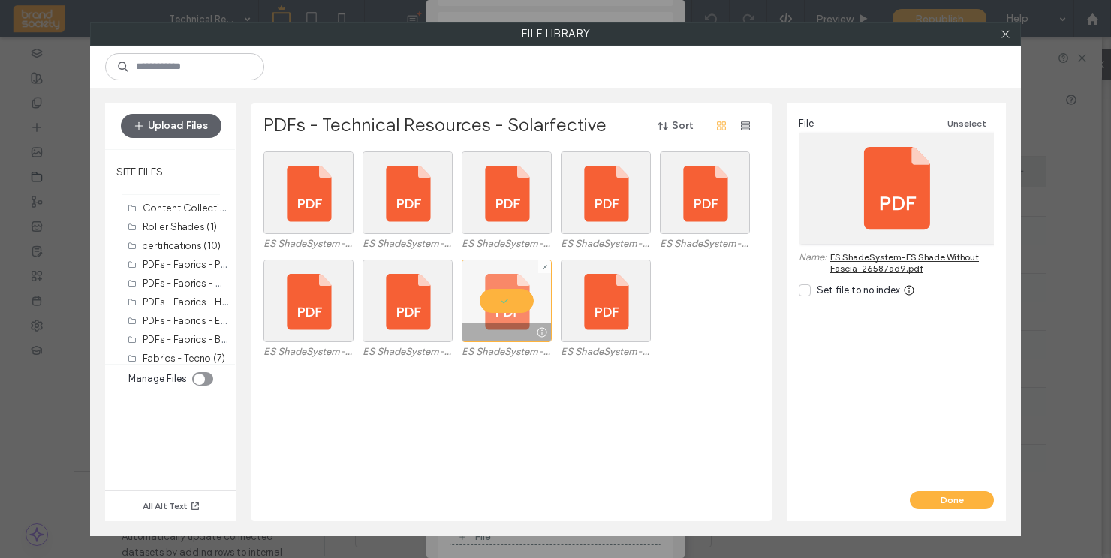
click at [516, 294] on div at bounding box center [507, 301] width 90 height 83
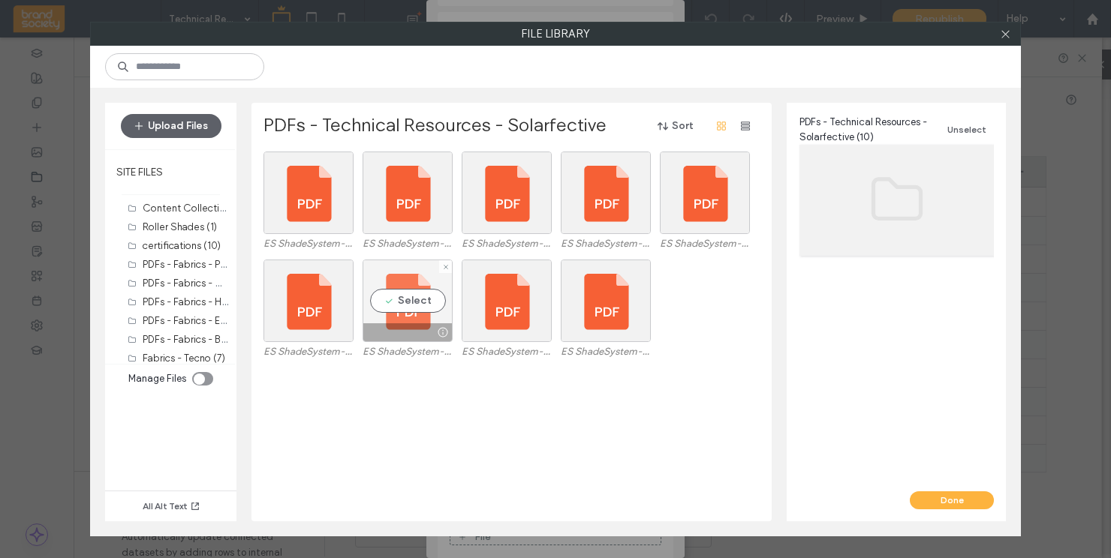
click at [430, 318] on div "Select" at bounding box center [408, 301] width 90 height 83
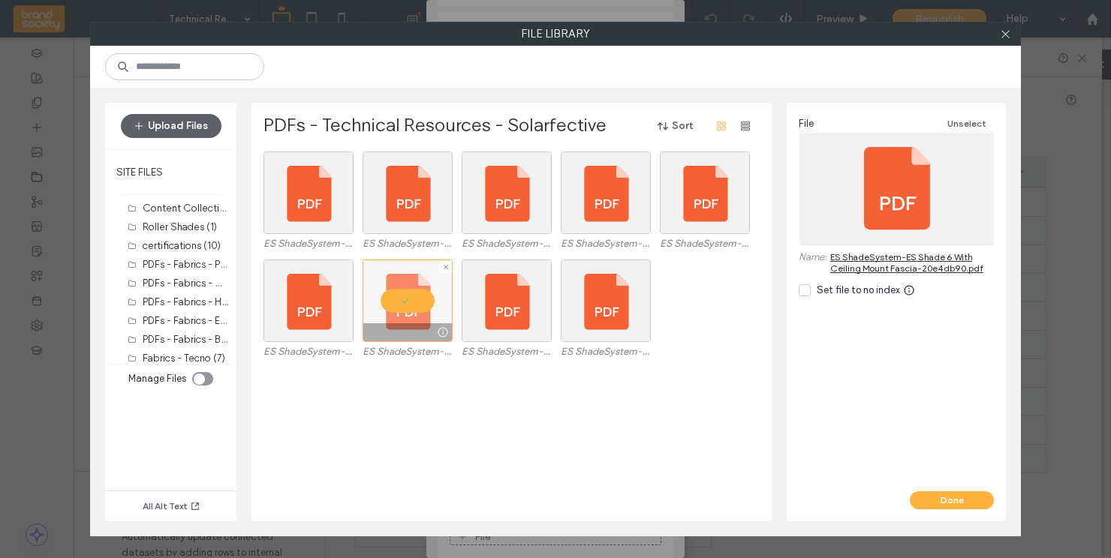
click at [400, 292] on div at bounding box center [408, 301] width 90 height 83
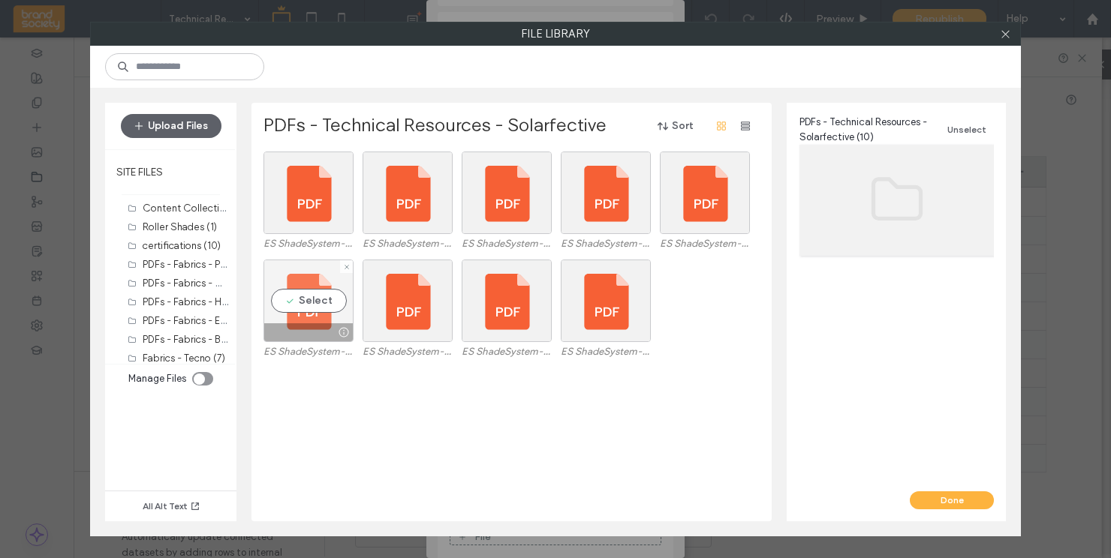
click at [328, 296] on div "Select" at bounding box center [308, 301] width 90 height 83
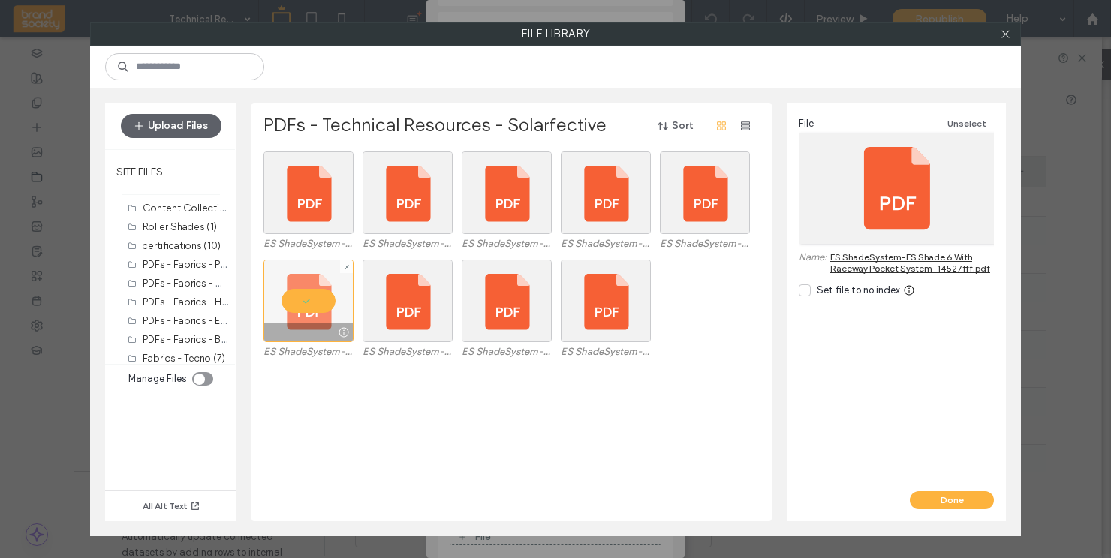
click at [326, 296] on div at bounding box center [308, 301] width 90 height 83
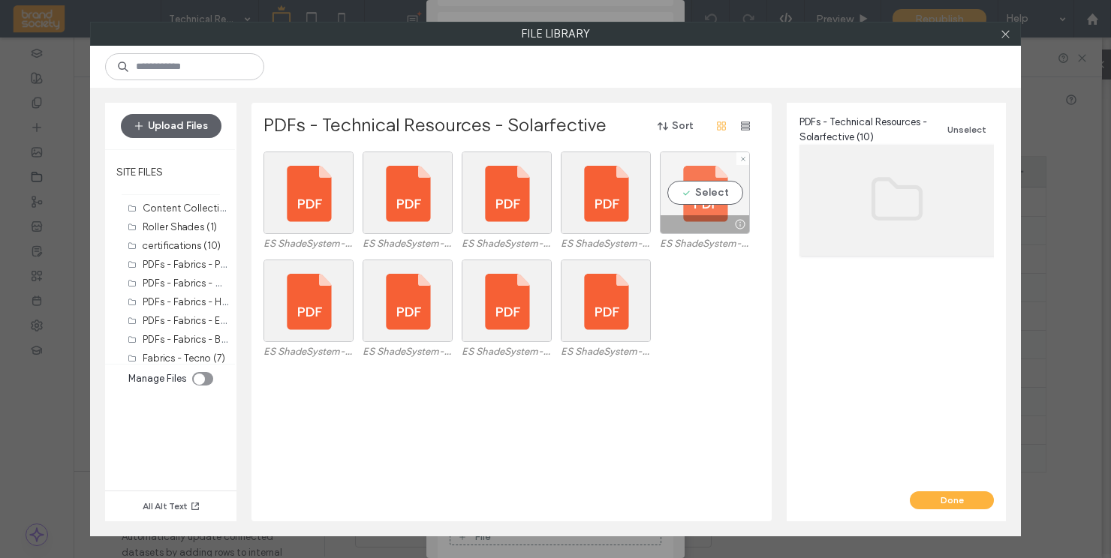
click at [718, 218] on div at bounding box center [705, 224] width 89 height 18
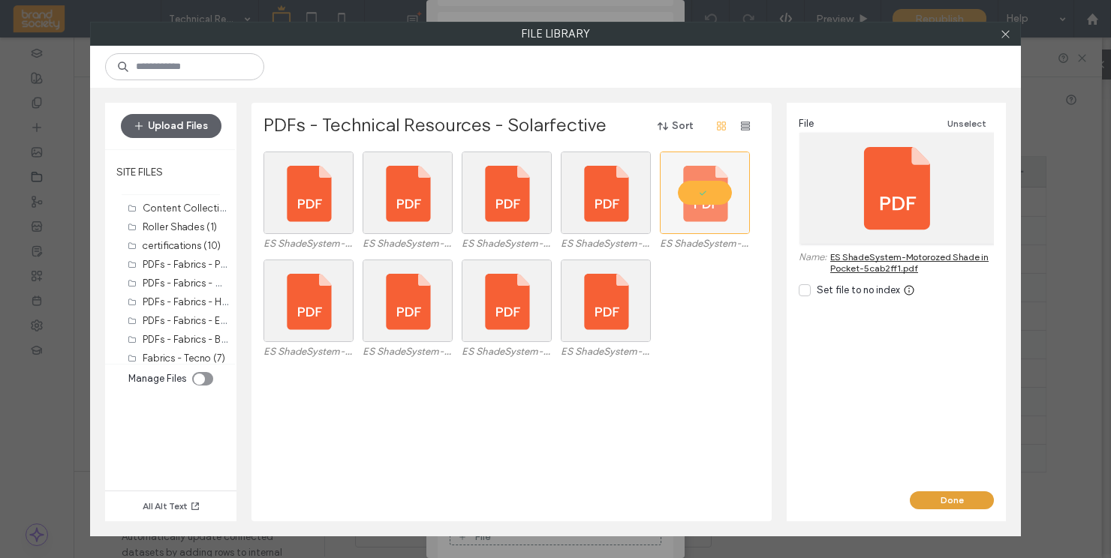
click at [968, 504] on button "Done" at bounding box center [952, 501] width 84 height 18
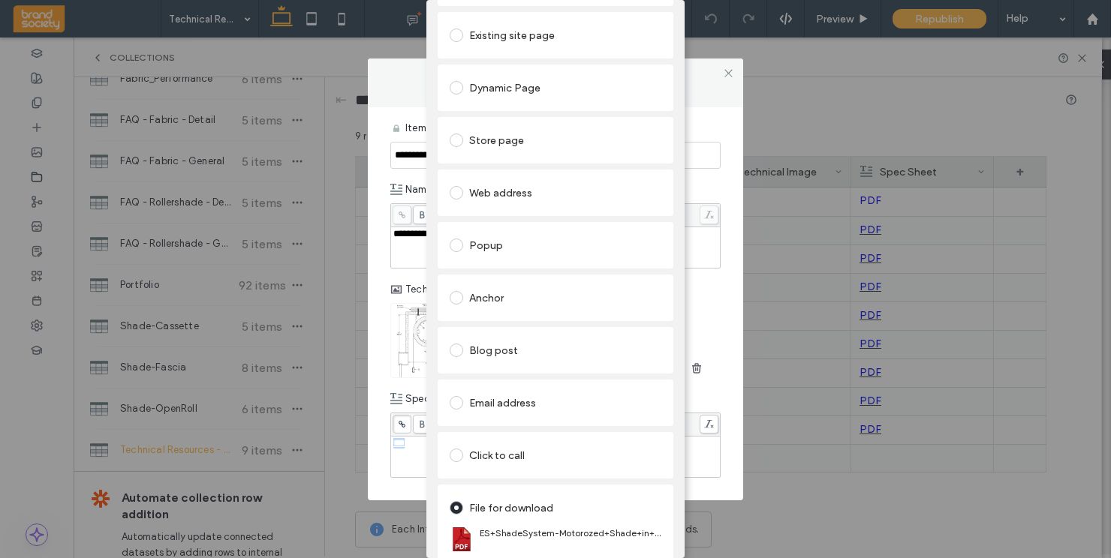
scroll to position [0, 0]
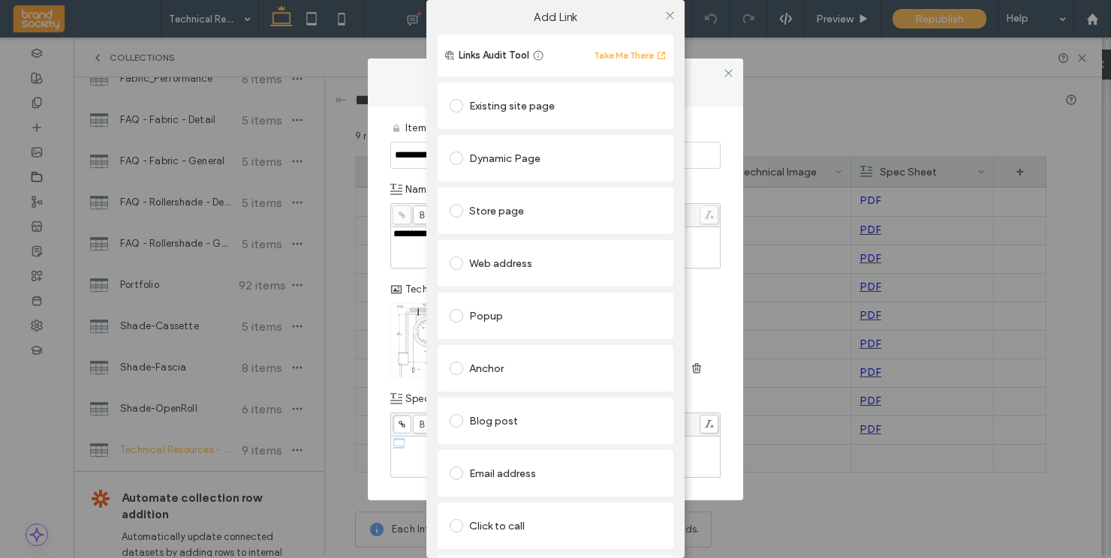
click at [631, 18] on label "Add Link" at bounding box center [555, 18] width 237 height 14
click at [665, 19] on icon at bounding box center [669, 15] width 11 height 11
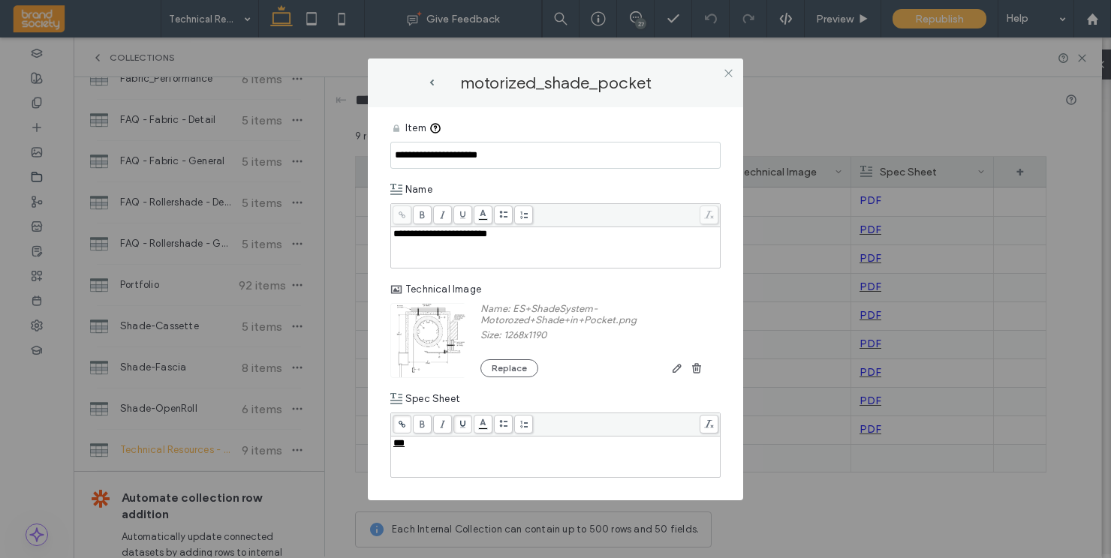
click at [679, 76] on div "motorized_shade_pocket" at bounding box center [555, 83] width 255 height 19
click at [727, 69] on icon at bounding box center [728, 73] width 11 height 11
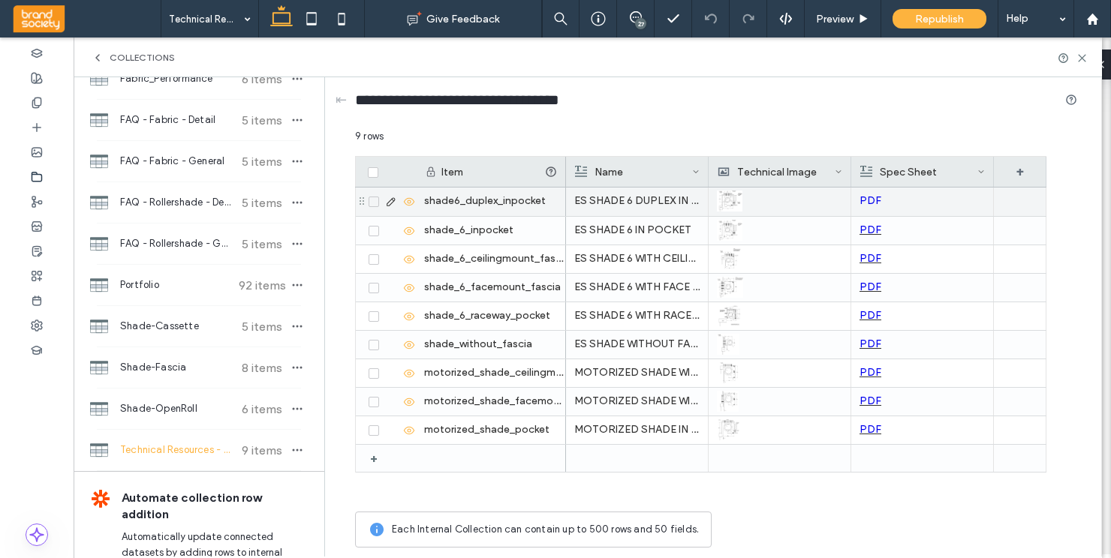
click at [390, 201] on use at bounding box center [391, 202] width 8 height 8
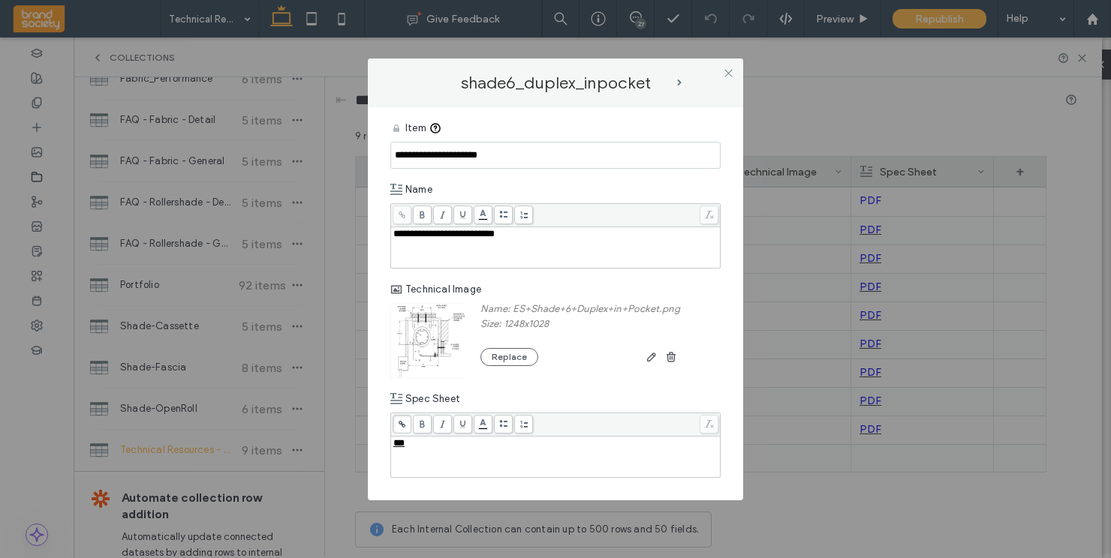
click at [429, 454] on div "***" at bounding box center [555, 457] width 325 height 38
click at [400, 424] on use at bounding box center [402, 424] width 7 height 7
drag, startPoint x: 412, startPoint y: 447, endPoint x: 393, endPoint y: 447, distance: 19.5
click at [393, 447] on div "***" at bounding box center [555, 443] width 325 height 11
click at [401, 424] on use at bounding box center [402, 424] width 7 height 7
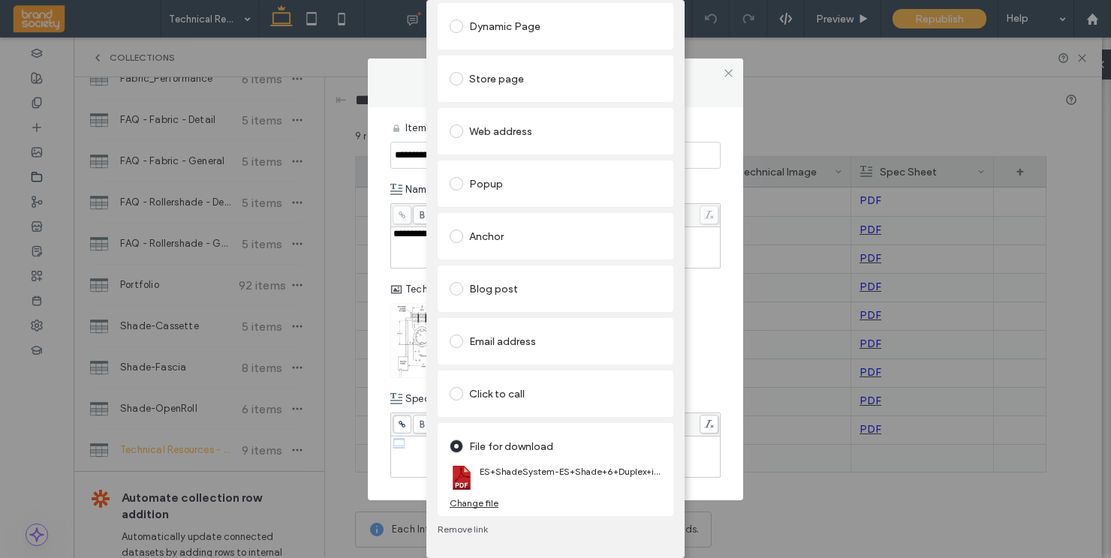
scroll to position [144, 0]
click at [395, 465] on div "Add Link Links Audit Tool Take Me There Existing site page Dynamic Page Store p…" at bounding box center [555, 279] width 1111 height 558
click at [413, 446] on div "Add Link Links Audit Tool Take Me There Existing site page Dynamic Page Store p…" at bounding box center [555, 279] width 1111 height 558
drag, startPoint x: 413, startPoint y: 446, endPoint x: 384, endPoint y: 441, distance: 29.0
click at [384, 441] on div "Add Link Links Audit Tool Take Me There Existing site page Dynamic Page Store p…" at bounding box center [555, 279] width 1111 height 558
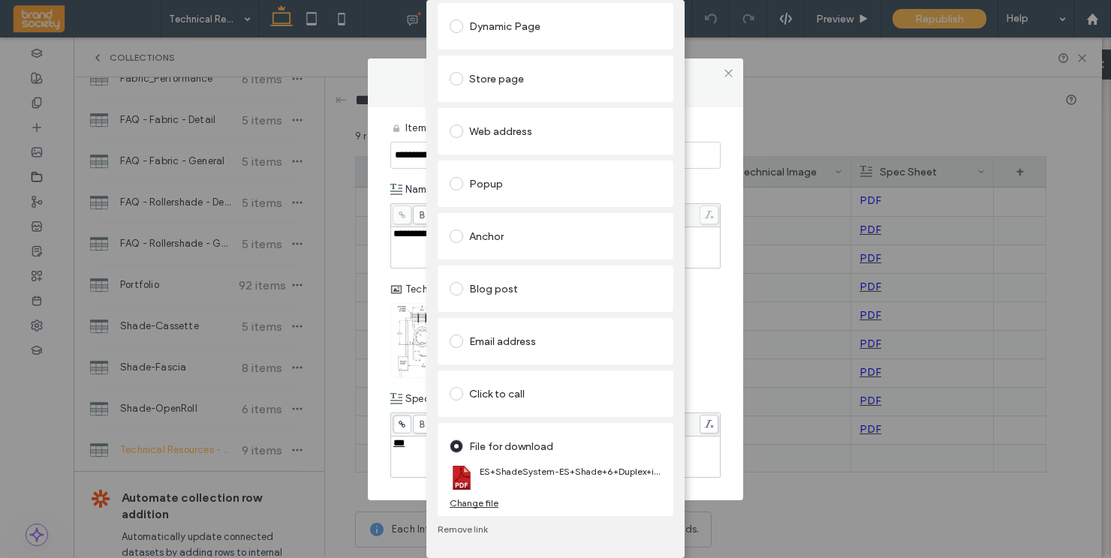
click at [396, 462] on div "Add Link Links Audit Tool Take Me There Existing site page Dynamic Page Store p…" at bounding box center [555, 279] width 1111 height 558
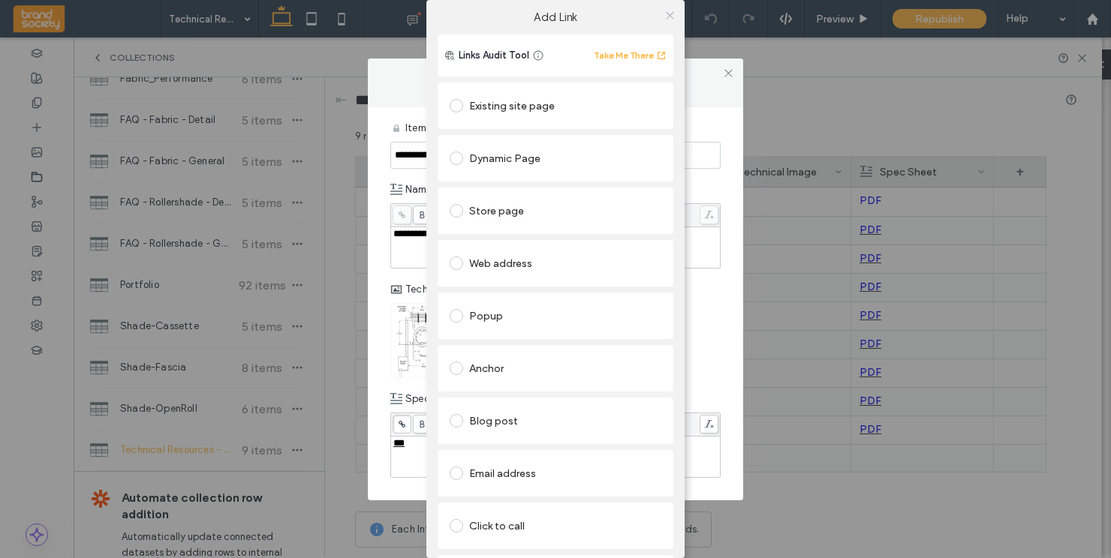
click at [664, 11] on icon at bounding box center [669, 15] width 11 height 11
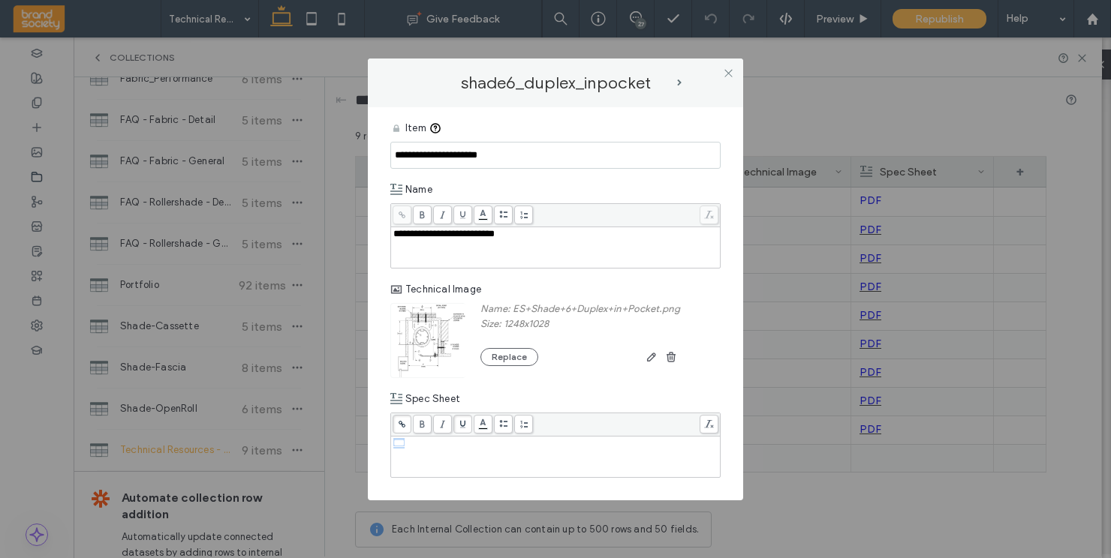
click at [462, 423] on icon at bounding box center [463, 424] width 8 height 8
click at [461, 451] on div "***" at bounding box center [555, 457] width 325 height 38
drag, startPoint x: 412, startPoint y: 444, endPoint x: 387, endPoint y: 443, distance: 25.6
click at [387, 443] on div "**********" at bounding box center [555, 303] width 375 height 393
click at [399, 425] on icon at bounding box center [402, 424] width 8 height 8
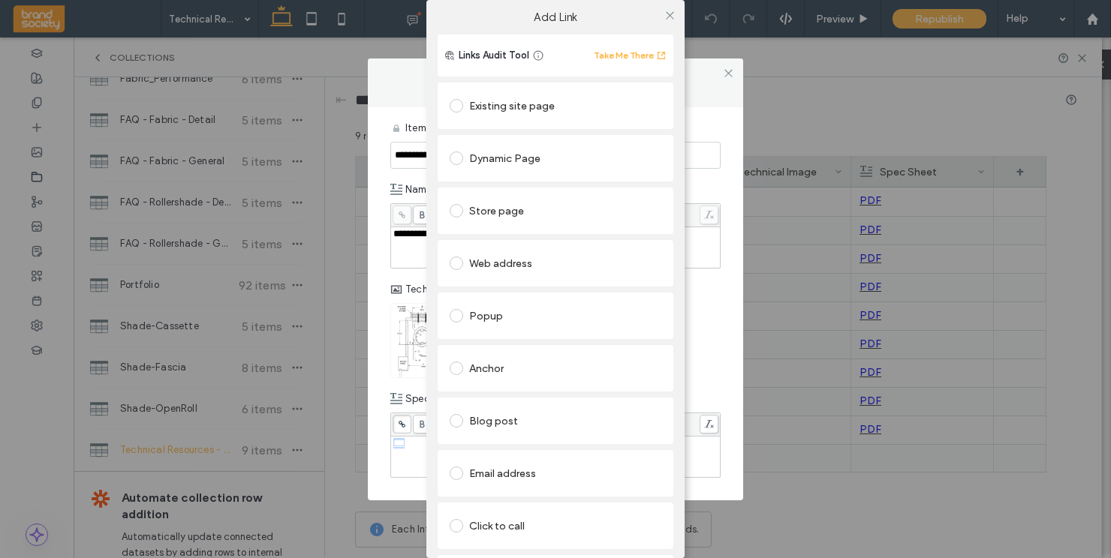
click at [616, 27] on div "Add Link" at bounding box center [555, 17] width 258 height 35
click at [667, 11] on icon at bounding box center [669, 15] width 11 height 11
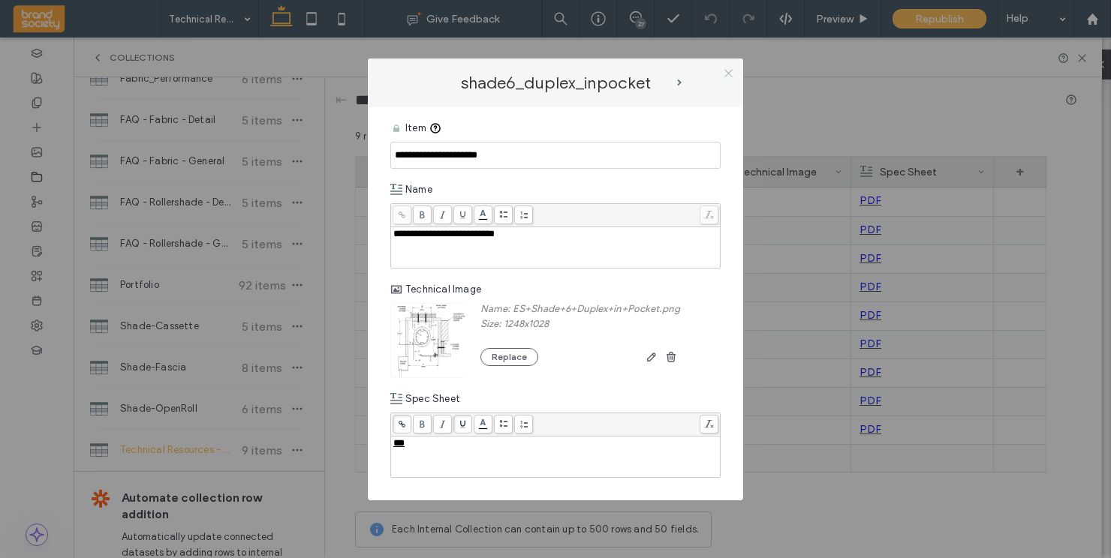
click at [730, 72] on icon at bounding box center [728, 73] width 11 height 11
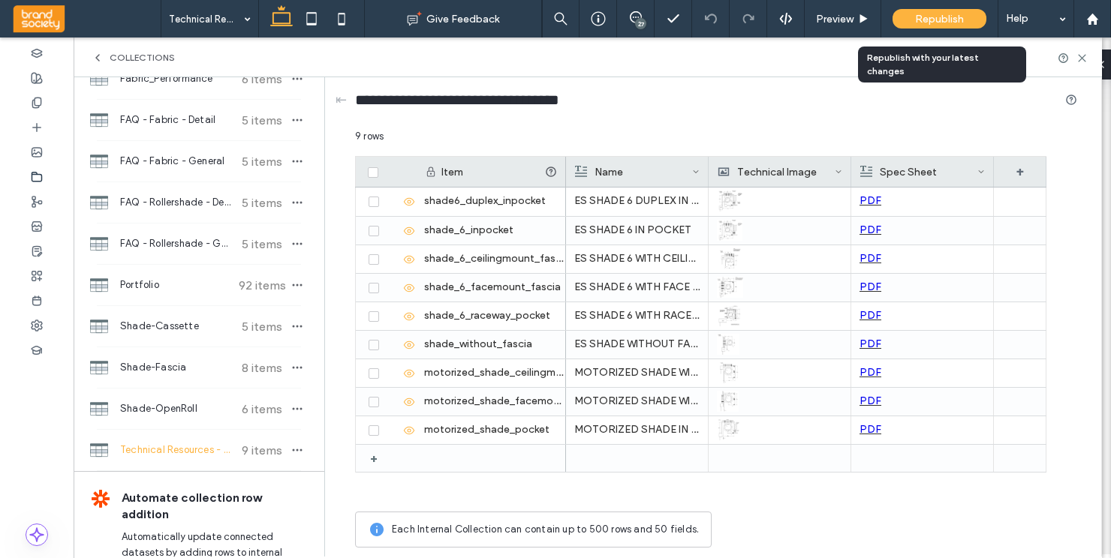
click at [929, 20] on span "Republish" at bounding box center [939, 19] width 49 height 13
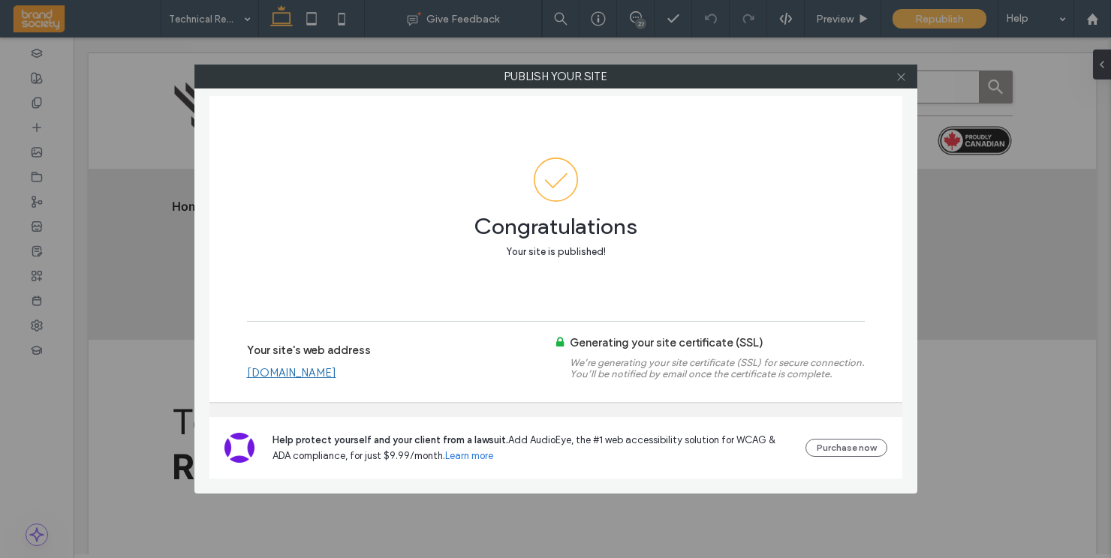
click at [903, 76] on icon at bounding box center [901, 76] width 11 height 11
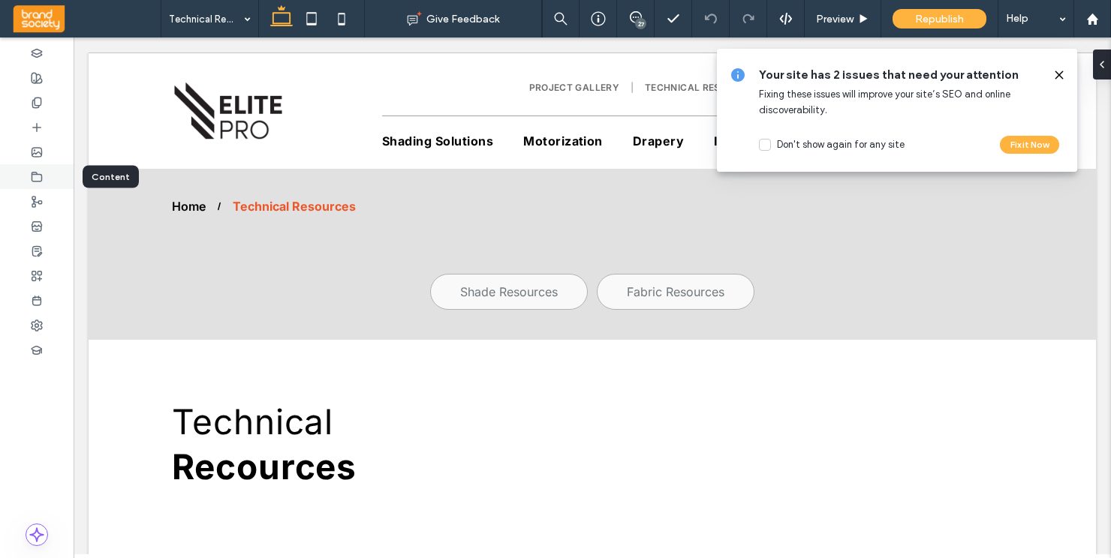
click at [31, 173] on icon at bounding box center [37, 177] width 12 height 12
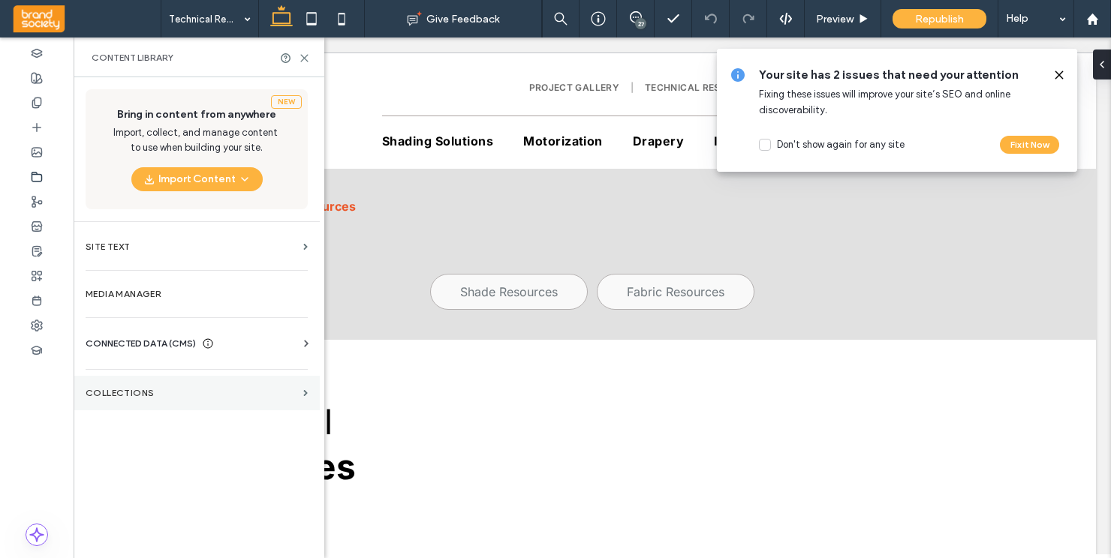
click at [140, 397] on label "Collections" at bounding box center [192, 393] width 212 height 11
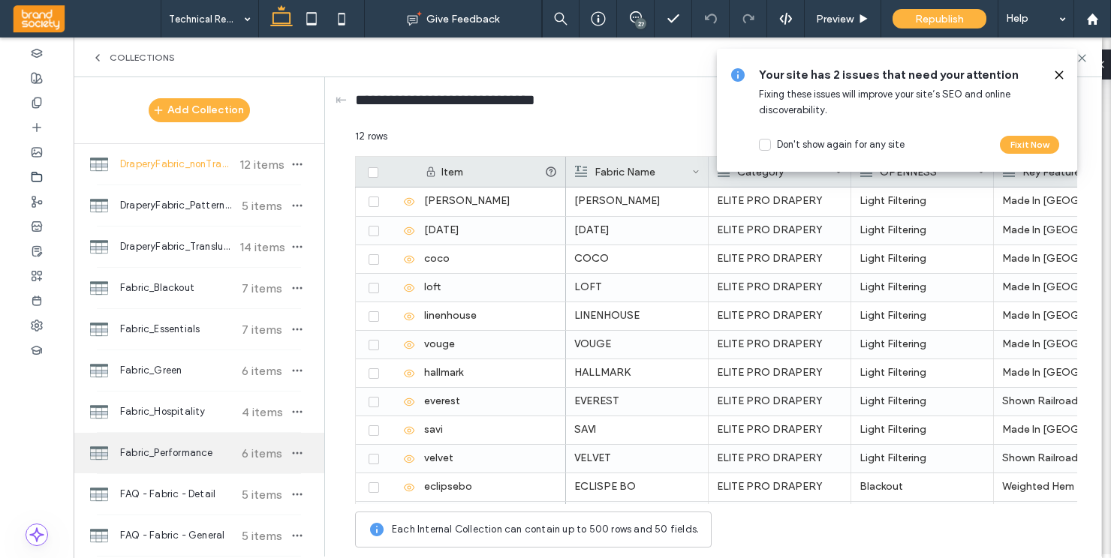
scroll to position [444, 0]
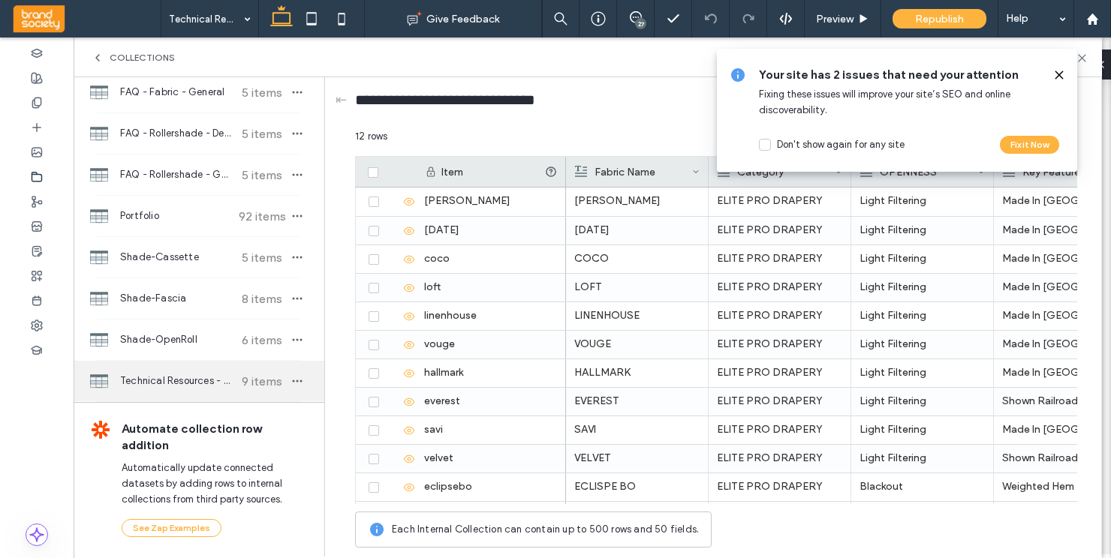
click at [181, 382] on span "Technical Resources - Solarfective" at bounding box center [176, 381] width 112 height 15
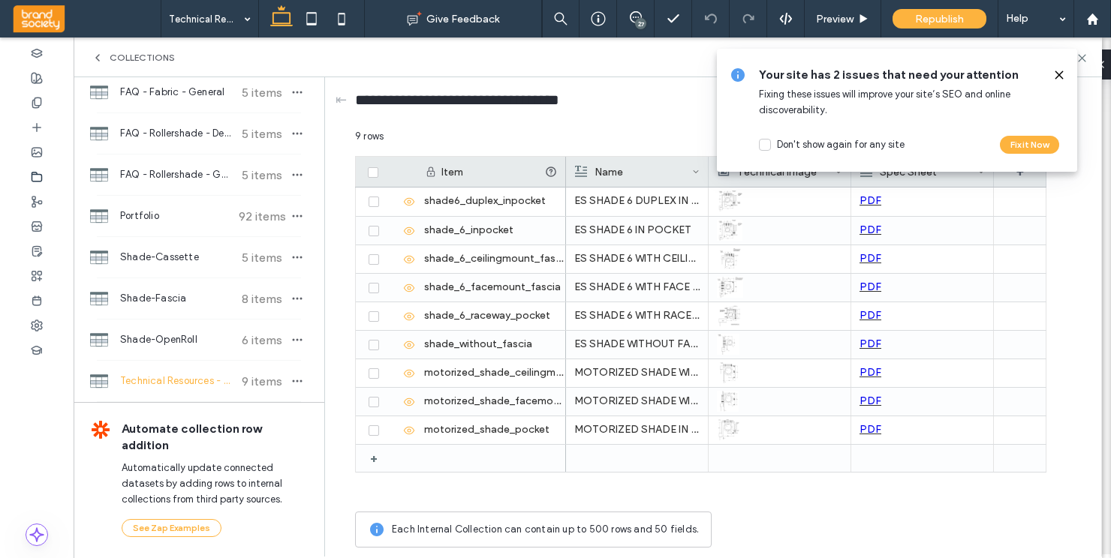
click at [1058, 78] on icon at bounding box center [1059, 75] width 12 height 12
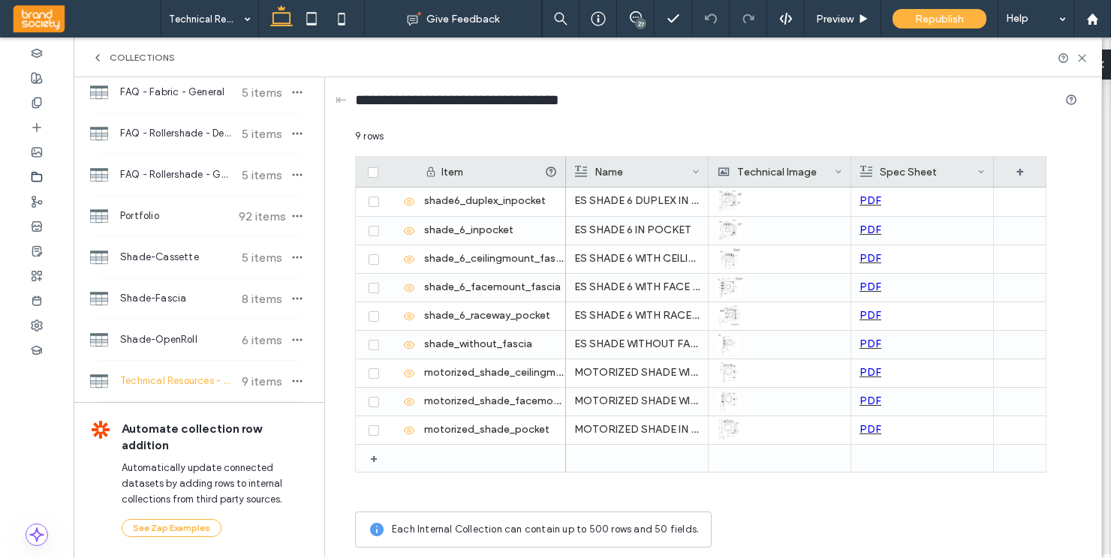
click at [1058, 74] on div "Collections" at bounding box center [588, 58] width 1028 height 40
